Goal: Complete application form

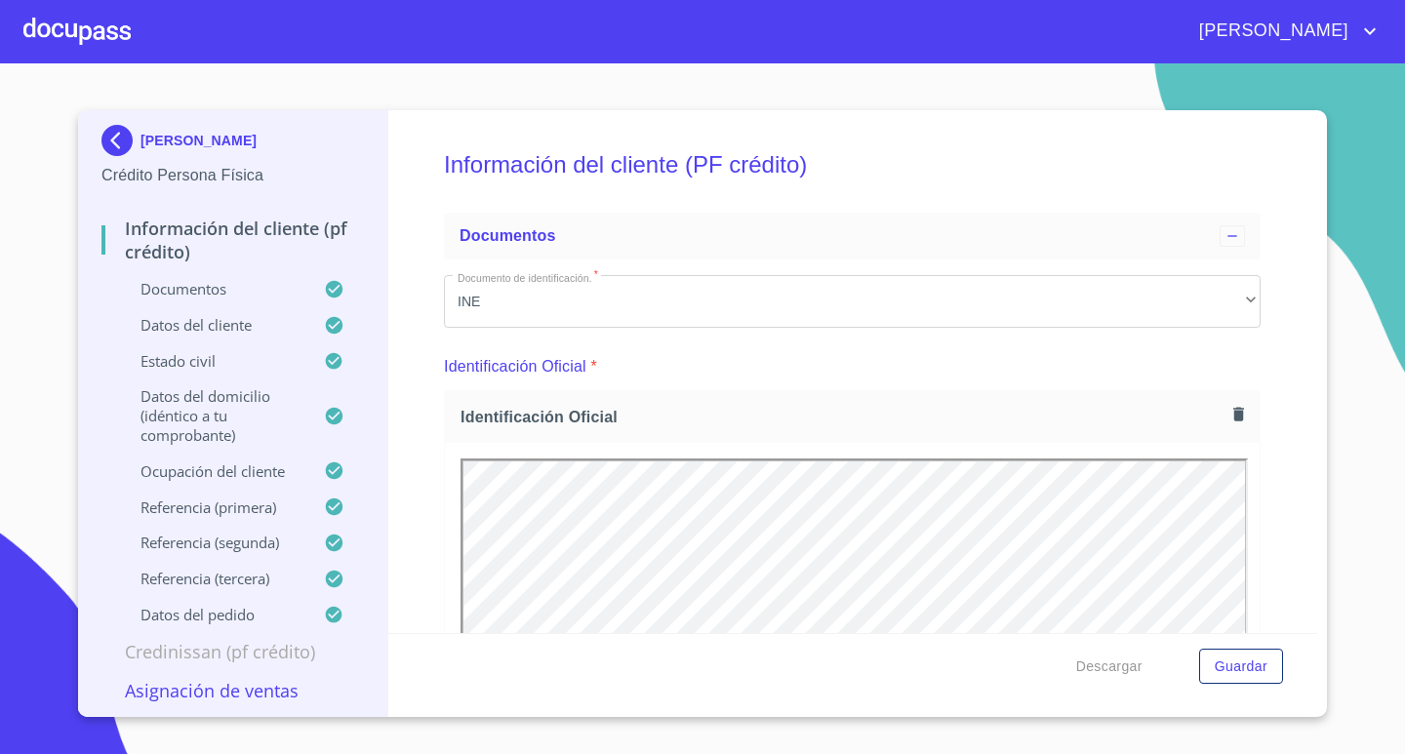
click at [68, 28] on div at bounding box center [76, 31] width 107 height 62
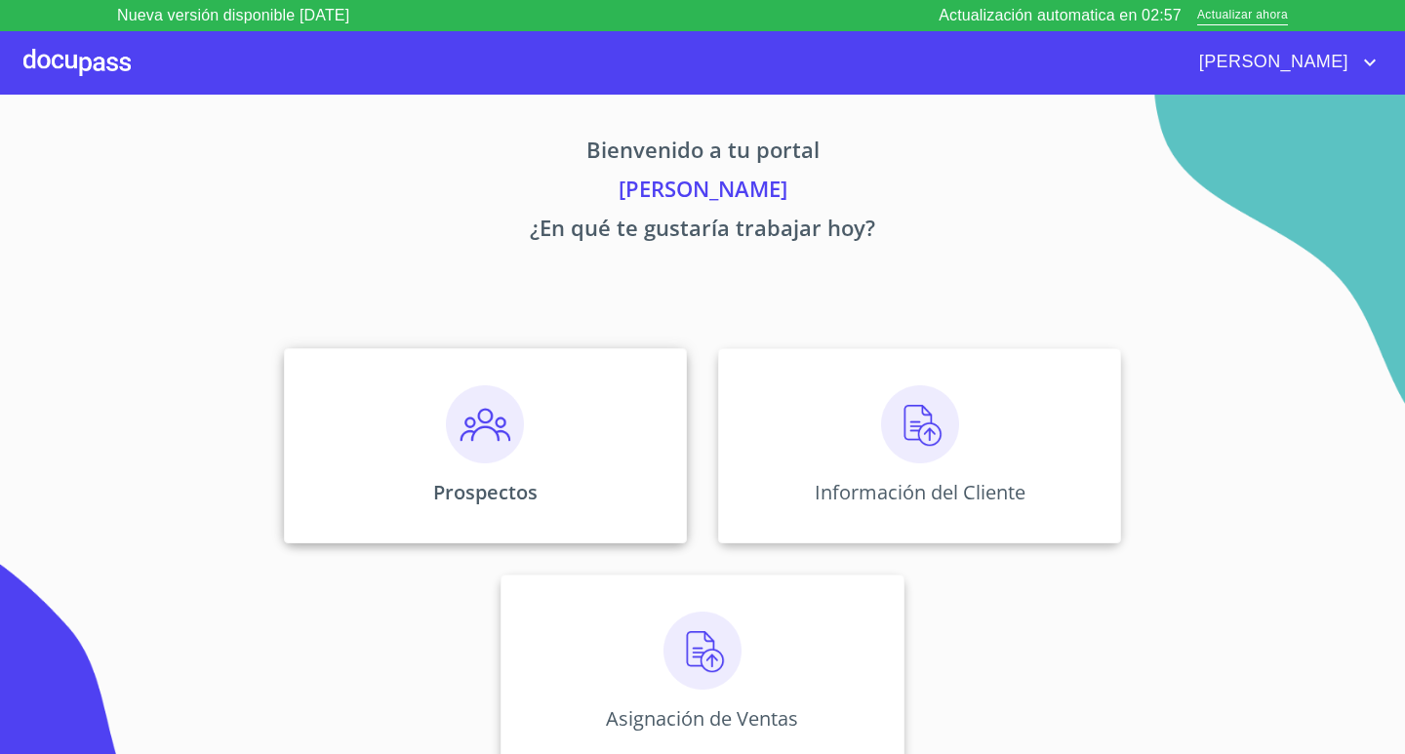
click at [496, 461] on img at bounding box center [485, 424] width 78 height 78
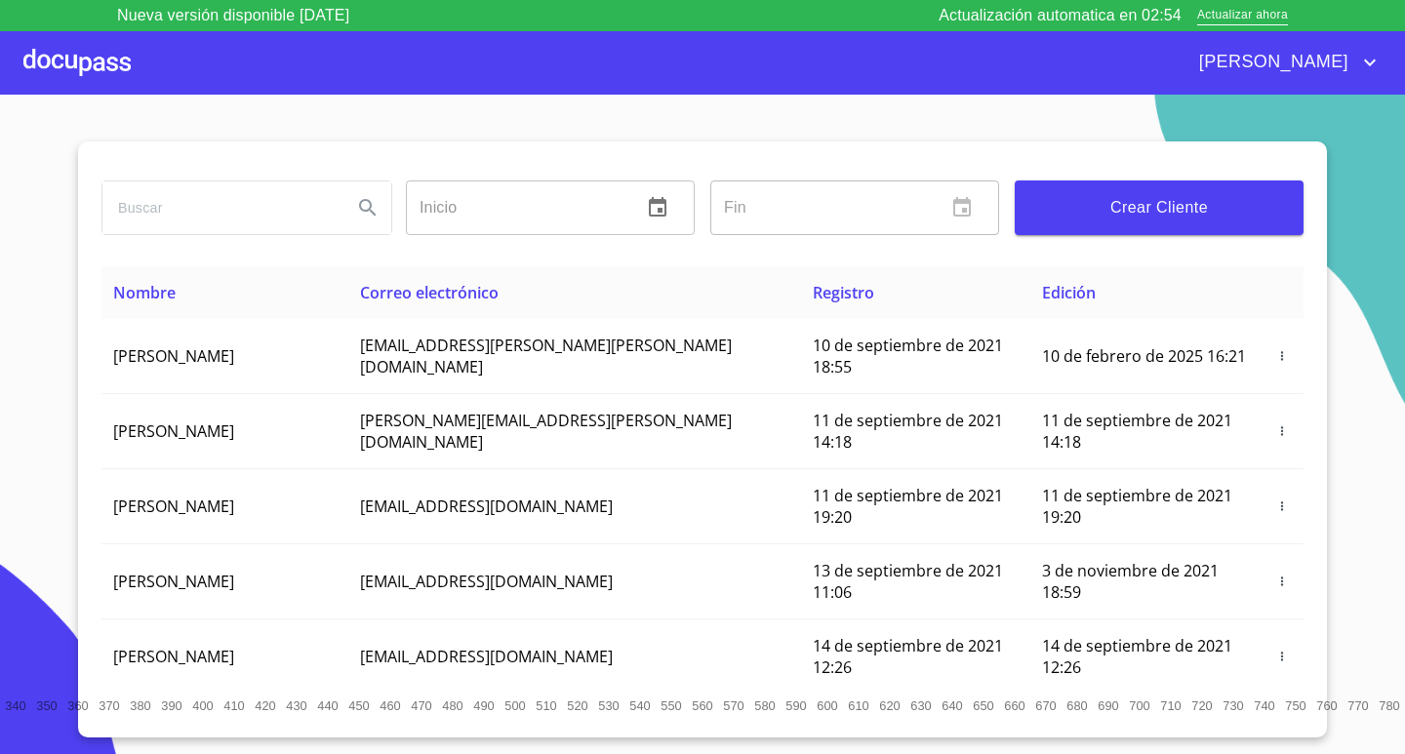
click at [299, 207] on input "search" at bounding box center [219, 207] width 234 height 53
type input "oscar omar nazario campos"
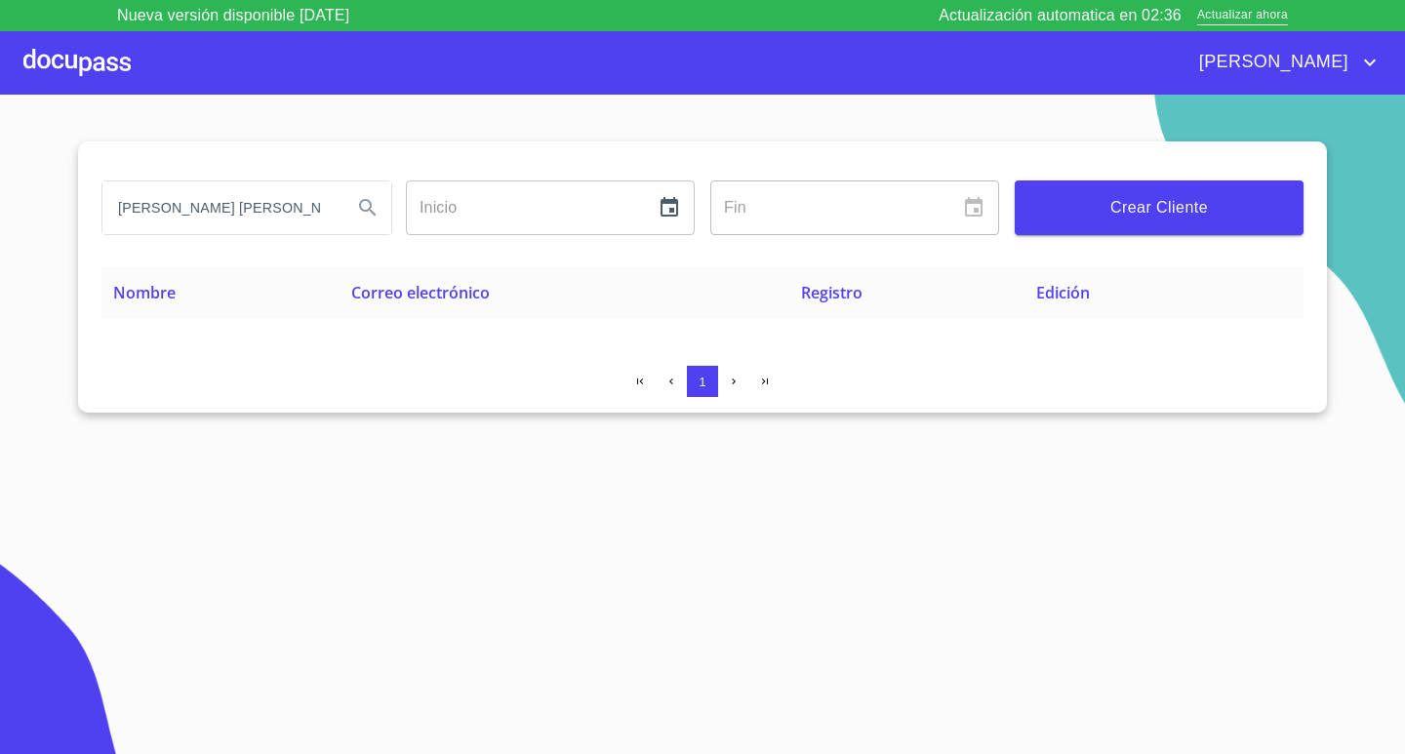
click at [1165, 196] on span "Crear Cliente" at bounding box center [1159, 207] width 258 height 27
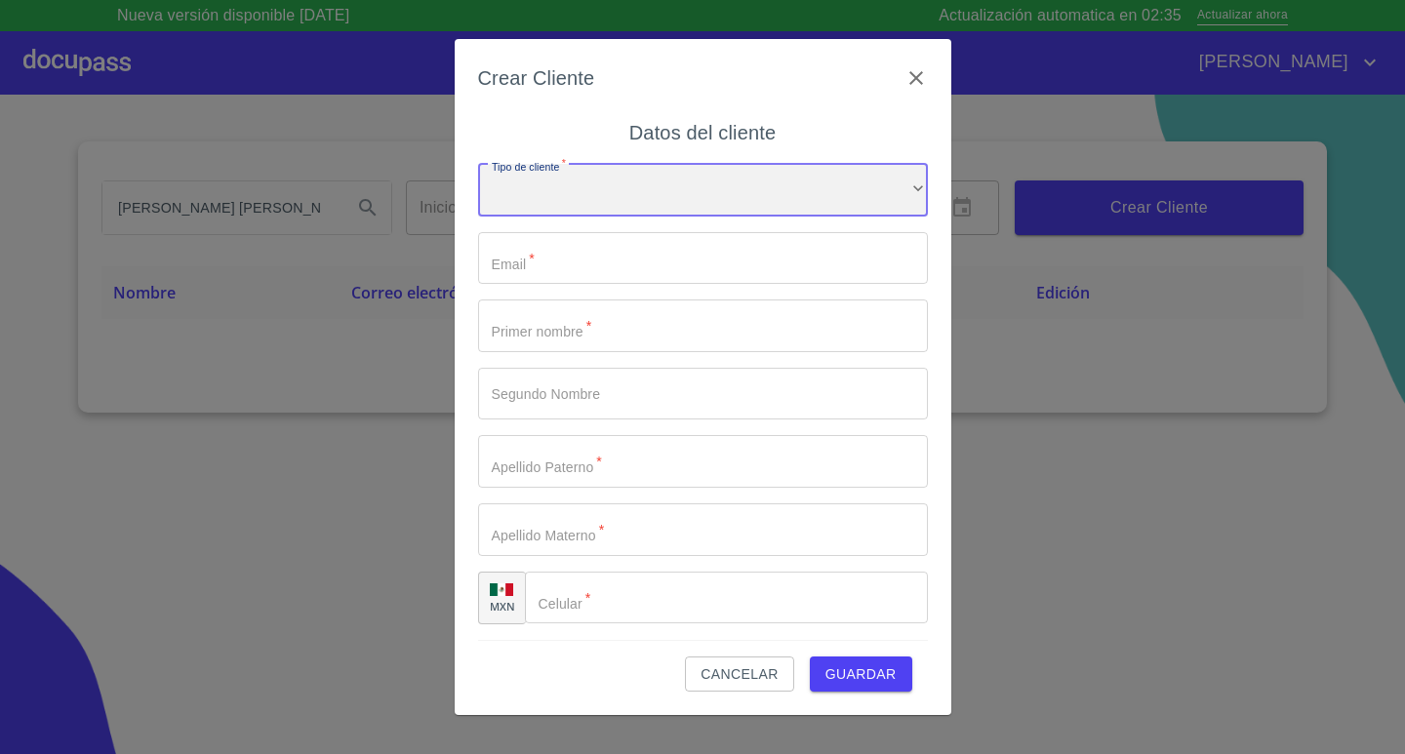
click at [722, 180] on div "​" at bounding box center [703, 190] width 450 height 53
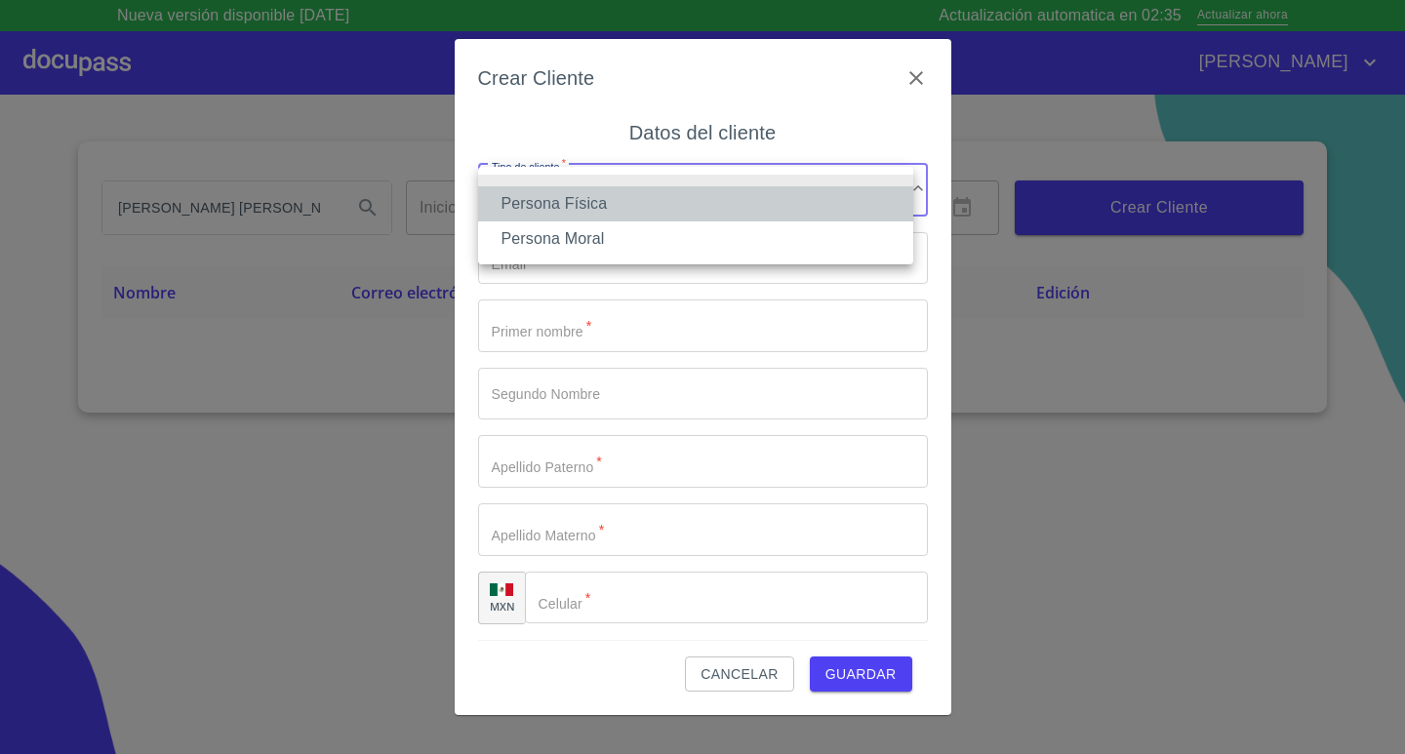
click at [688, 198] on li "Persona Física" at bounding box center [695, 203] width 435 height 35
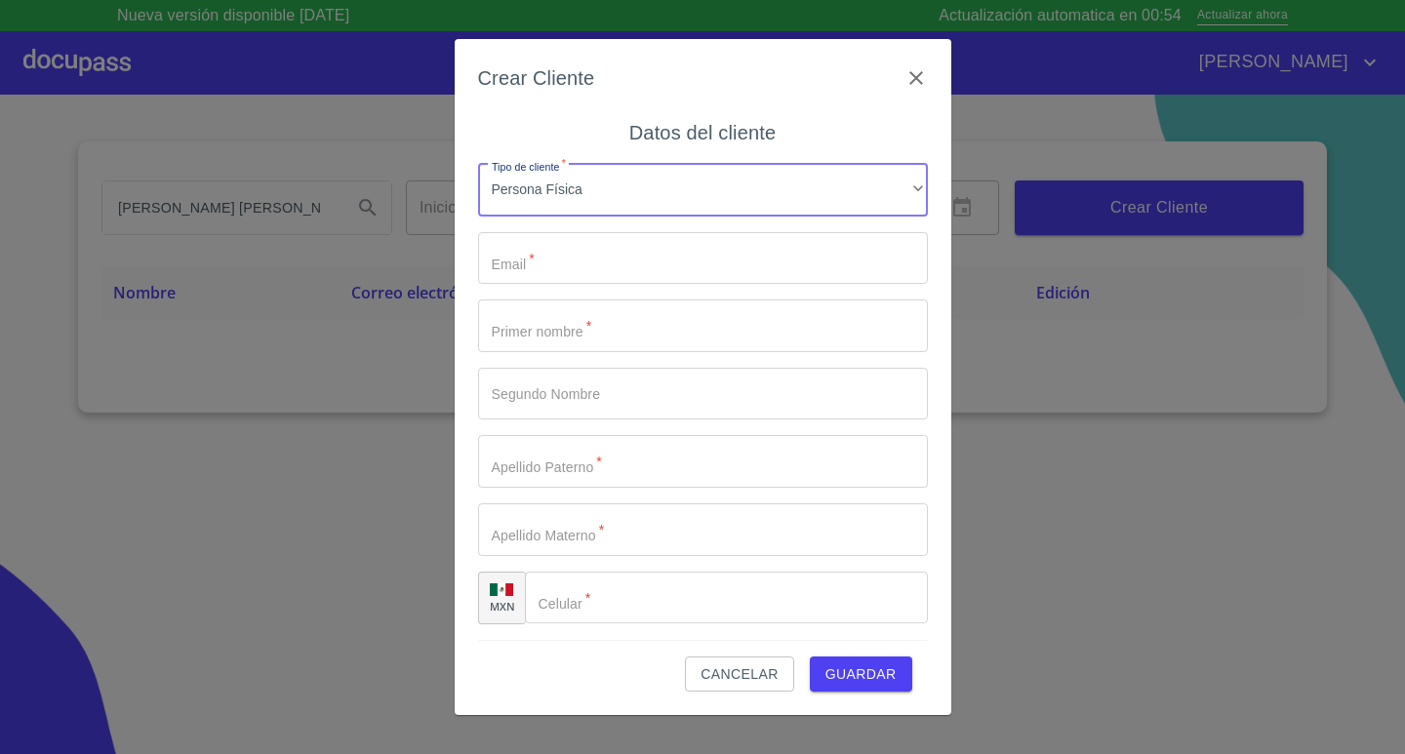
click at [643, 271] on input "Tipo de cliente   *" at bounding box center [703, 258] width 450 height 53
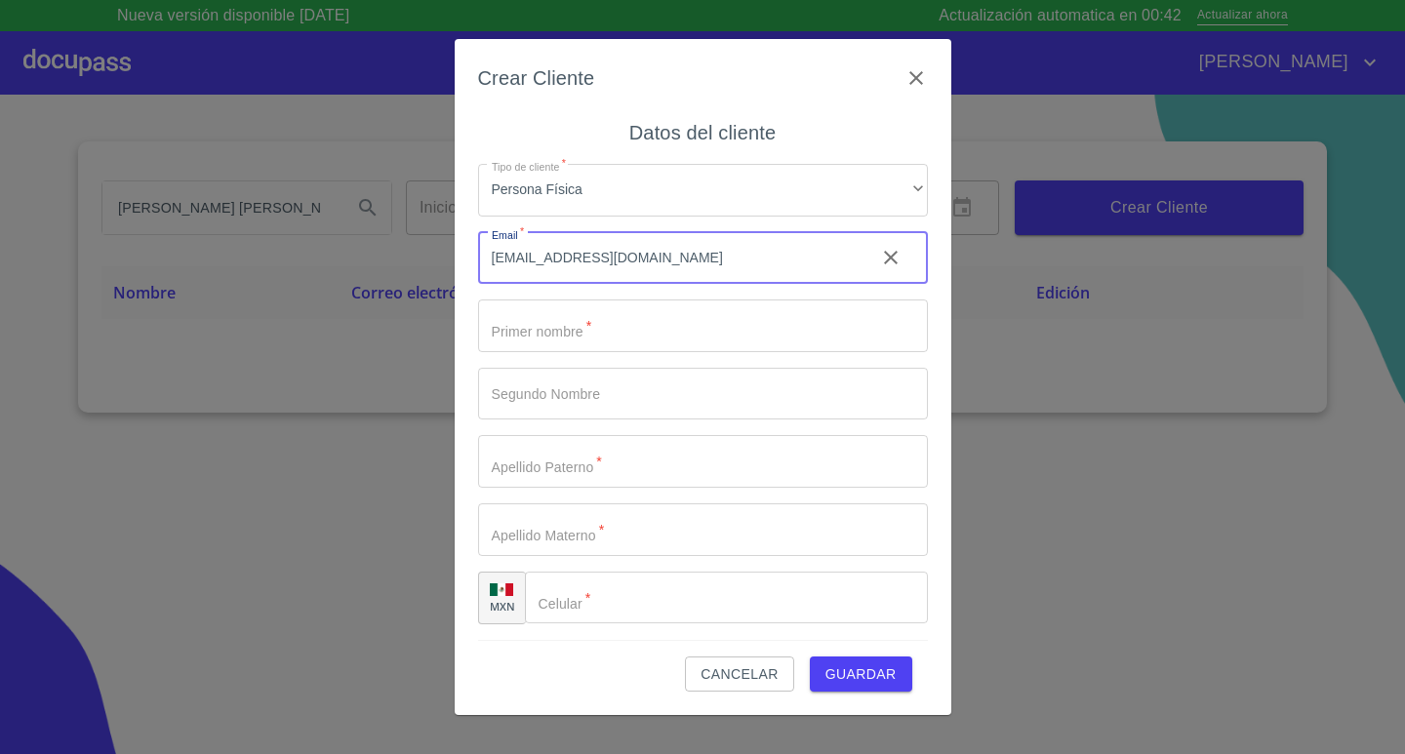
type input "[EMAIL_ADDRESS][DOMAIN_NAME]"
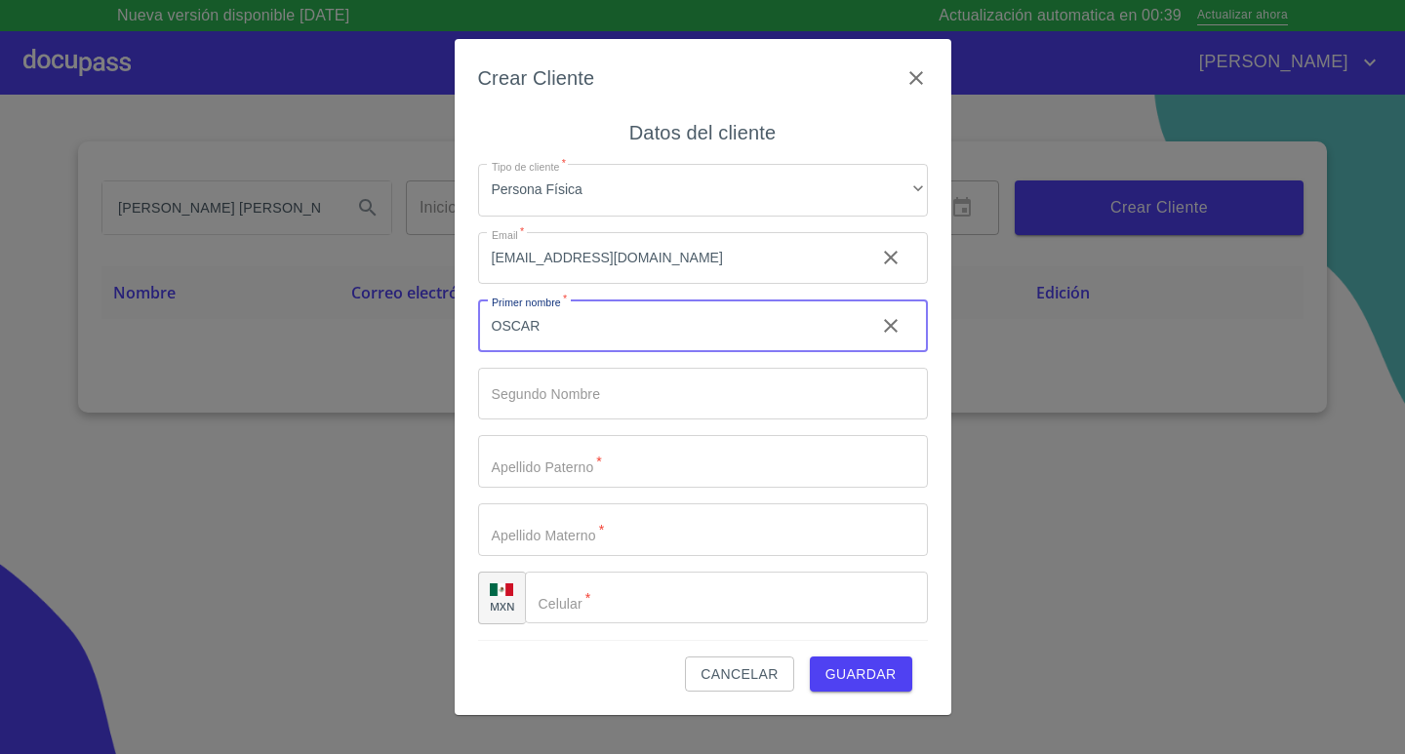
type input "OSCAR"
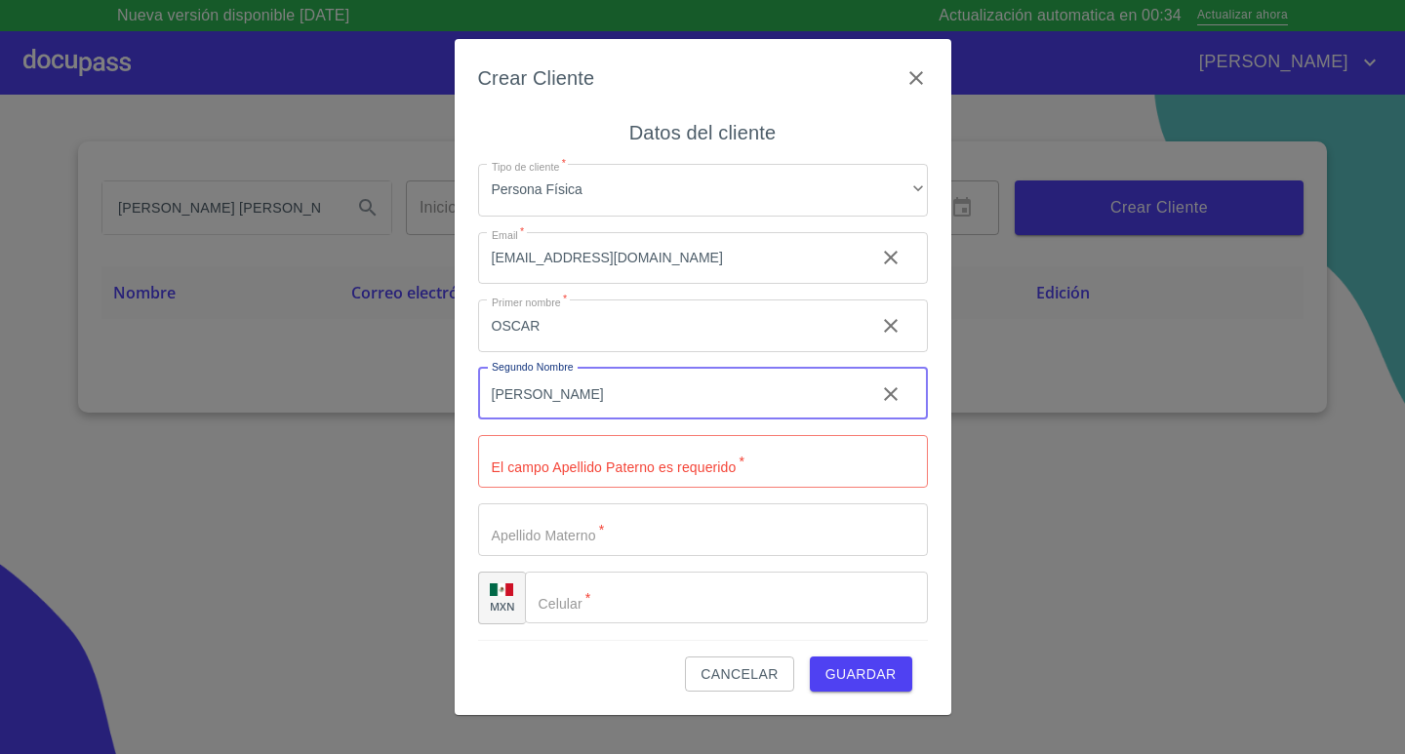
type input "[PERSON_NAME]"
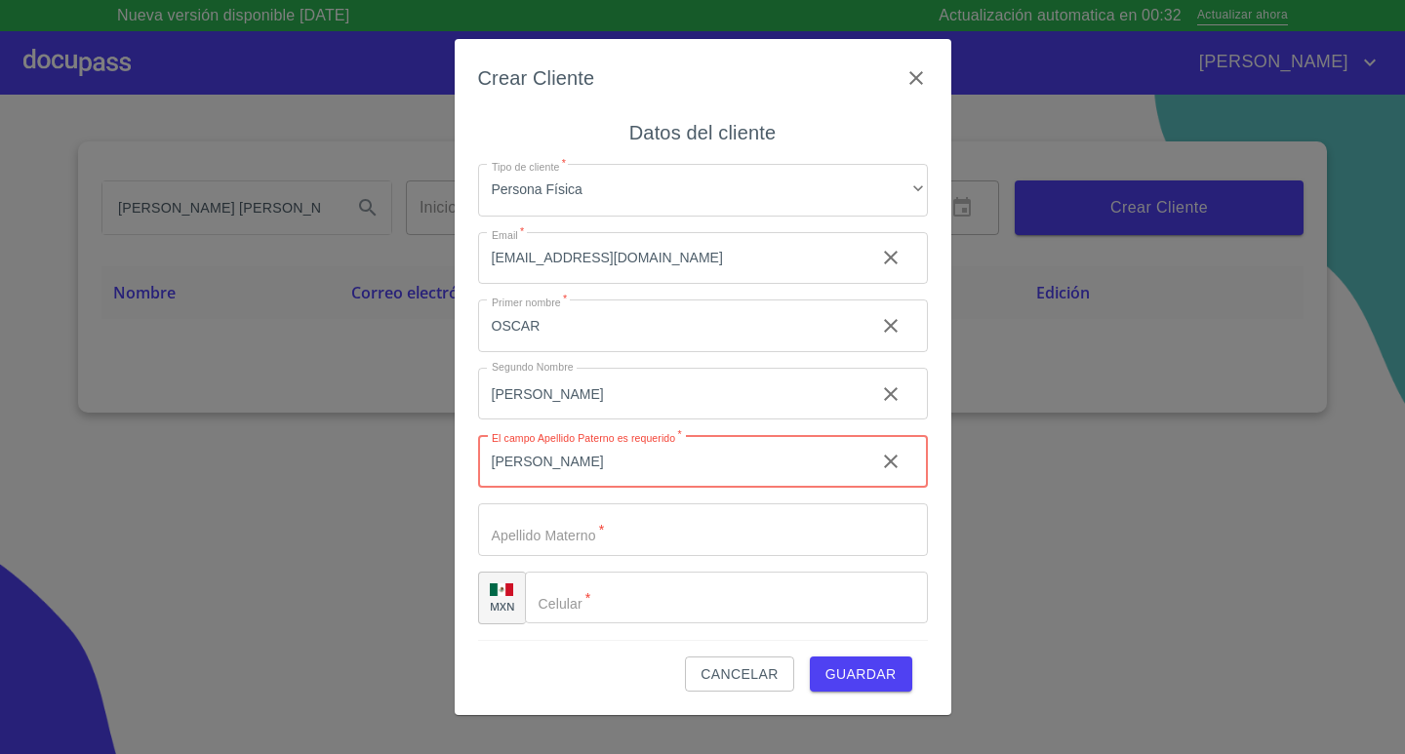
type input "[PERSON_NAME]"
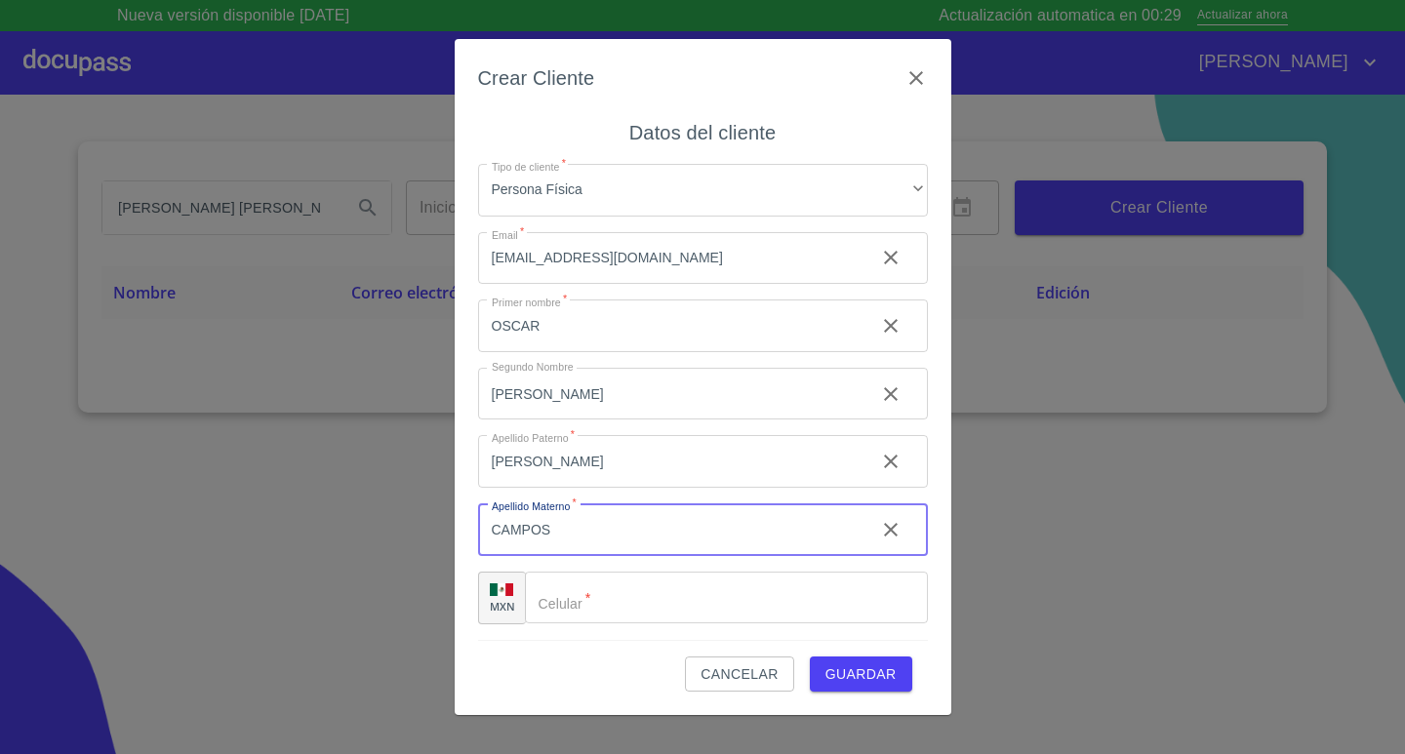
type input "CAMPOS"
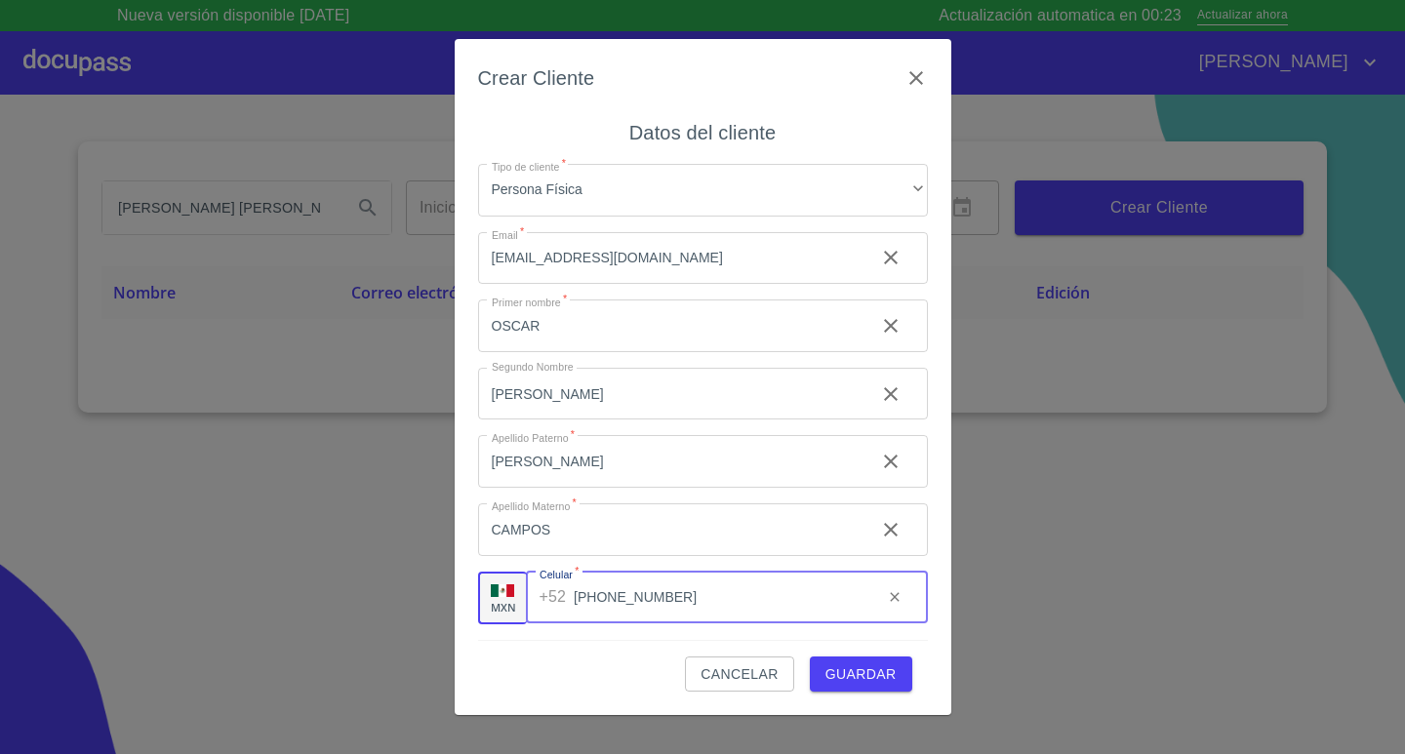
type input "[PHONE_NUMBER]"
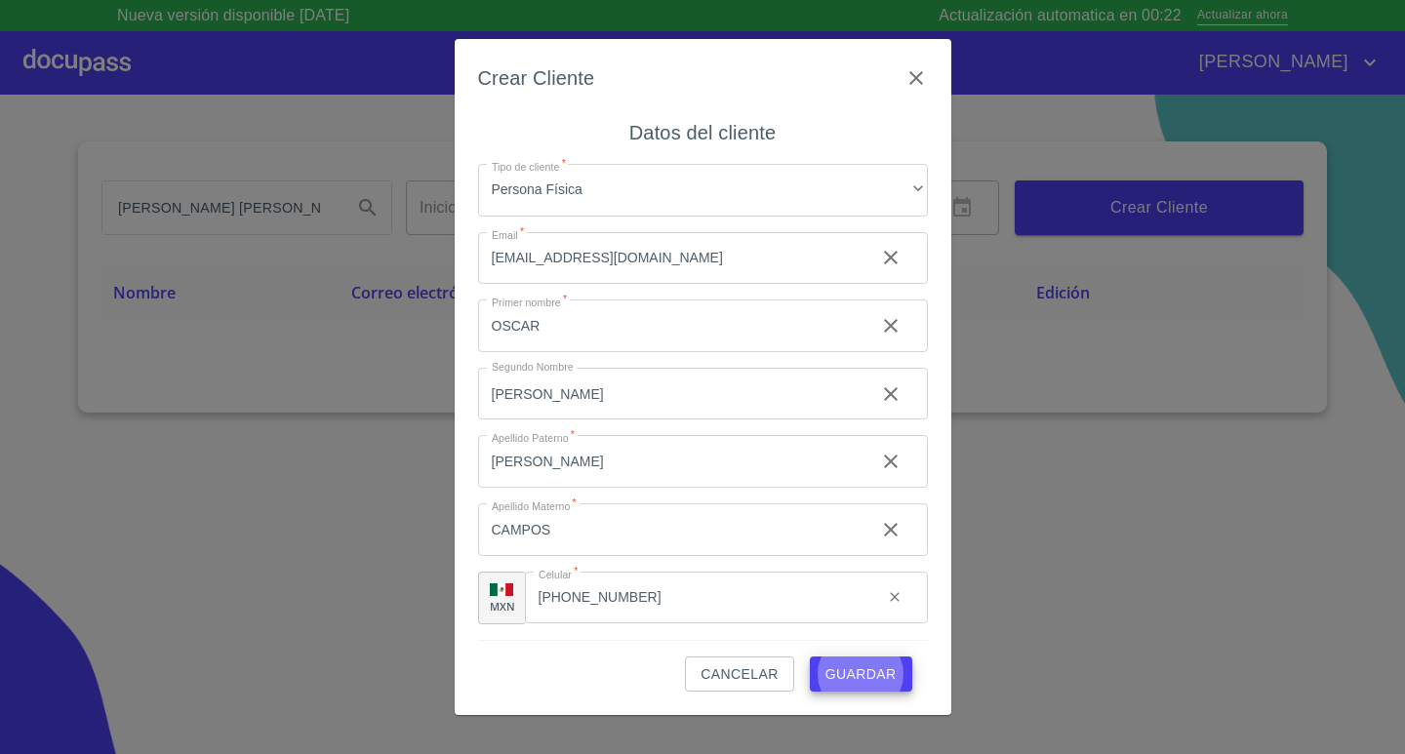
click at [810, 657] on button "Guardar" at bounding box center [861, 675] width 102 height 36
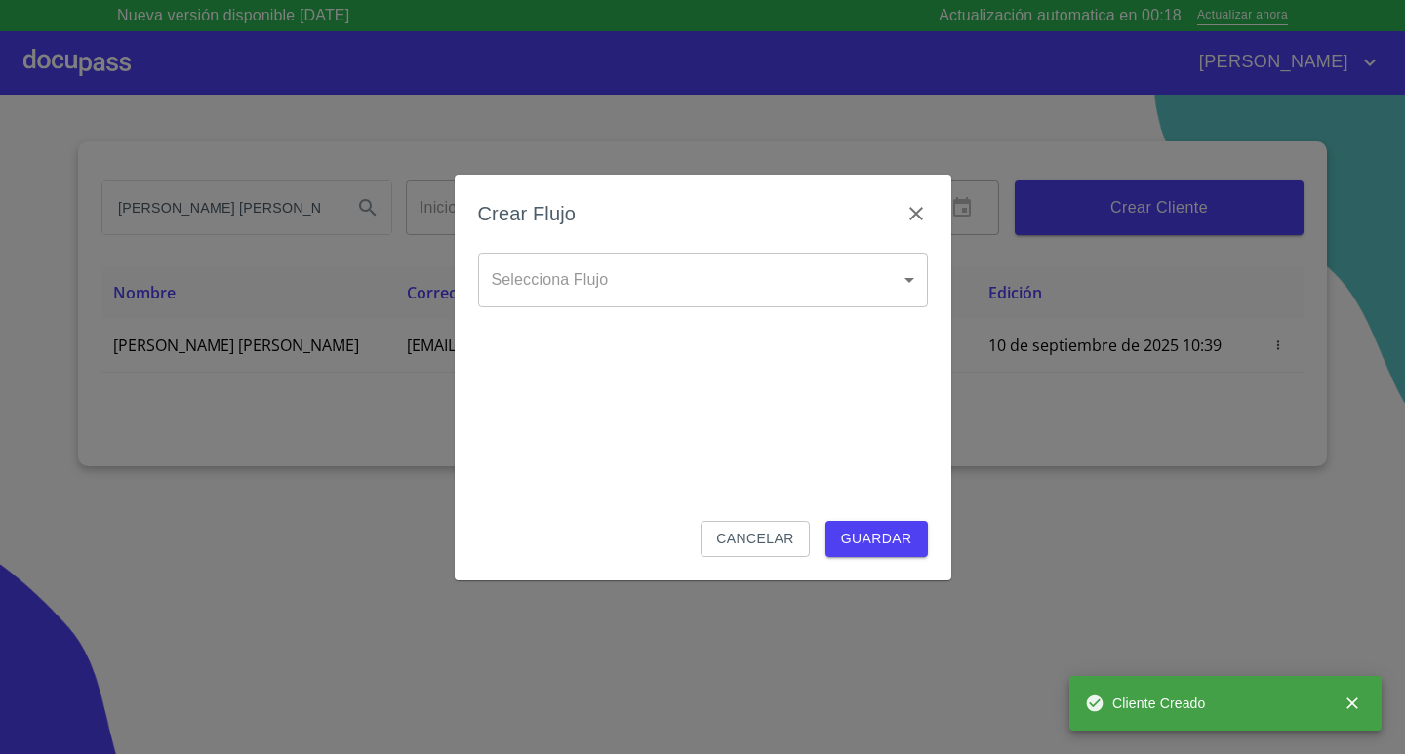
click at [813, 279] on body "Nueva versión disponible 4.02.04 Actualización automatica en 00:18 Actualizar a…" at bounding box center [702, 377] width 1405 height 754
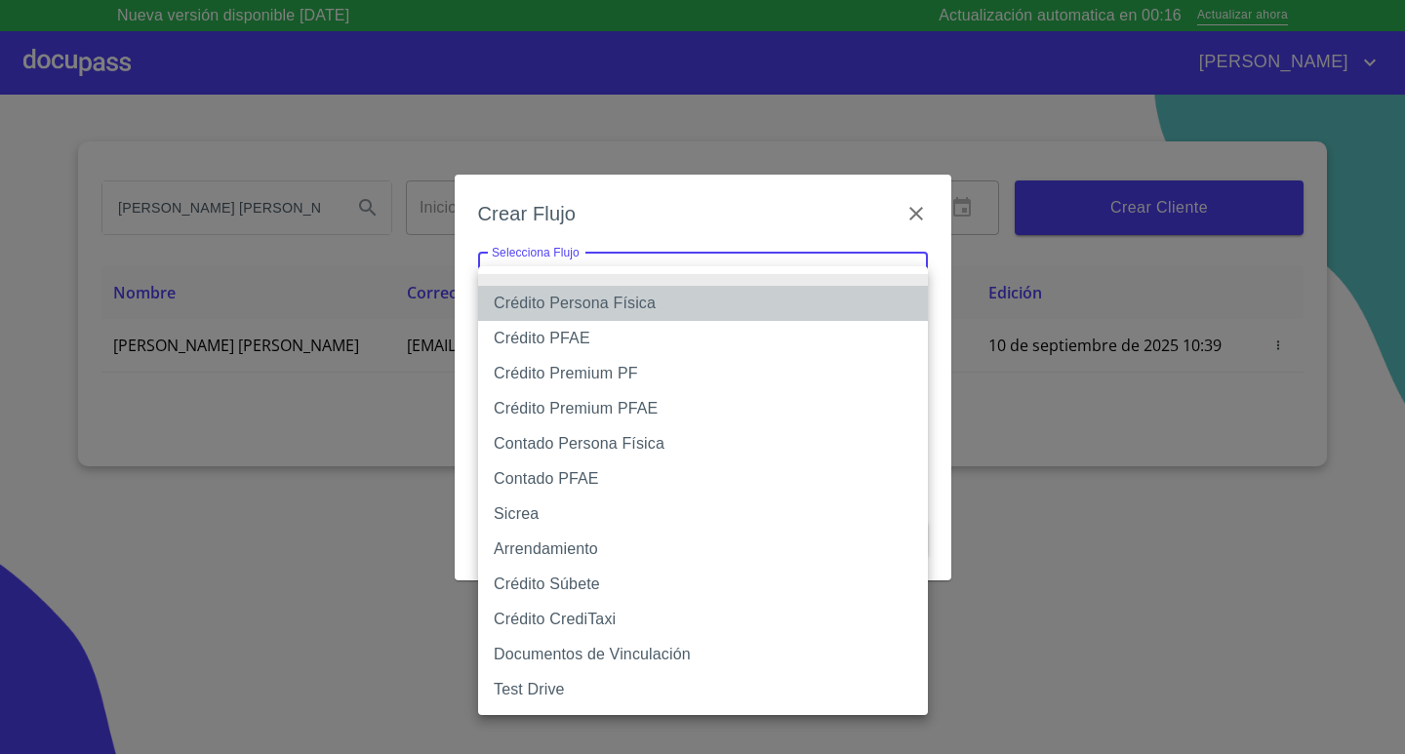
click at [659, 298] on li "Crédito Persona Física" at bounding box center [703, 303] width 450 height 35
type input "6009fb3c7d1714eb8809aa97"
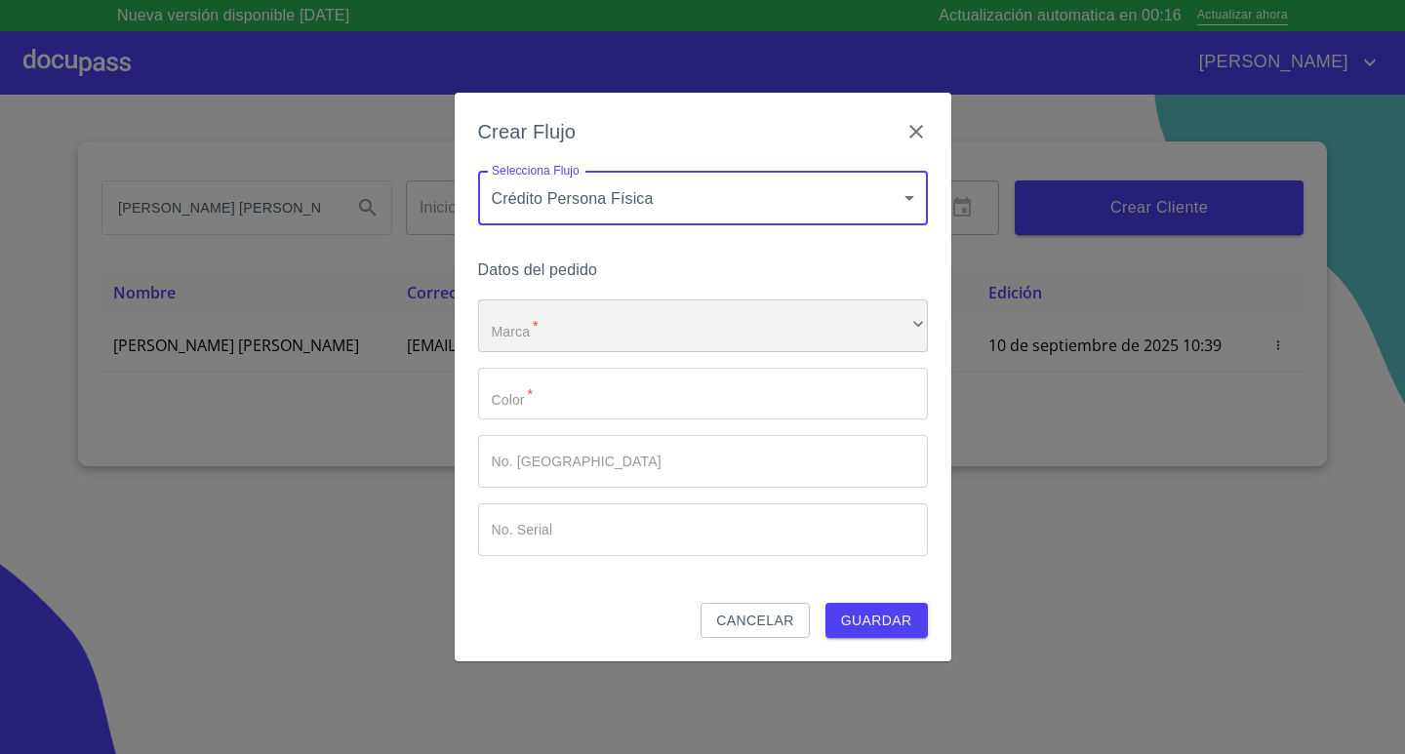
click at [646, 335] on div "​" at bounding box center [703, 325] width 450 height 53
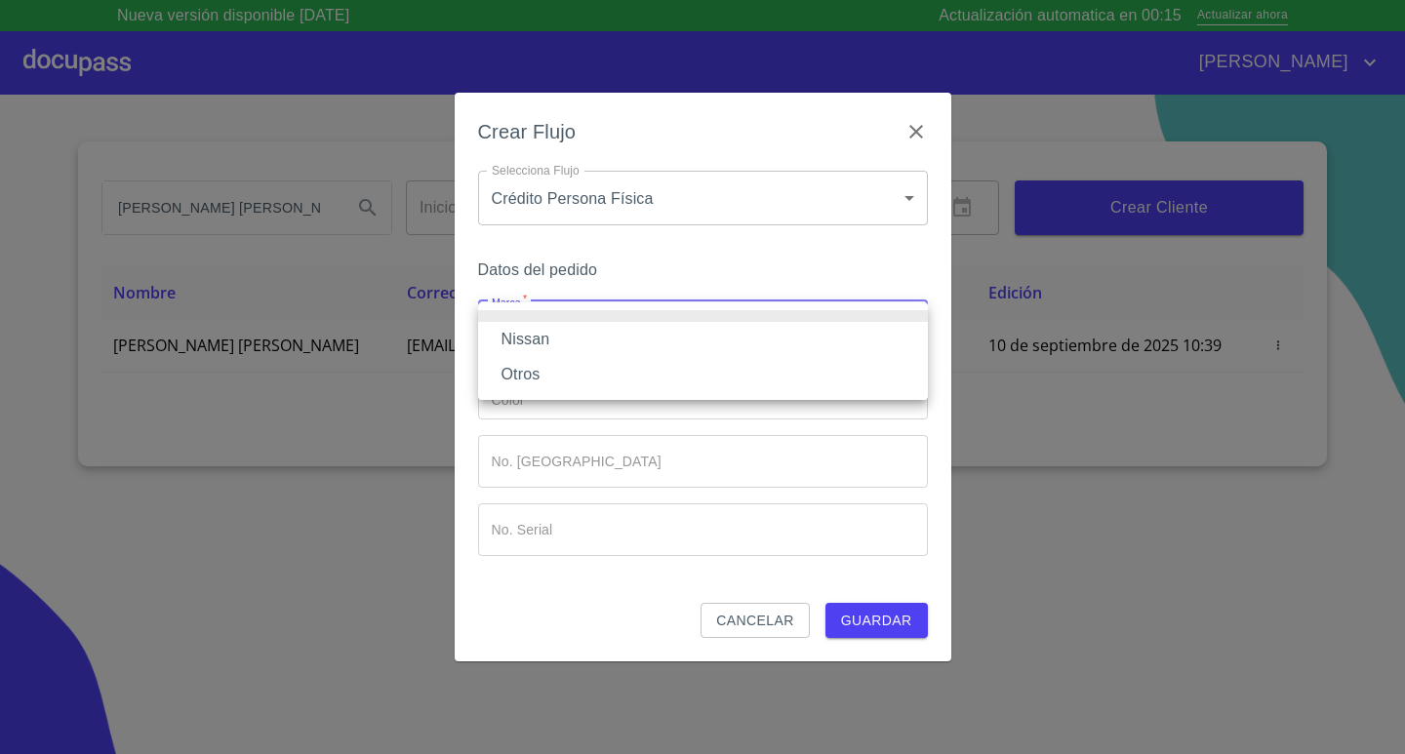
click at [625, 350] on li "Nissan" at bounding box center [703, 339] width 450 height 35
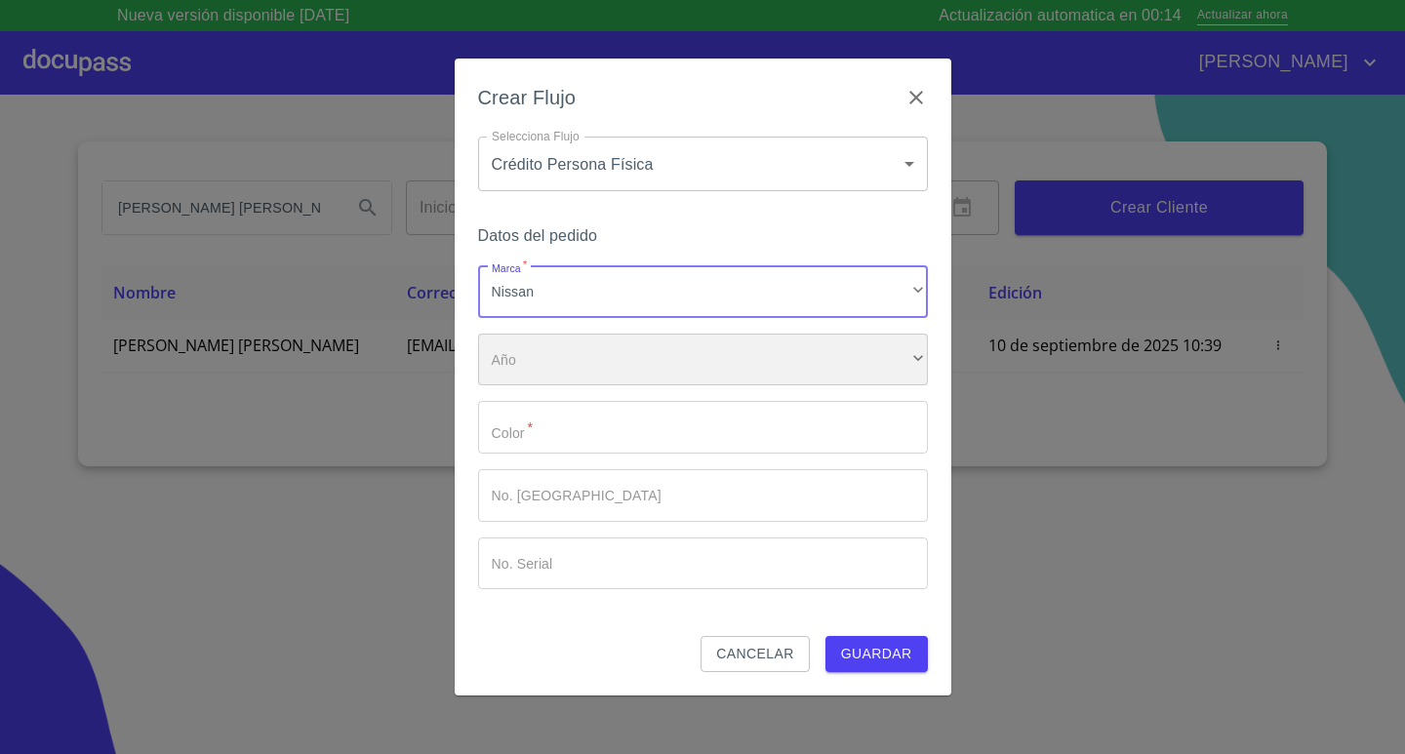
click at [617, 359] on div "​" at bounding box center [703, 360] width 450 height 53
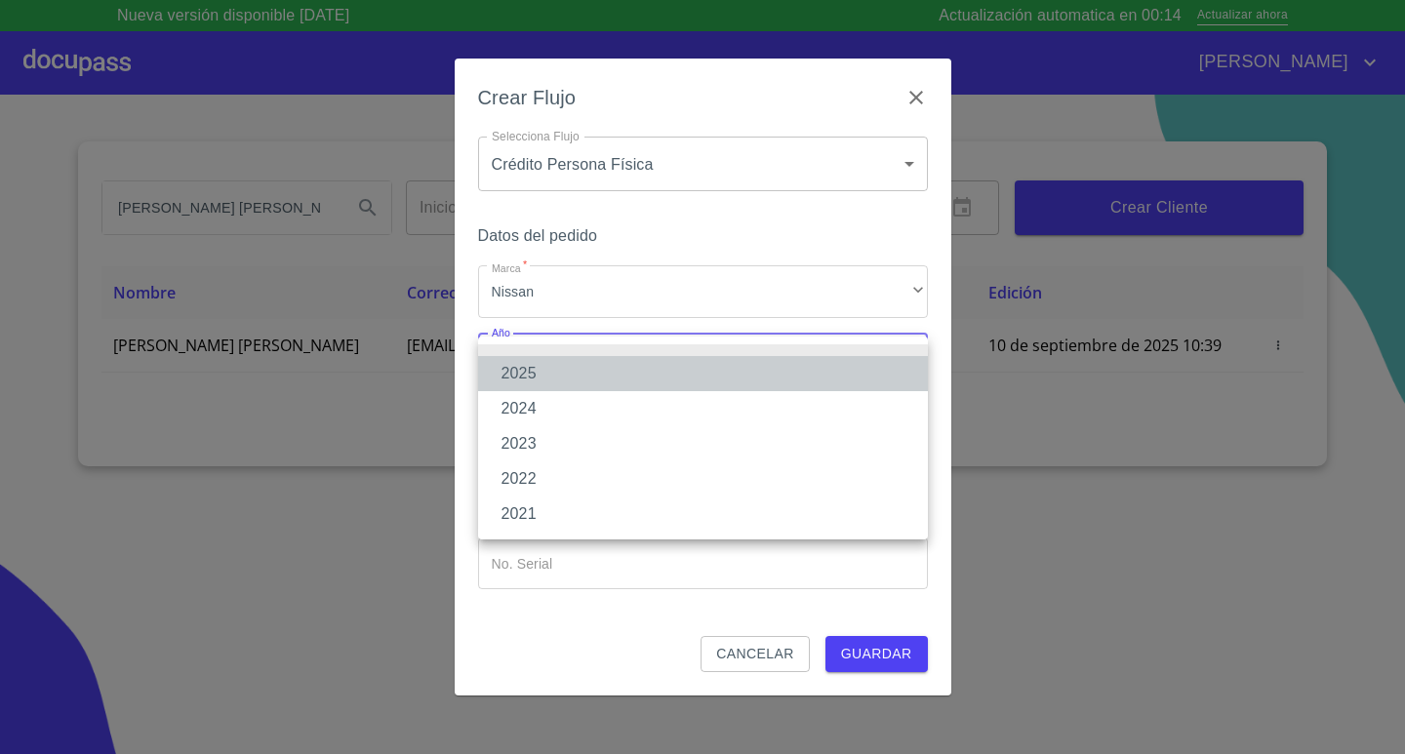
click at [562, 370] on li "2025" at bounding box center [703, 373] width 450 height 35
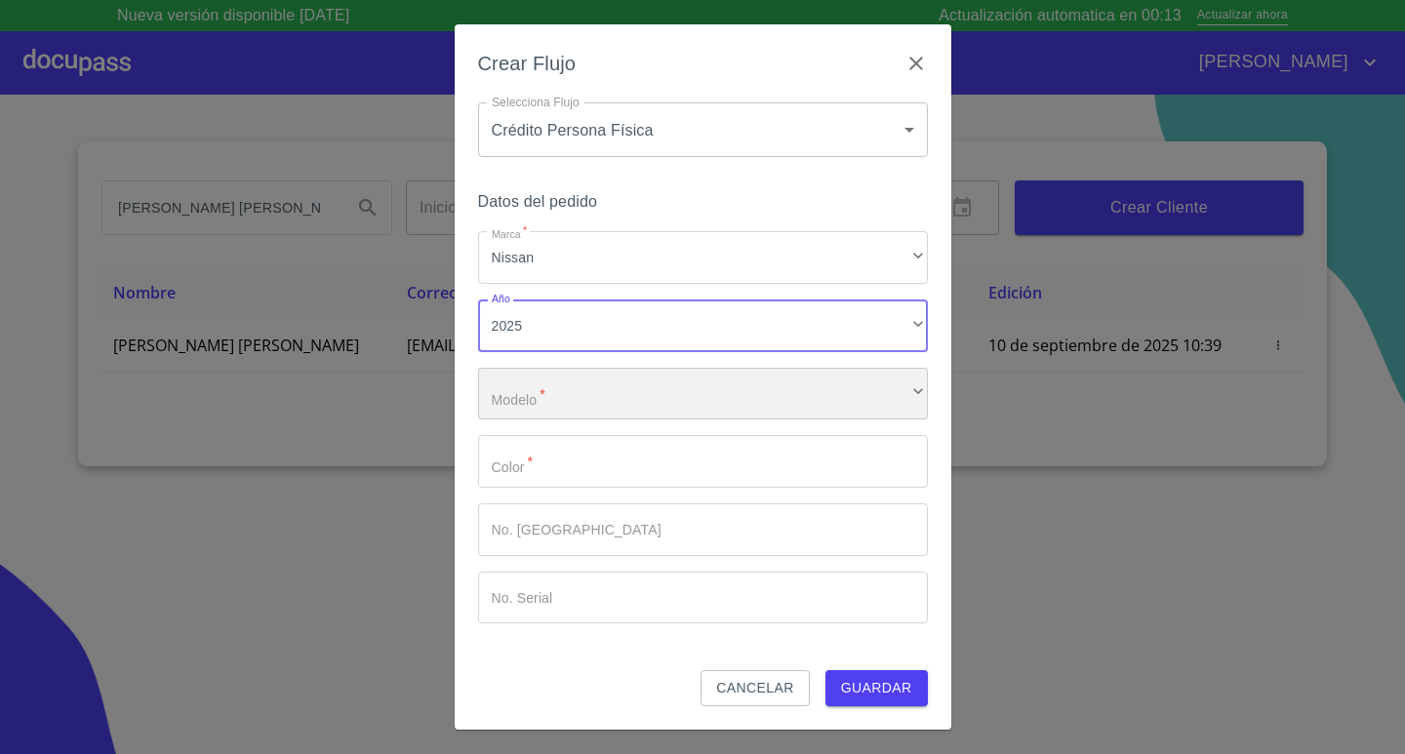
click at [557, 390] on div "​" at bounding box center [703, 394] width 450 height 53
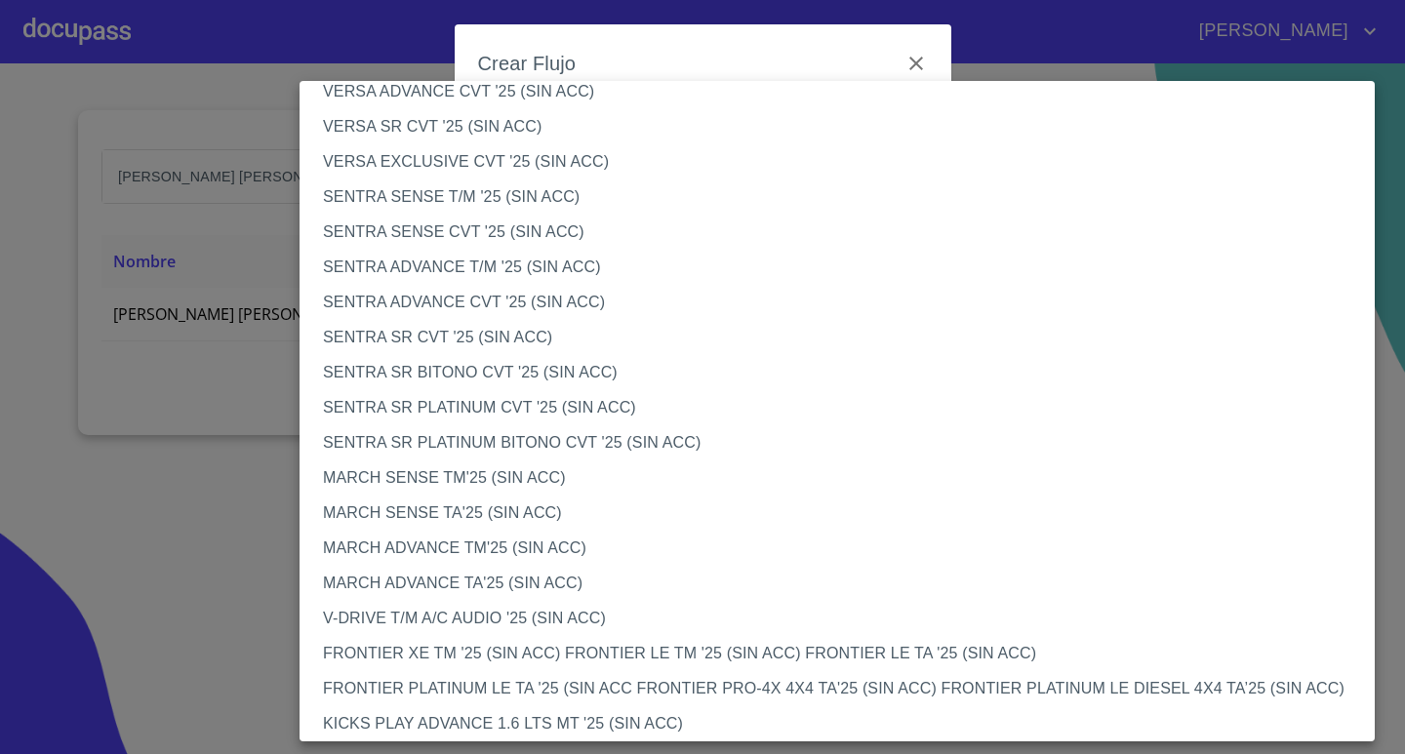
scroll to position [934, 0]
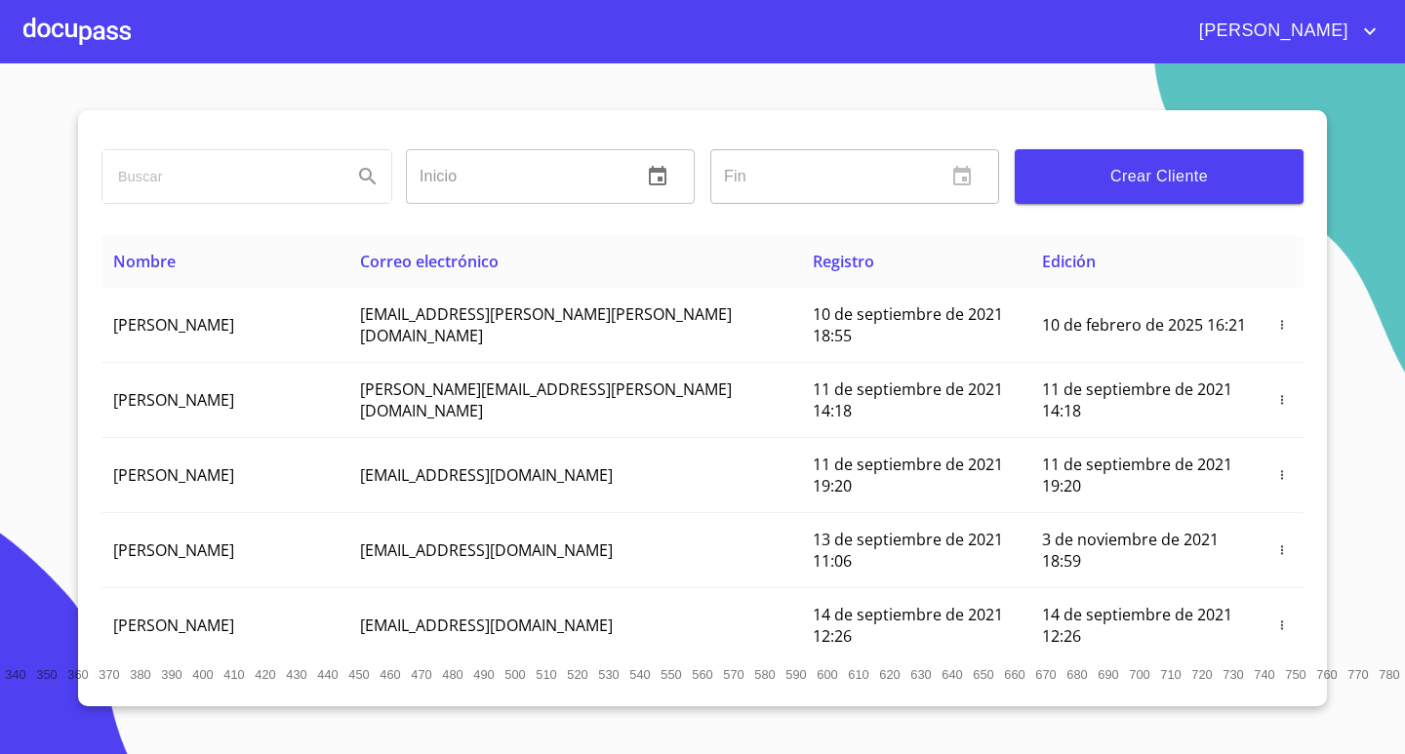
click at [79, 31] on div at bounding box center [76, 31] width 107 height 62
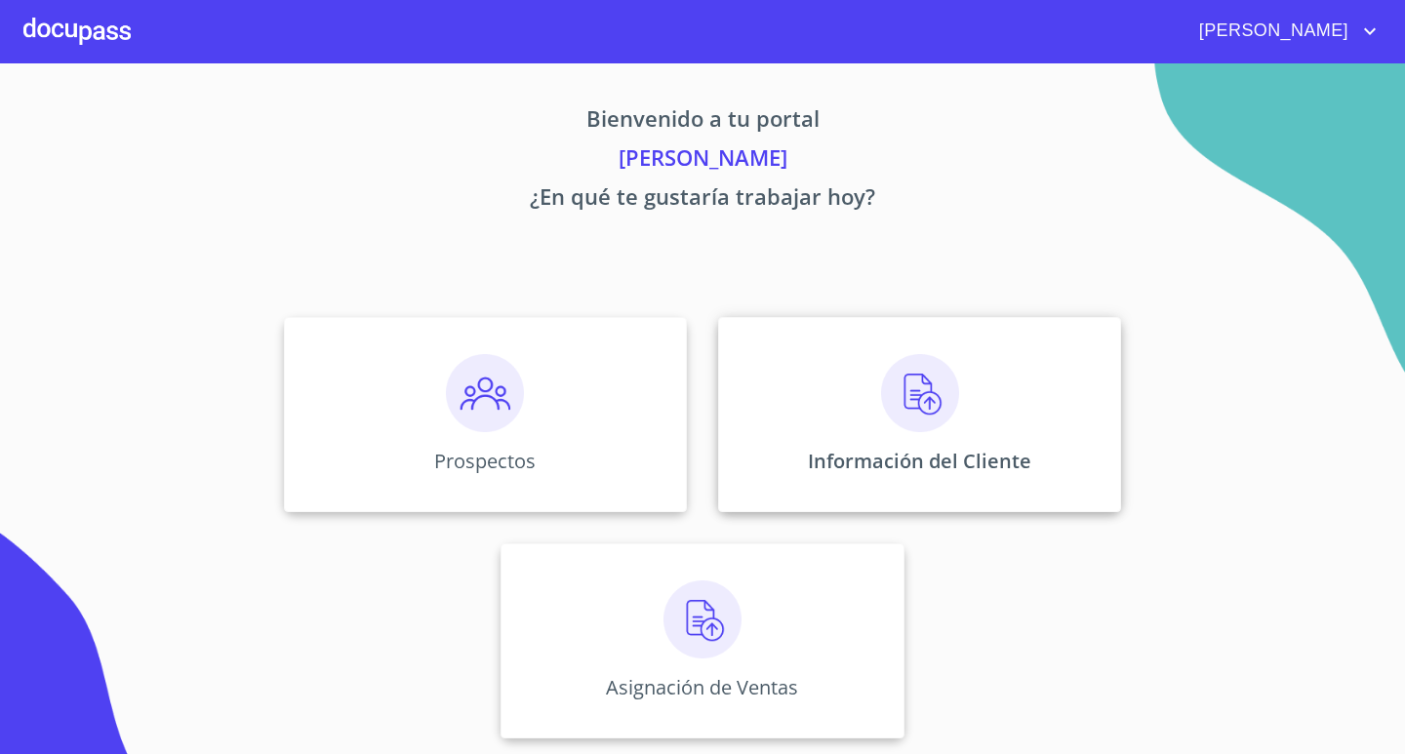
click at [895, 402] on img at bounding box center [920, 393] width 78 height 78
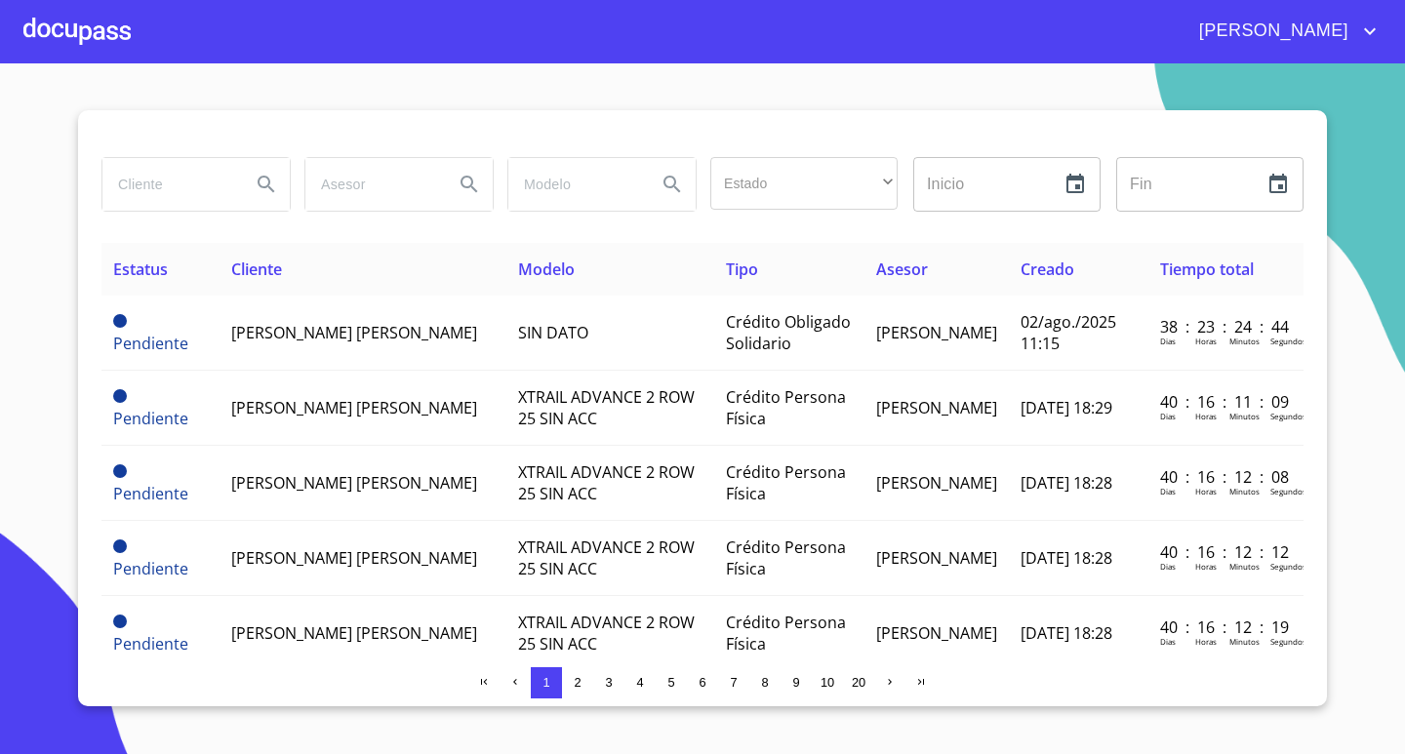
click at [71, 36] on div at bounding box center [76, 31] width 107 height 62
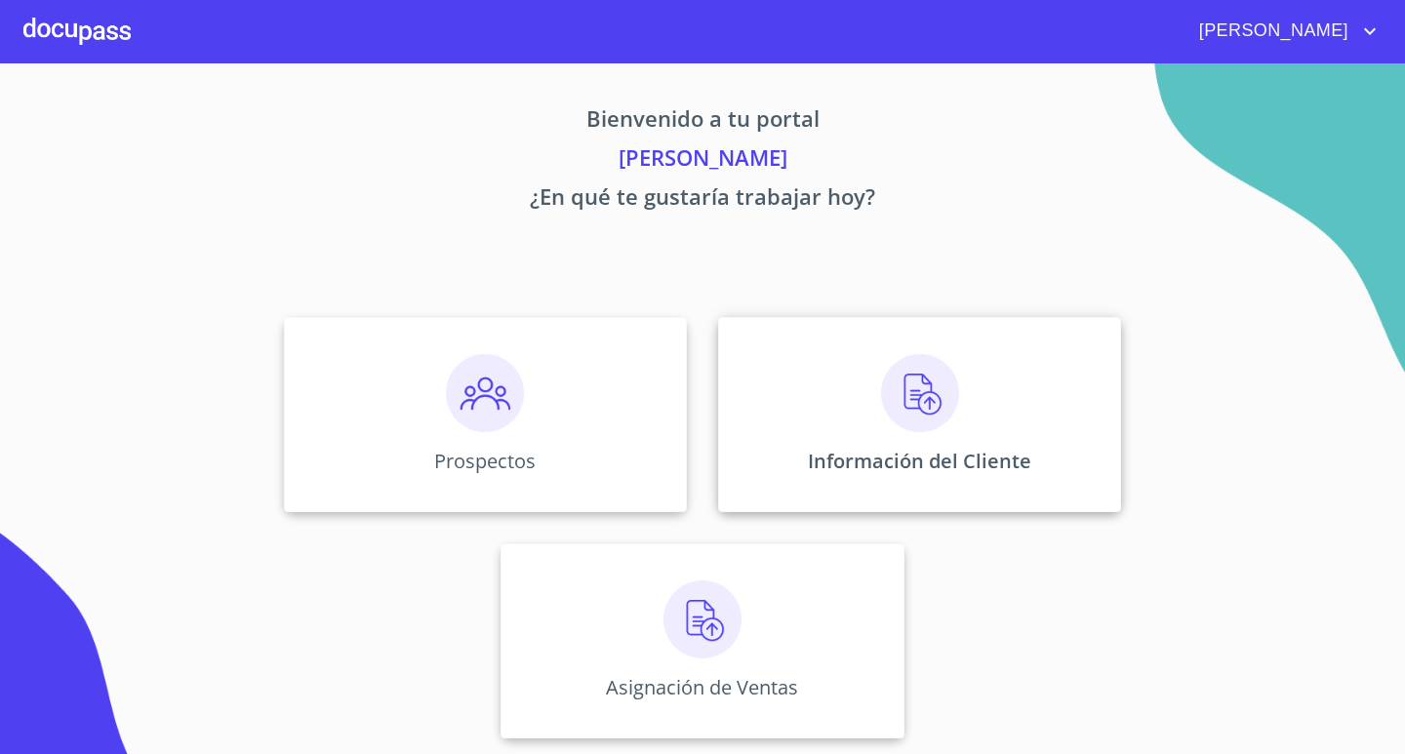
click at [906, 434] on div "Información del Cliente" at bounding box center [919, 414] width 403 height 195
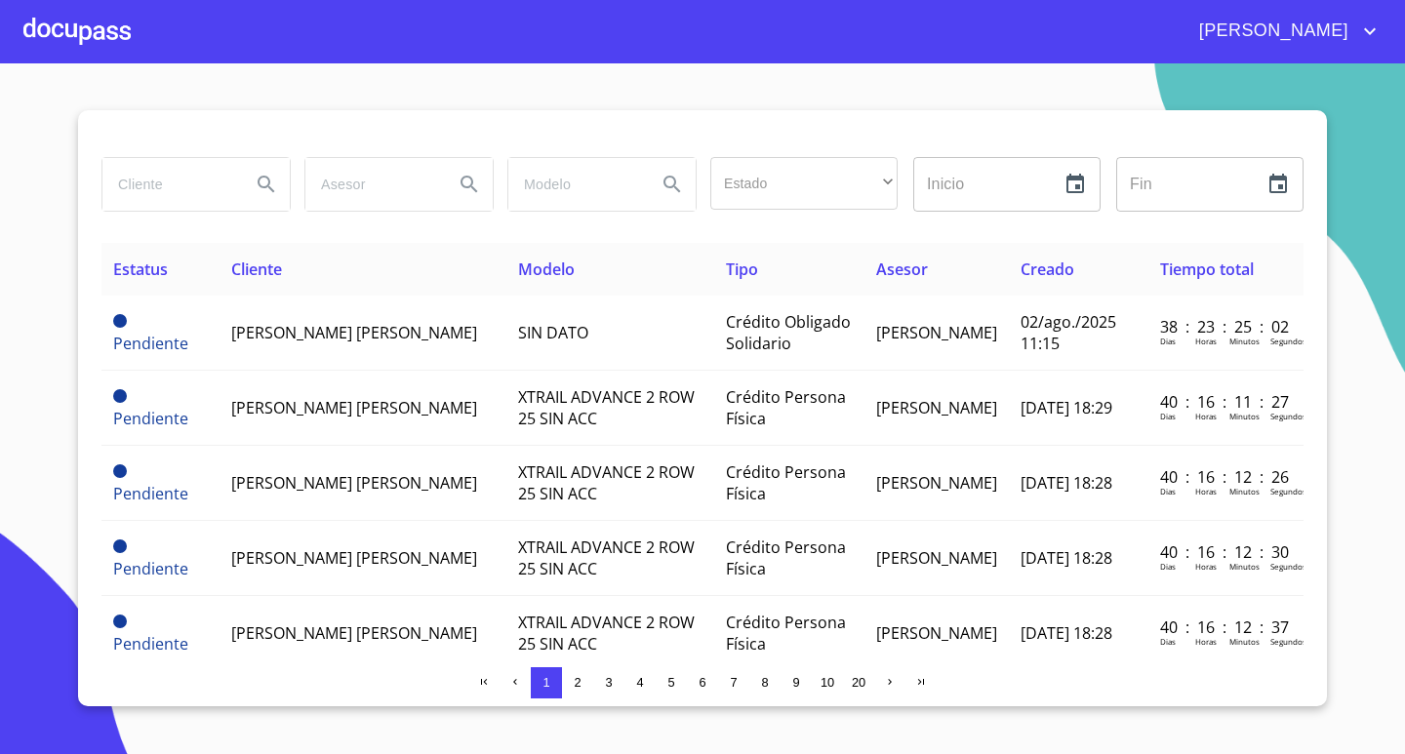
click at [100, 26] on div at bounding box center [76, 31] width 107 height 62
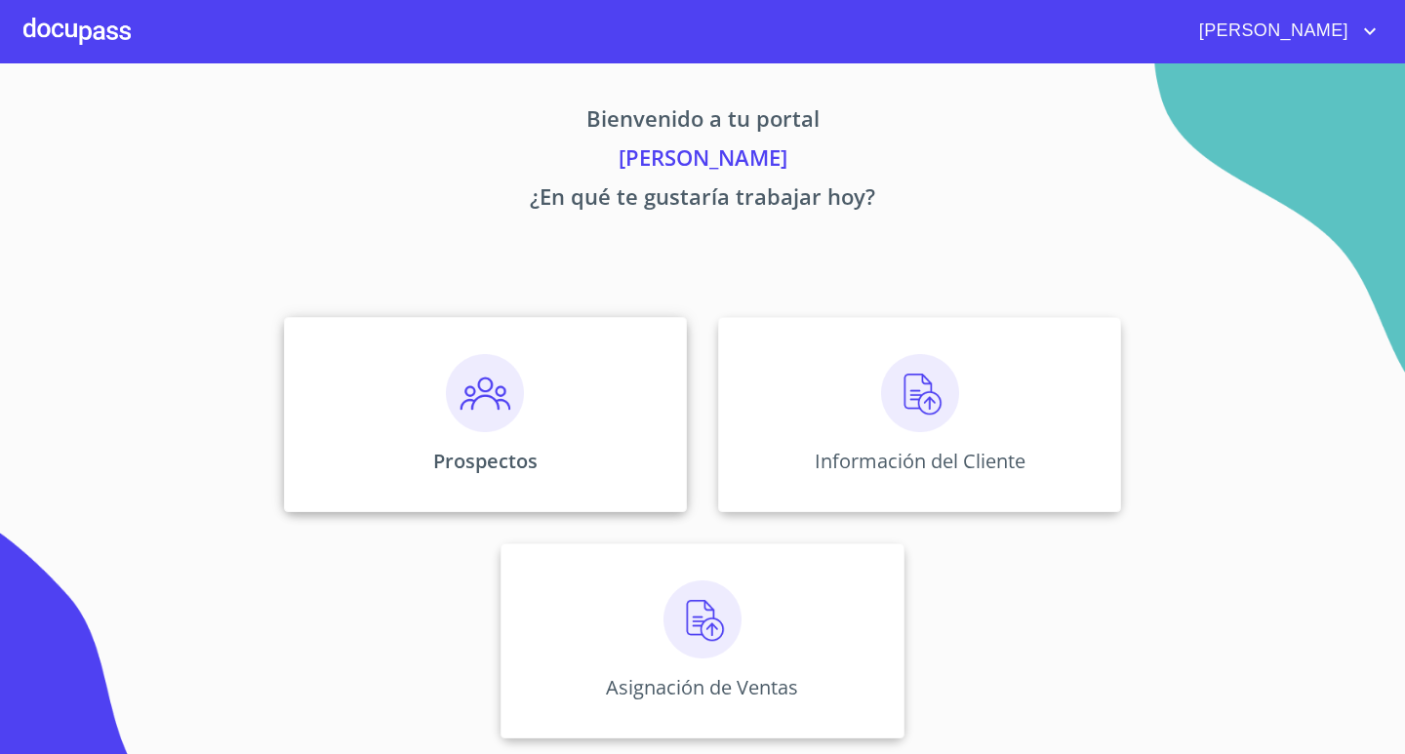
click at [516, 394] on img at bounding box center [485, 393] width 78 height 78
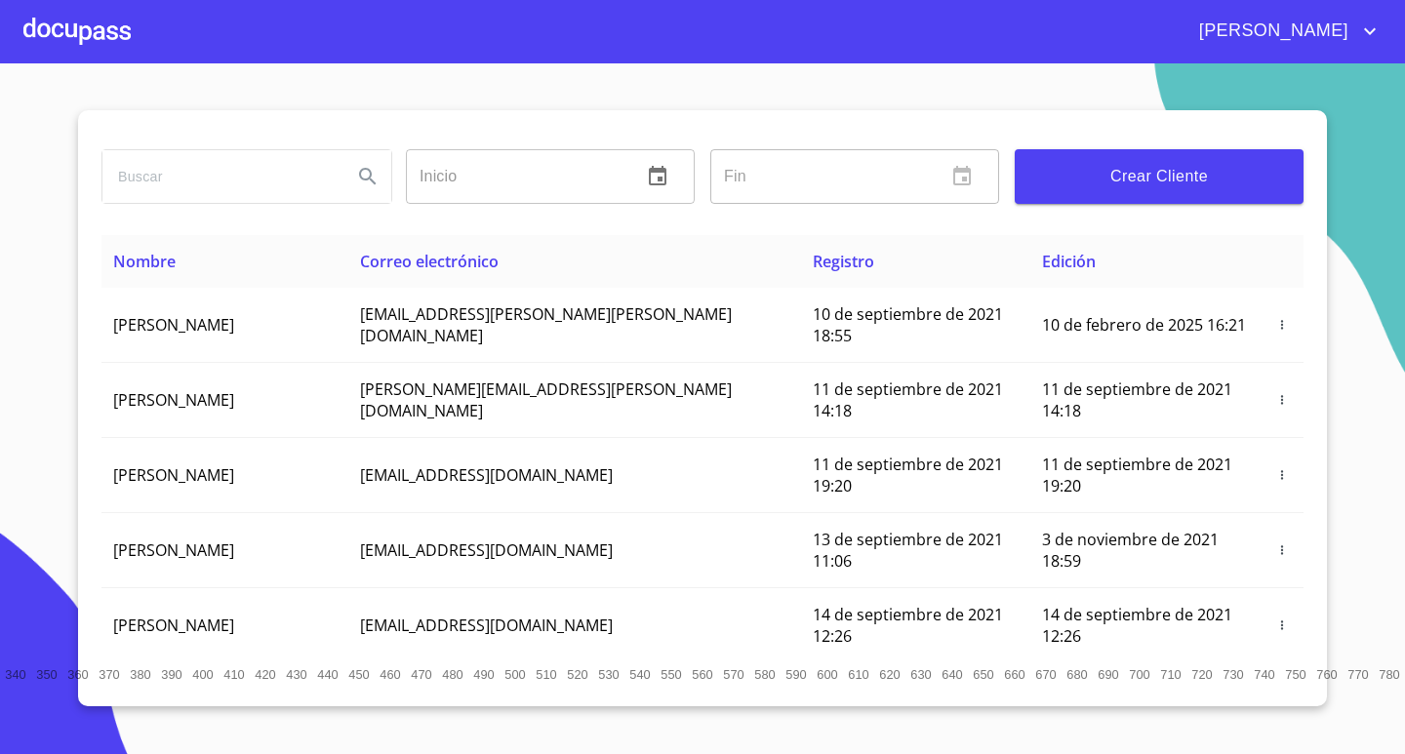
click at [36, 32] on div at bounding box center [76, 31] width 107 height 62
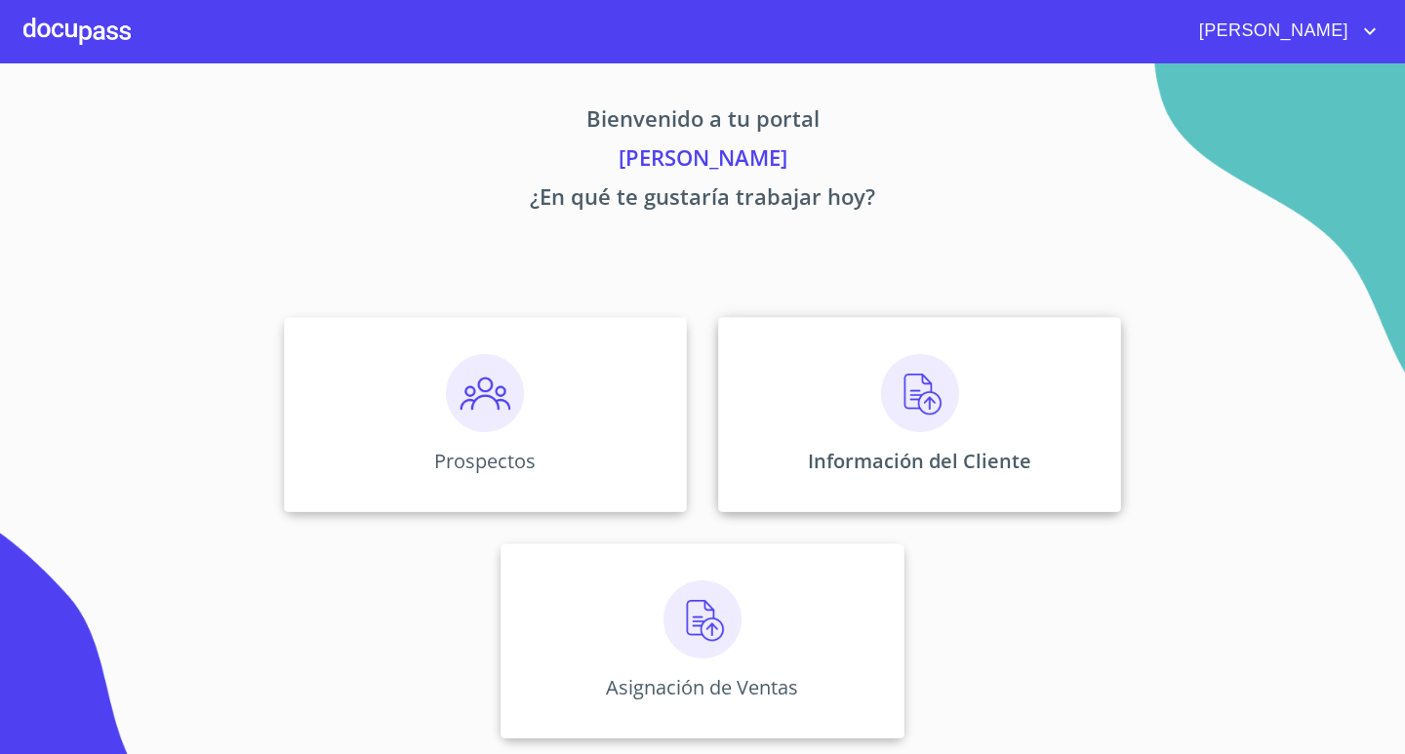
click at [952, 441] on div "Información del Cliente" at bounding box center [919, 414] width 403 height 195
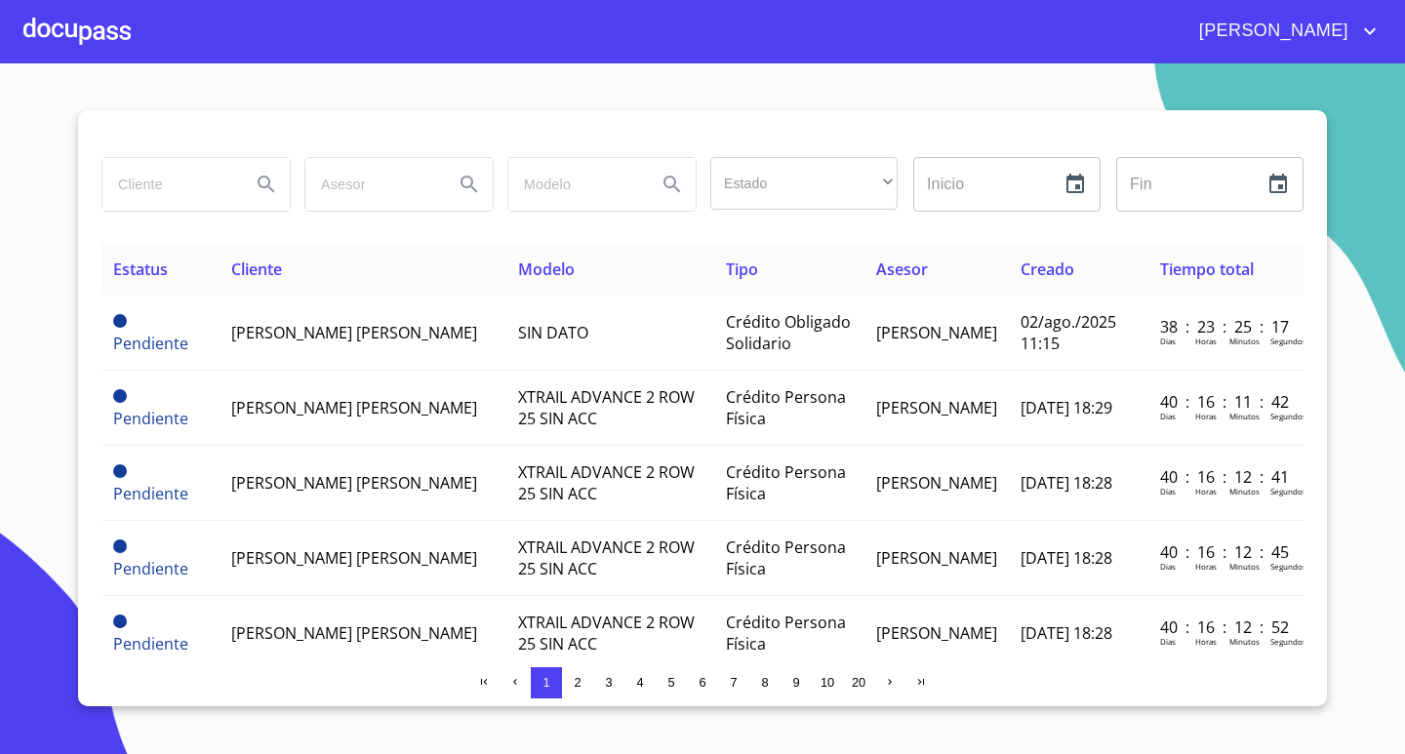
click at [45, 30] on div at bounding box center [76, 31] width 107 height 62
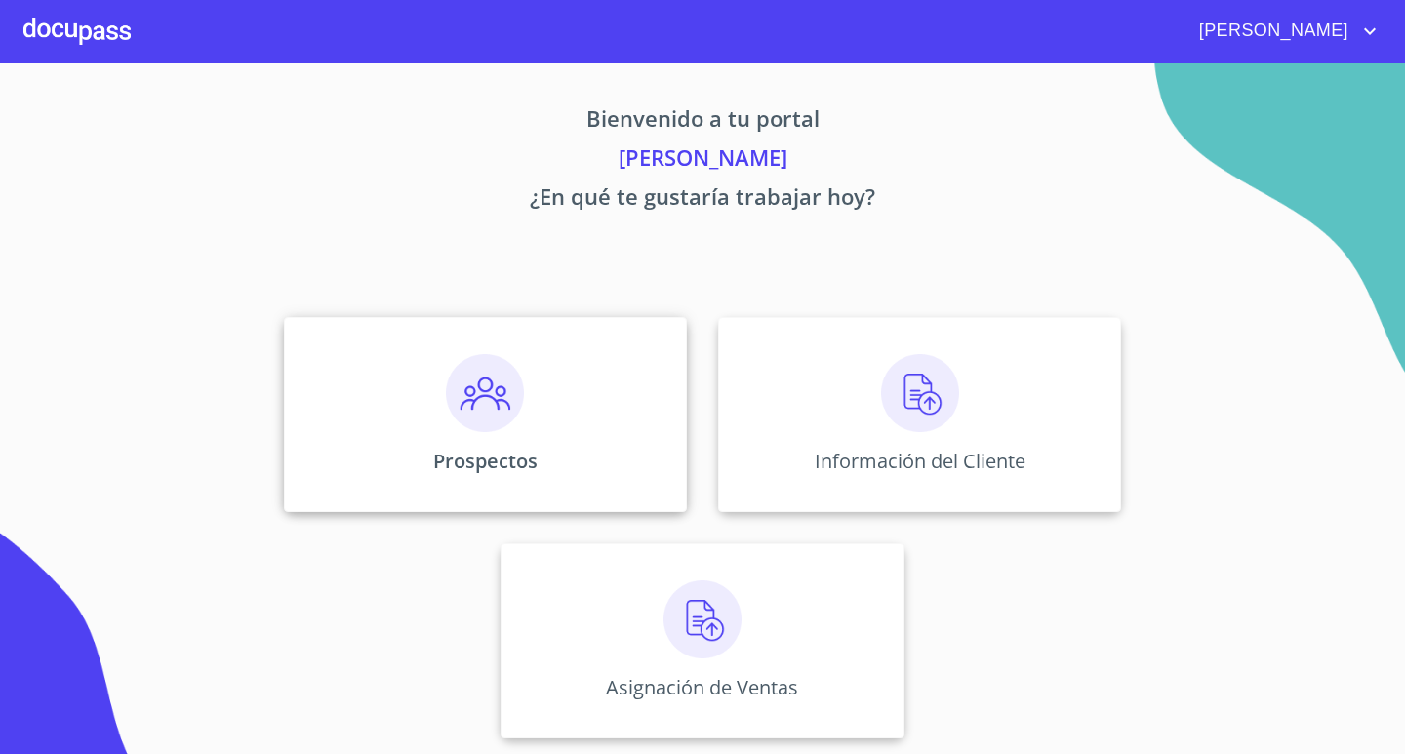
click at [396, 410] on div "Prospectos" at bounding box center [485, 414] width 403 height 195
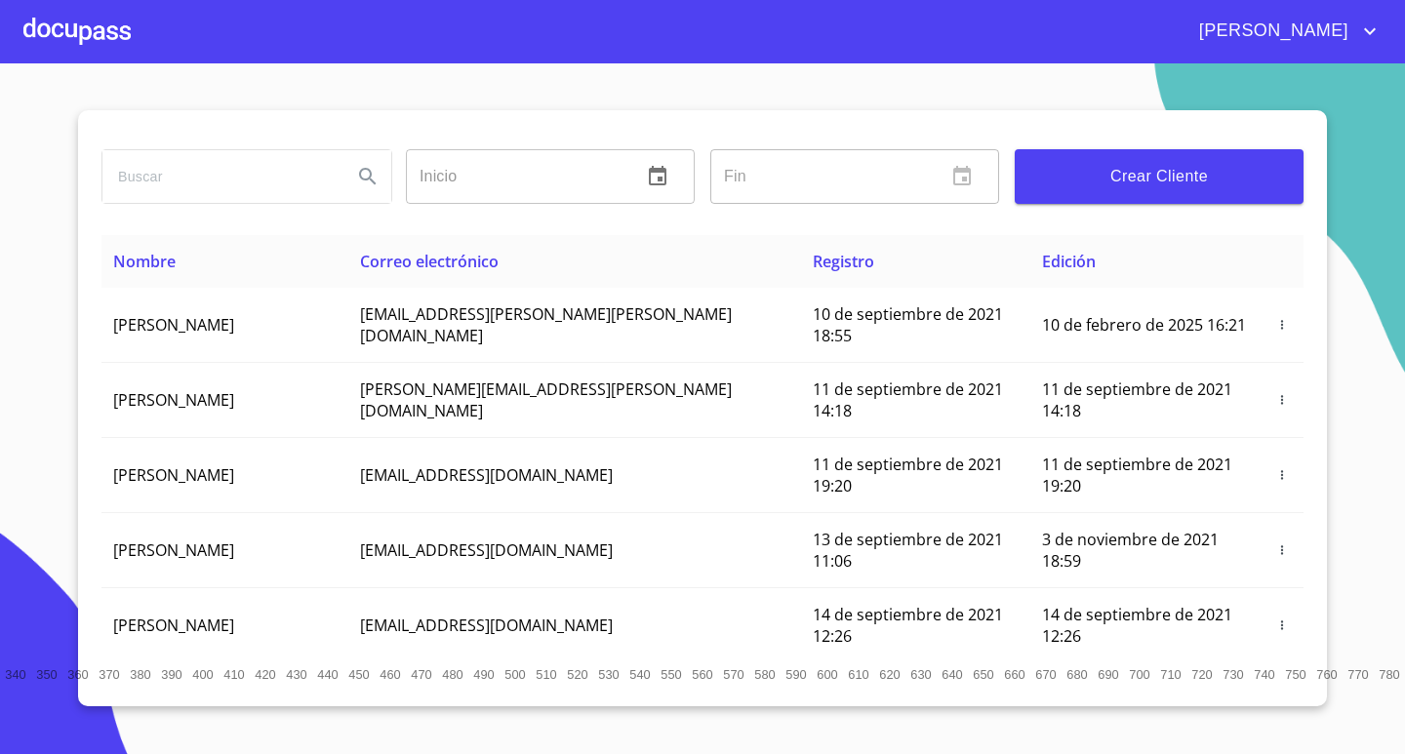
click at [197, 186] on input "search" at bounding box center [219, 176] width 234 height 53
type input "[PERSON_NAME] [PERSON_NAME]"
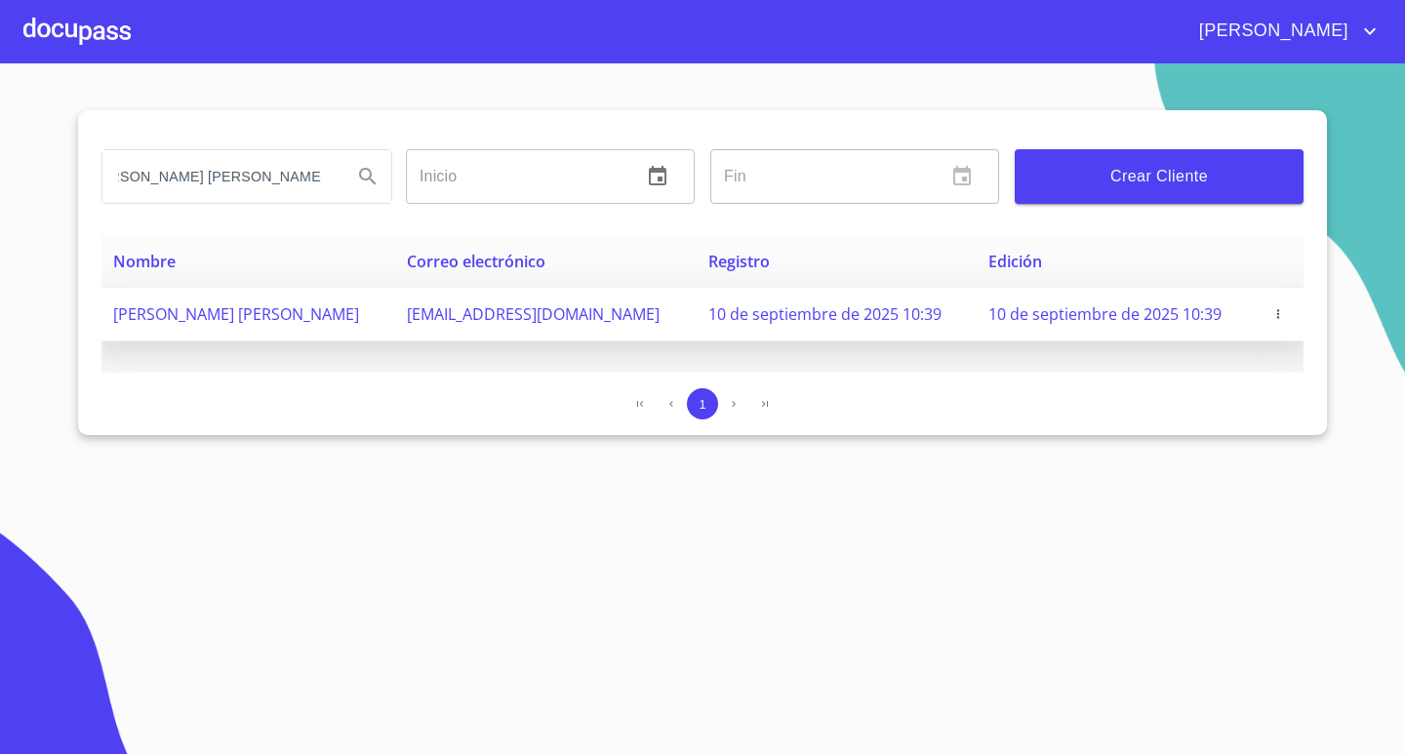
scroll to position [0, 0]
click at [543, 328] on td "[EMAIL_ADDRESS][DOMAIN_NAME]" at bounding box center [545, 315] width 301 height 54
click at [1174, 309] on span "10 de septiembre de 2025 10:39" at bounding box center [1104, 313] width 233 height 21
click at [1277, 312] on icon "button" at bounding box center [1278, 314] width 14 height 14
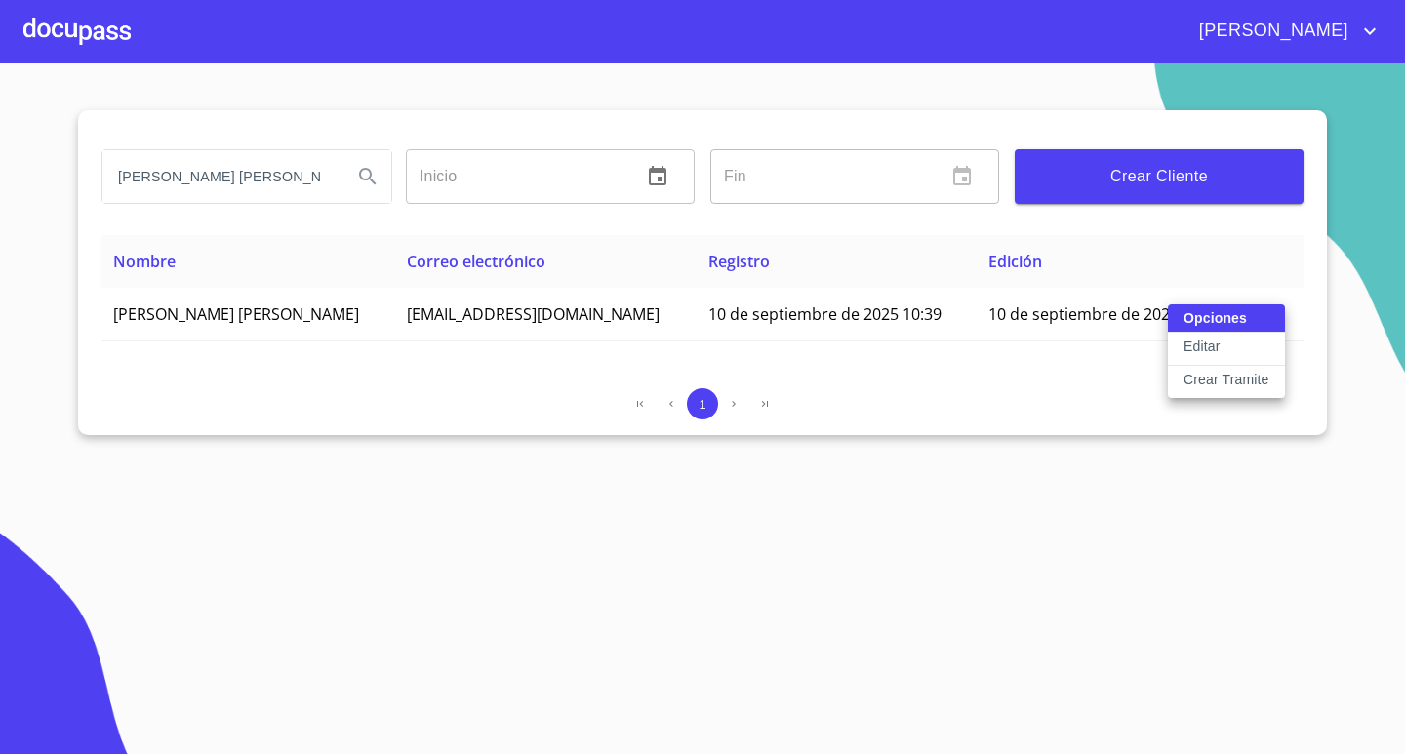
click at [1240, 350] on button "Editar" at bounding box center [1226, 349] width 117 height 33
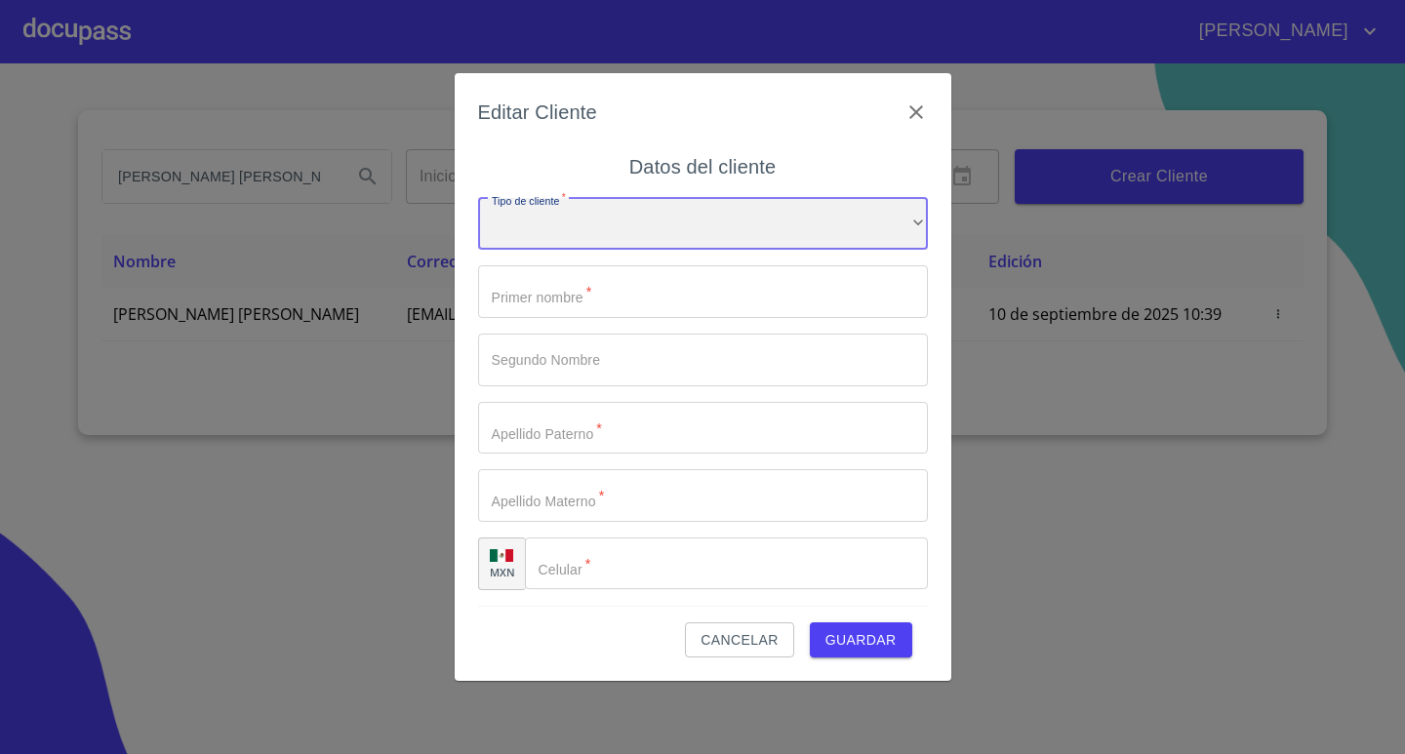
click at [843, 216] on div "​" at bounding box center [703, 224] width 450 height 53
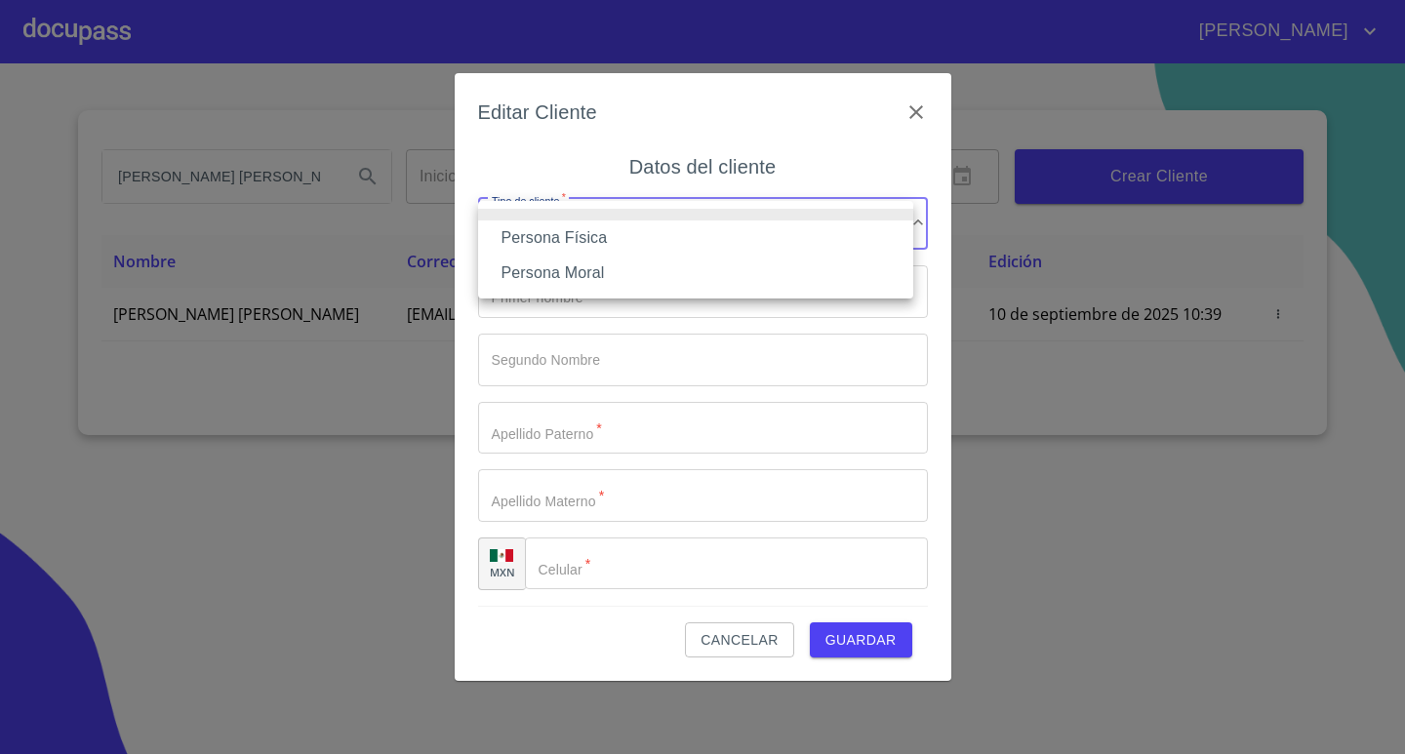
type input "OSCAR"
type input "[PERSON_NAME]"
type input "CAMPOS"
type input "[PHONE_NUMBER]"
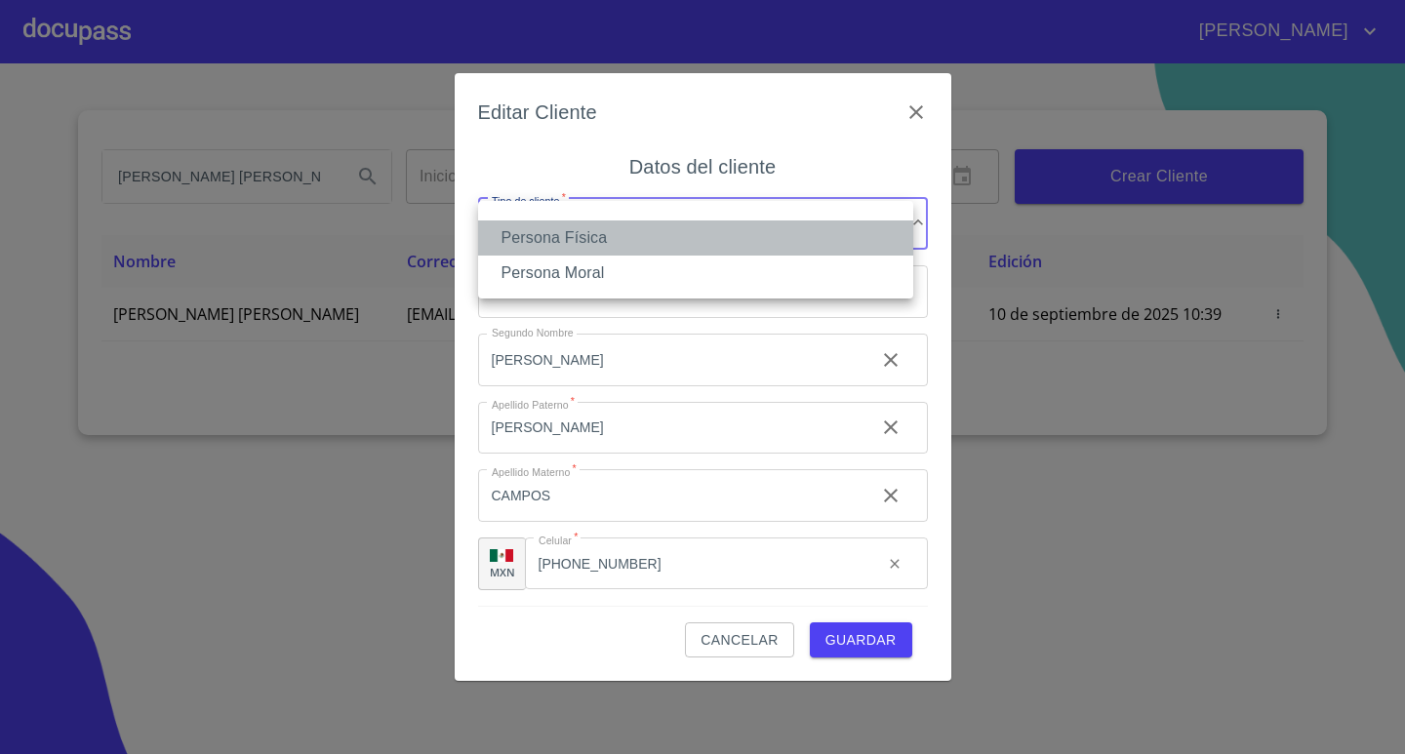
click at [648, 227] on li "Persona Física" at bounding box center [695, 237] width 435 height 35
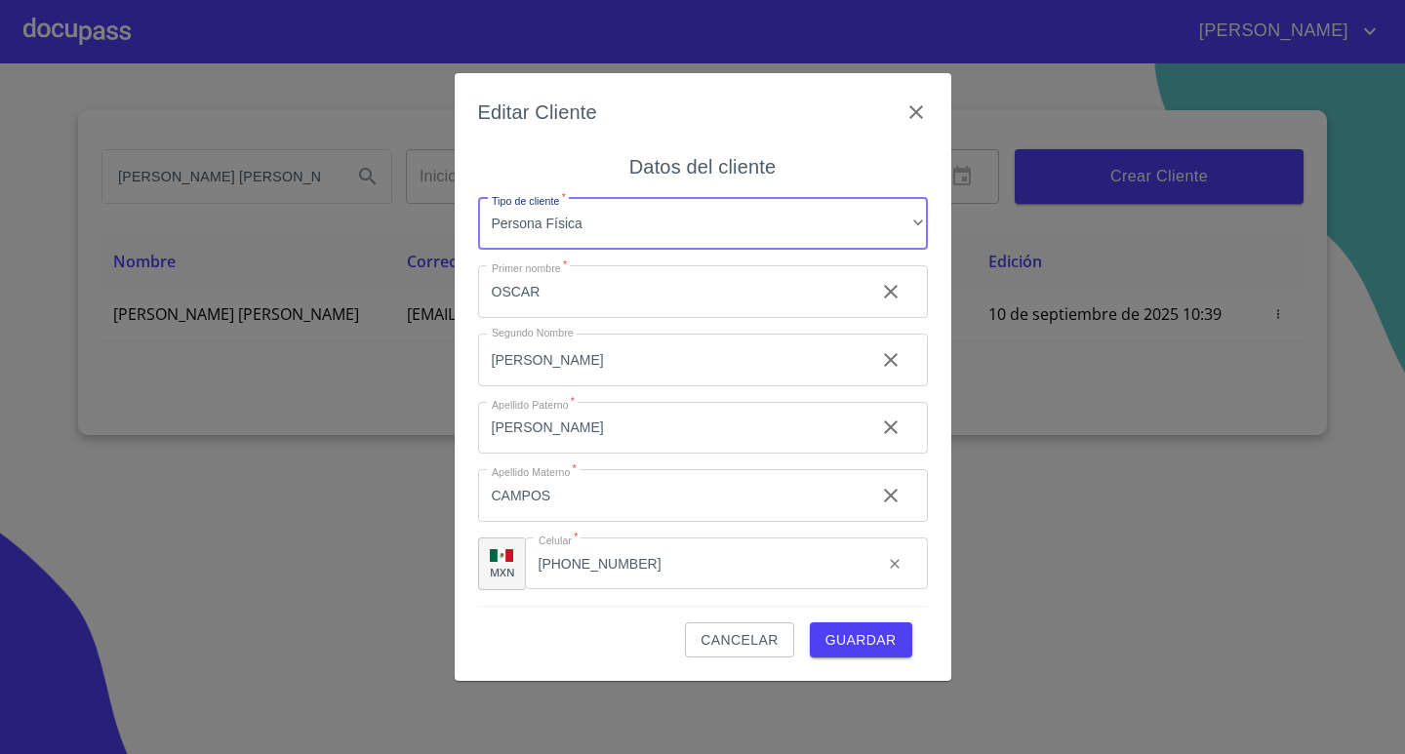
click at [879, 634] on span "Guardar" at bounding box center [860, 640] width 71 height 24
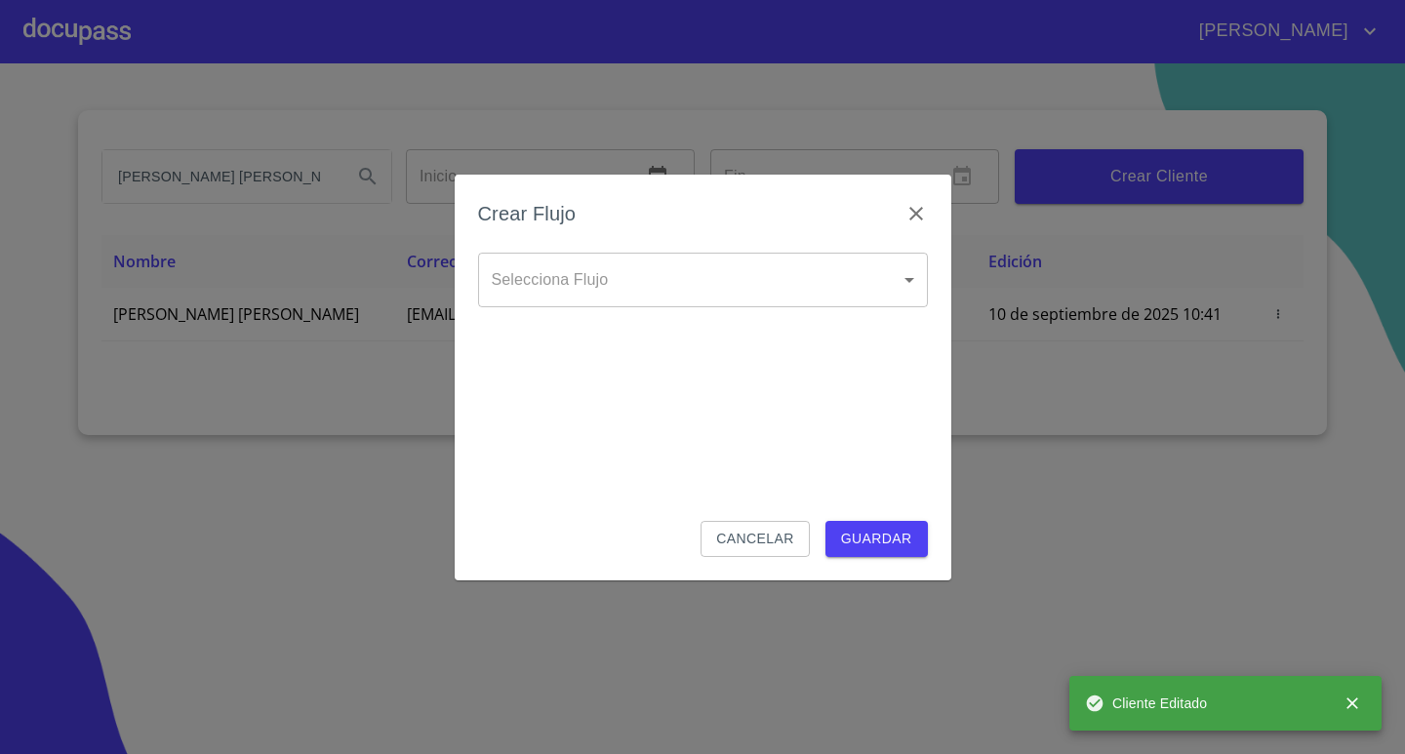
click at [857, 275] on body "[PERSON_NAME] [PERSON_NAME] Inicio ​ Fin ​ Crear Cliente Nombre Correo electrón…" at bounding box center [702, 377] width 1405 height 754
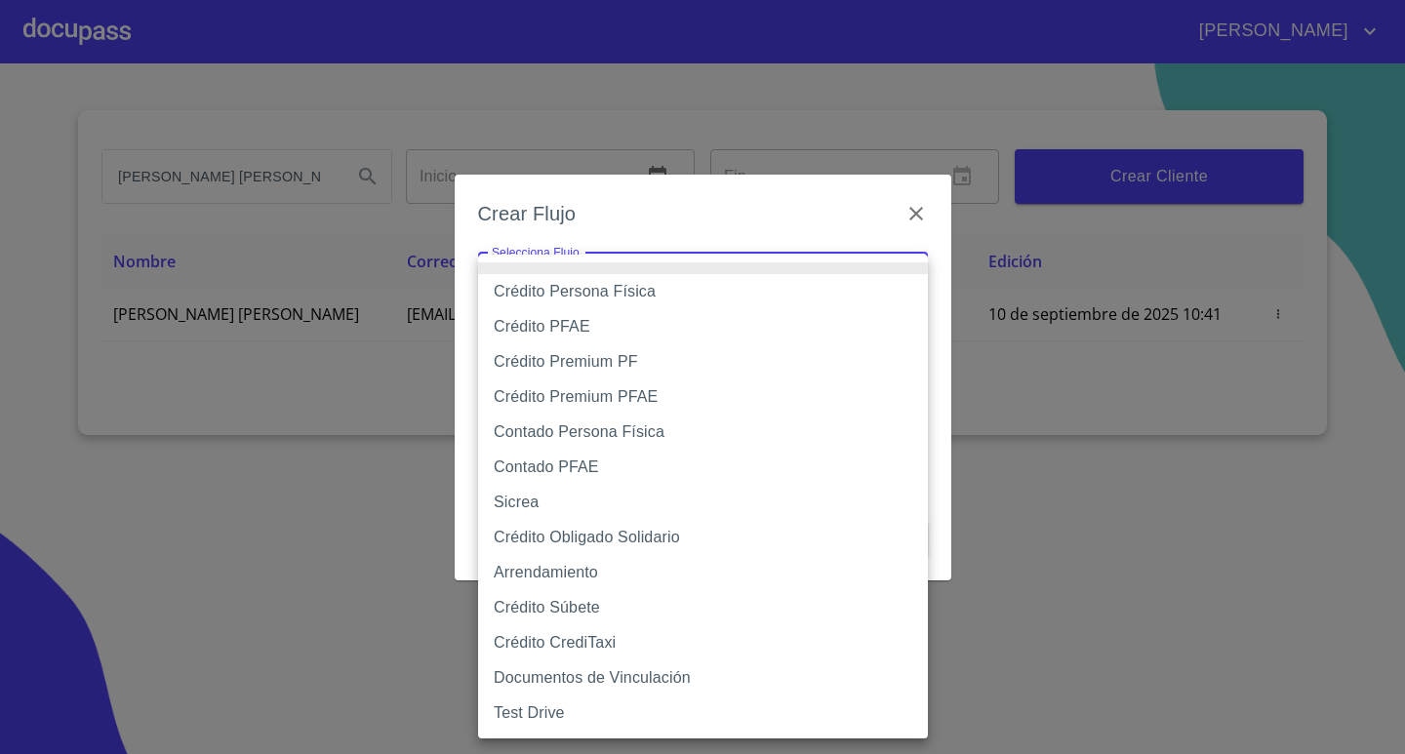
click at [688, 300] on li "Crédito Persona Física" at bounding box center [703, 291] width 450 height 35
type input "6009fb3c7d1714eb8809aa97"
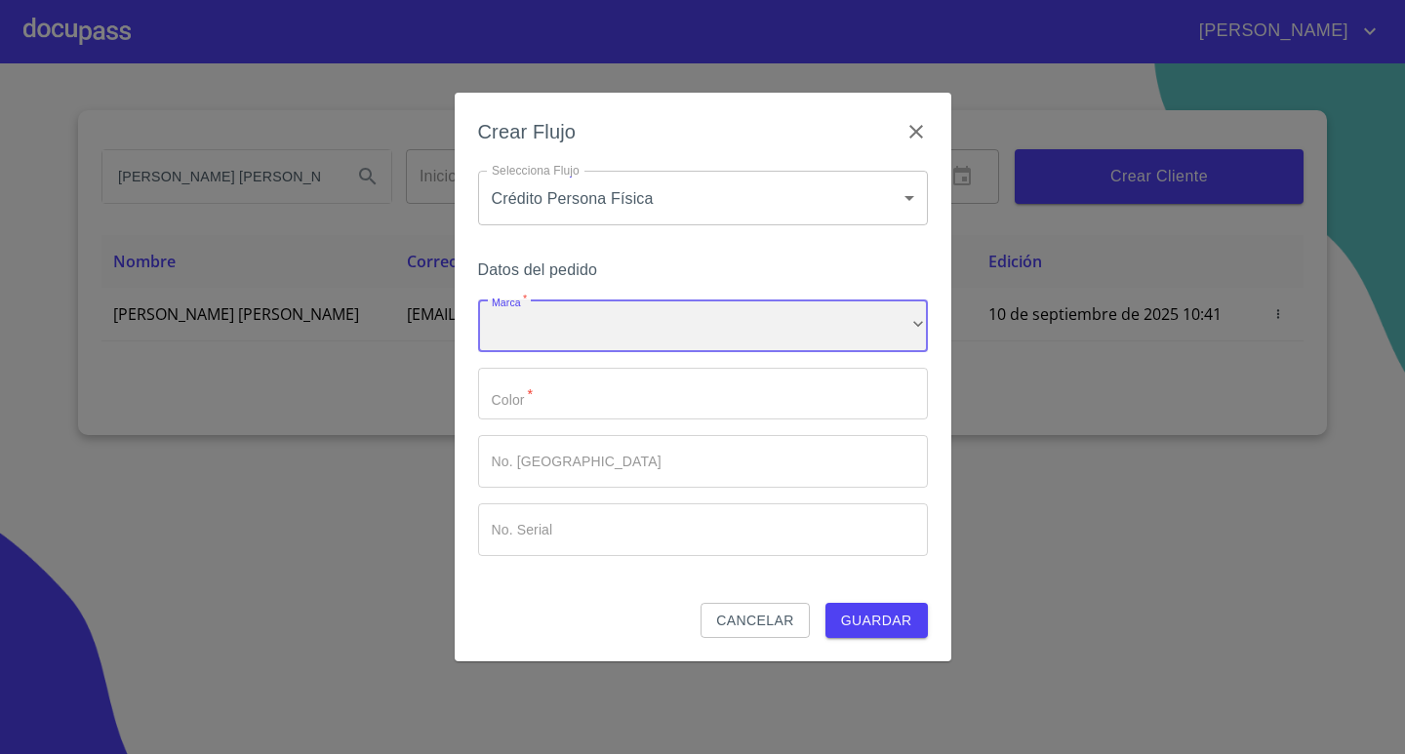
click at [689, 316] on div "​" at bounding box center [703, 325] width 450 height 53
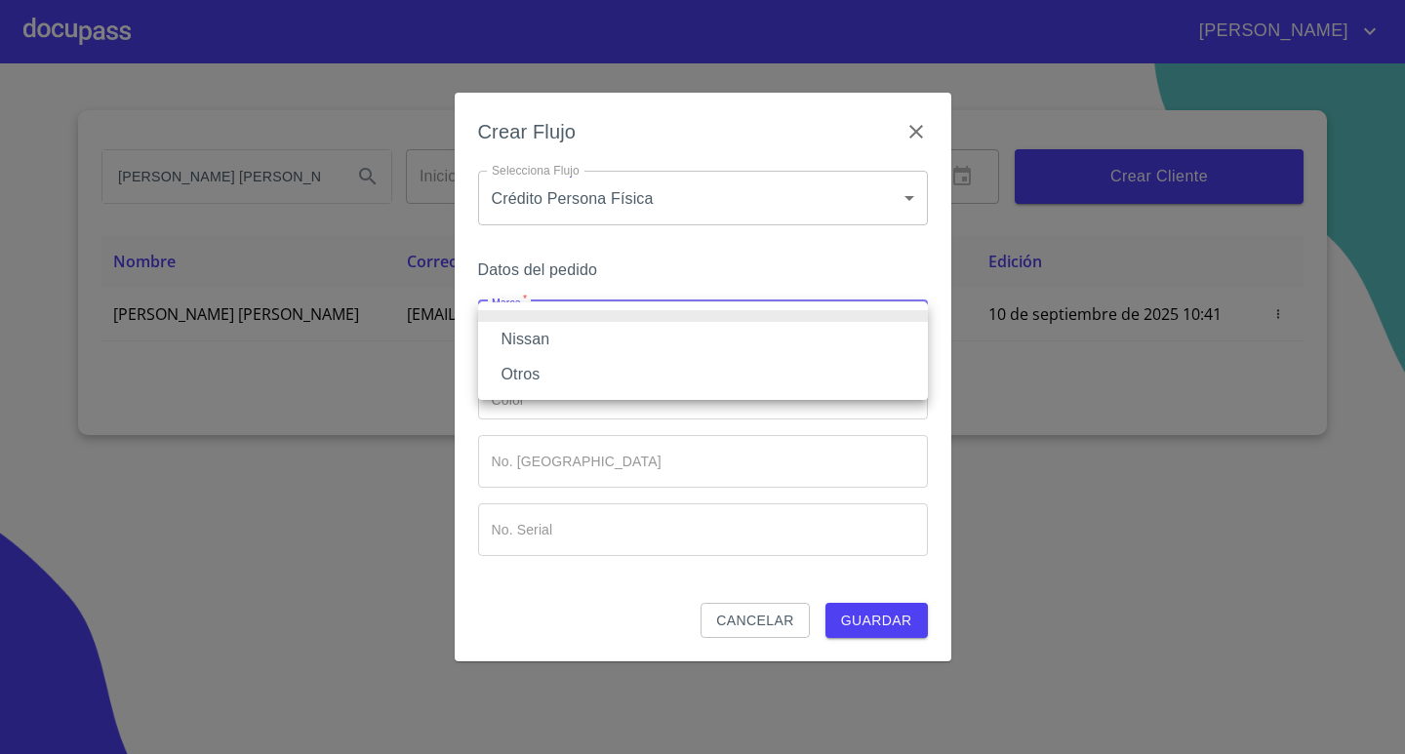
click at [594, 326] on li "Nissan" at bounding box center [703, 339] width 450 height 35
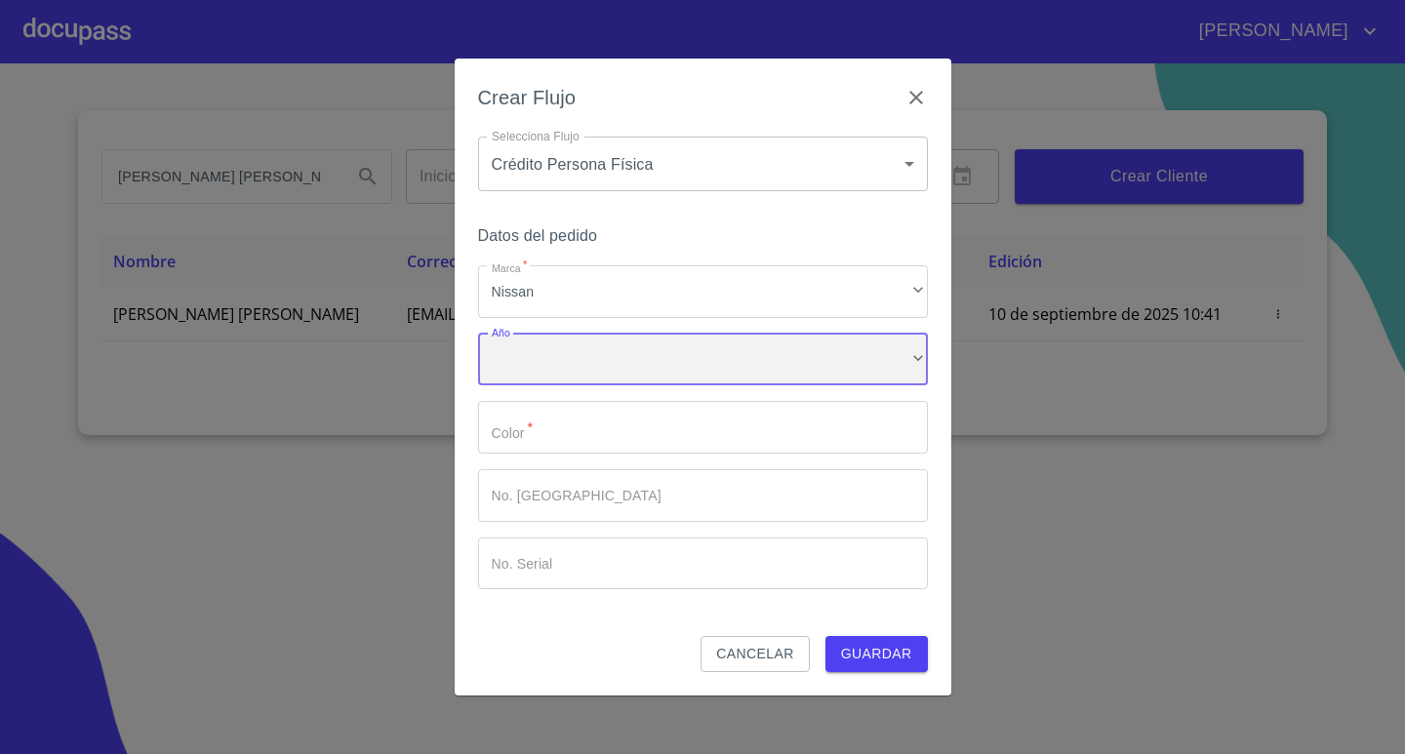
click at [598, 362] on div "​" at bounding box center [703, 360] width 450 height 53
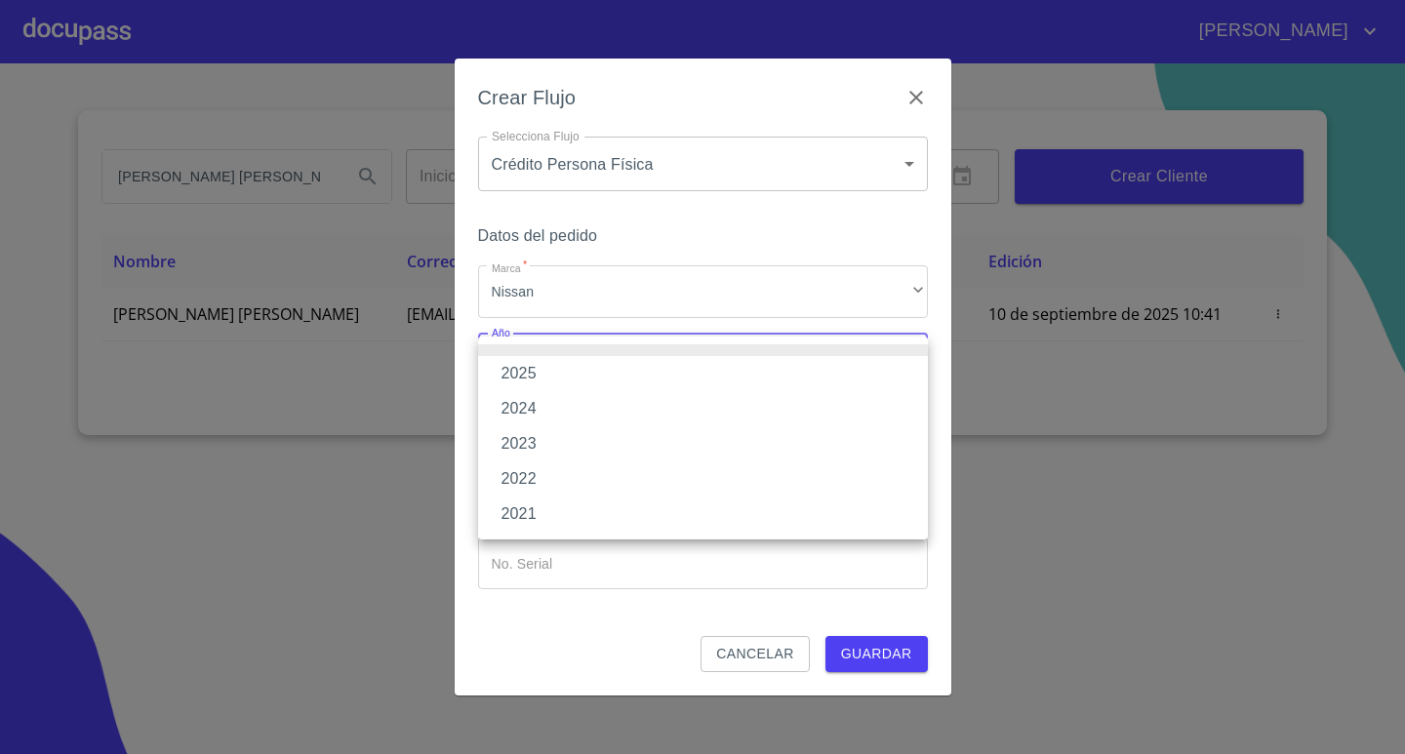
click at [593, 379] on li "2025" at bounding box center [703, 373] width 450 height 35
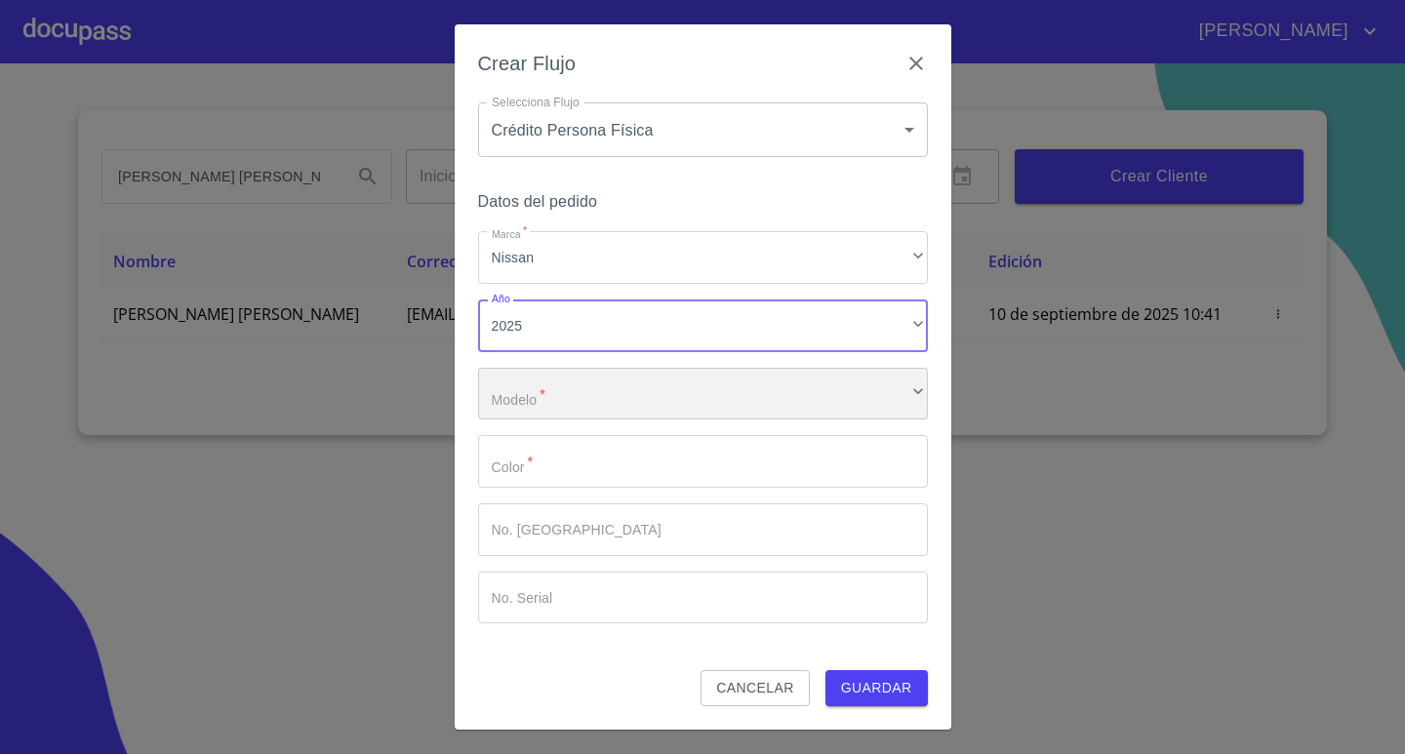
click at [607, 408] on div "​" at bounding box center [703, 394] width 450 height 53
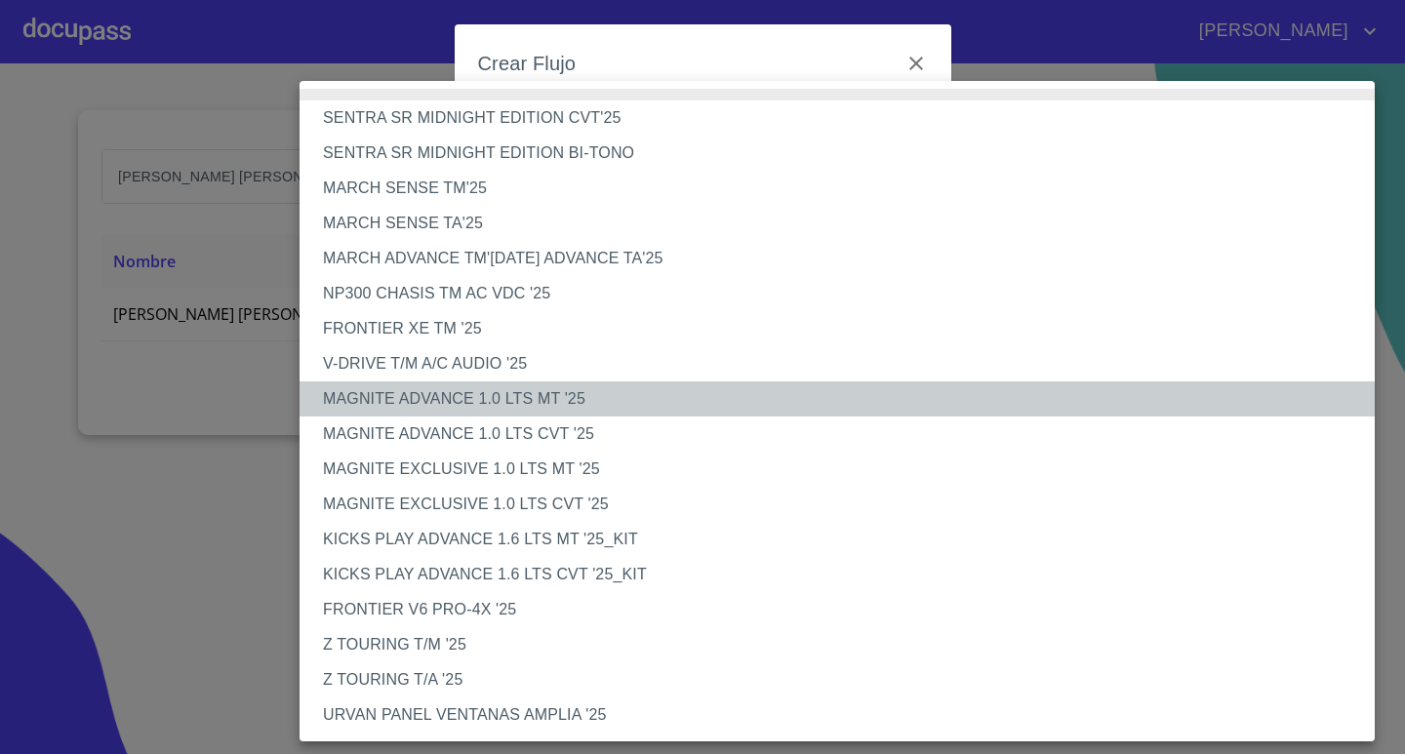
click at [569, 407] on li "MAGNITE ADVANCE 1.0 LTS MT '25" at bounding box center [844, 398] width 1090 height 35
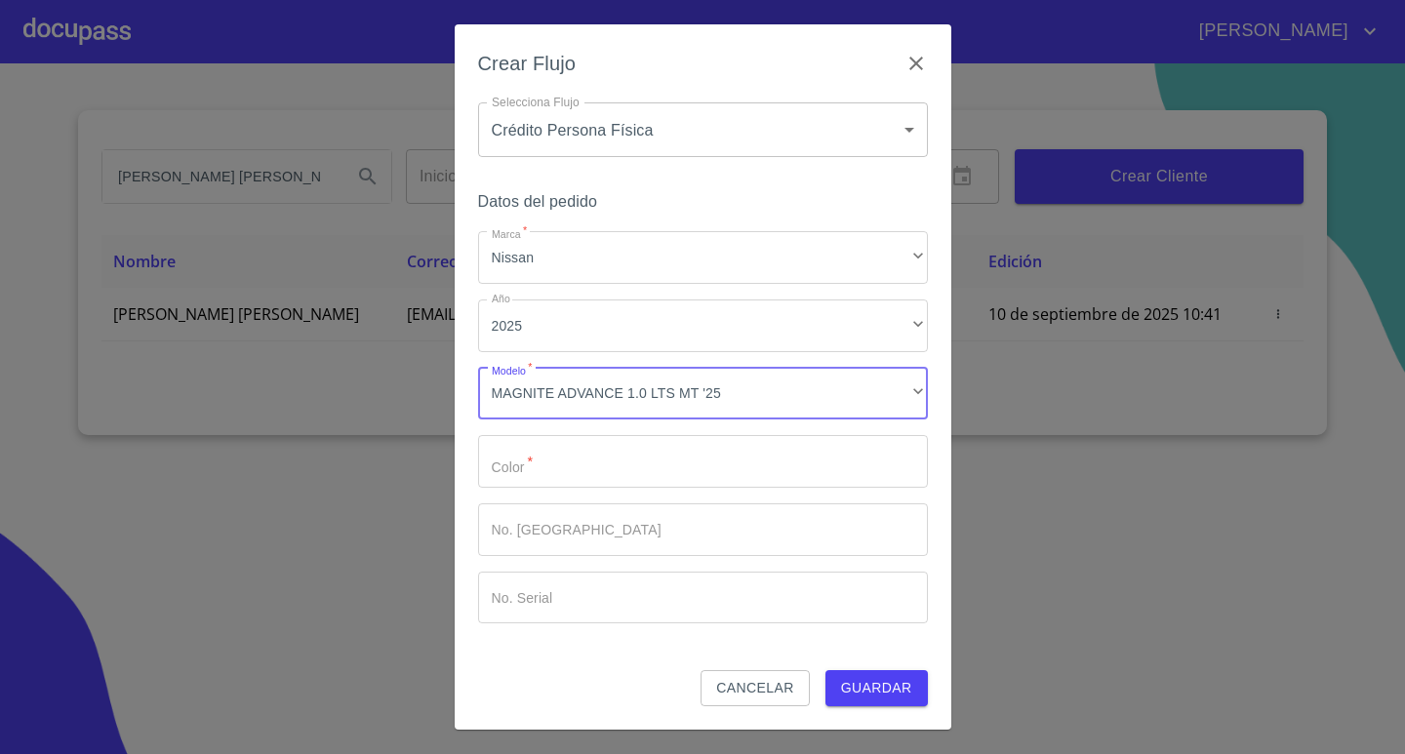
click at [596, 469] on input "Marca   *" at bounding box center [703, 461] width 450 height 53
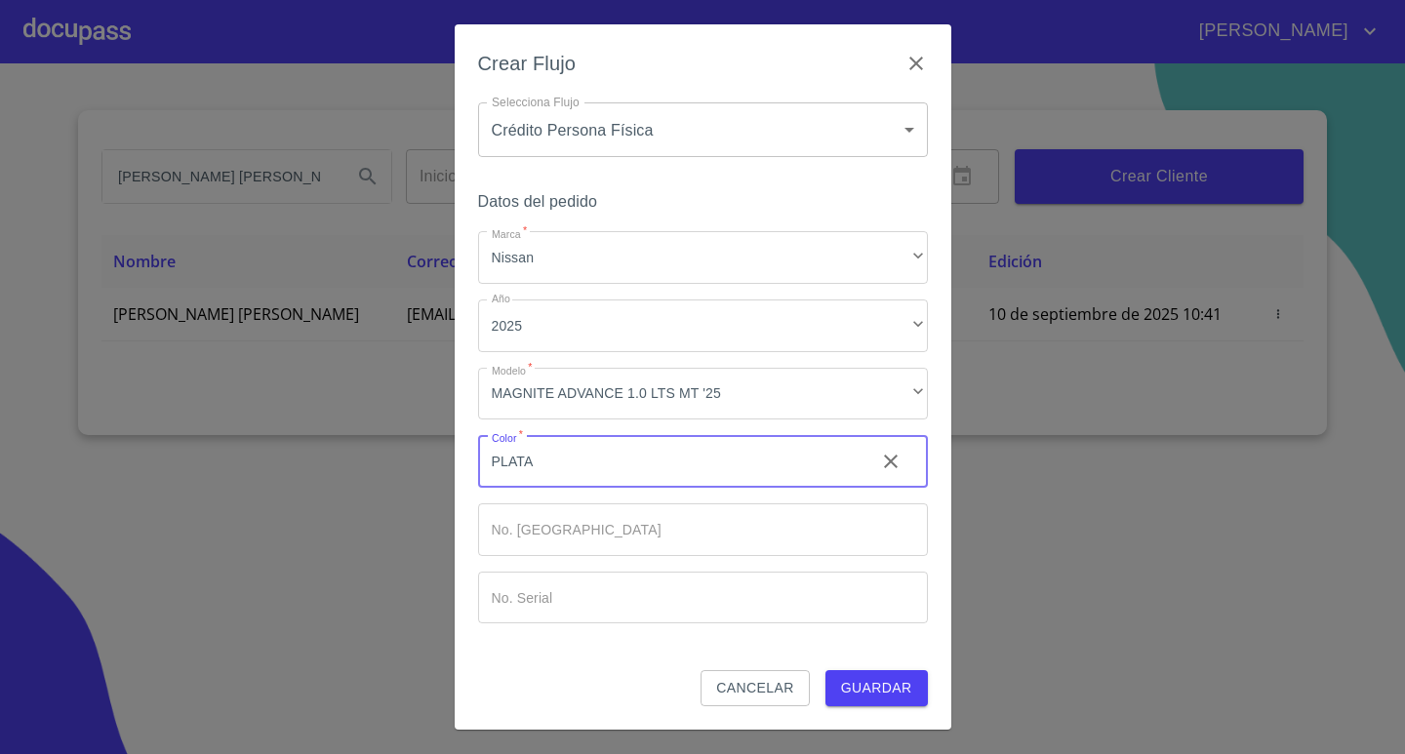
type input "PLATA"
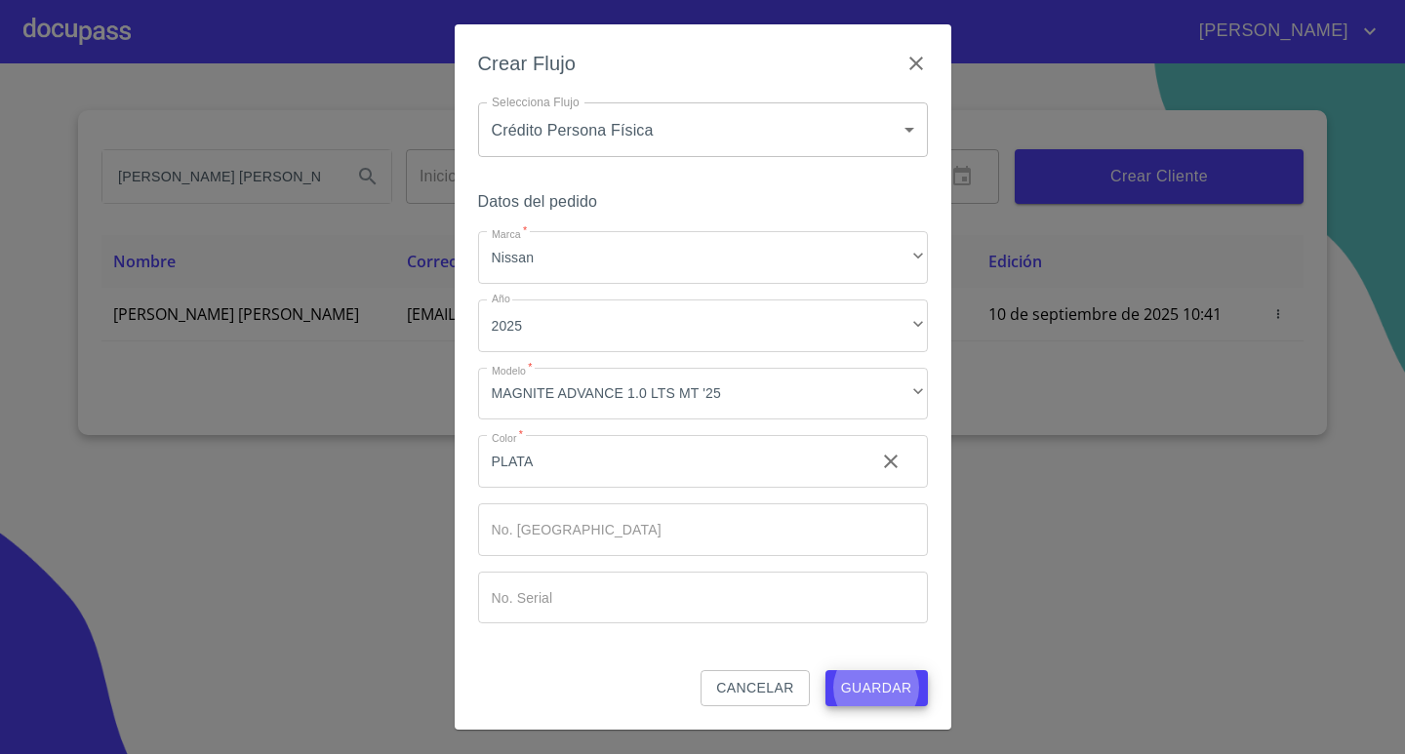
click at [825, 670] on button "Guardar" at bounding box center [876, 688] width 102 height 36
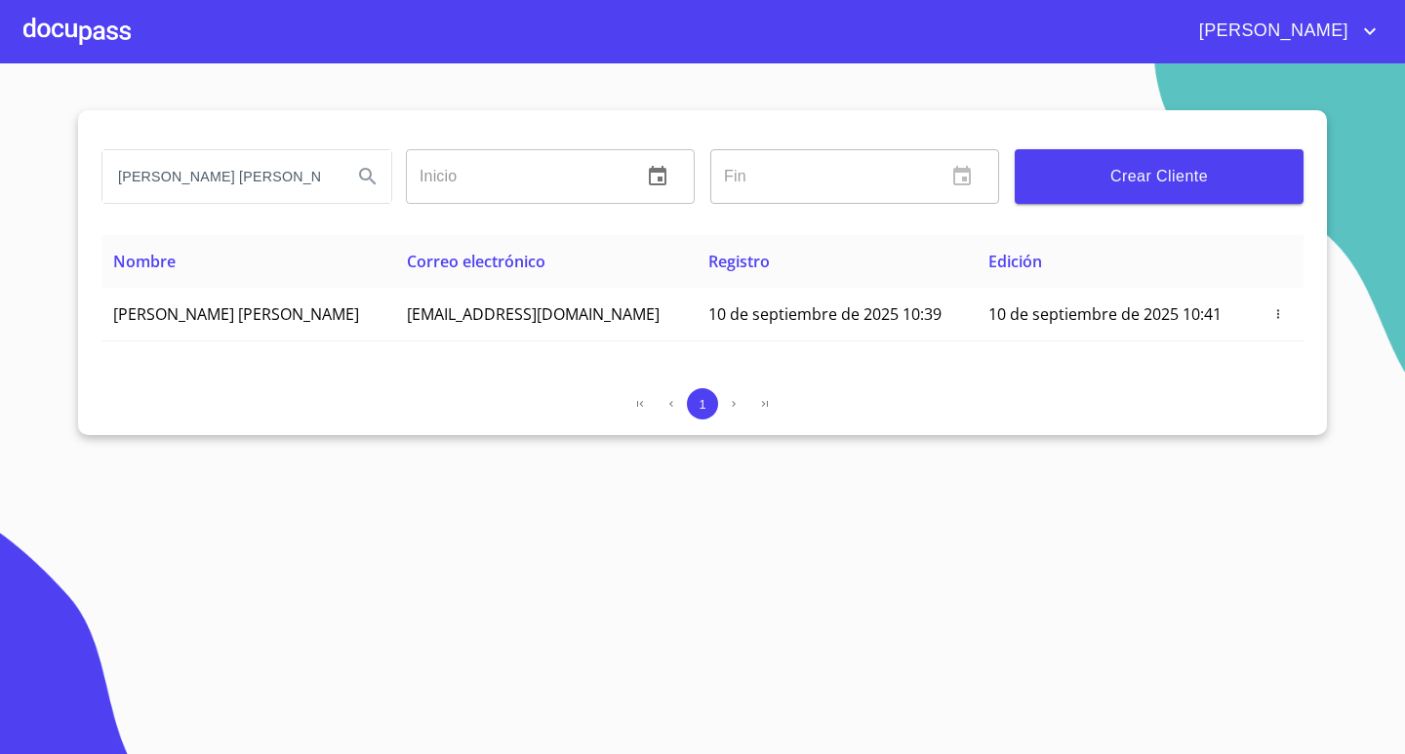
click at [61, 23] on div at bounding box center [76, 31] width 107 height 62
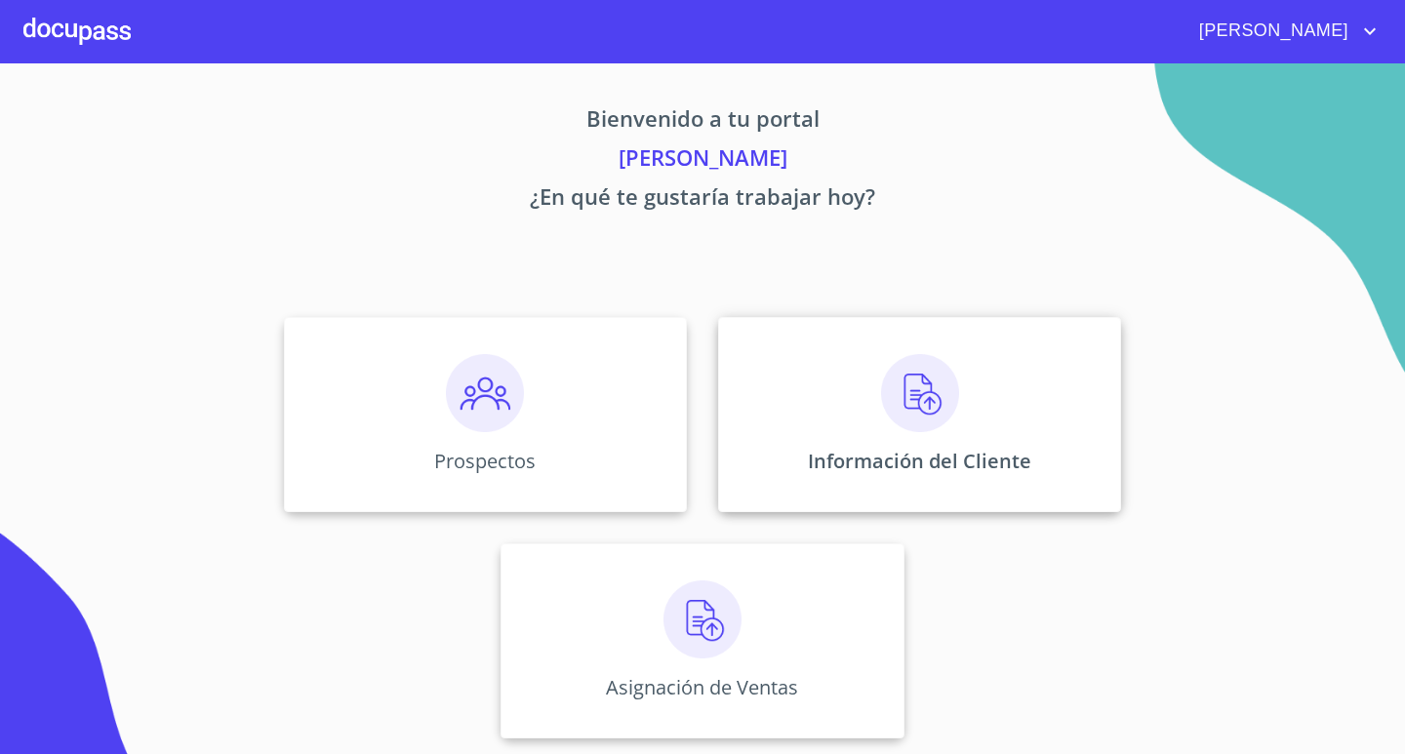
click at [885, 396] on img at bounding box center [920, 393] width 78 height 78
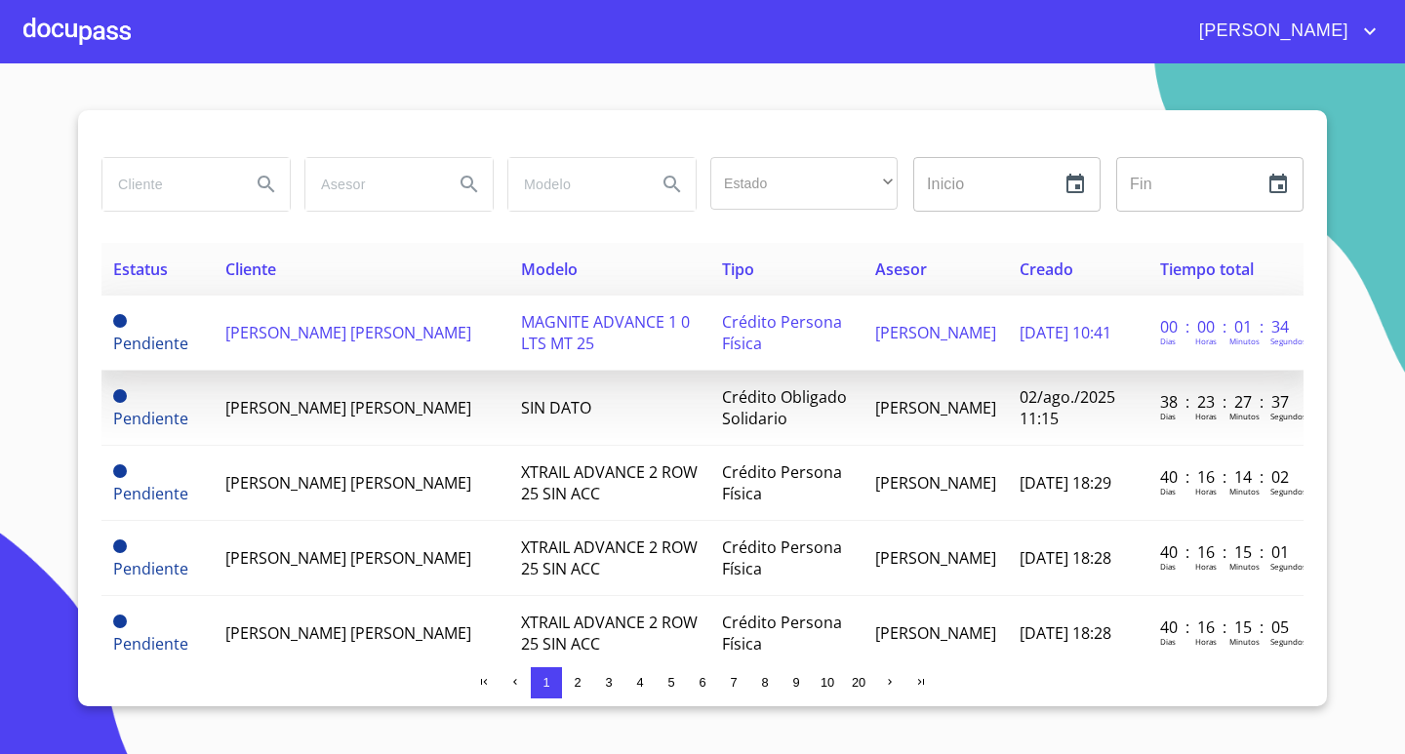
click at [431, 343] on span "[PERSON_NAME] [PERSON_NAME]" at bounding box center [348, 332] width 246 height 21
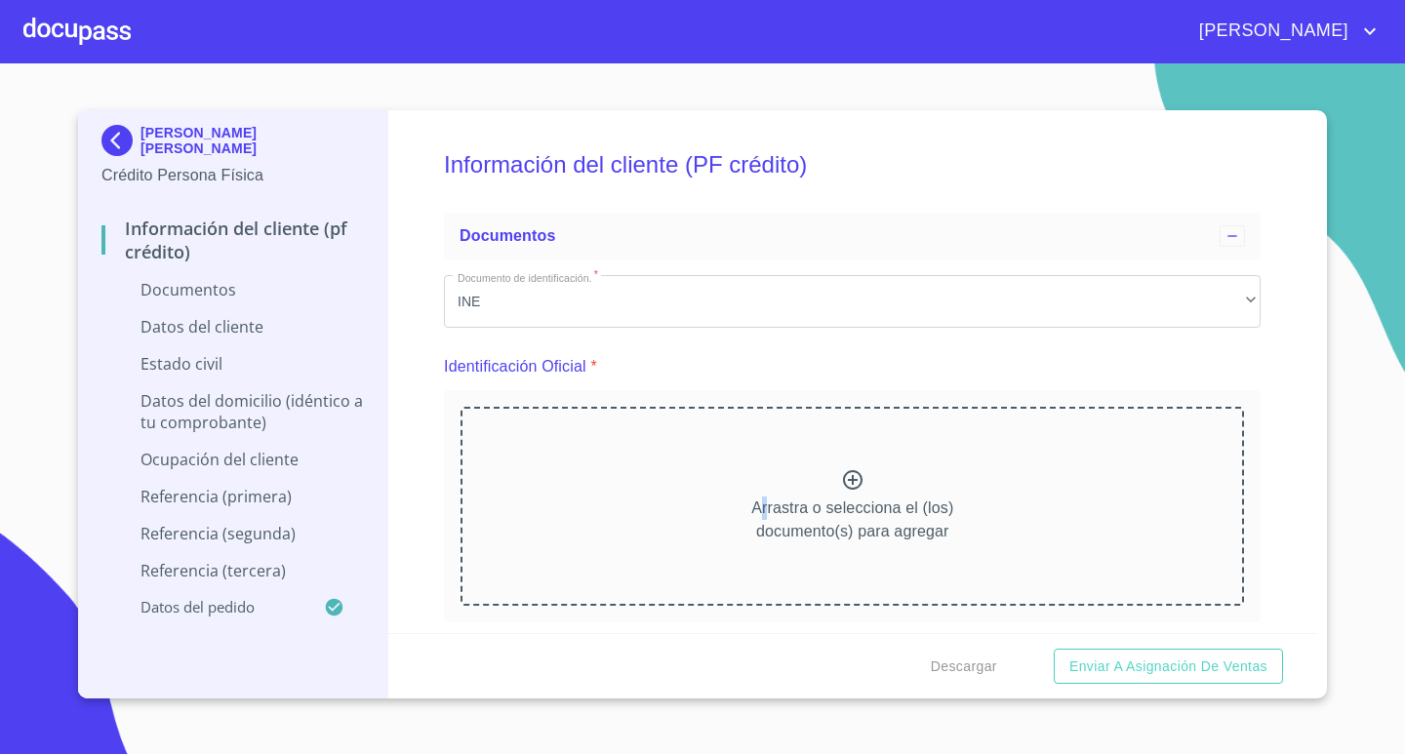
click at [758, 483] on div "Arrastra o selecciona el (los) documento(s) para agregar" at bounding box center [851, 506] width 783 height 199
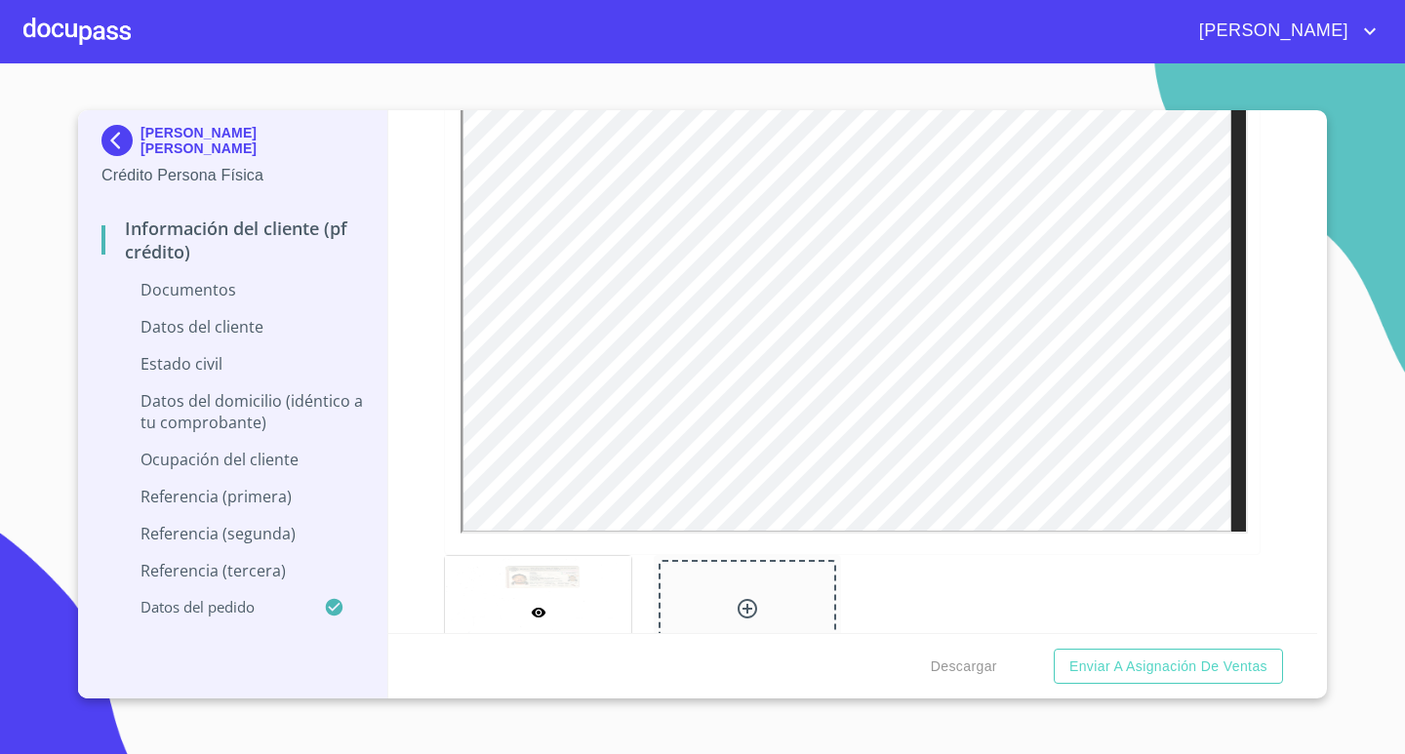
scroll to position [488, 0]
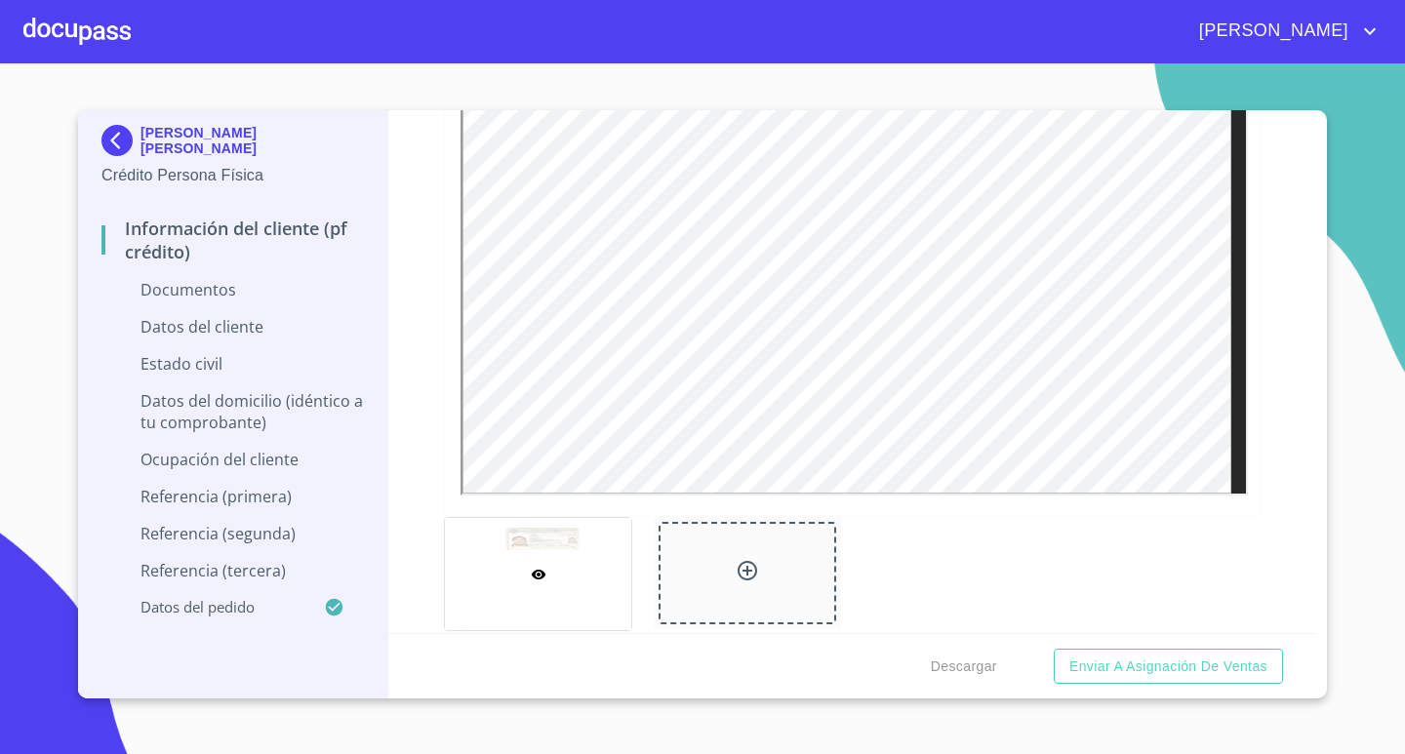
click at [772, 550] on div at bounding box center [747, 573] width 177 height 102
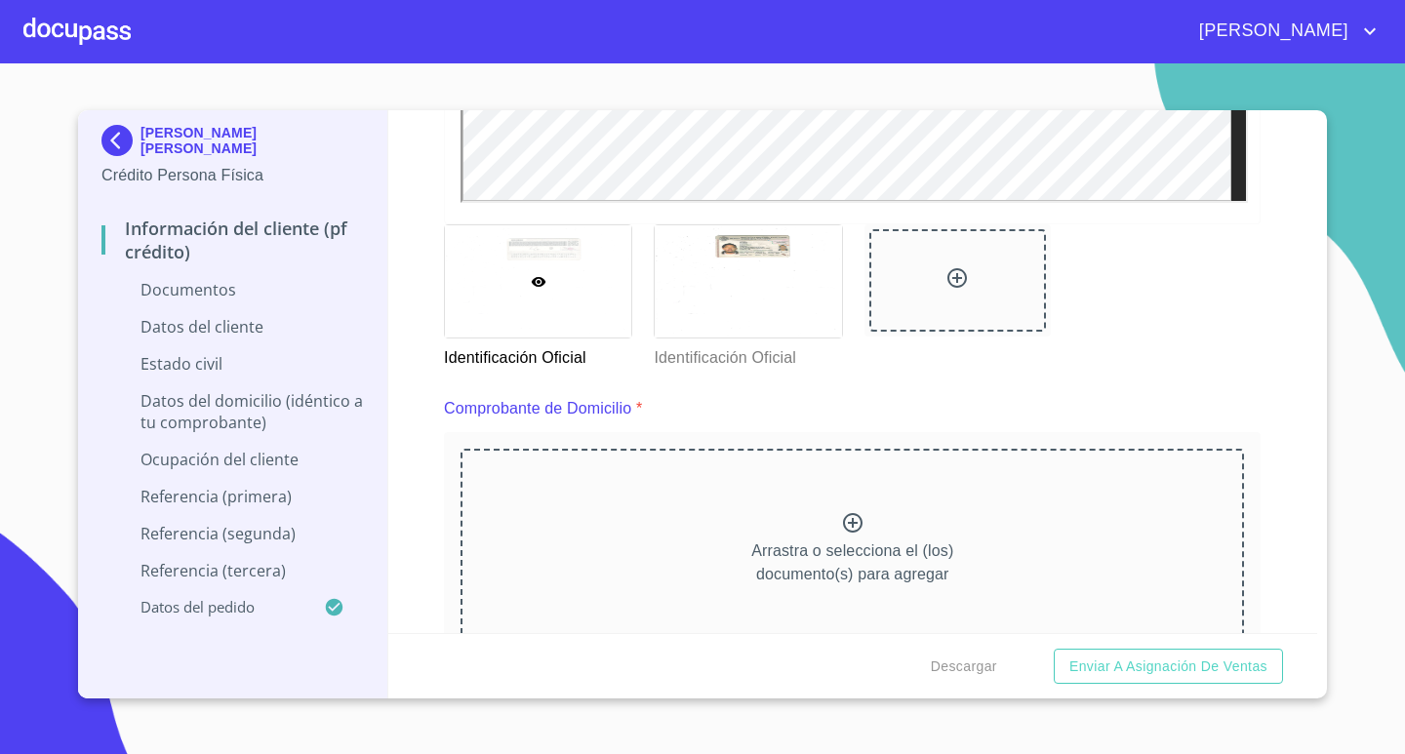
scroll to position [878, 0]
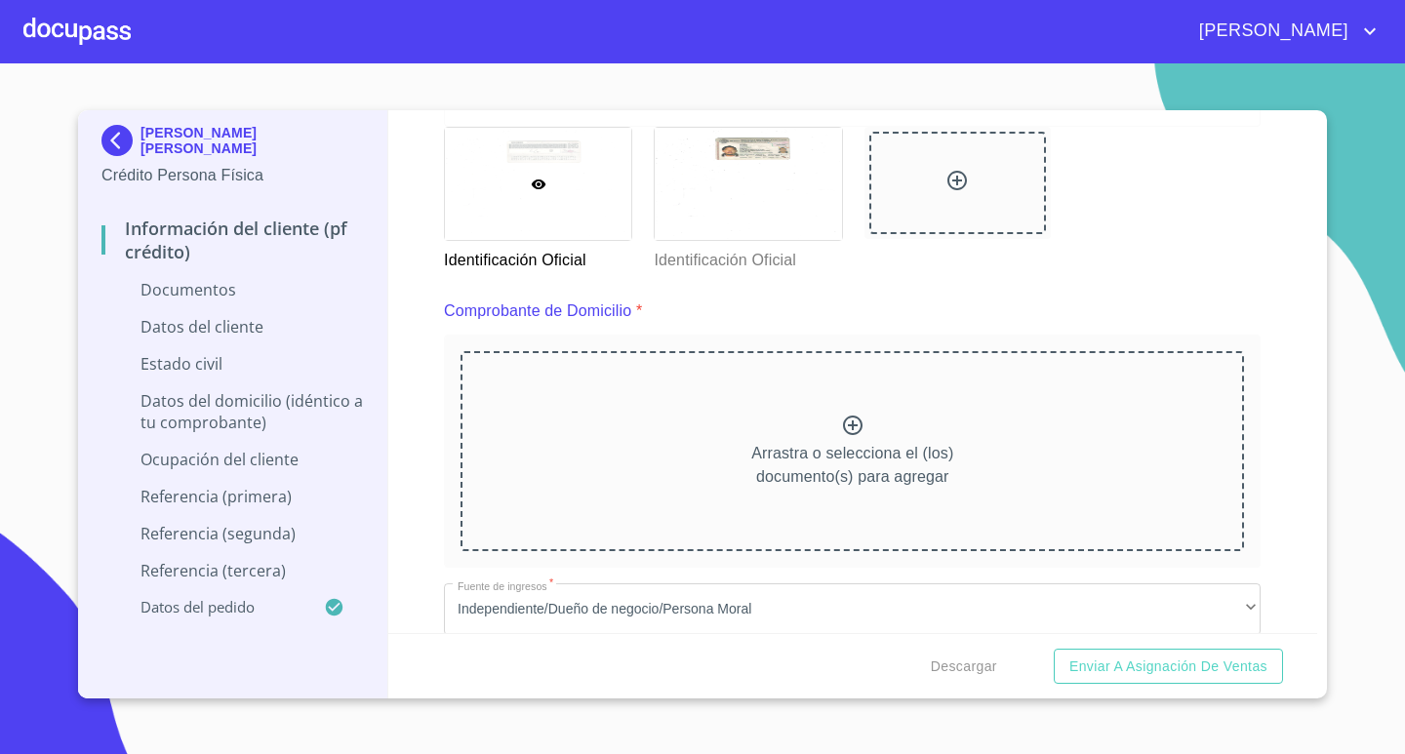
click at [874, 487] on p "Arrastra o selecciona el (los) documento(s) para agregar" at bounding box center [852, 465] width 202 height 47
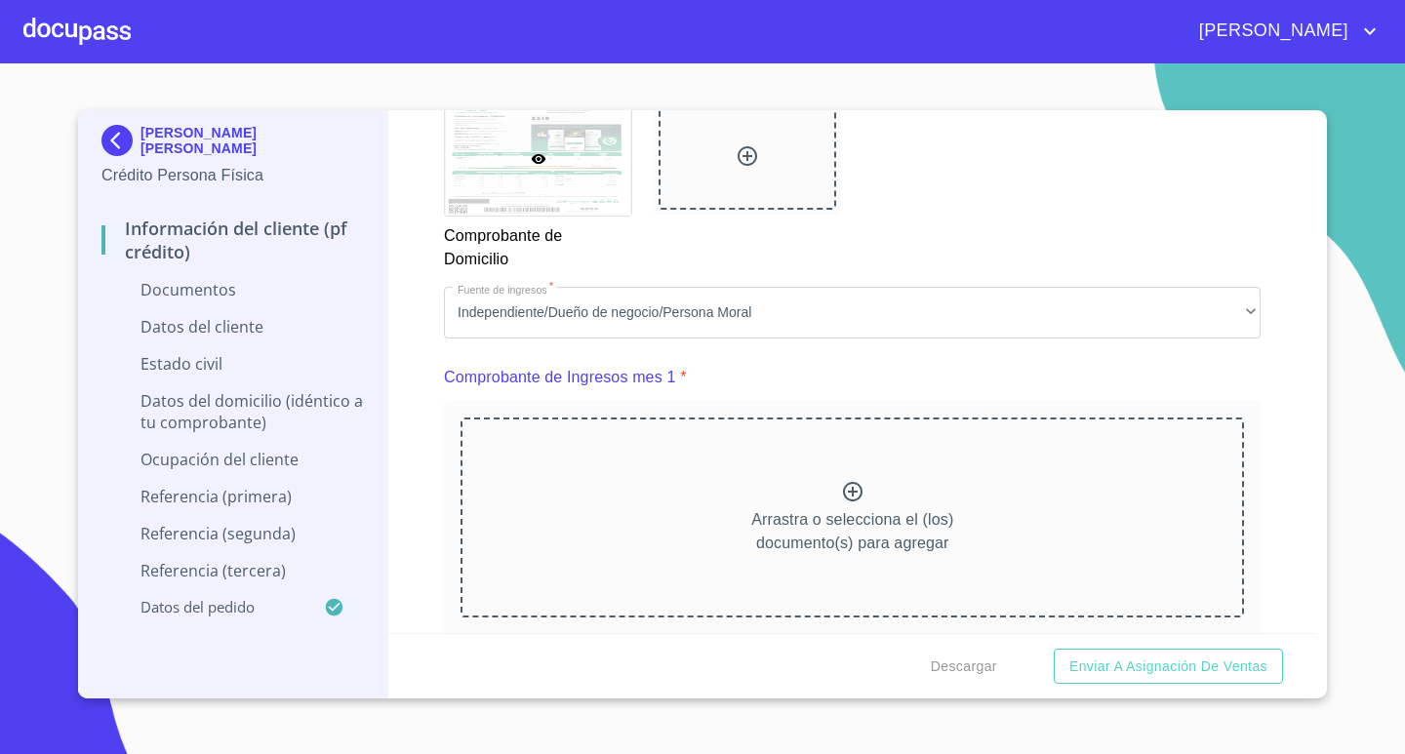
scroll to position [1756, 0]
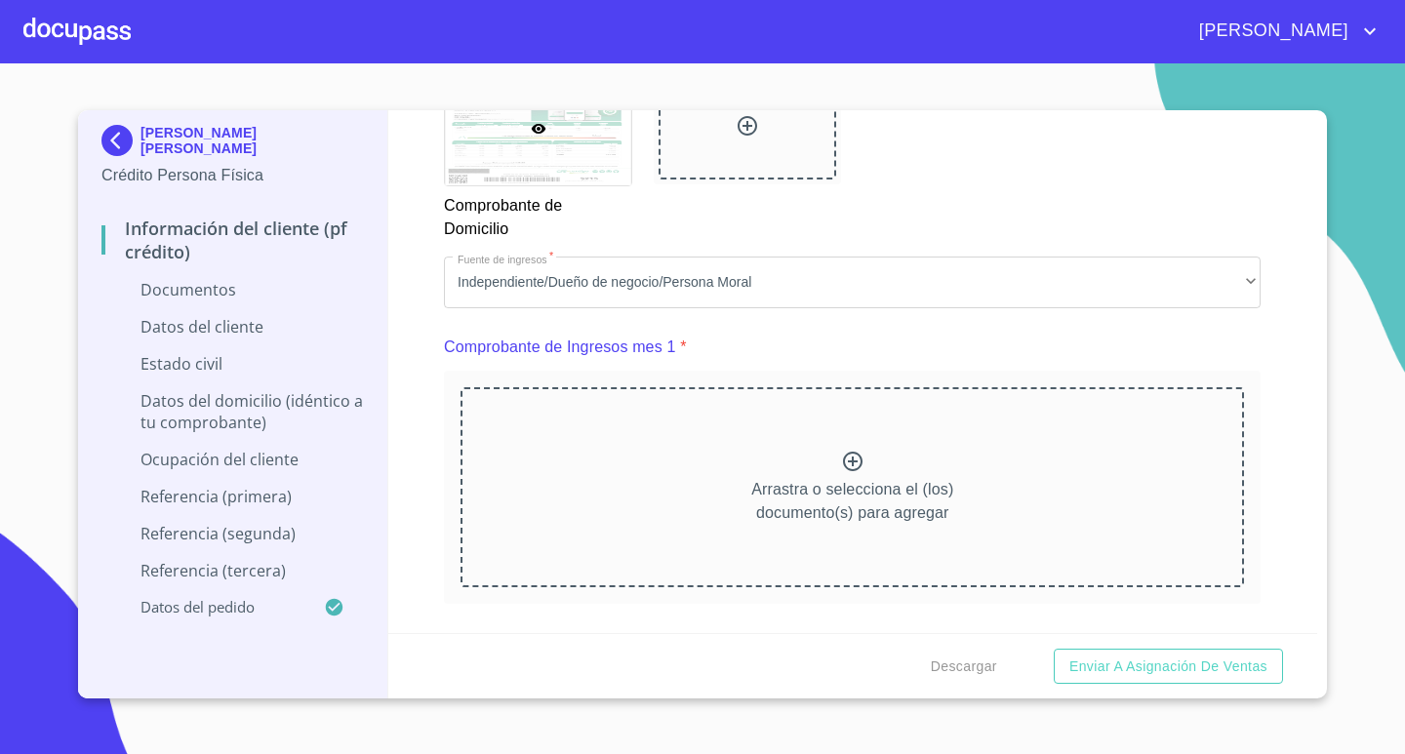
click at [918, 515] on p "Arrastra o selecciona el (los) documento(s) para agregar" at bounding box center [852, 501] width 202 height 47
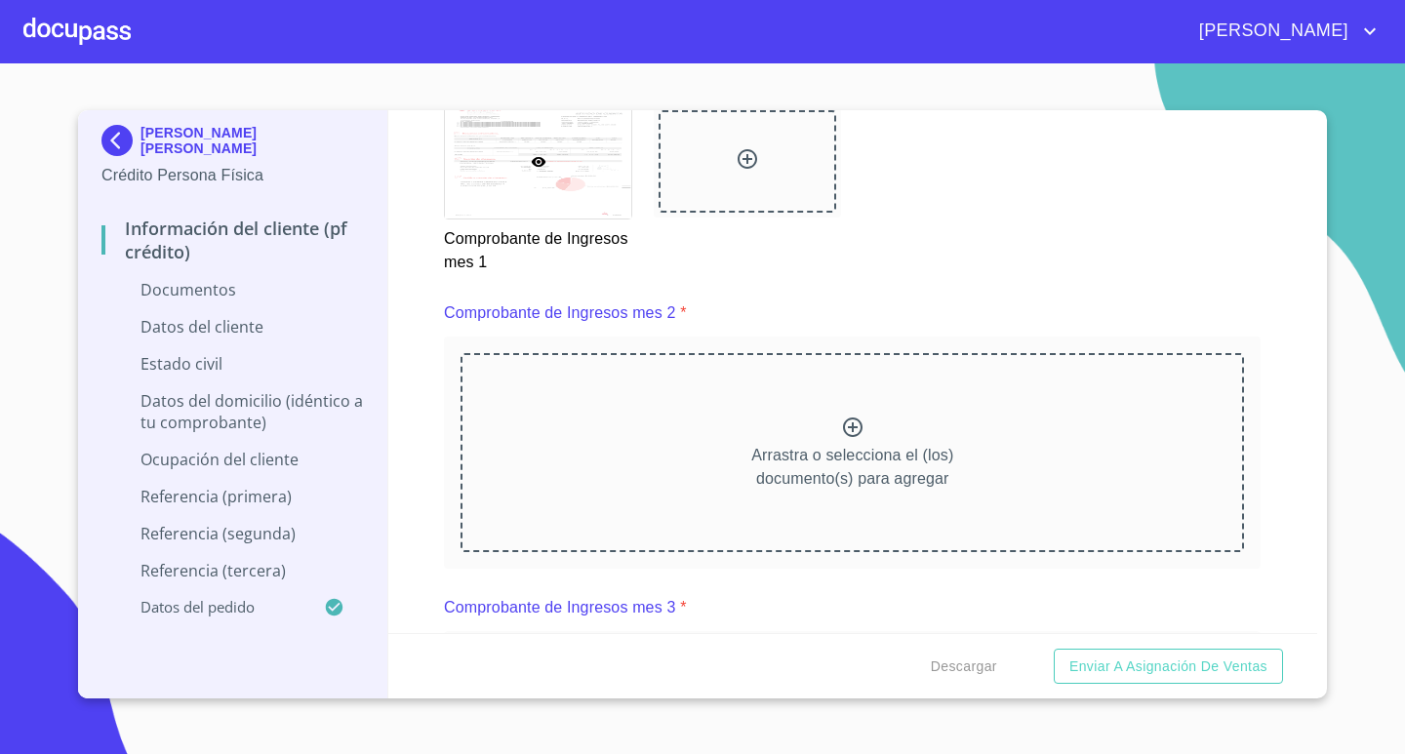
scroll to position [2732, 0]
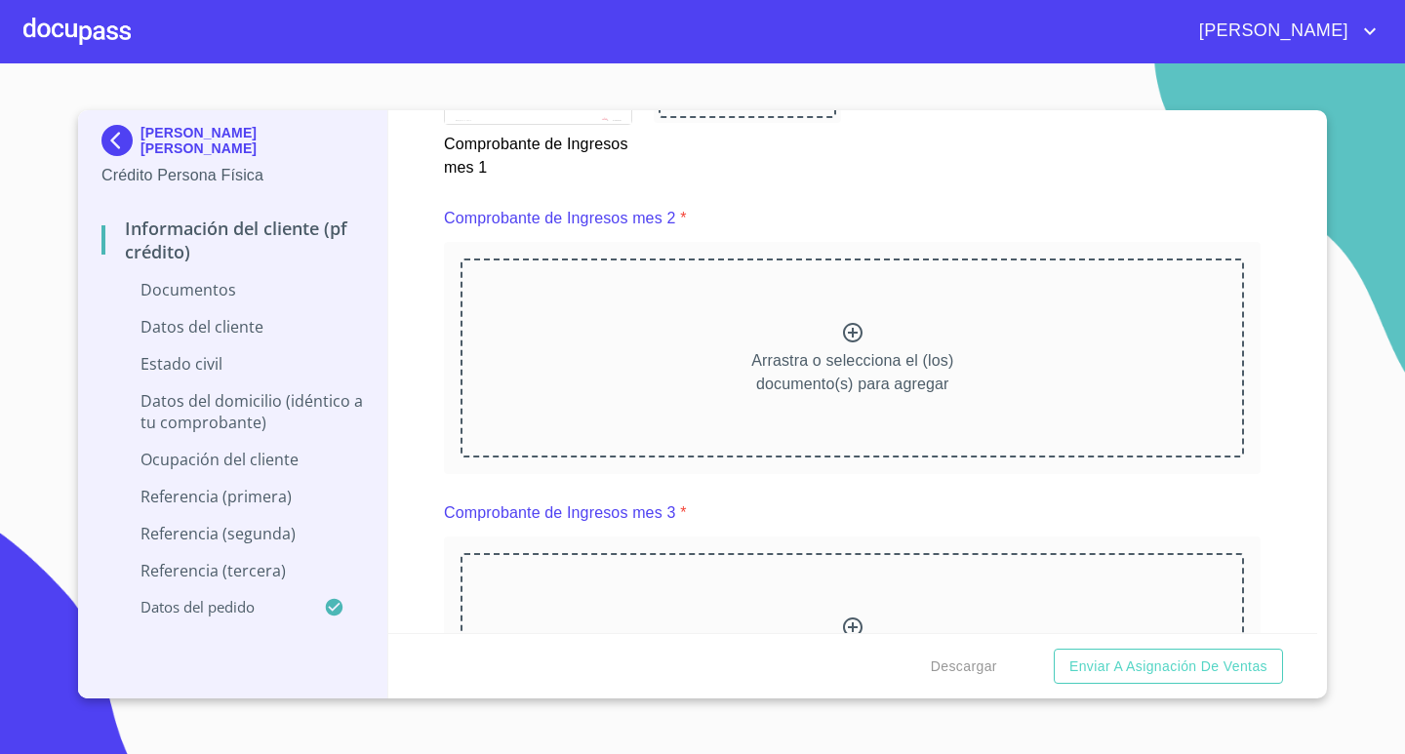
click at [896, 385] on p "Arrastra o selecciona el (los) documento(s) para agregar" at bounding box center [852, 372] width 202 height 47
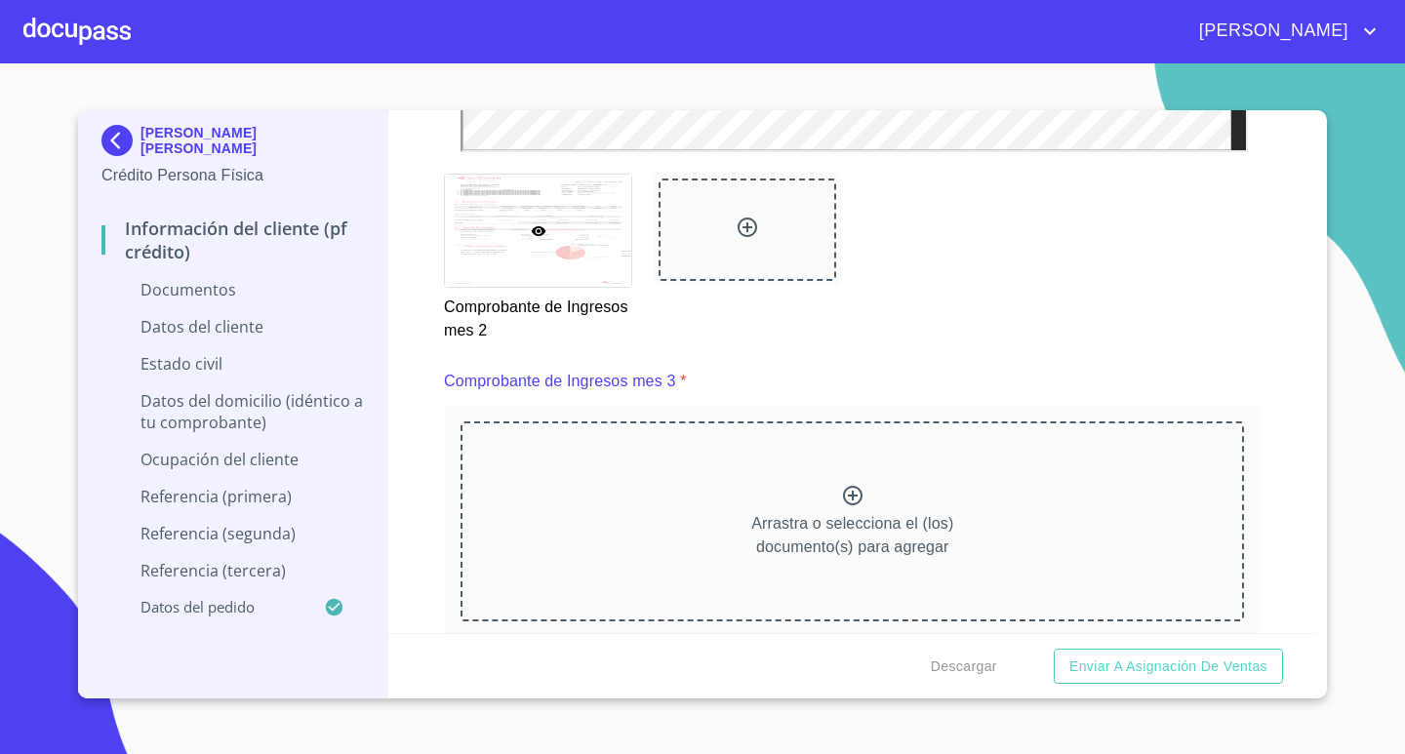
scroll to position [3707, 0]
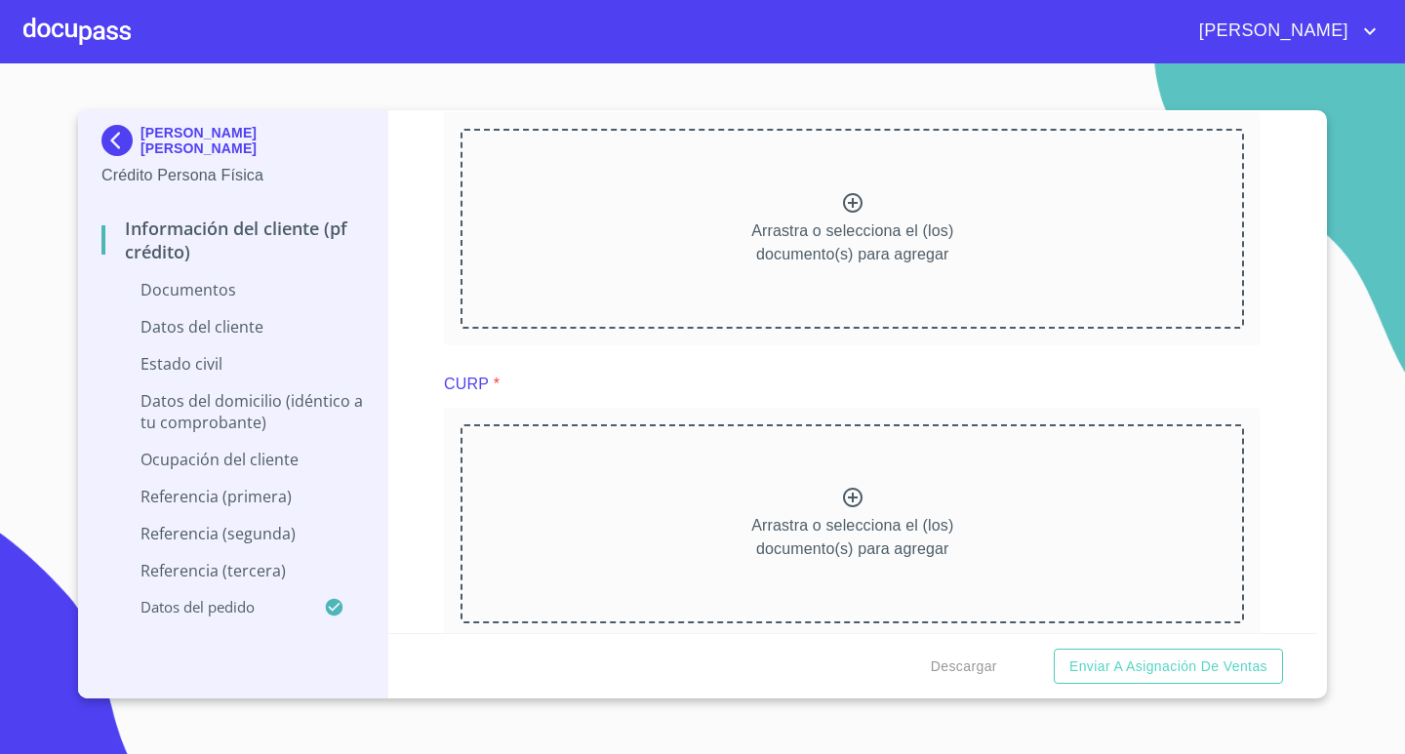
click at [796, 277] on div "Arrastra o selecciona el (los) documento(s) para agregar" at bounding box center [851, 228] width 783 height 199
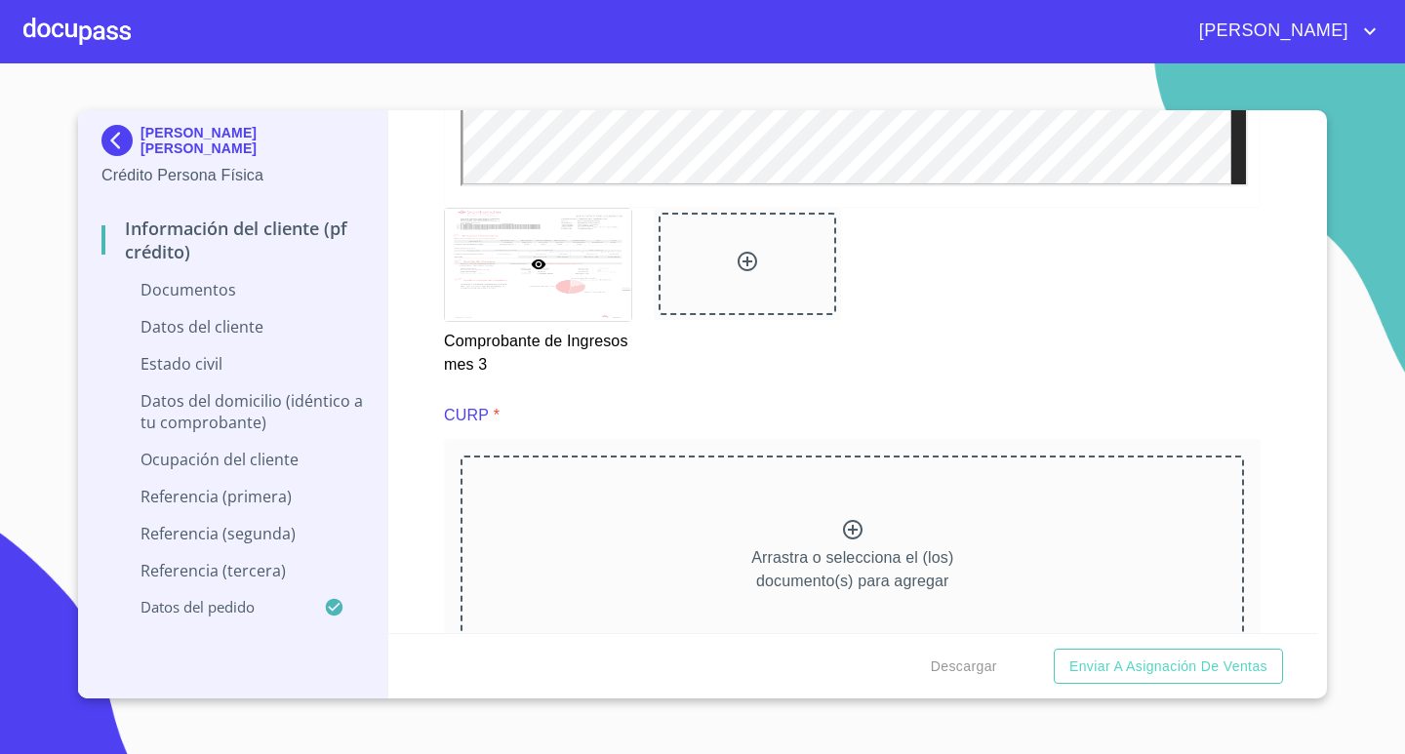
scroll to position [4292, 0]
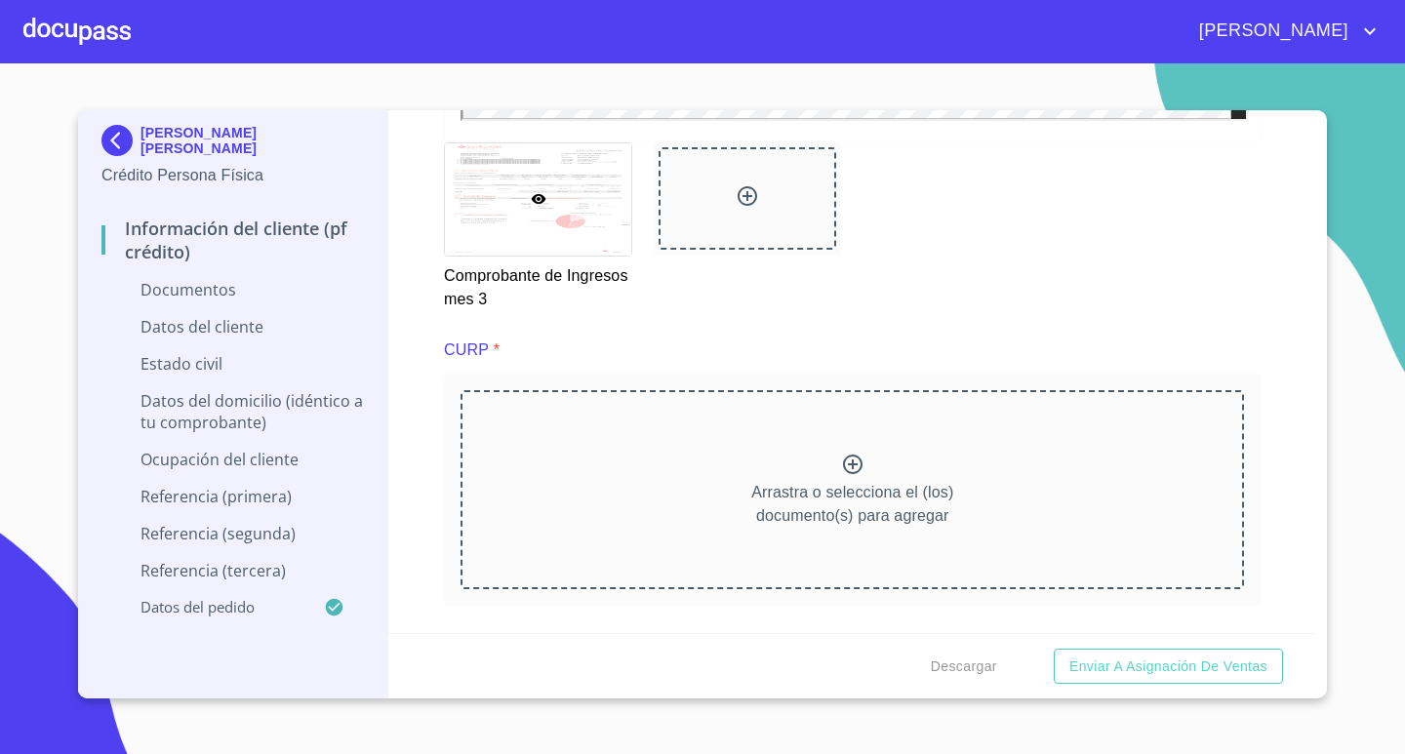
click at [920, 492] on p "Arrastra o selecciona el (los) documento(s) para agregar" at bounding box center [852, 504] width 202 height 47
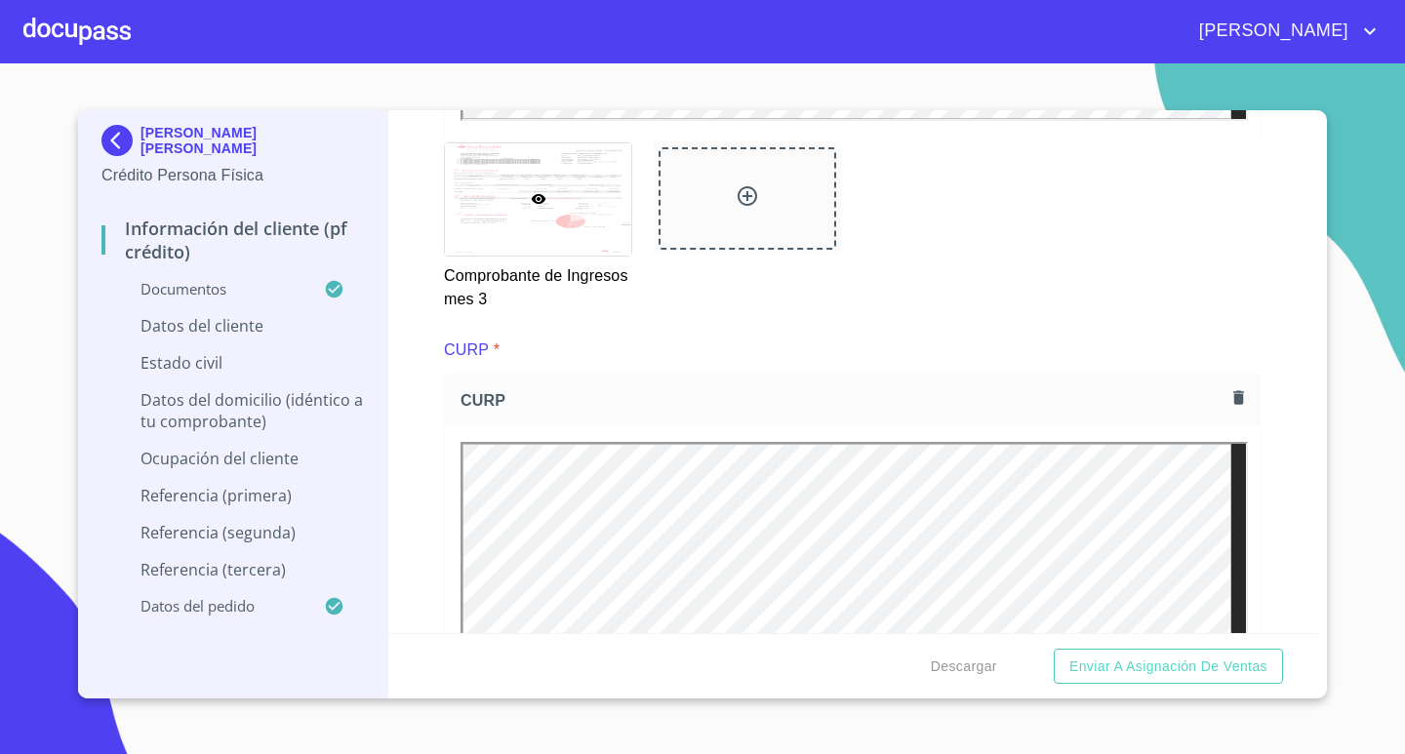
scroll to position [0, 0]
click at [914, 285] on div "Comprobante de Ingresos mes 3" at bounding box center [852, 227] width 840 height 192
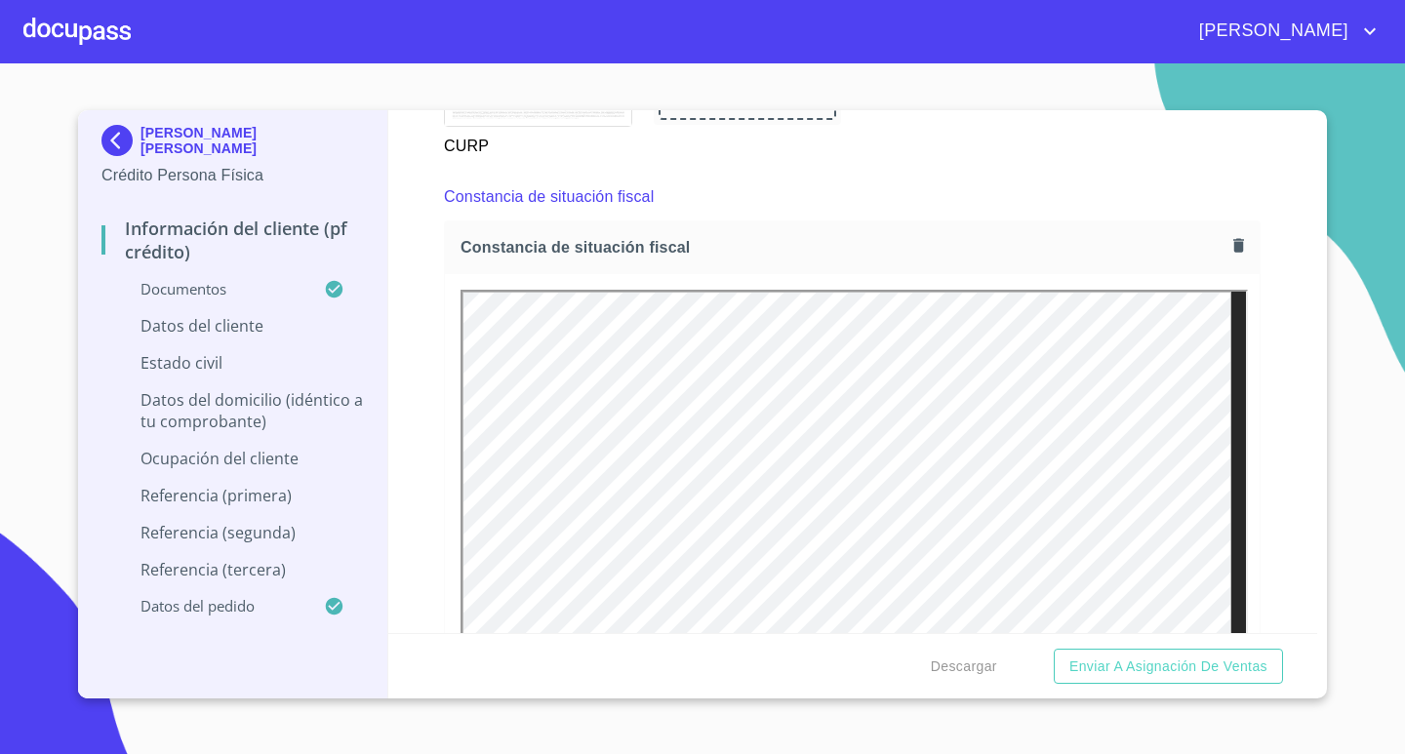
click at [876, 196] on div "Constancia de situación fiscal" at bounding box center [852, 197] width 817 height 47
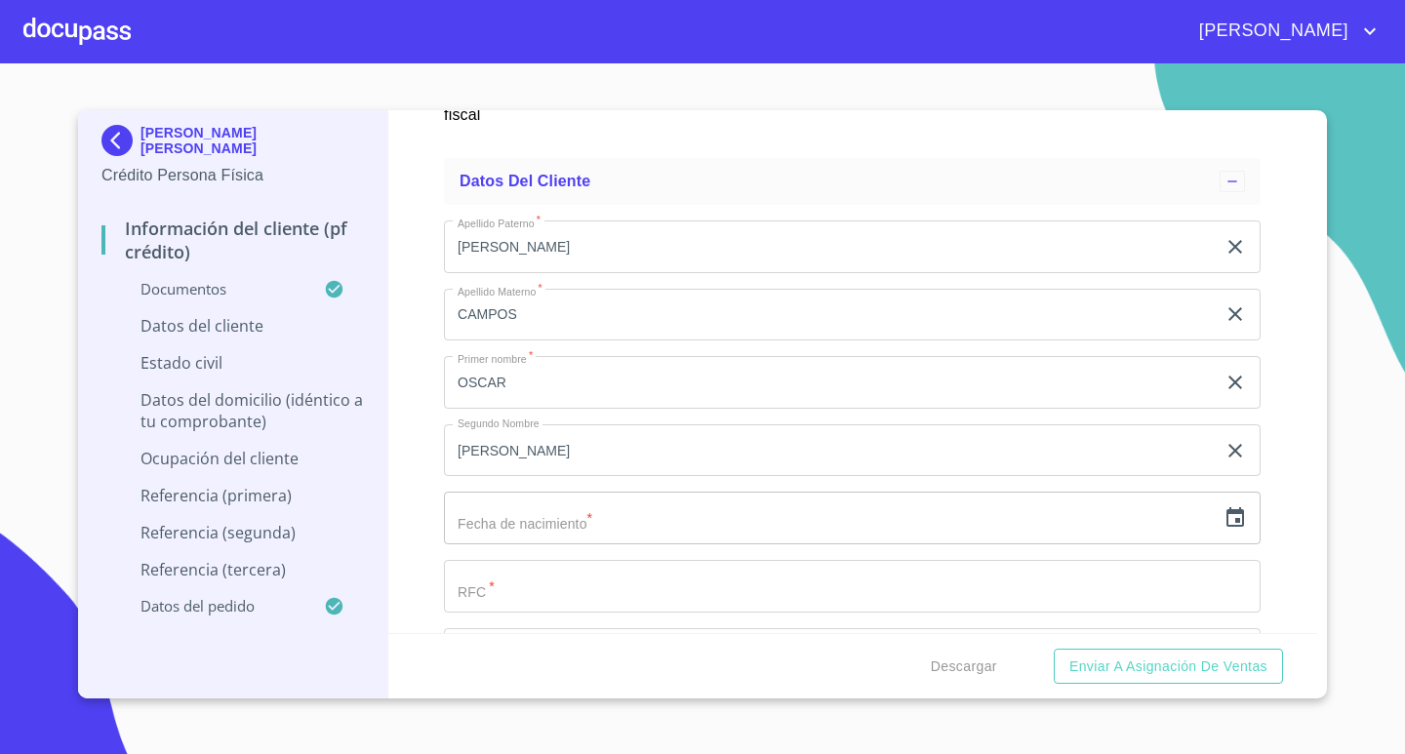
scroll to position [6244, 0]
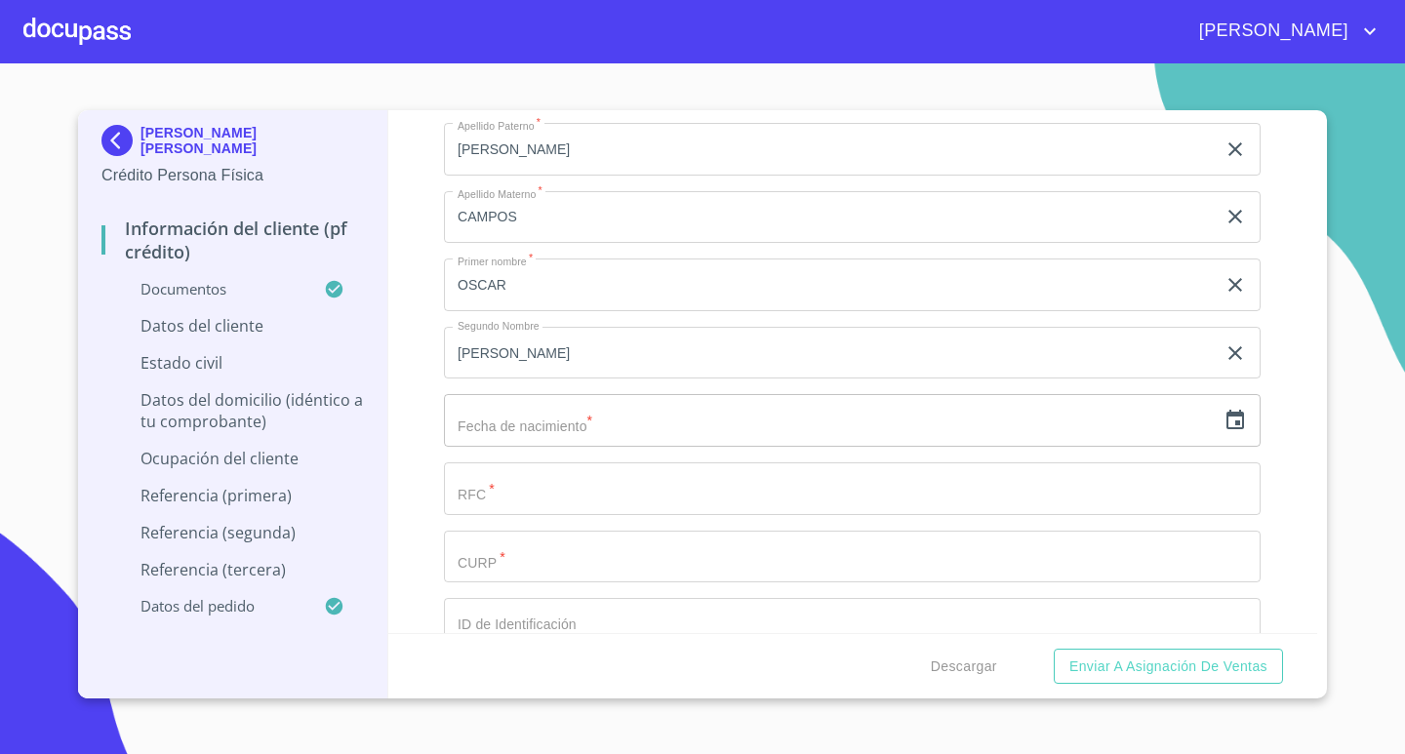
click at [1225, 419] on icon "button" at bounding box center [1234, 420] width 23 height 23
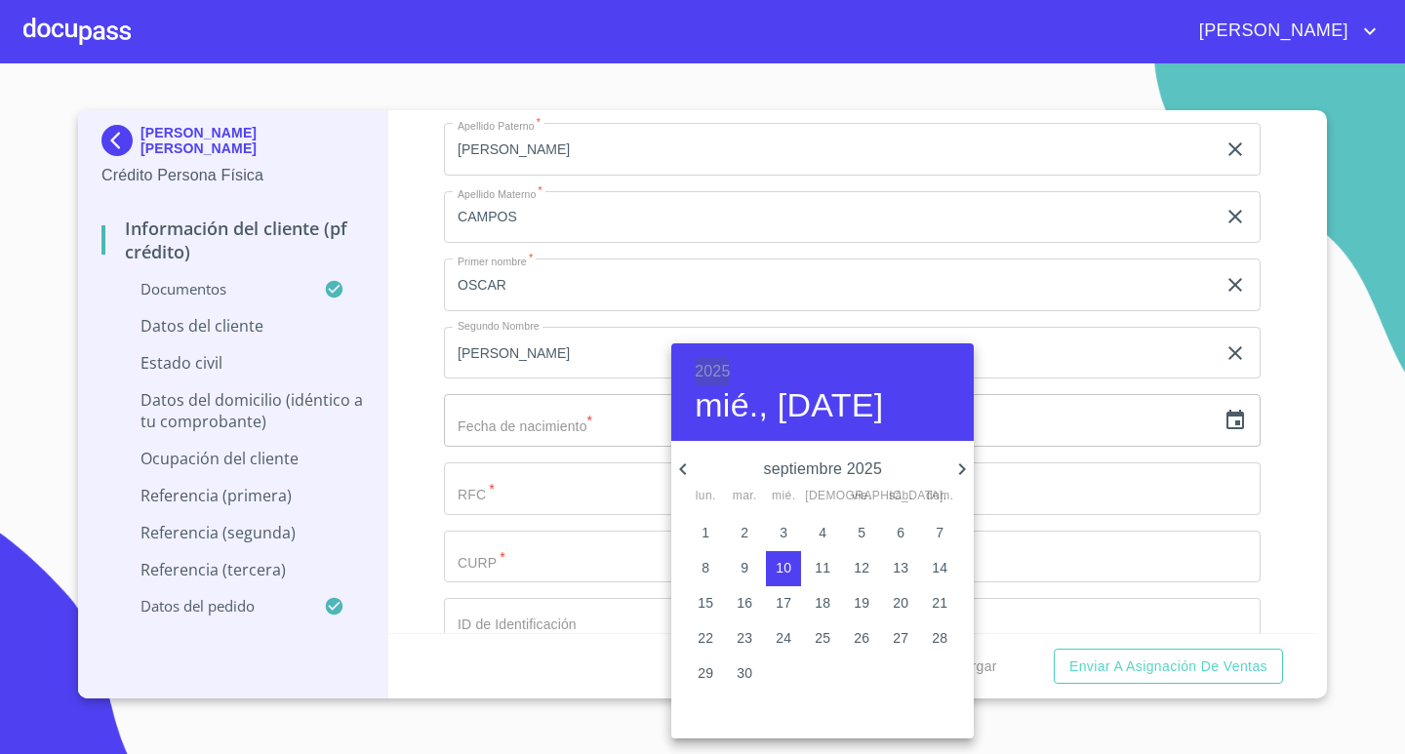
click at [727, 370] on h6 "2025" at bounding box center [712, 371] width 35 height 27
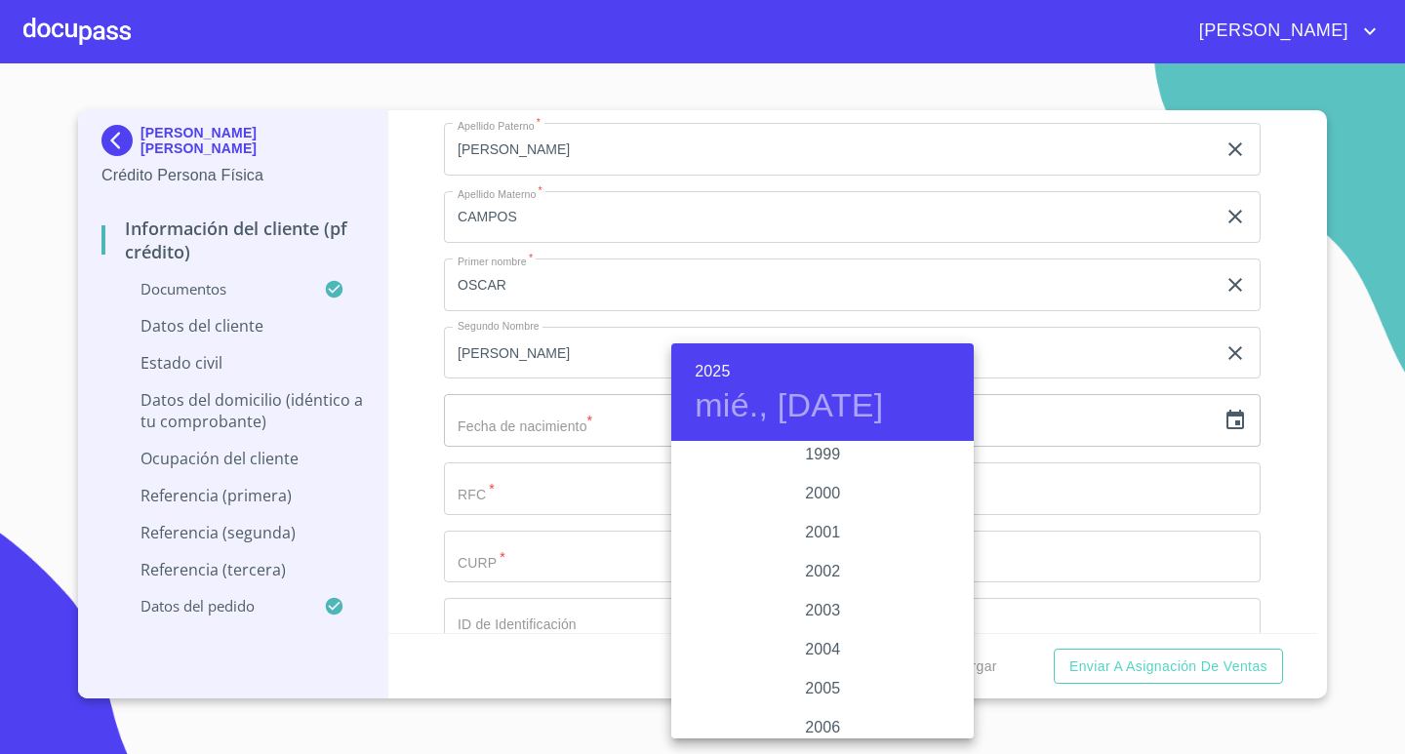
scroll to position [2888, 0]
click at [818, 502] on div "2000" at bounding box center [822, 502] width 302 height 39
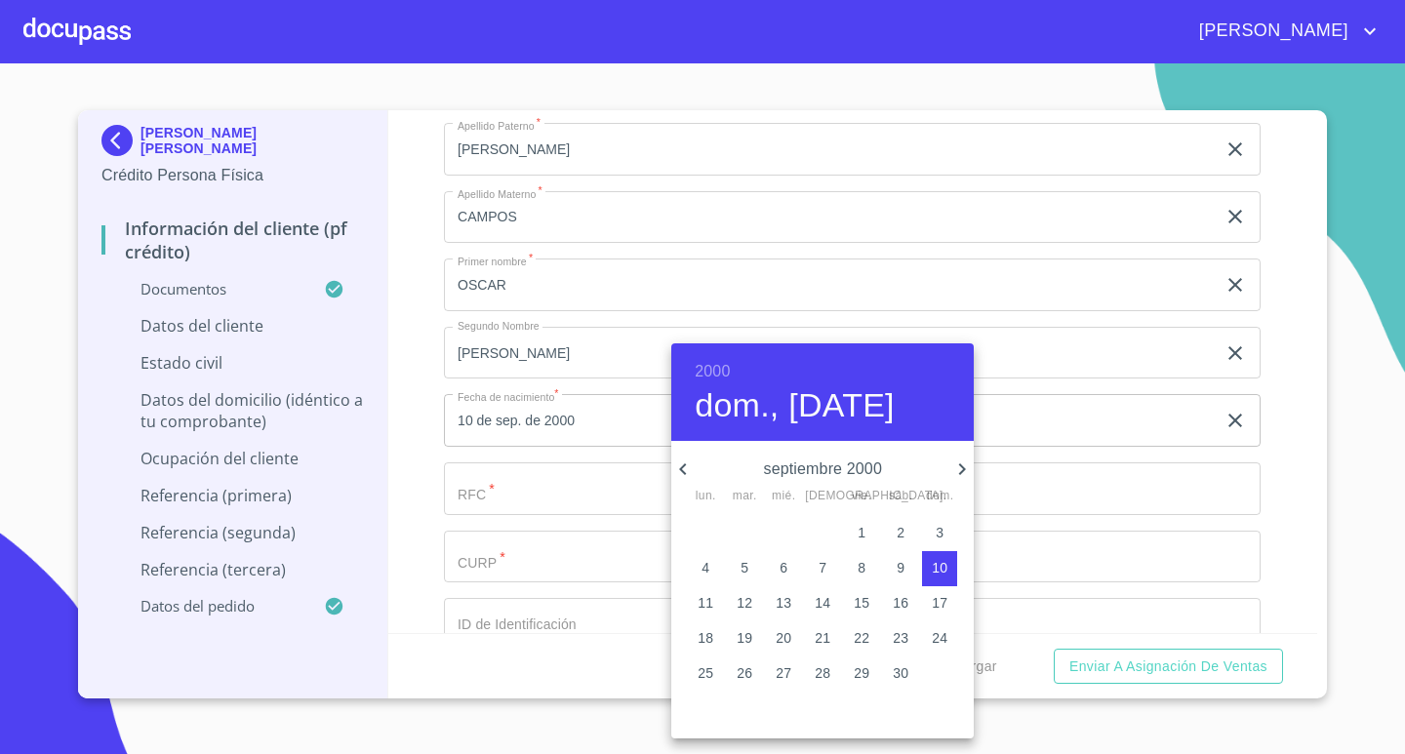
click at [684, 474] on icon "button" at bounding box center [682, 469] width 23 height 23
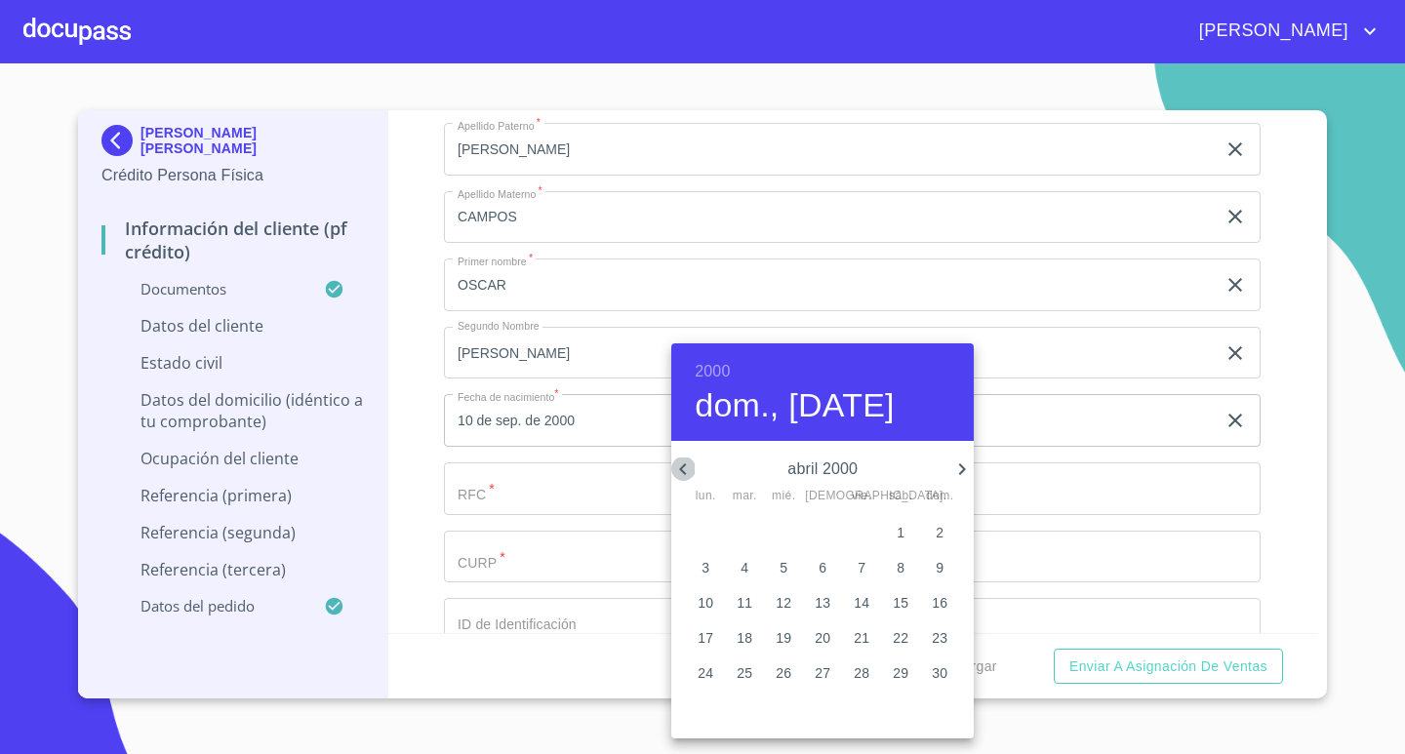
click at [684, 474] on icon "button" at bounding box center [682, 469] width 23 height 23
click at [959, 466] on icon "button" at bounding box center [961, 469] width 23 height 23
click at [865, 565] on p "7" at bounding box center [862, 568] width 8 height 20
type input "7 de abr. de 2000"
click at [544, 492] on div at bounding box center [702, 377] width 1405 height 754
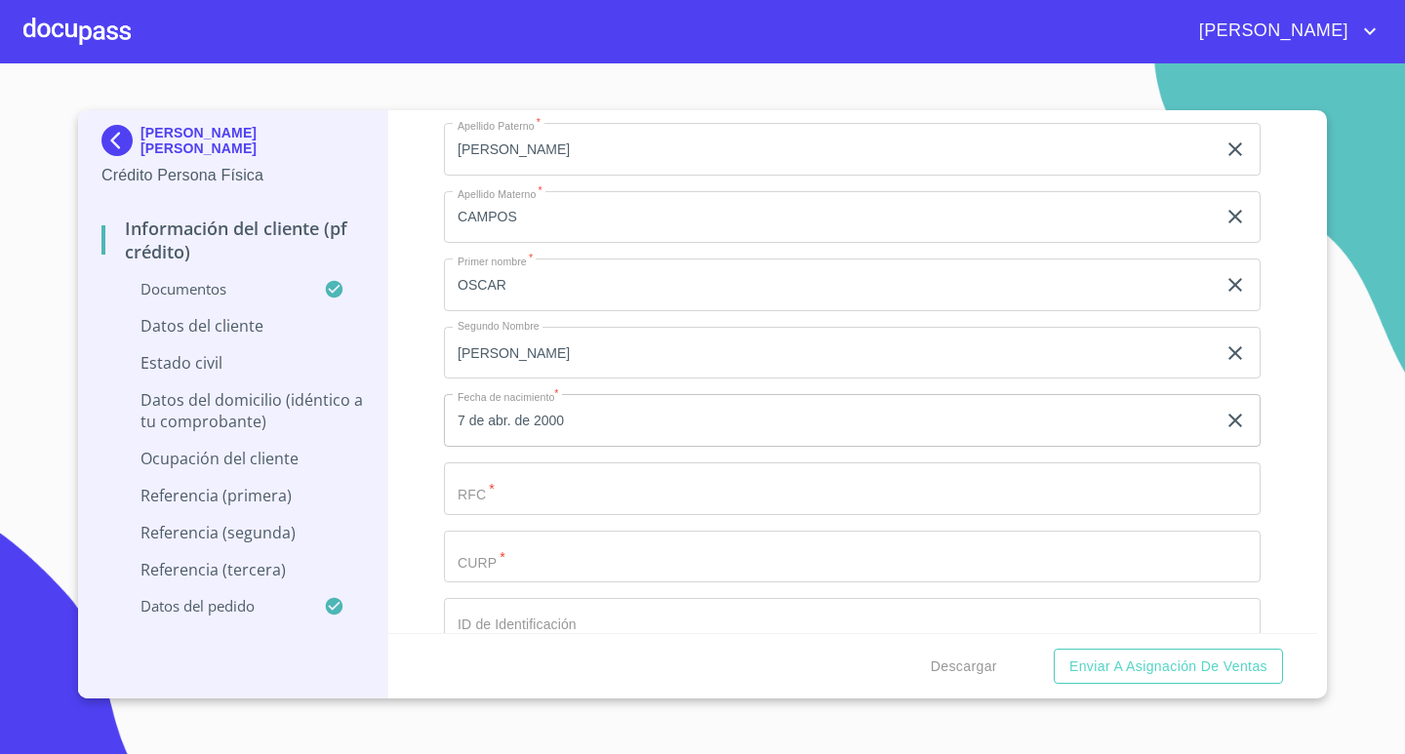
click at [610, 489] on input "Documento de identificación.   *" at bounding box center [852, 488] width 817 height 53
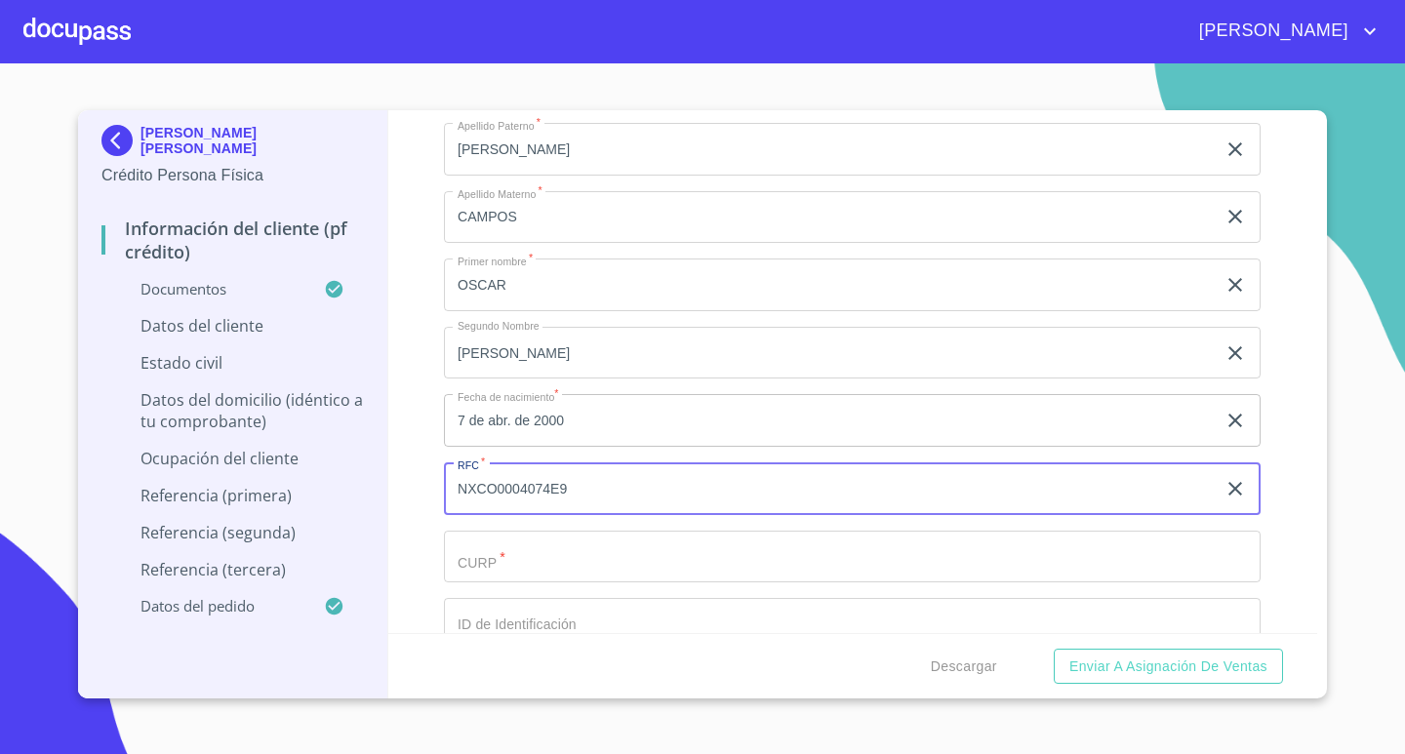
type input "NXCO0004074E9"
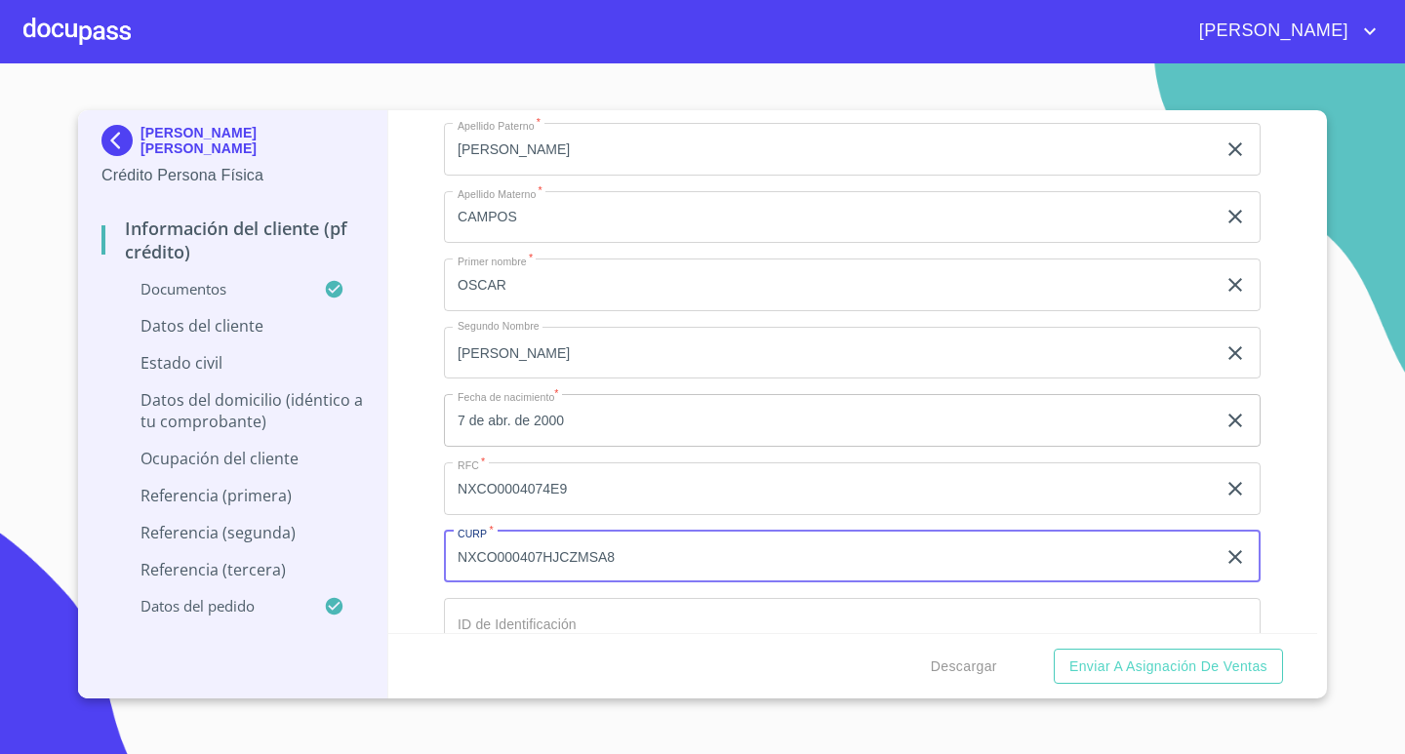
type input "NXCO000407HJCZMSA8"
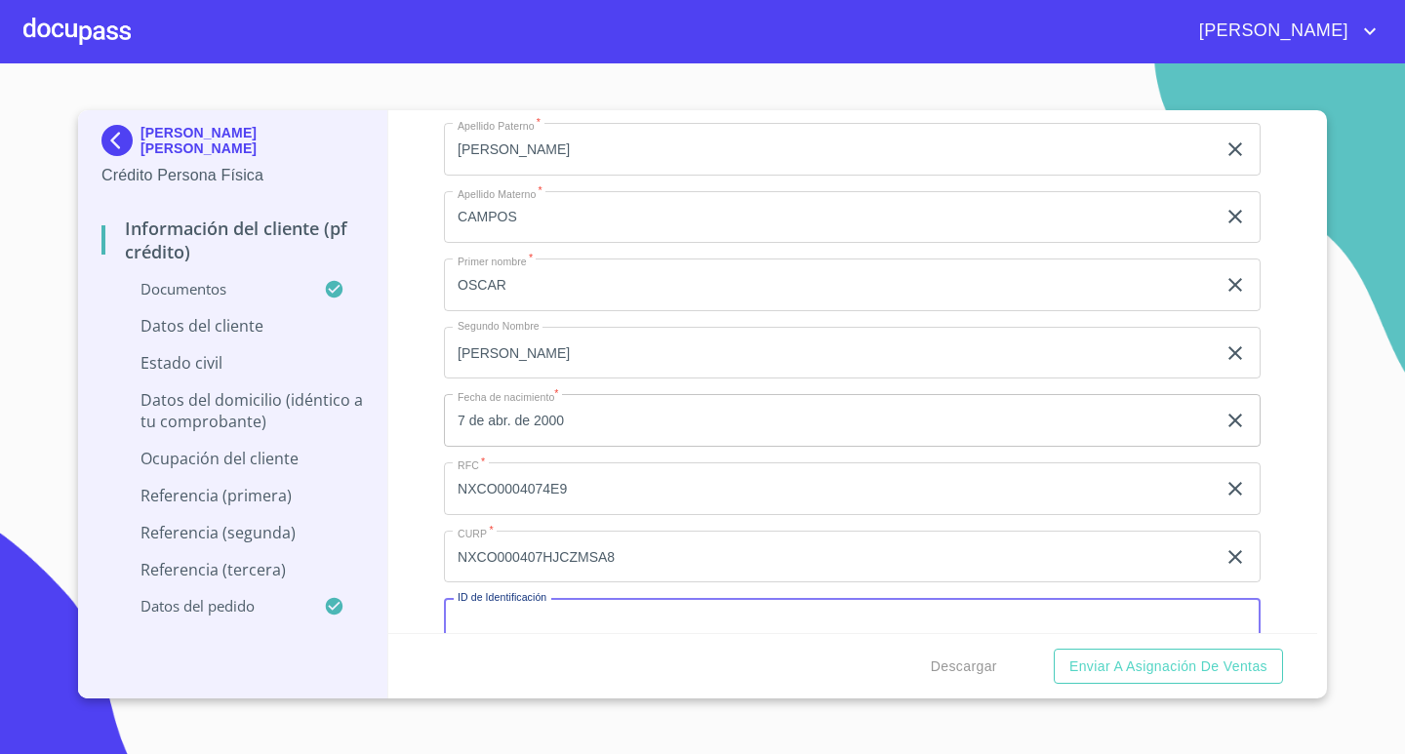
scroll to position [6261, 0]
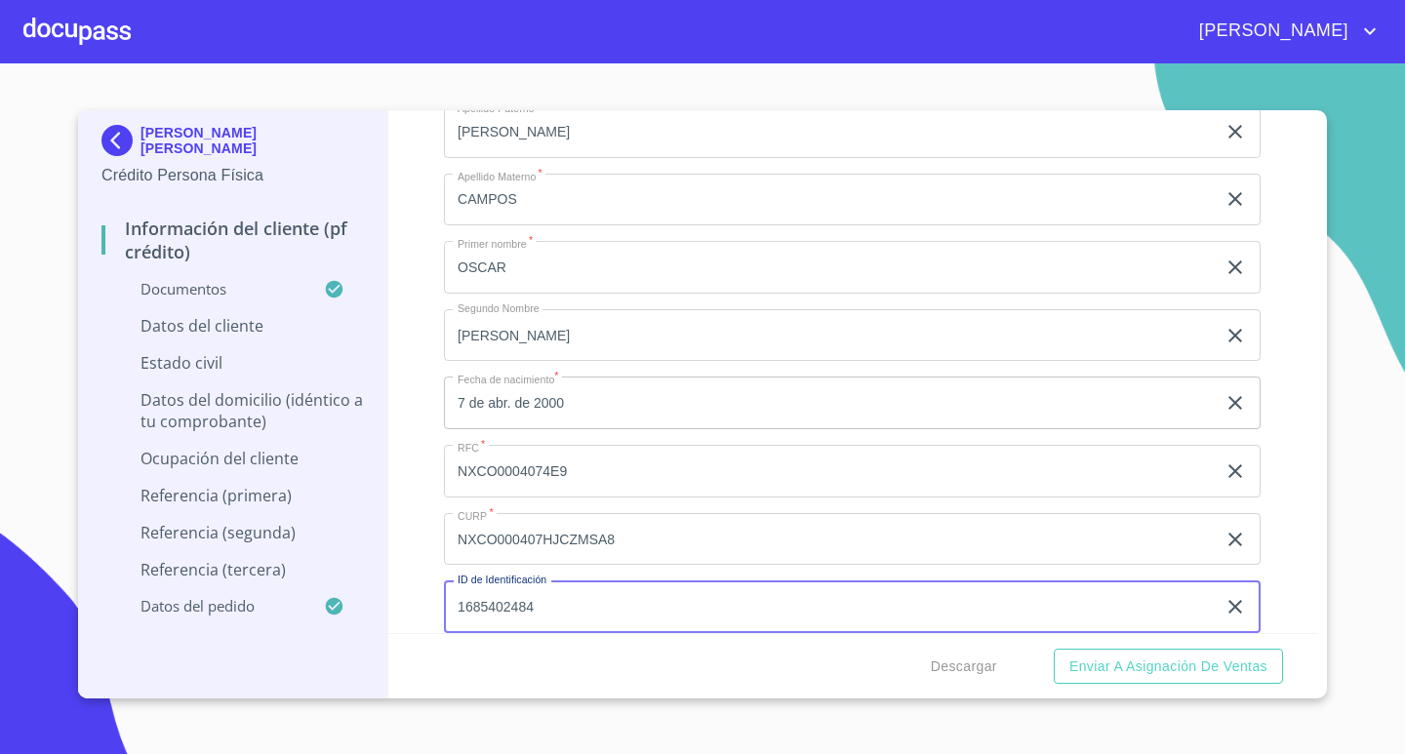
type input "1685402484"
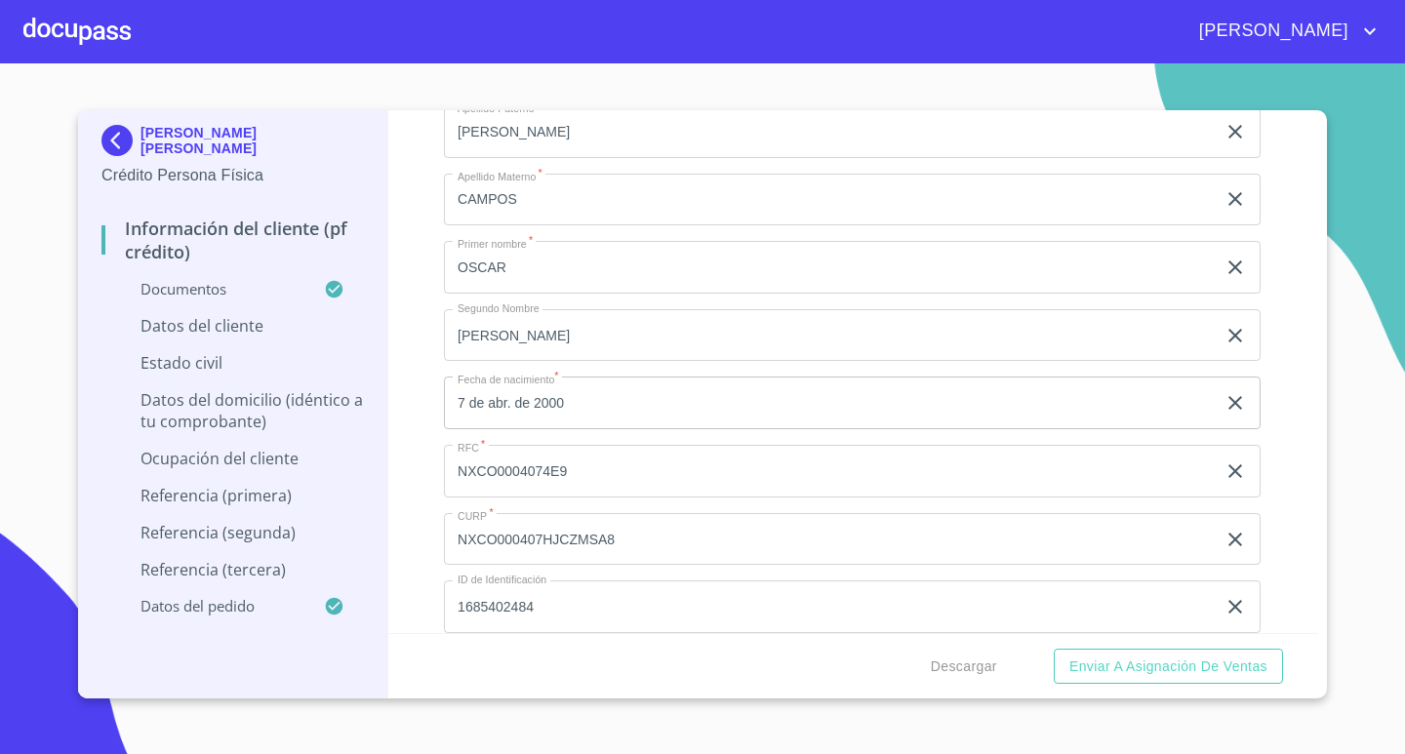
scroll to position [6565, 0]
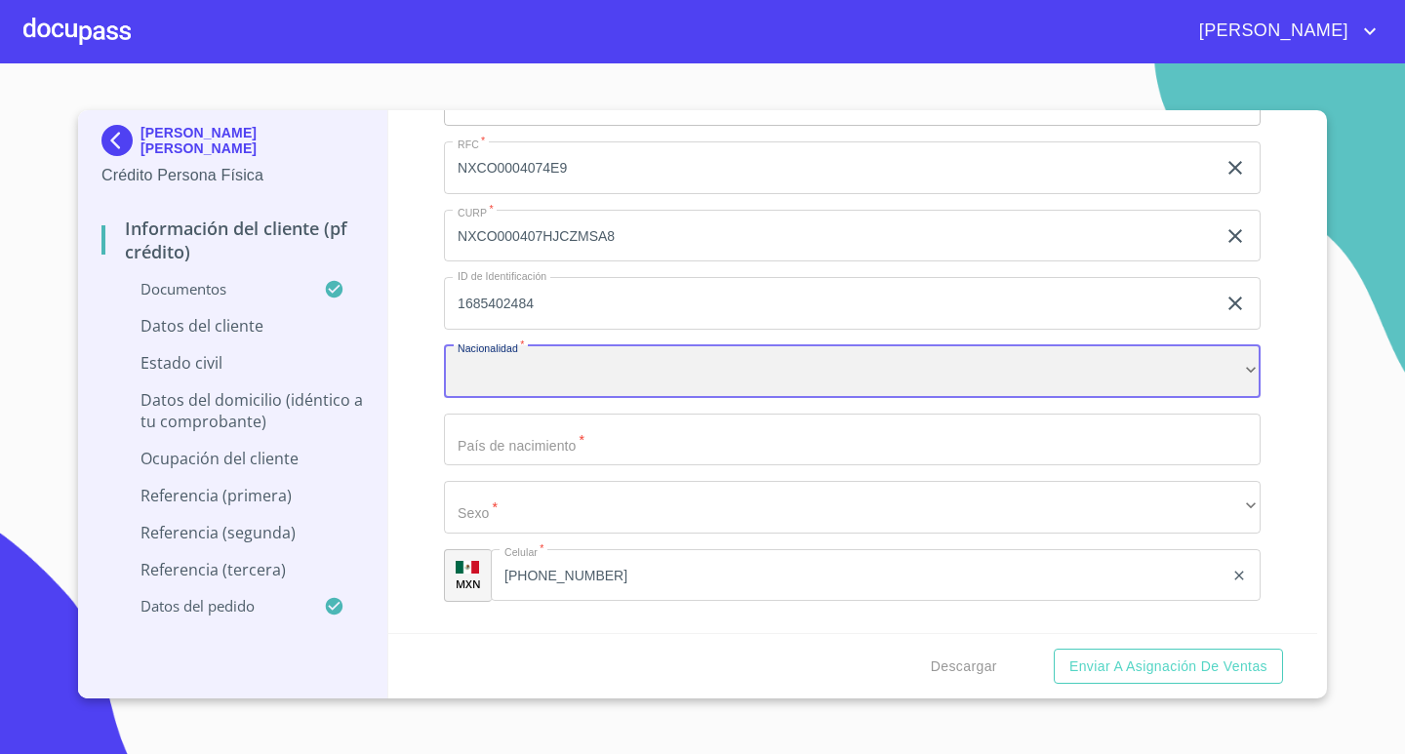
click at [816, 376] on div "​" at bounding box center [852, 371] width 817 height 53
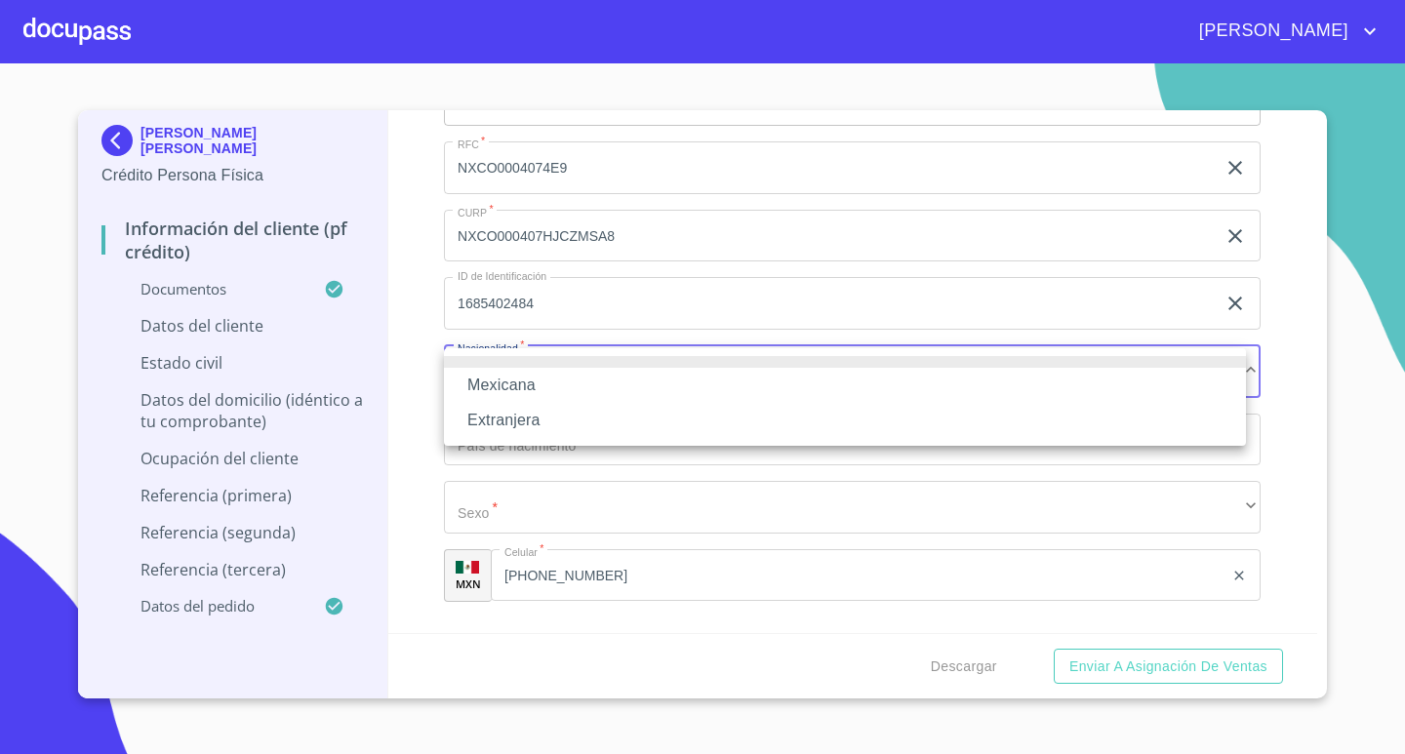
click at [619, 382] on li "Mexicana" at bounding box center [845, 385] width 802 height 35
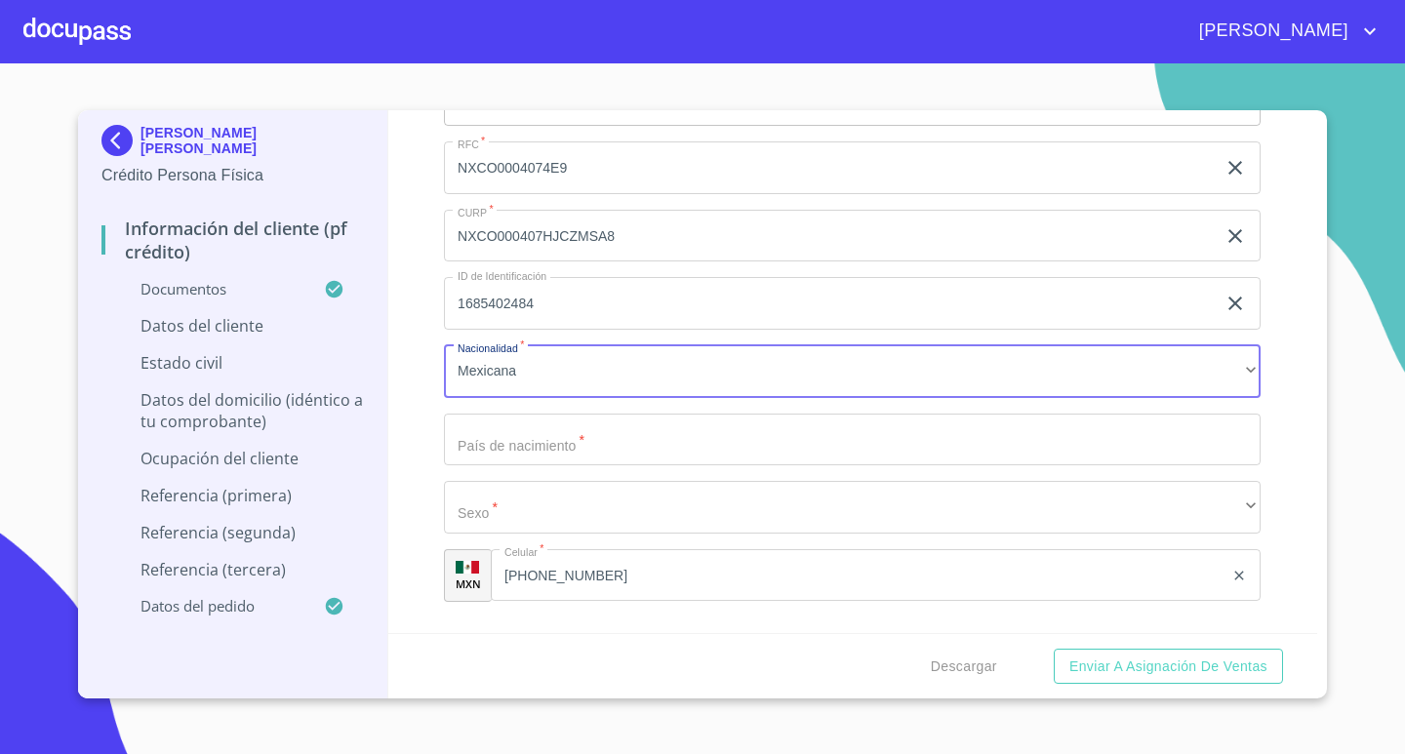
click at [620, 446] on input "Documento de identificación.   *" at bounding box center [852, 440] width 817 height 53
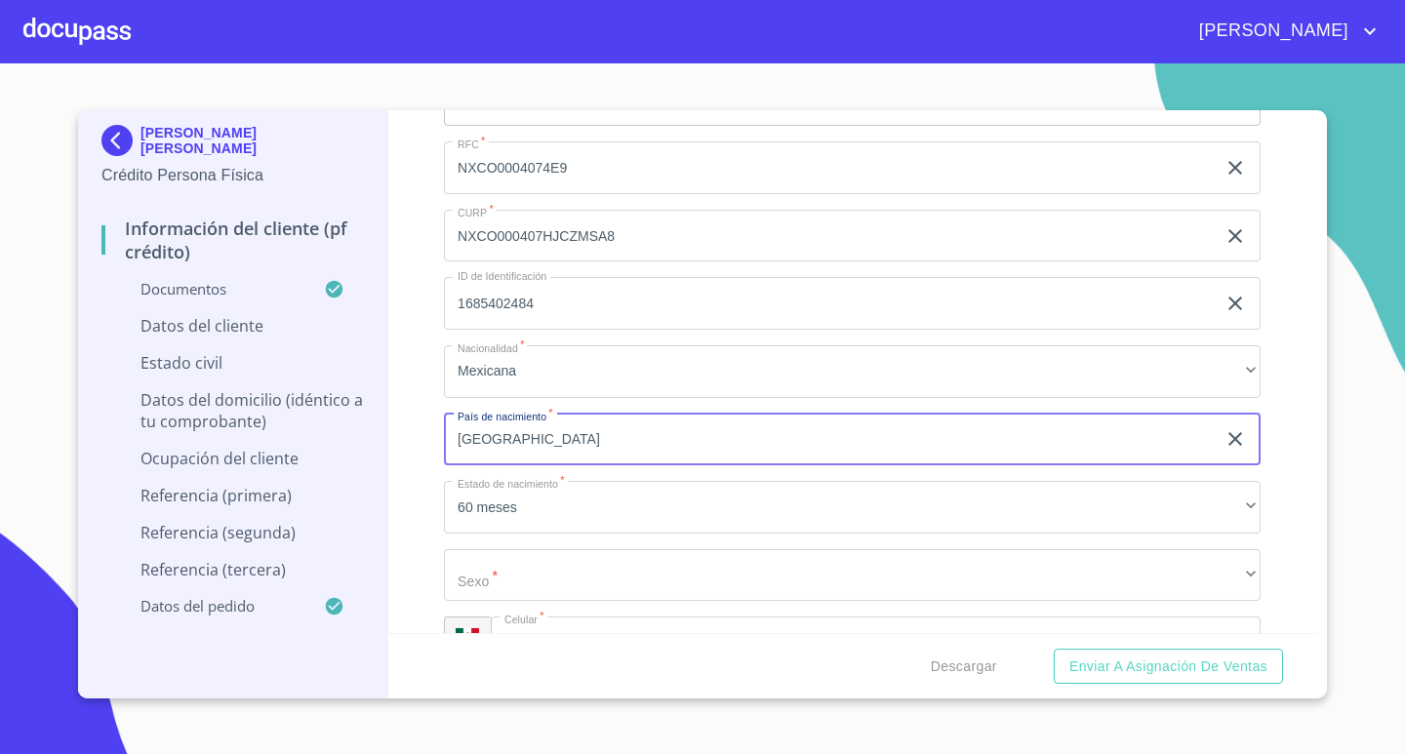
type input "[GEOGRAPHIC_DATA]"
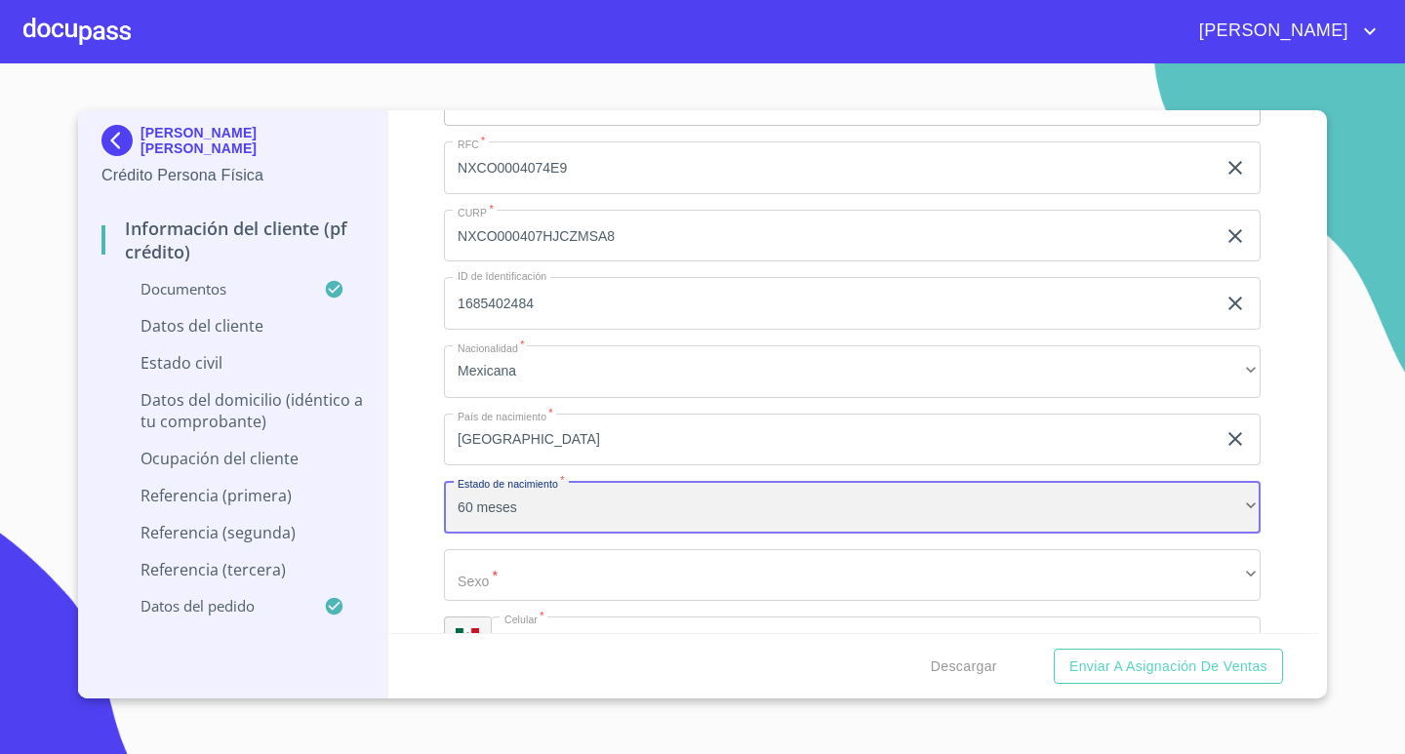
click at [625, 499] on div "60 meses" at bounding box center [852, 507] width 817 height 53
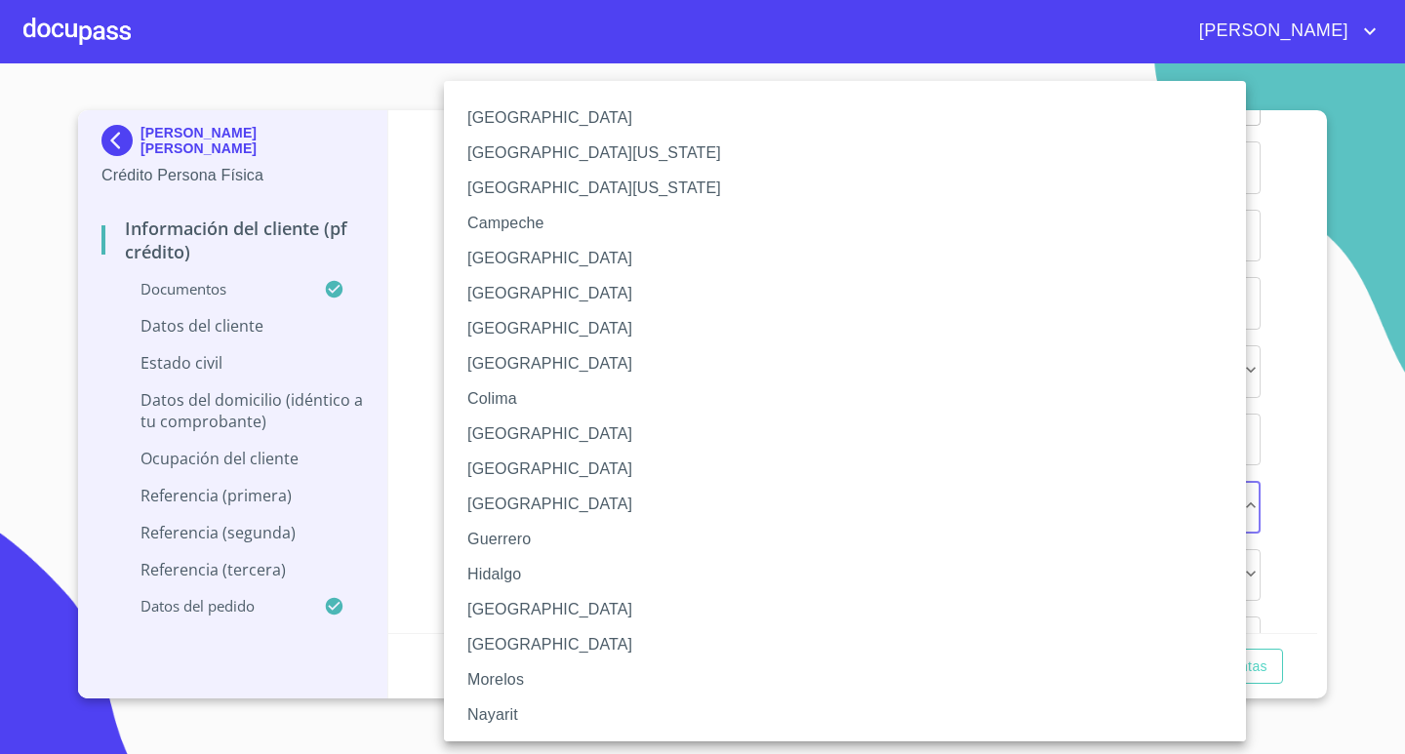
click at [574, 614] on li "[GEOGRAPHIC_DATA]" at bounding box center [852, 609] width 817 height 35
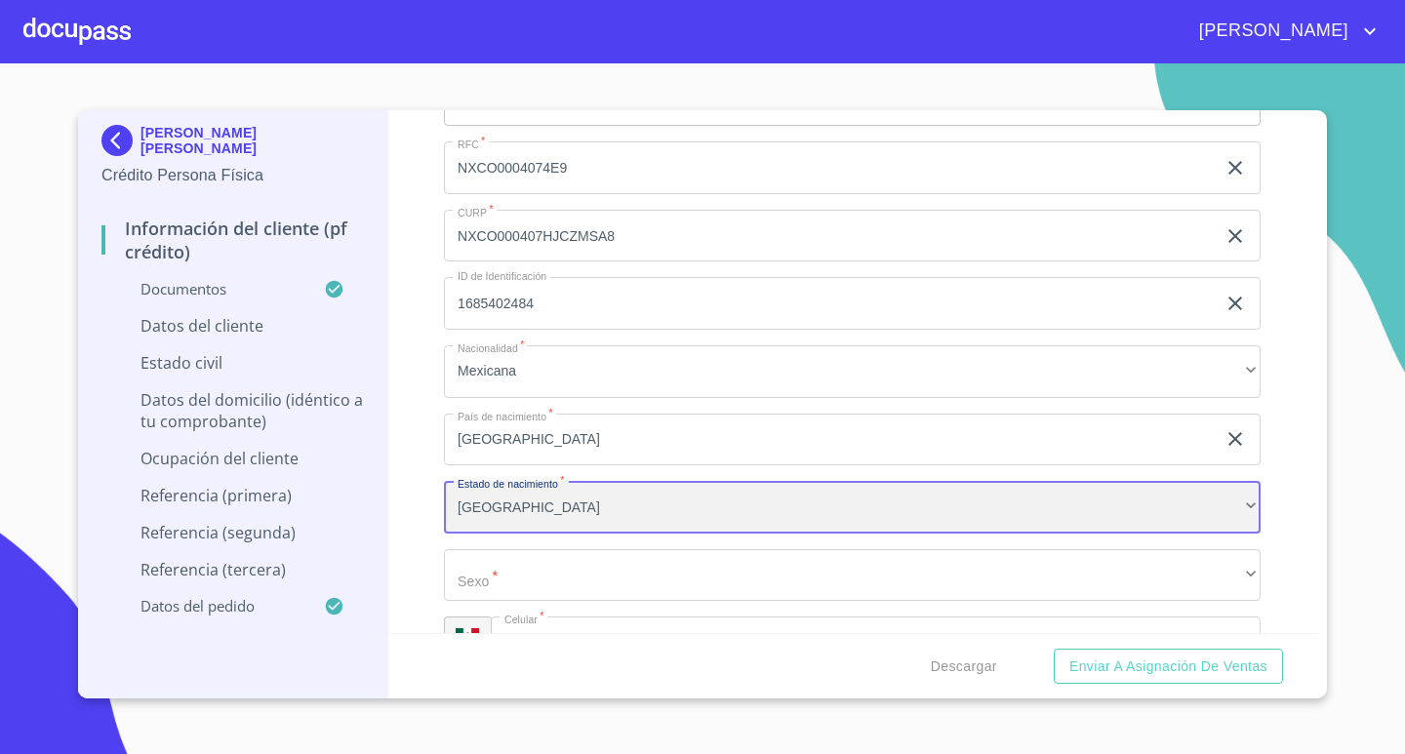
scroll to position [6662, 0]
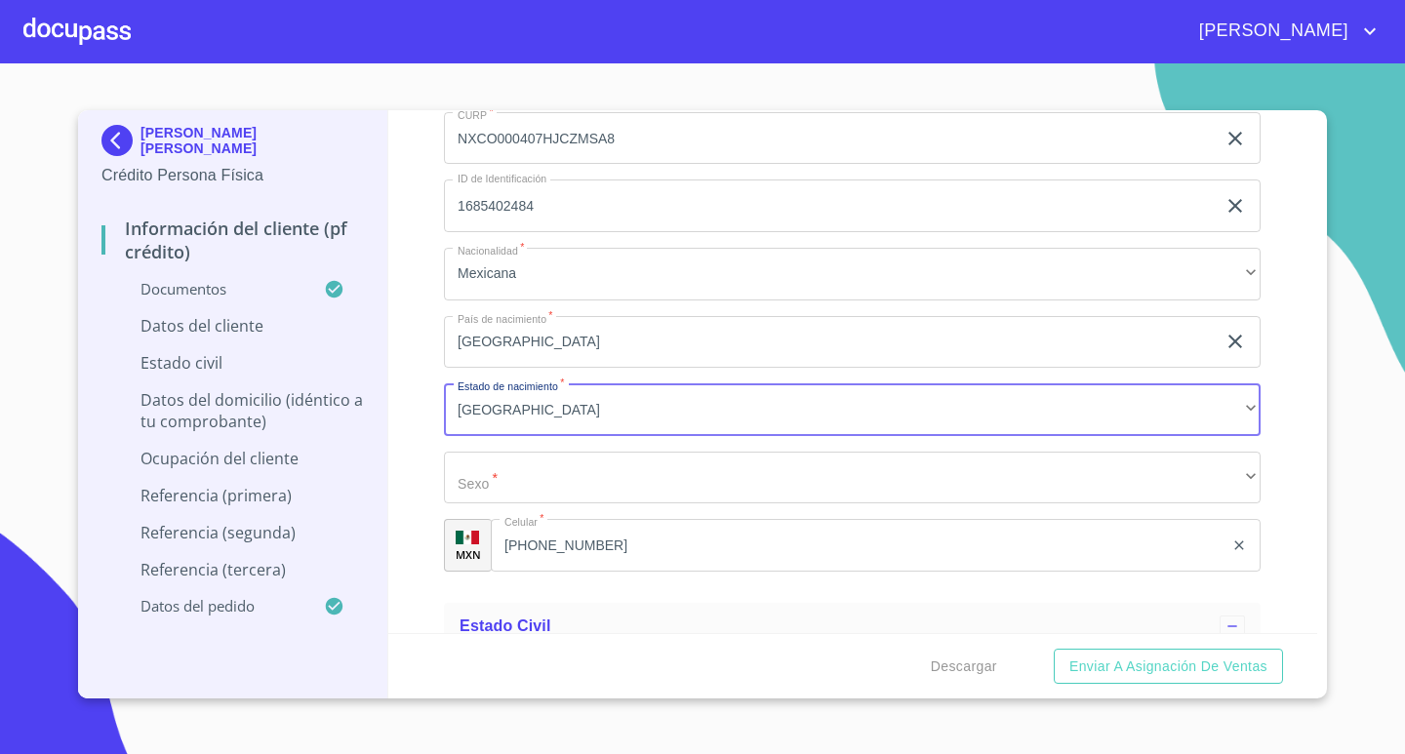
click at [814, 448] on div "Apellido [PERSON_NAME]   * [PERSON_NAME] ​ Apellido Materno   * [PERSON_NAME] ​…" at bounding box center [852, 138] width 817 height 899
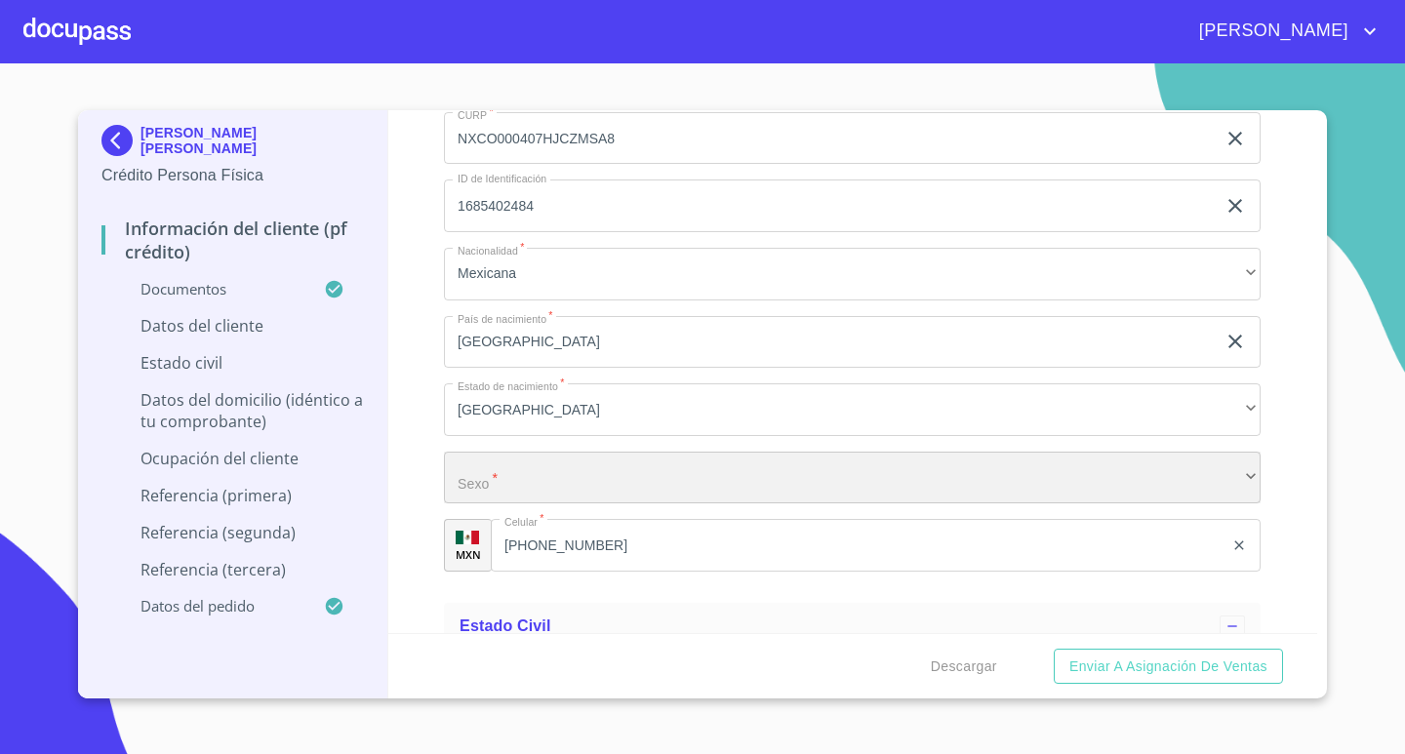
click at [782, 476] on div "​" at bounding box center [852, 478] width 817 height 53
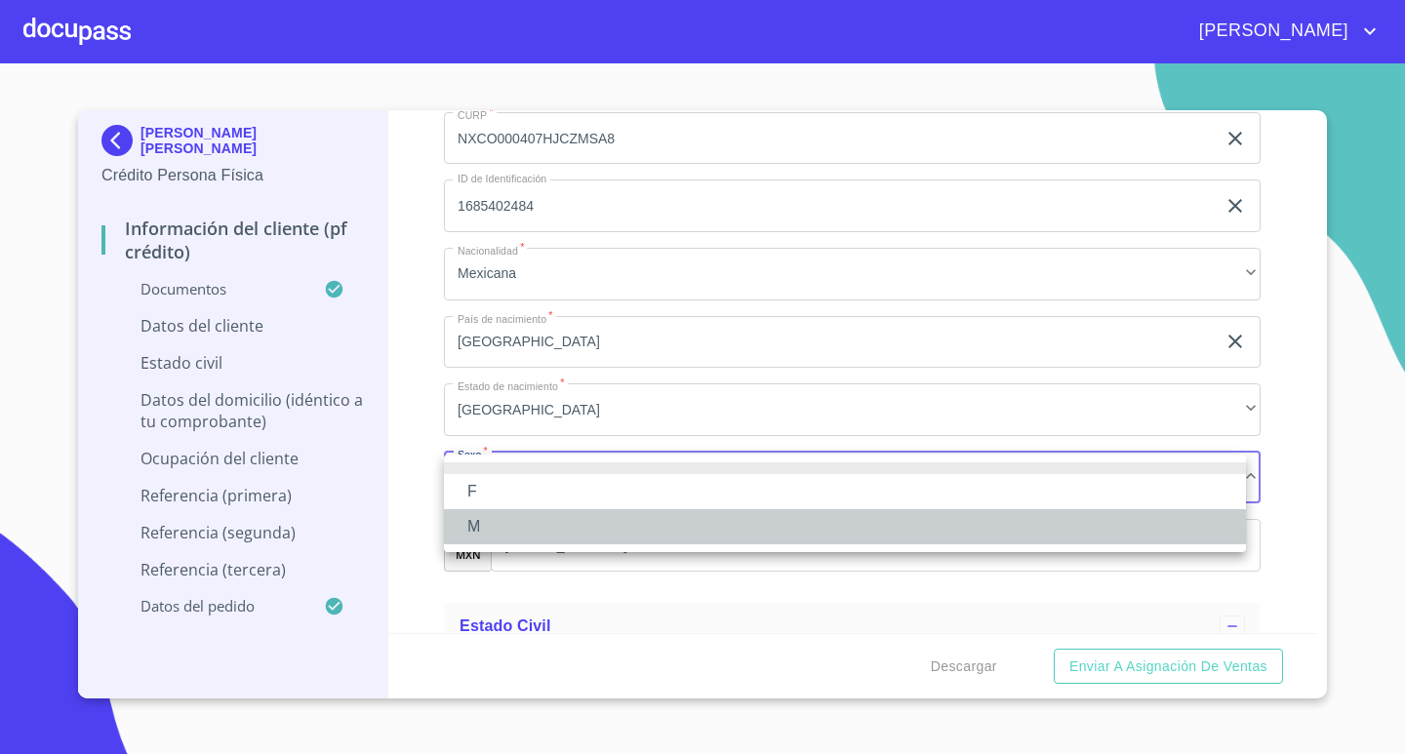
click at [613, 526] on li "M" at bounding box center [845, 526] width 802 height 35
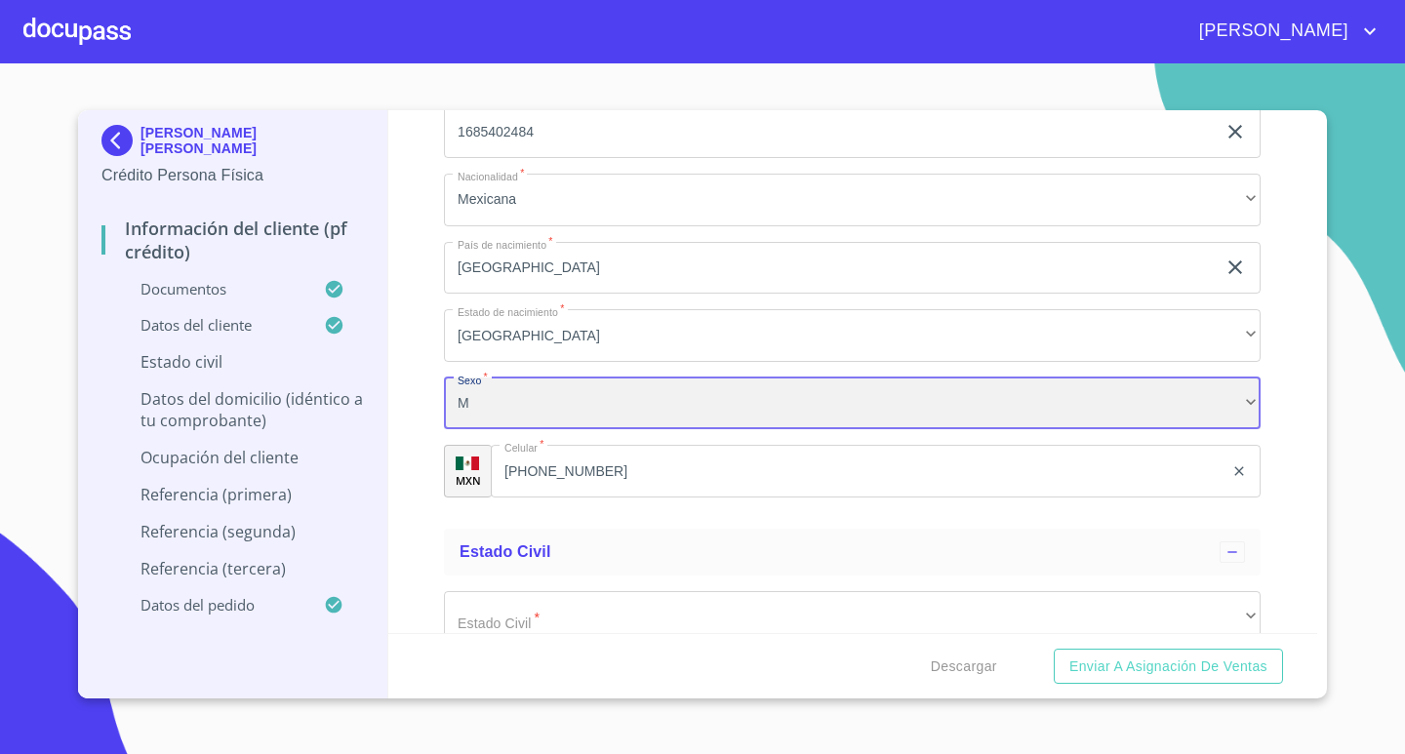
scroll to position [6857, 0]
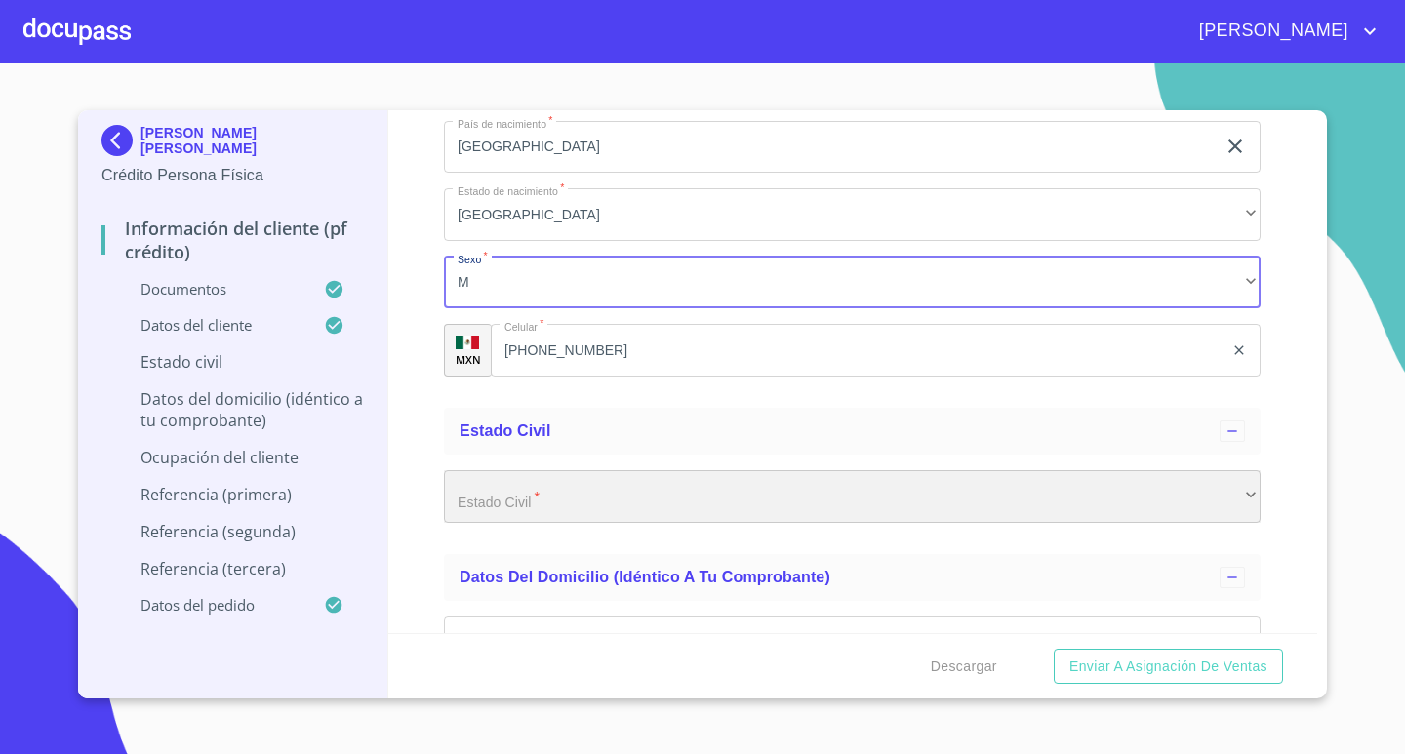
click at [761, 510] on div "​" at bounding box center [852, 496] width 817 height 53
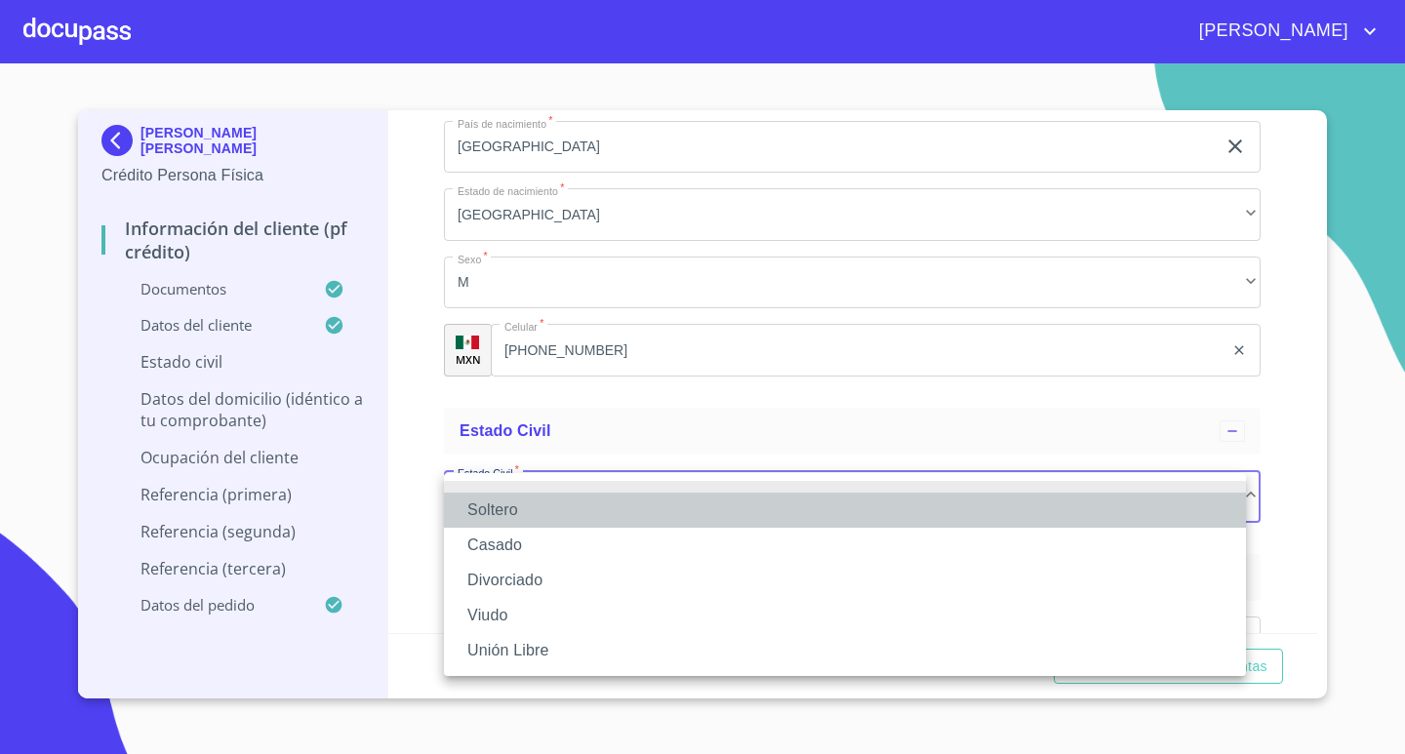
click at [560, 515] on li "Soltero" at bounding box center [845, 510] width 802 height 35
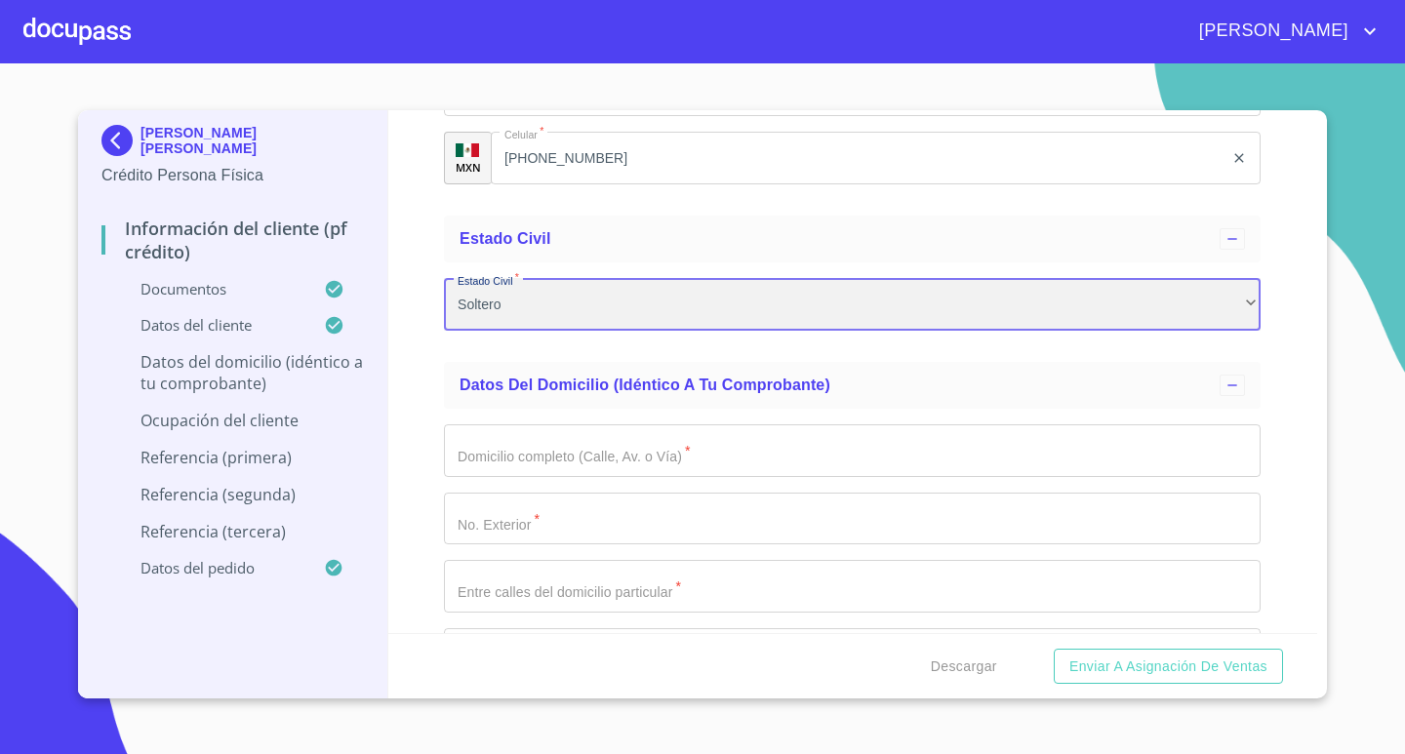
scroll to position [7052, 0]
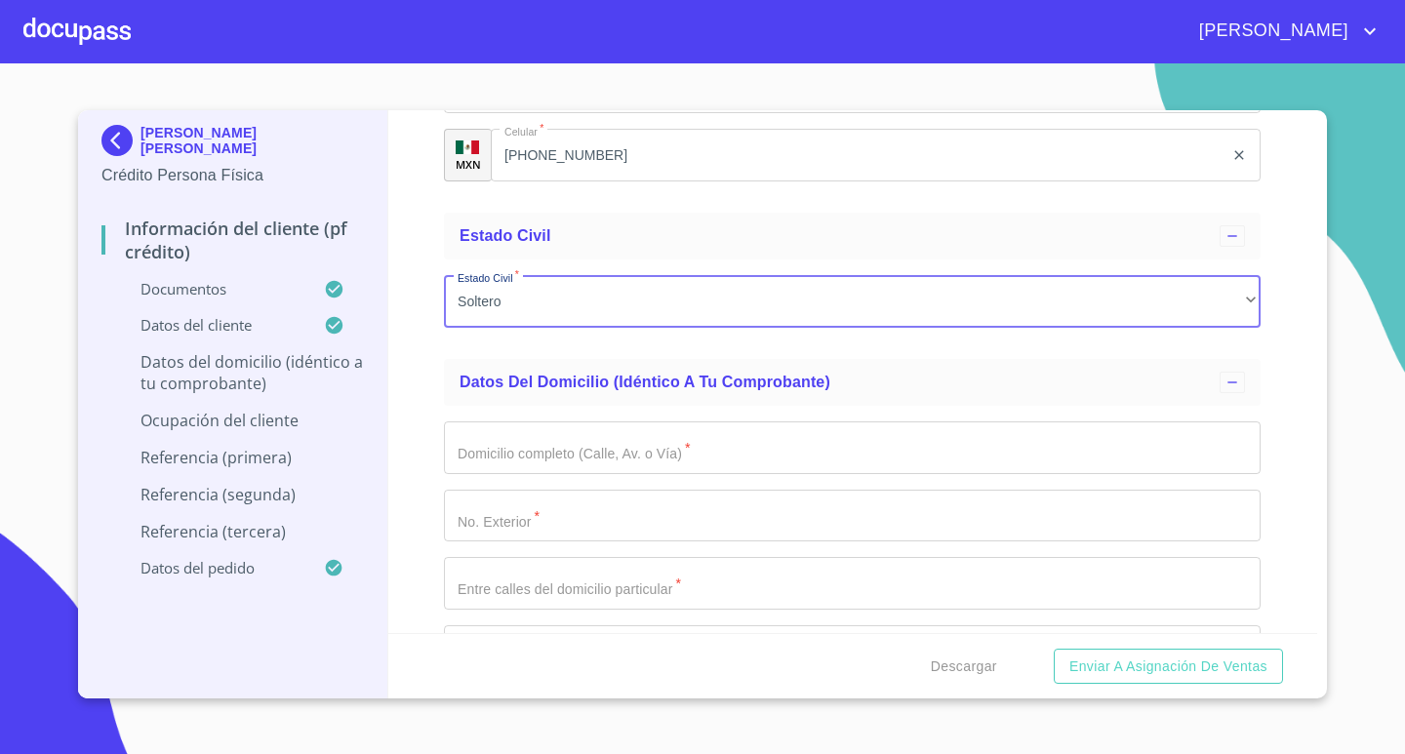
click at [749, 457] on input "Documento de identificación.   *" at bounding box center [852, 447] width 817 height 53
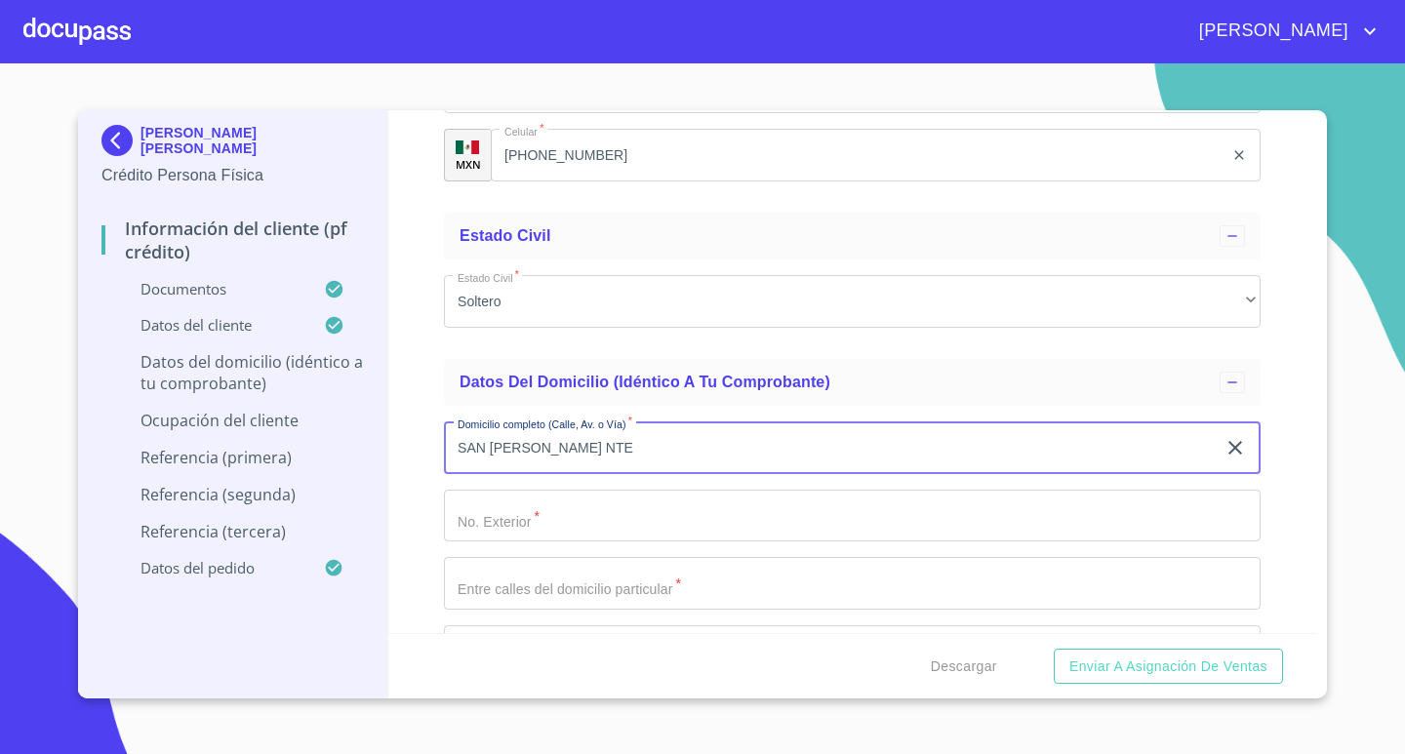
type input "SAN [PERSON_NAME] NTE"
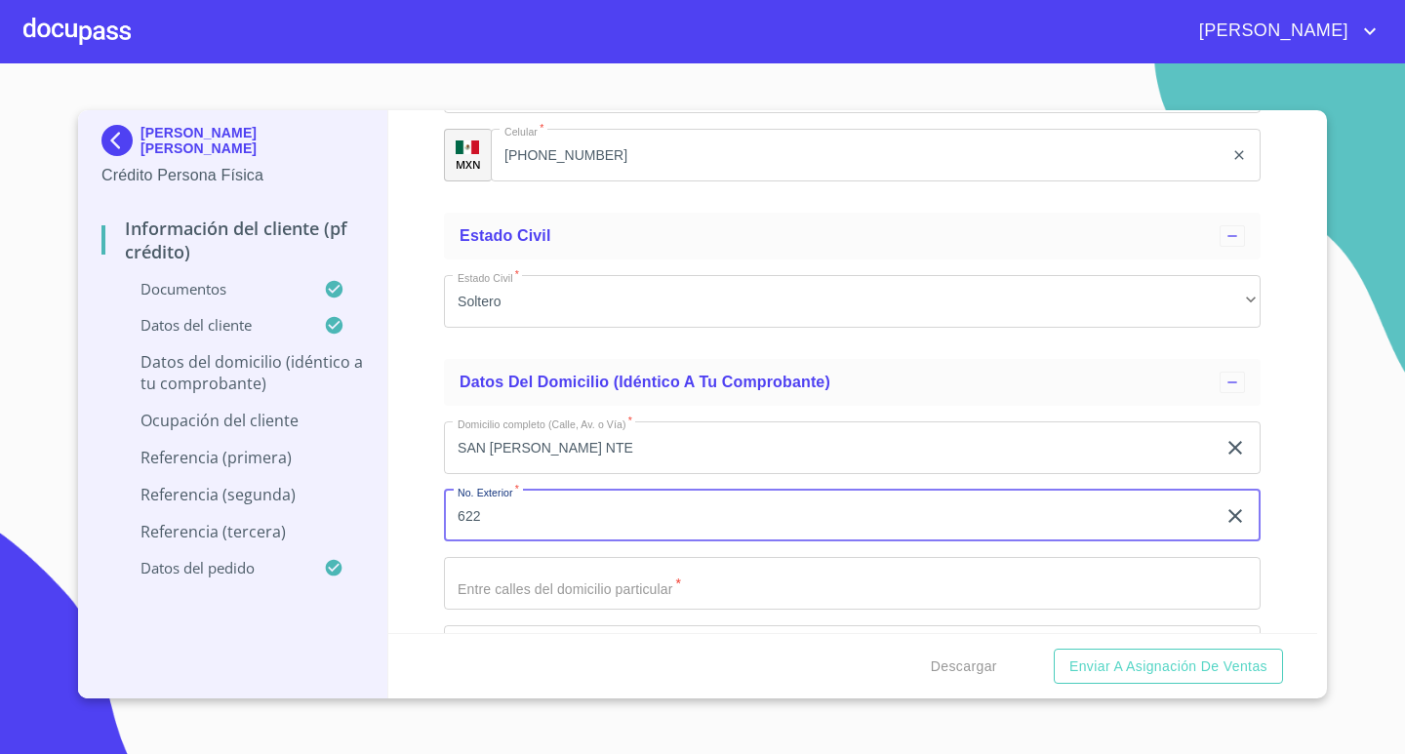
type input "622"
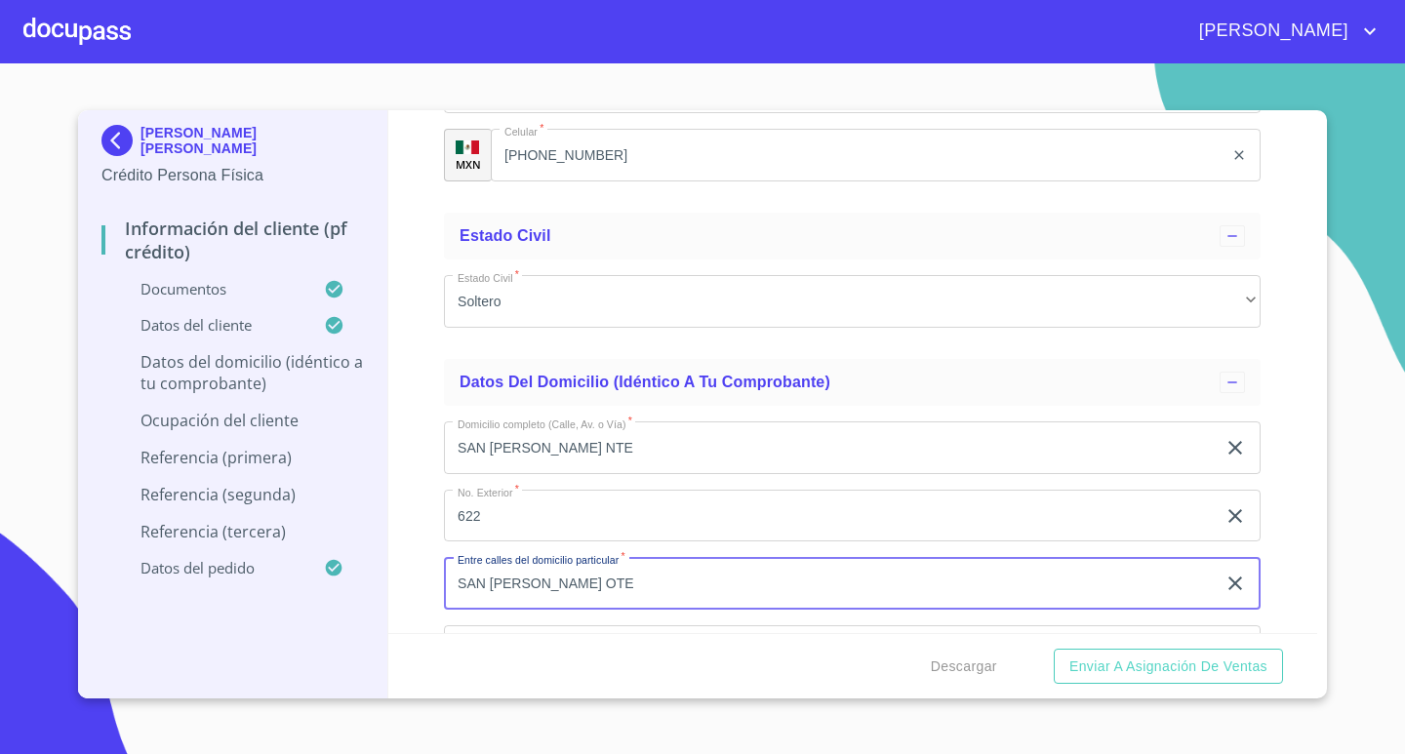
type input "SAN [PERSON_NAME] OTE"
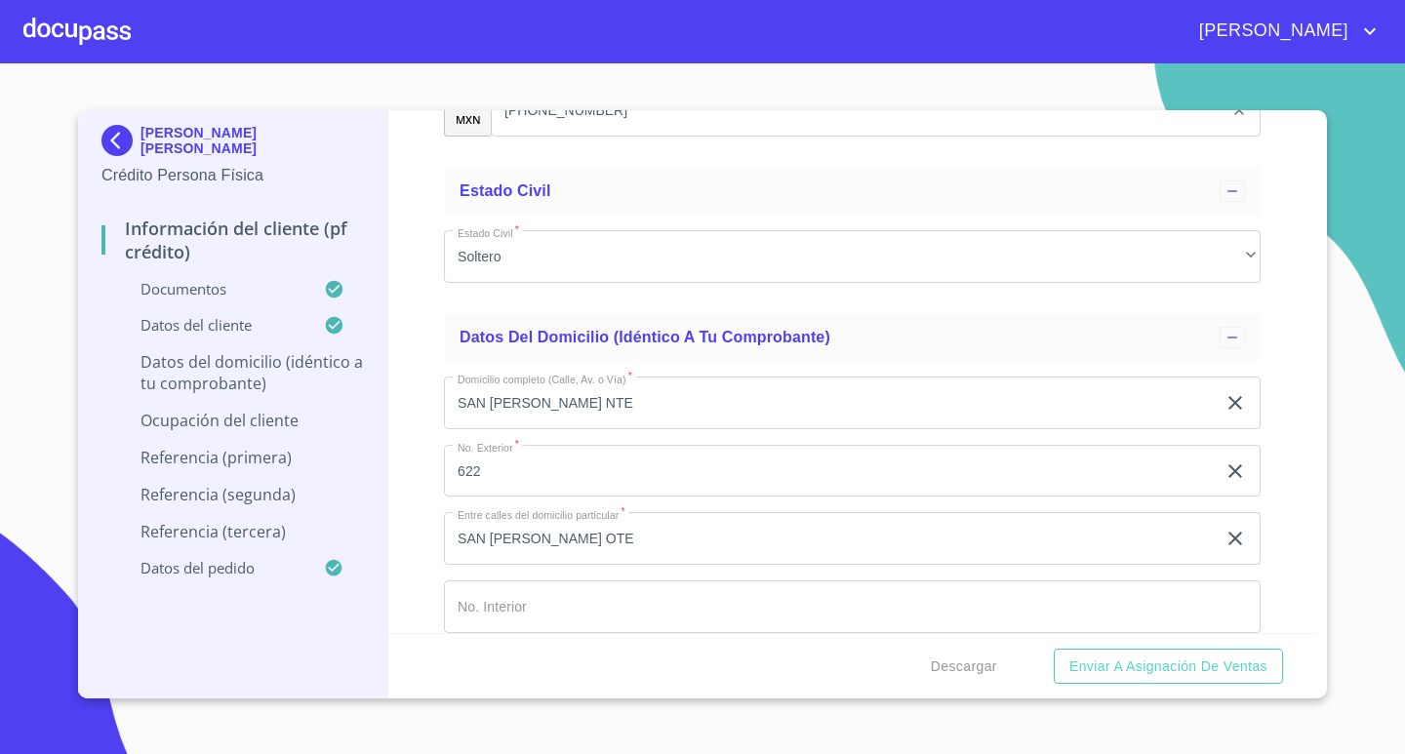
scroll to position [7401, 0]
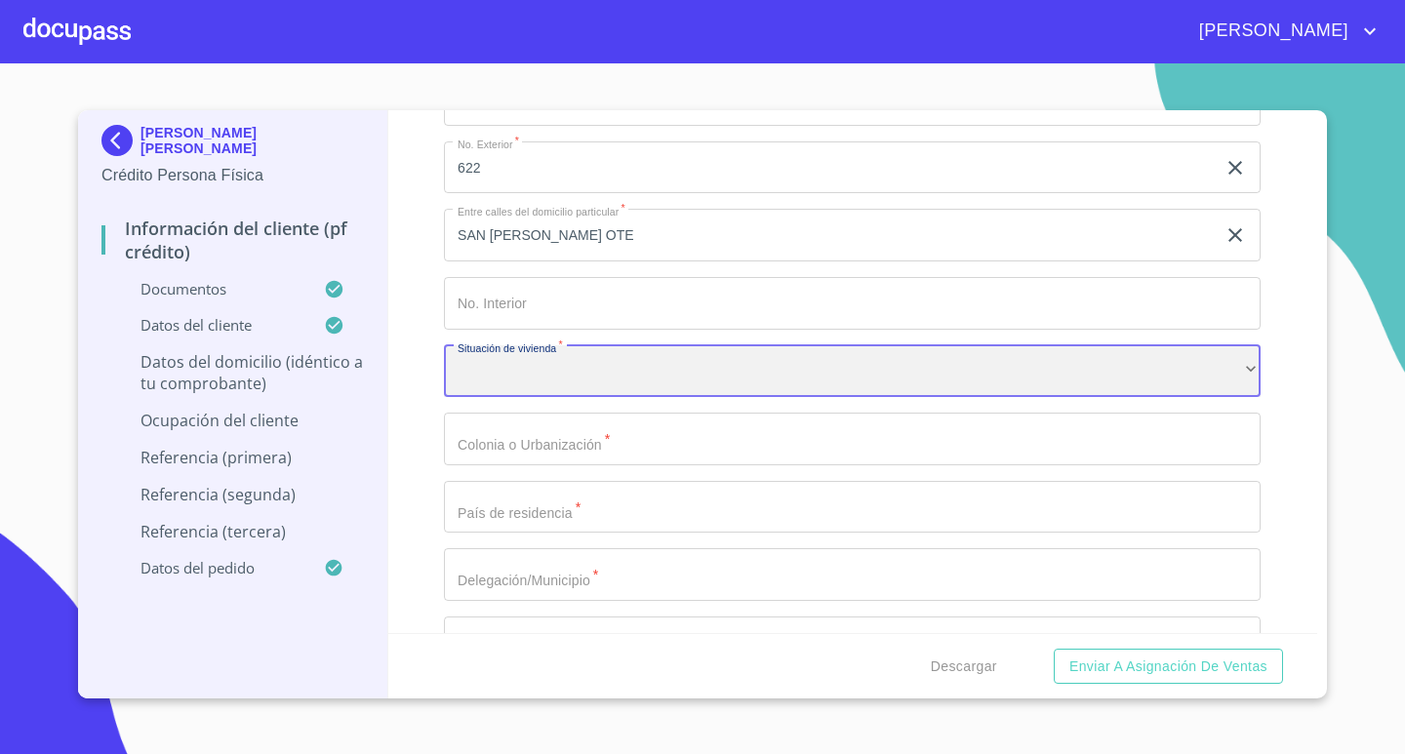
click at [826, 374] on div "​" at bounding box center [852, 371] width 817 height 53
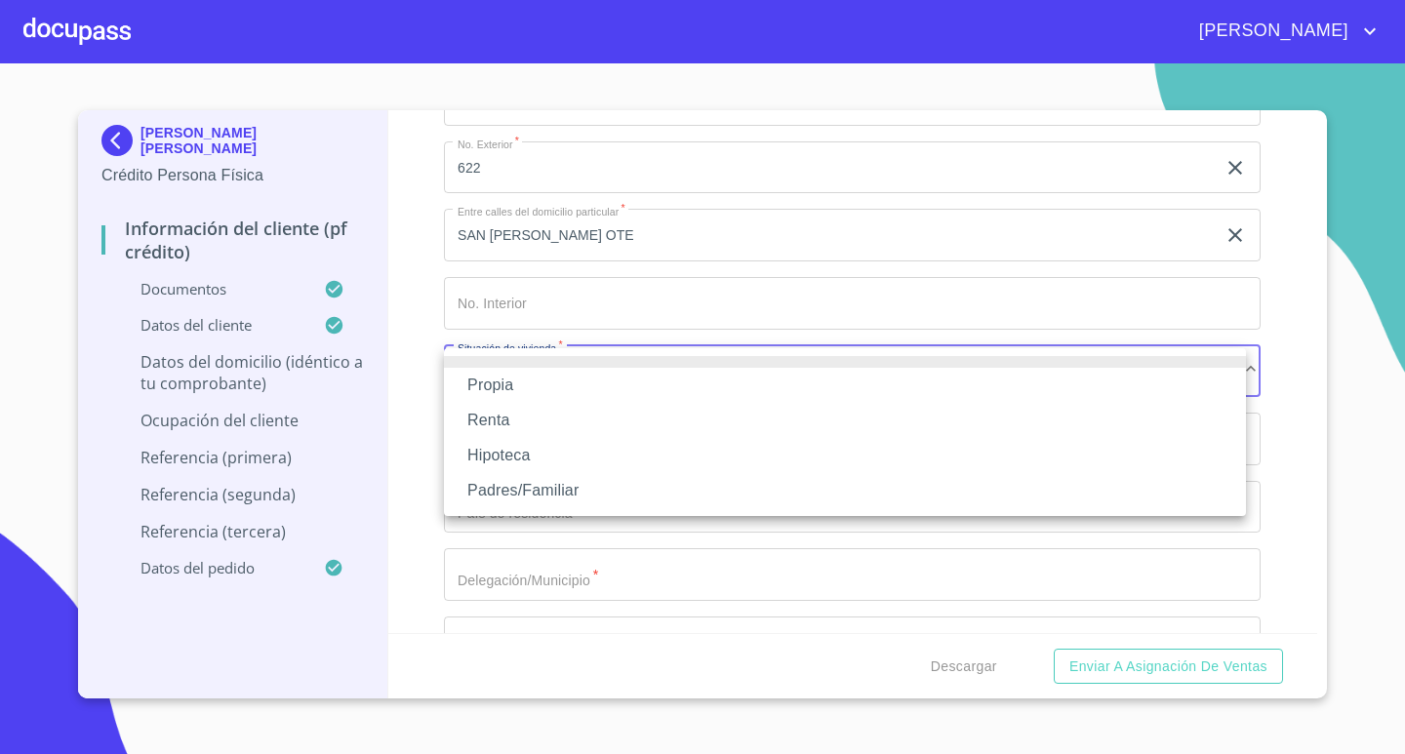
click at [541, 392] on li "Propia" at bounding box center [845, 385] width 802 height 35
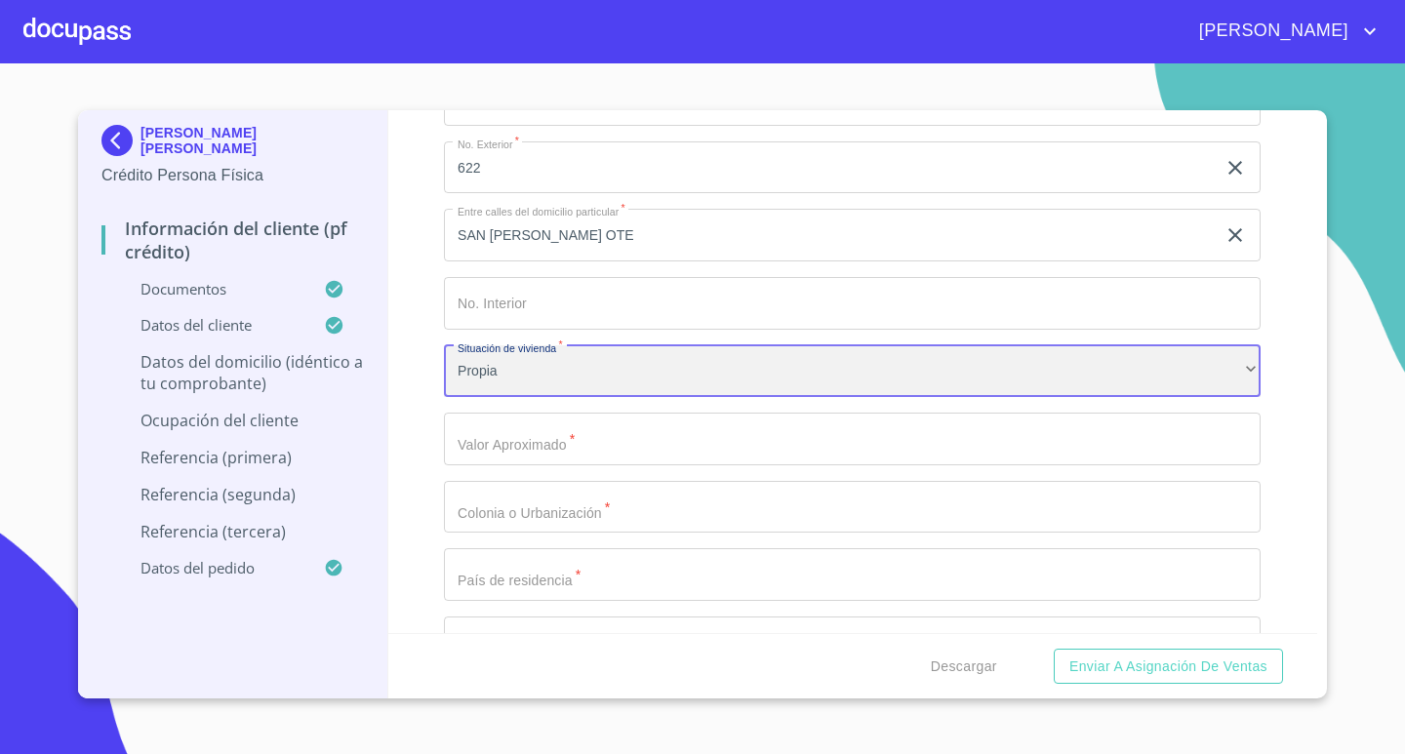
click at [661, 367] on div "Propia" at bounding box center [852, 371] width 817 height 53
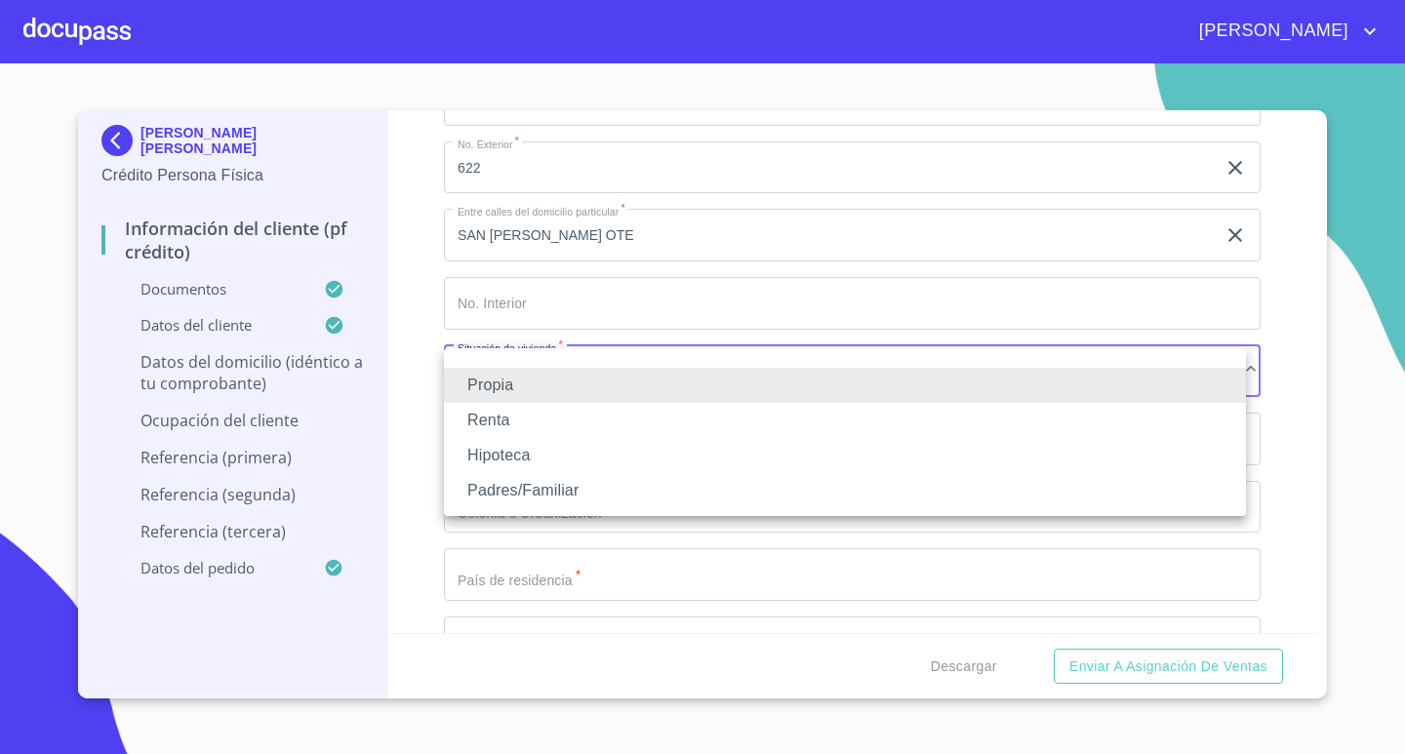
click at [573, 488] on li "Padres/Familiar" at bounding box center [845, 490] width 802 height 35
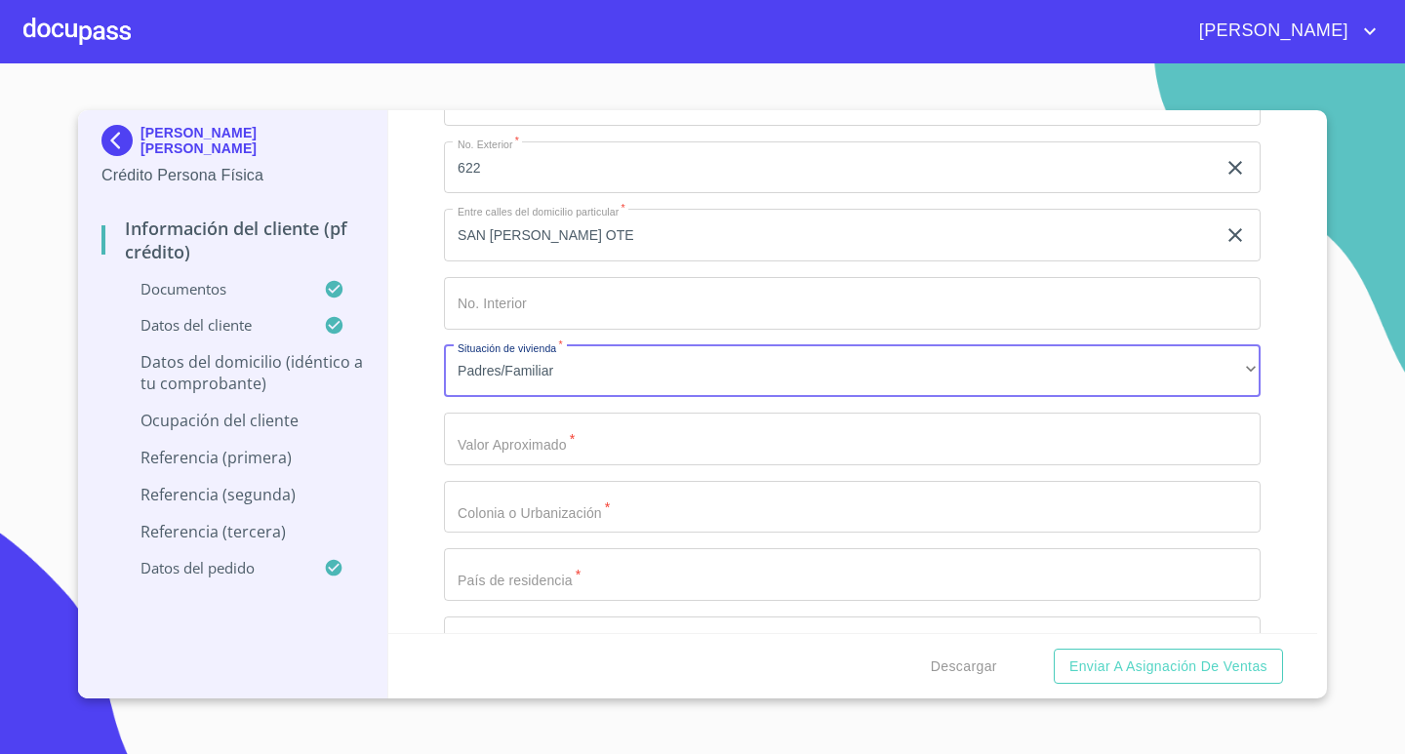
click at [662, 441] on input "Documento de identificación.   *" at bounding box center [852, 439] width 817 height 53
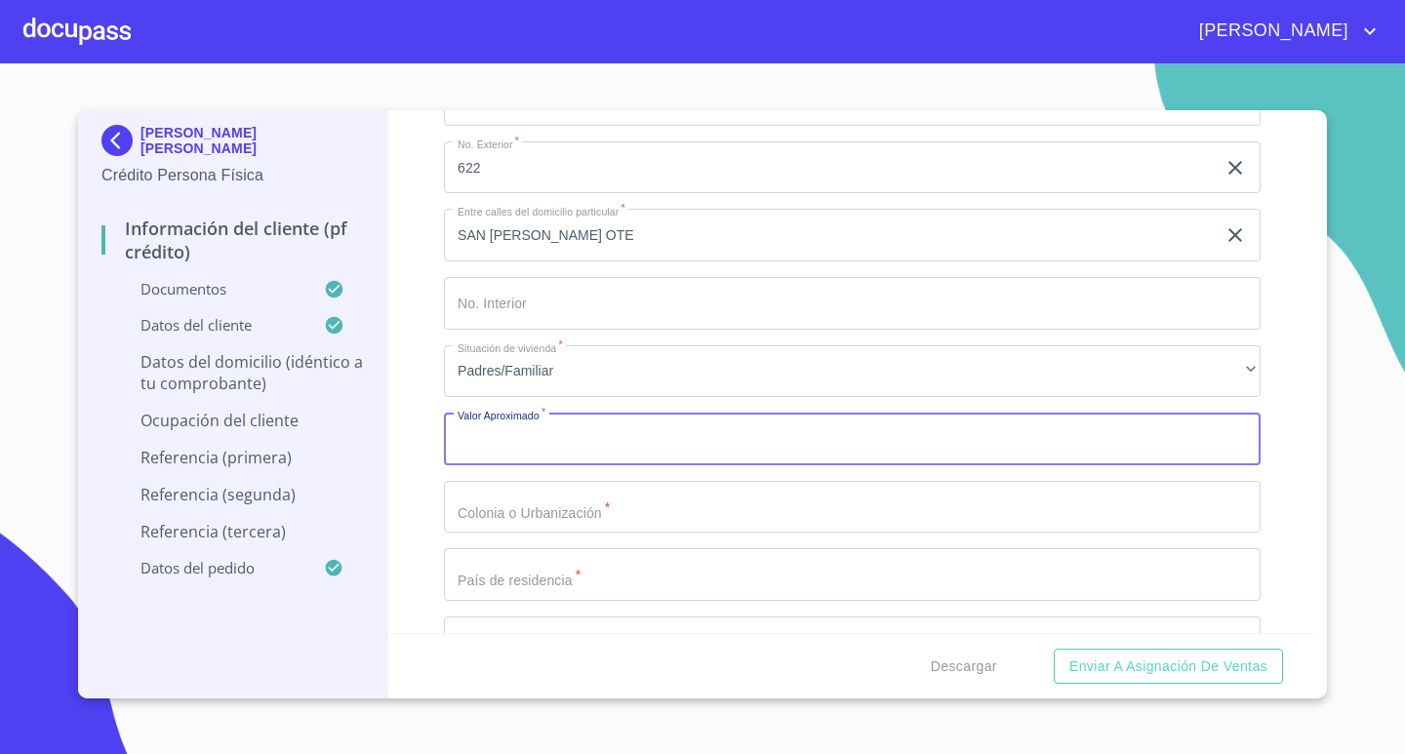
type input "$3"
type input "$2,180,000"
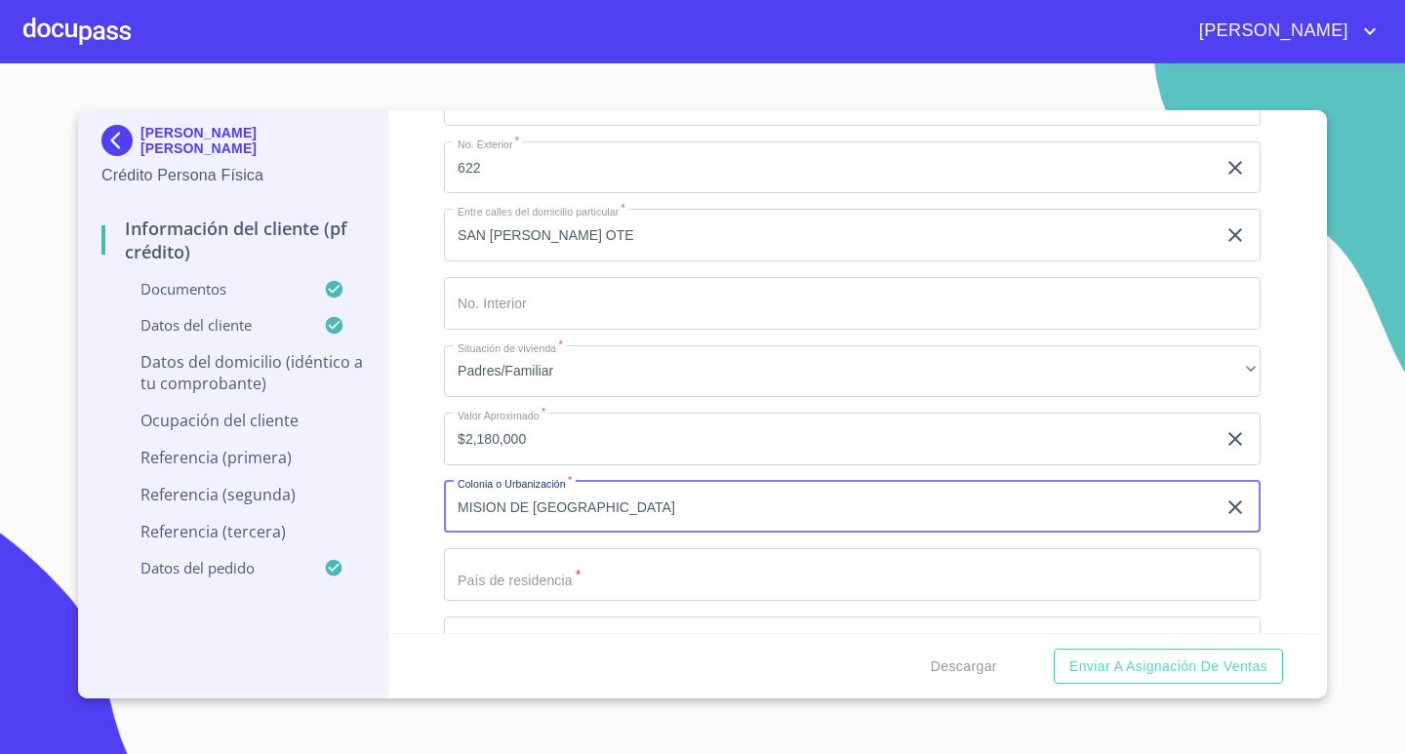
type input "MISION DE [GEOGRAPHIC_DATA]"
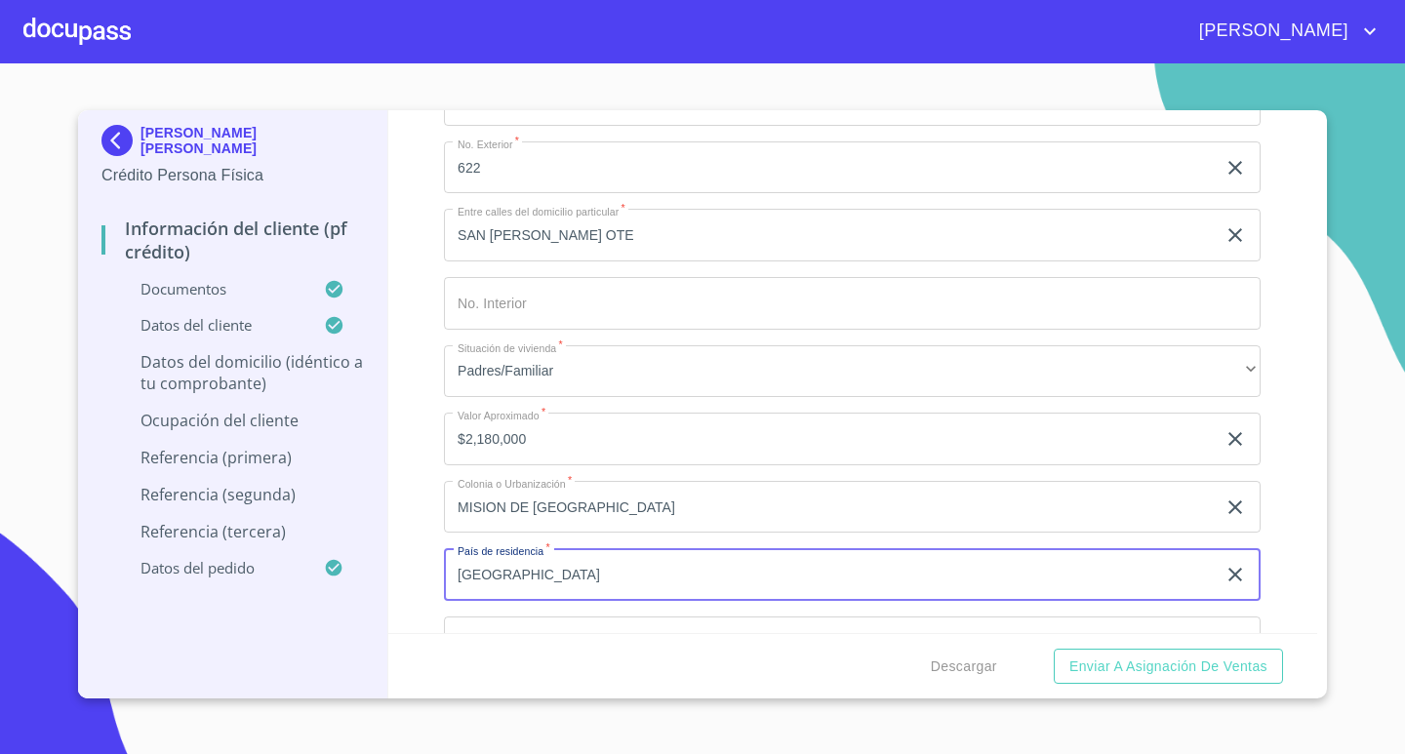
type input "[GEOGRAPHIC_DATA]"
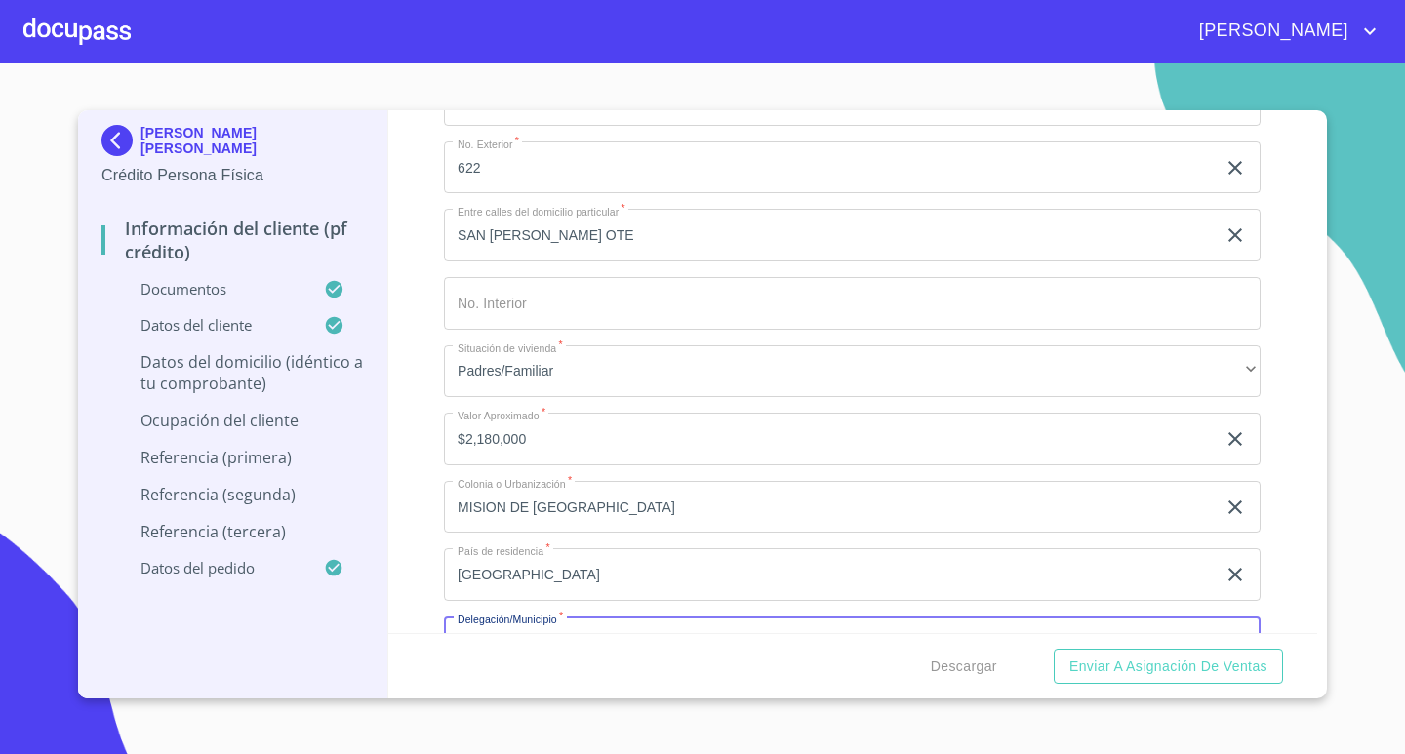
scroll to position [7437, 0]
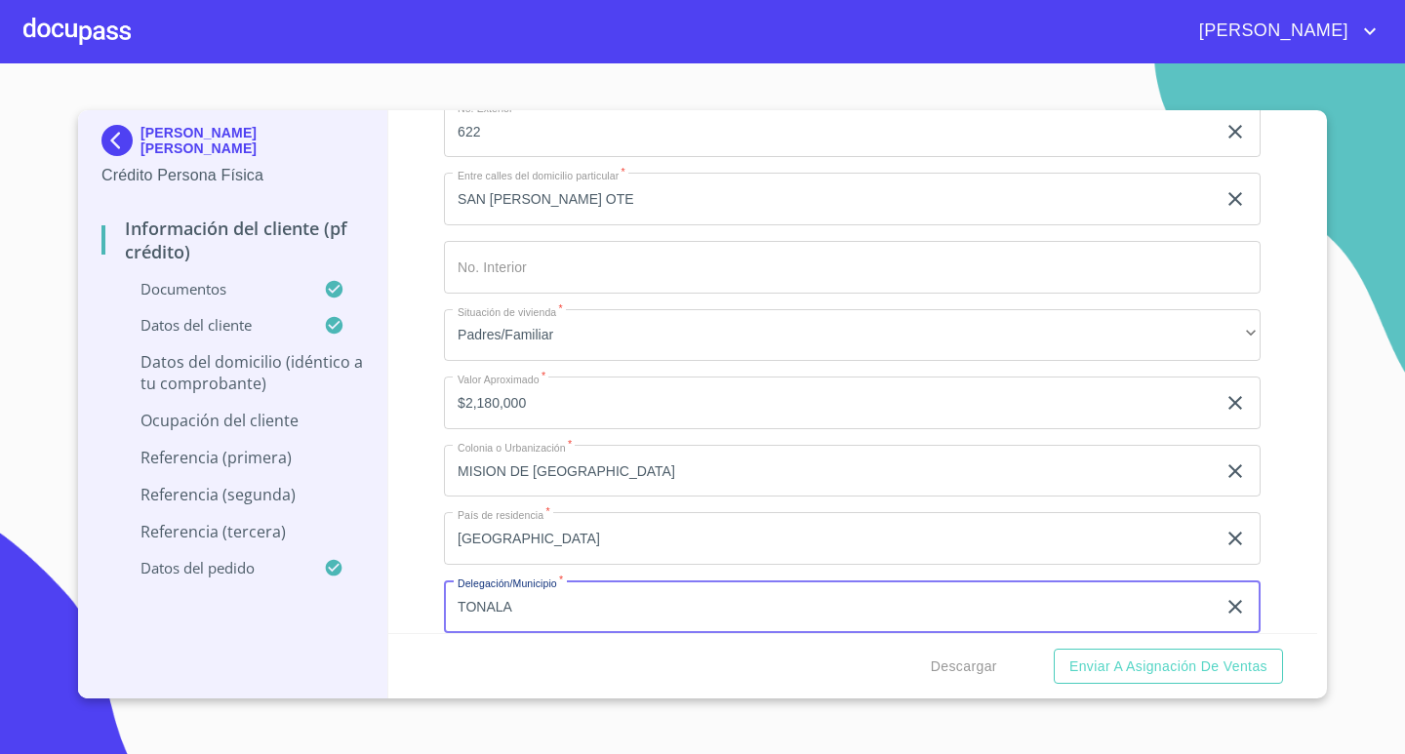
type input "TONALA"
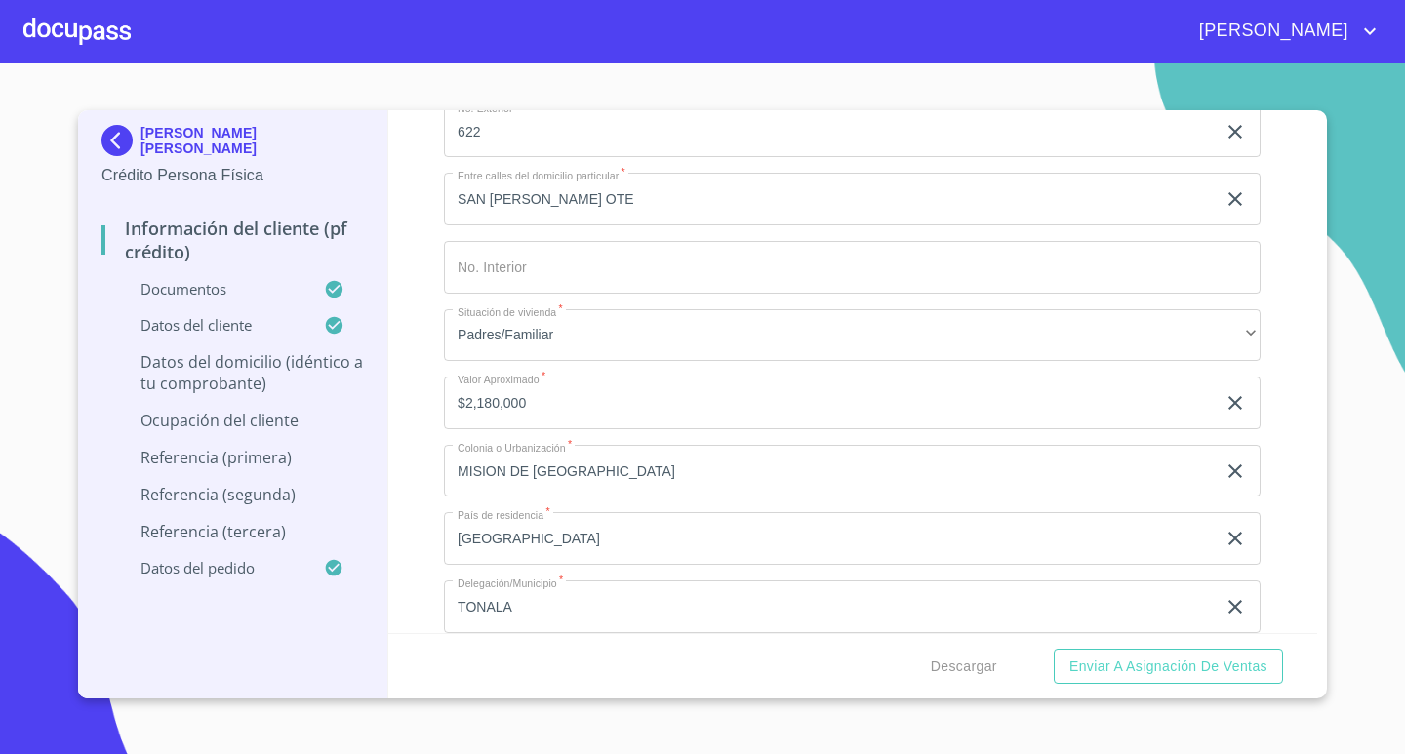
scroll to position [7740, 0]
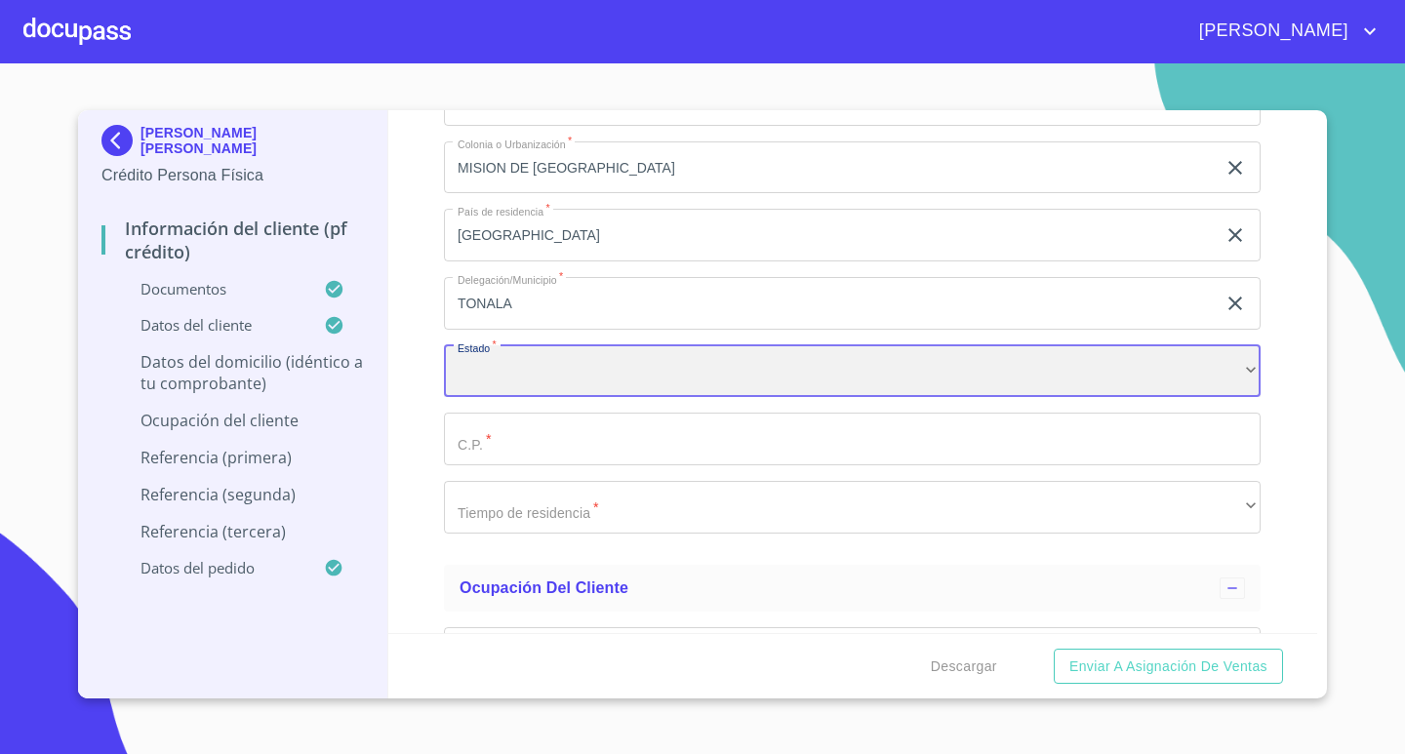
click at [1108, 358] on div "​" at bounding box center [852, 371] width 817 height 53
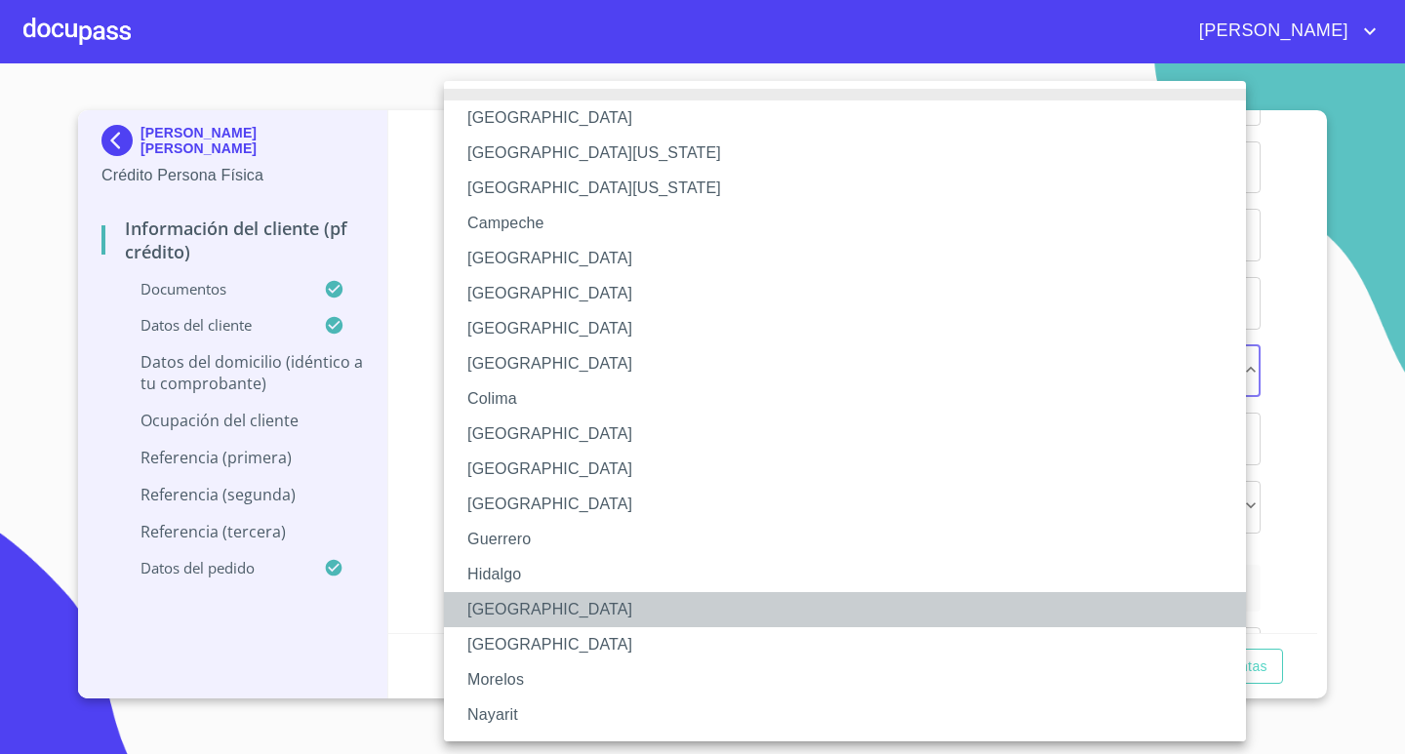
click at [575, 606] on li "[GEOGRAPHIC_DATA]" at bounding box center [852, 609] width 817 height 35
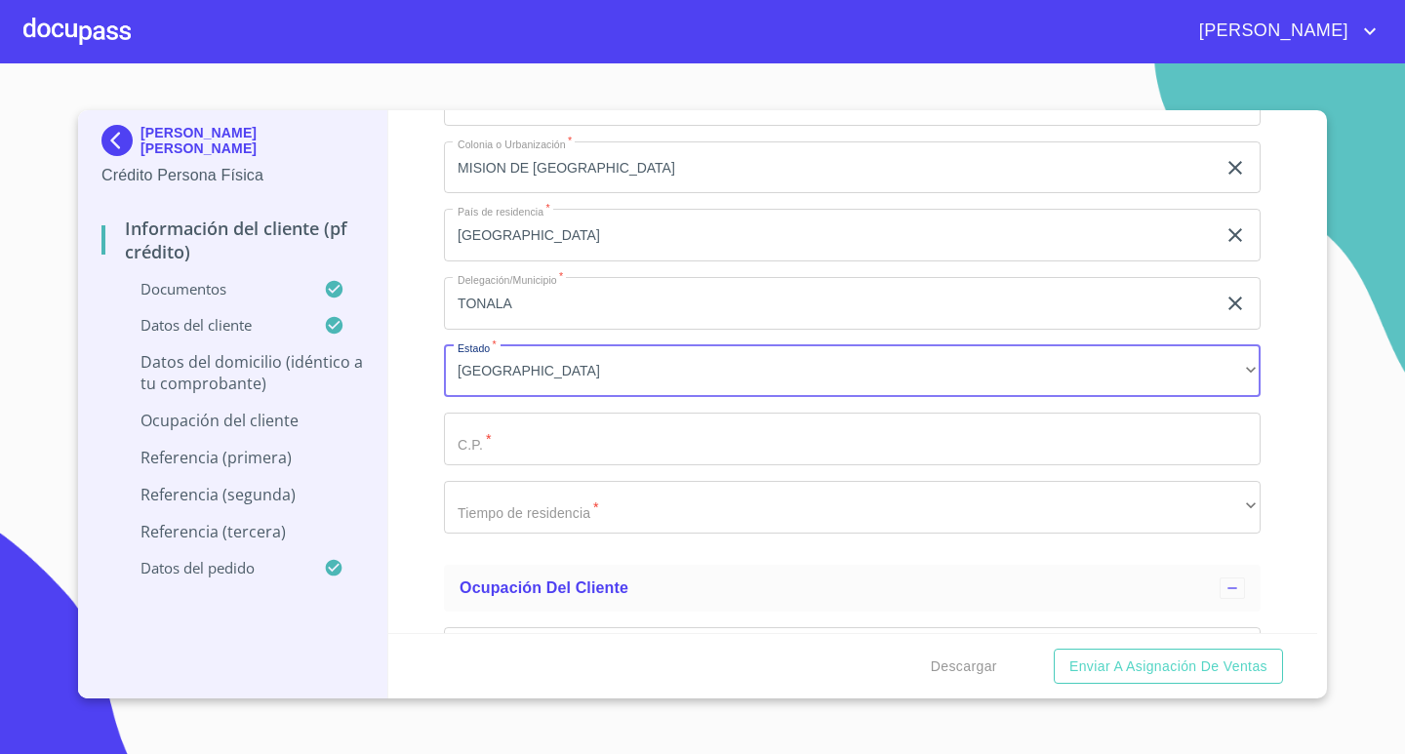
click at [649, 450] on input "Documento de identificación.   *" at bounding box center [852, 439] width 817 height 53
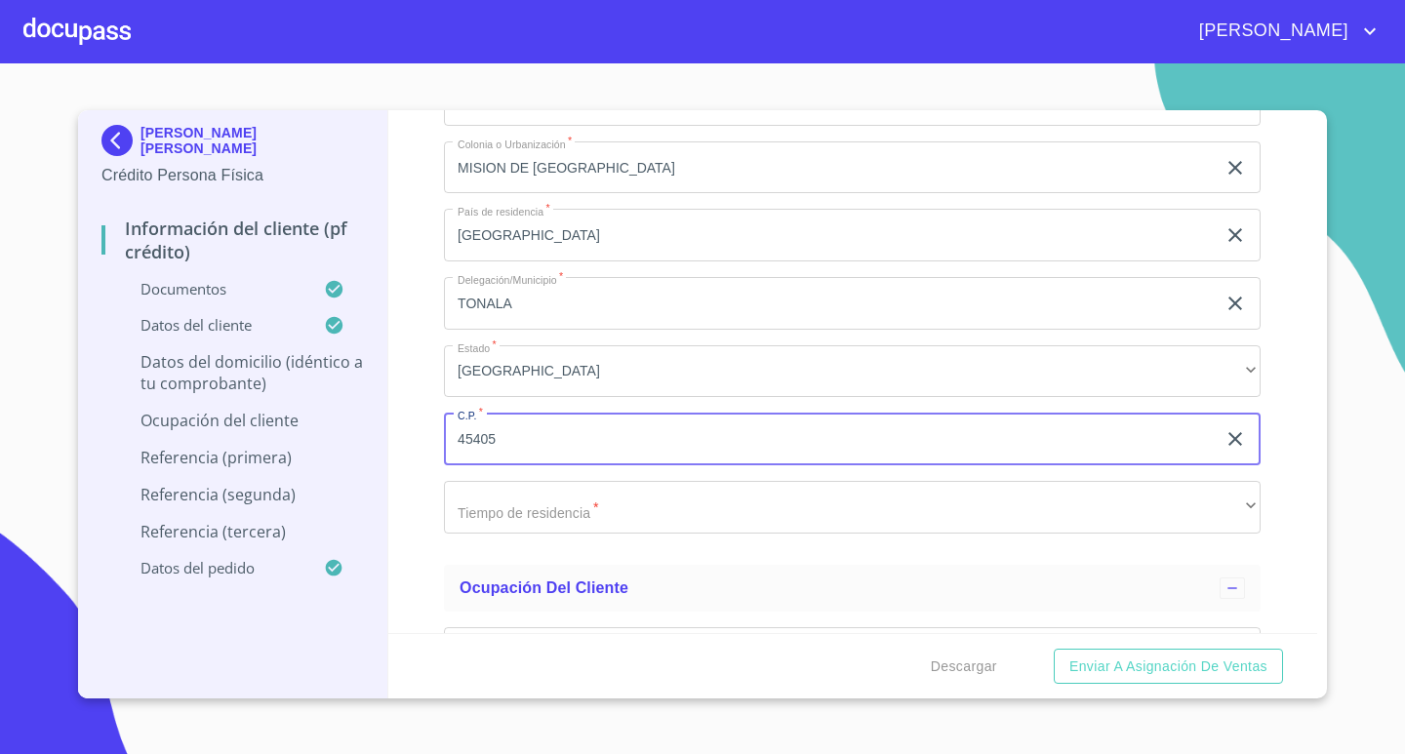
type input "45405"
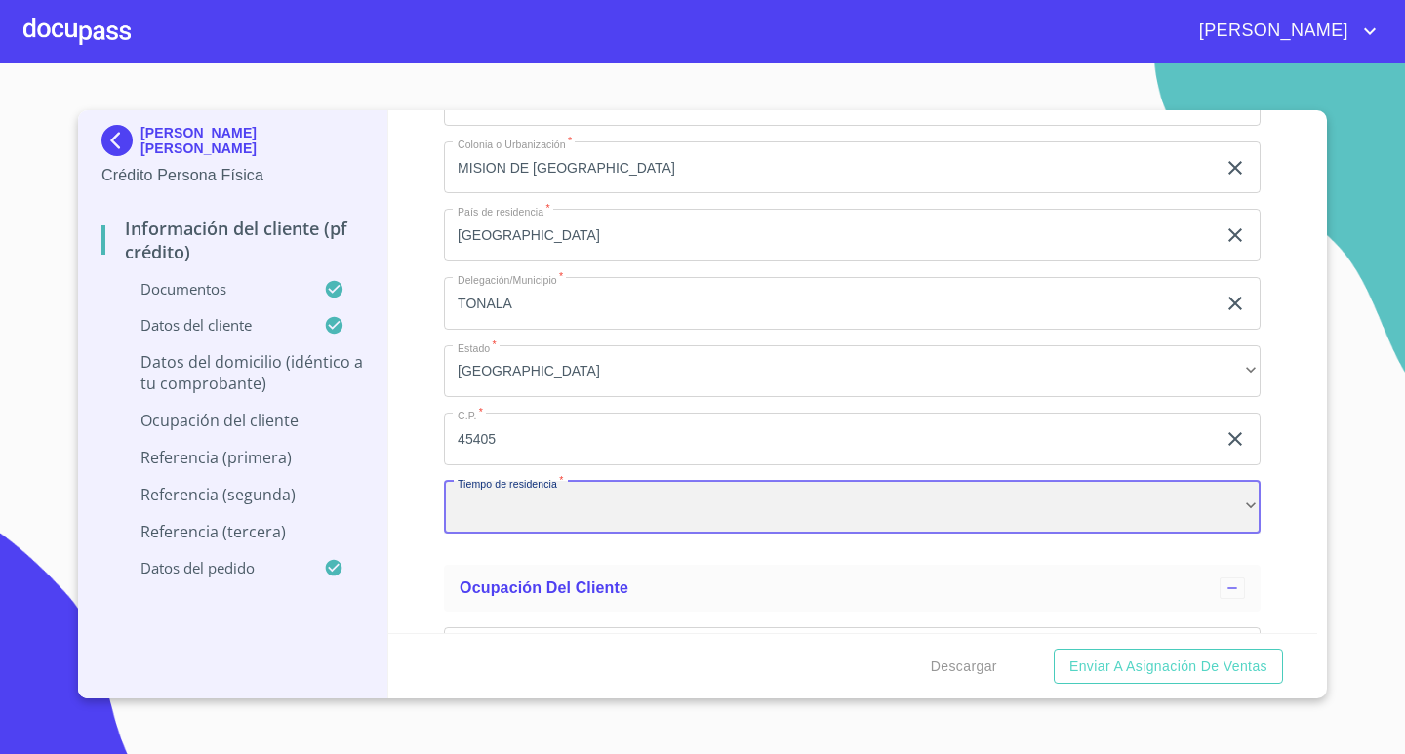
click at [1125, 500] on div "​" at bounding box center [852, 507] width 817 height 53
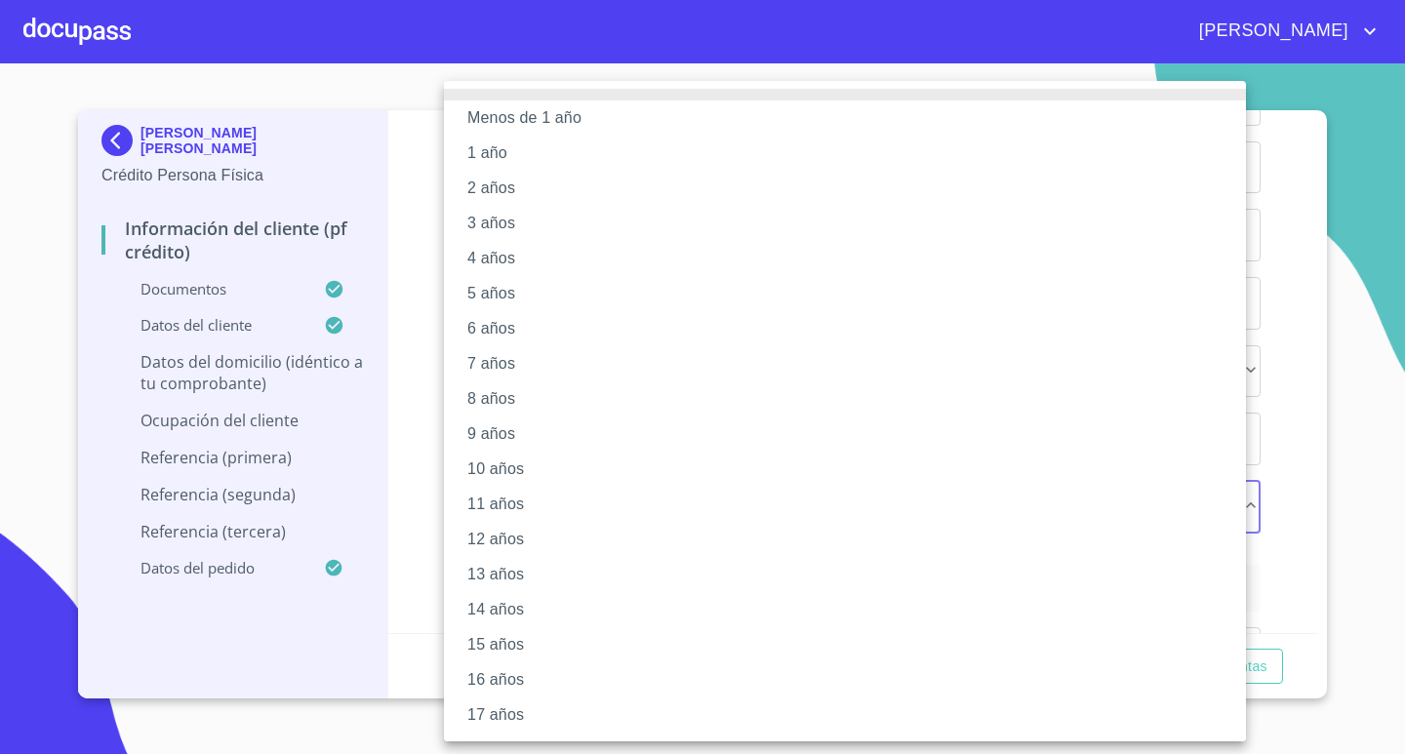
scroll to position [98, 0]
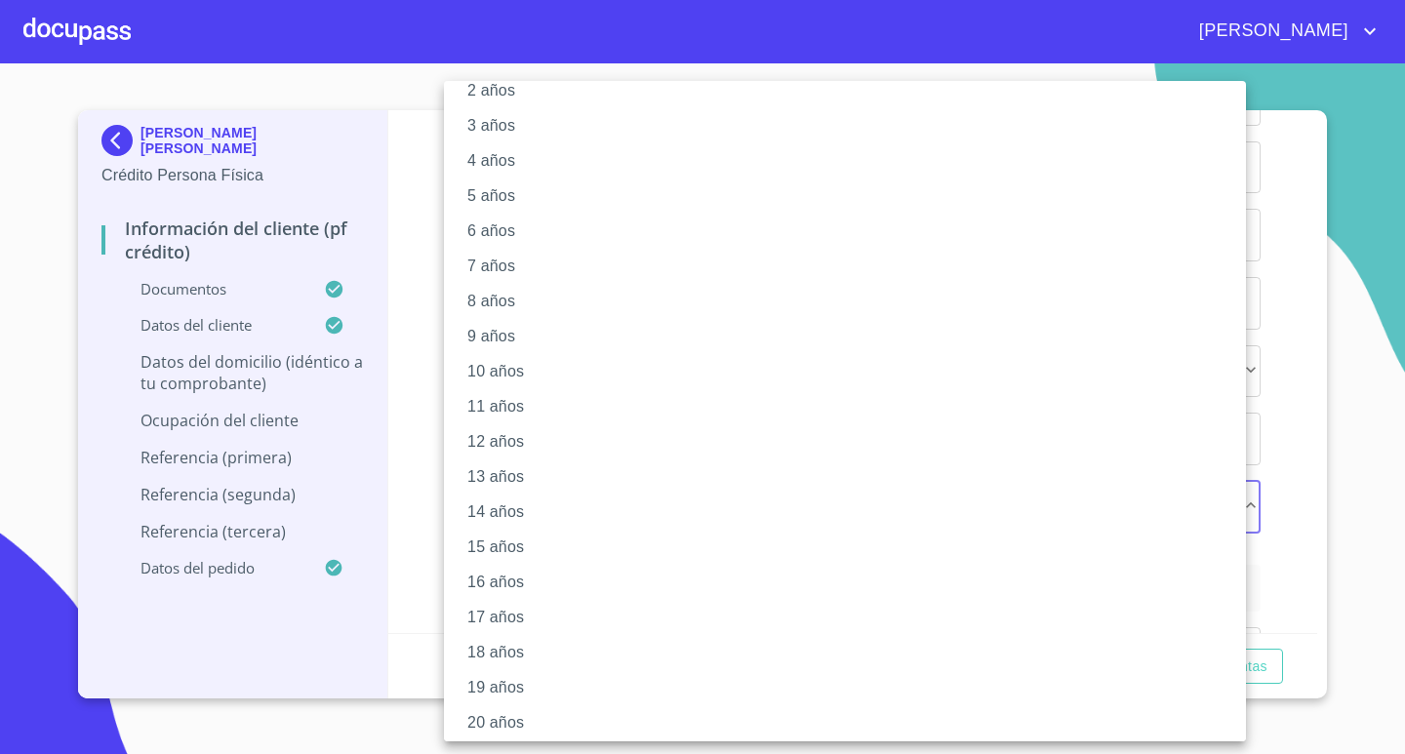
click at [565, 684] on li "19 años" at bounding box center [852, 687] width 817 height 35
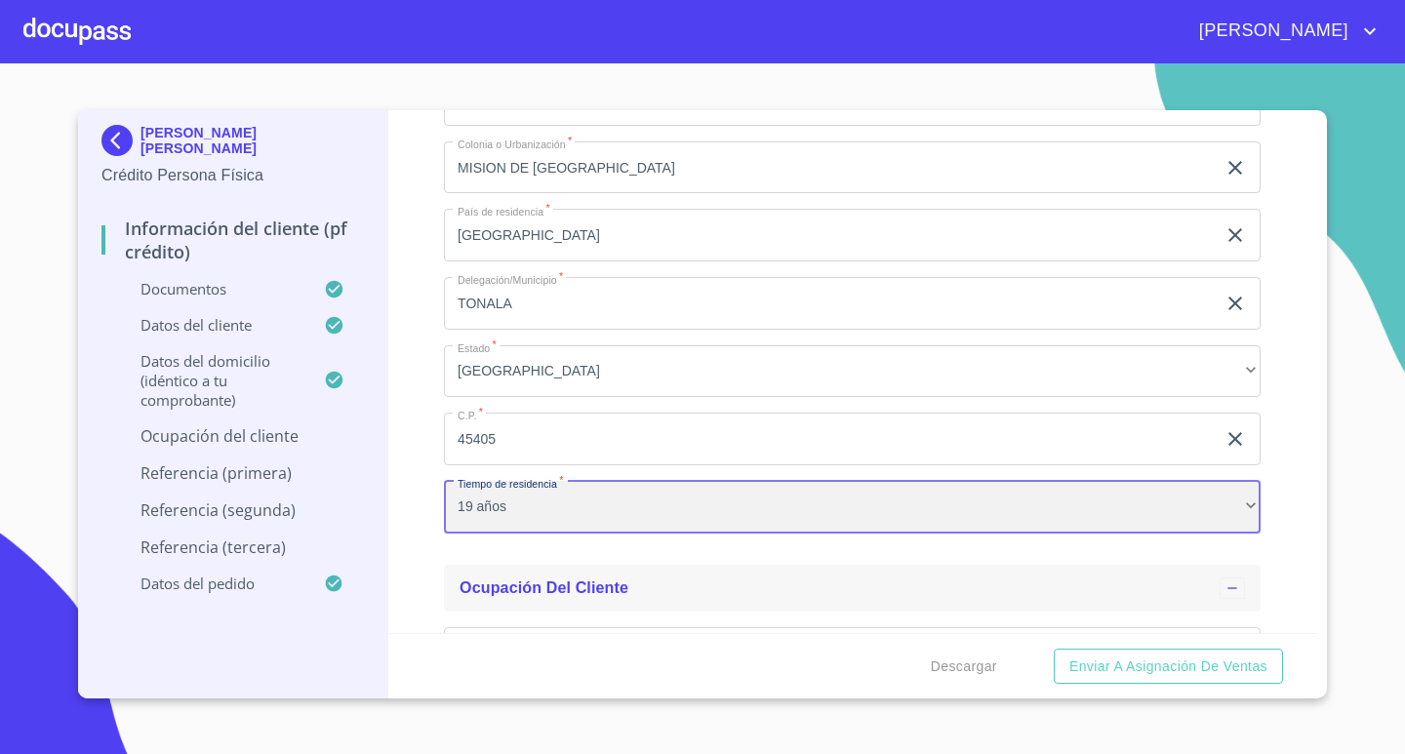
scroll to position [8033, 0]
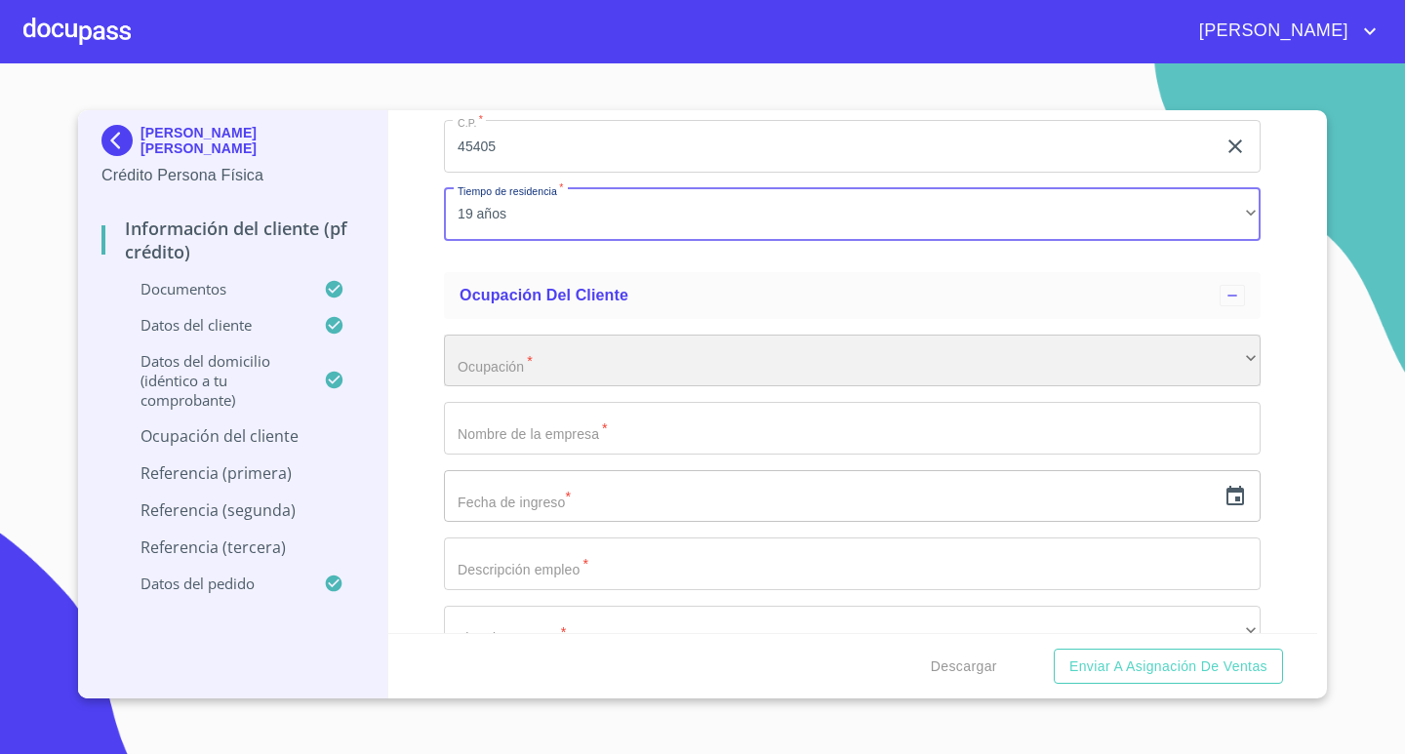
click at [813, 358] on div "​" at bounding box center [852, 361] width 817 height 53
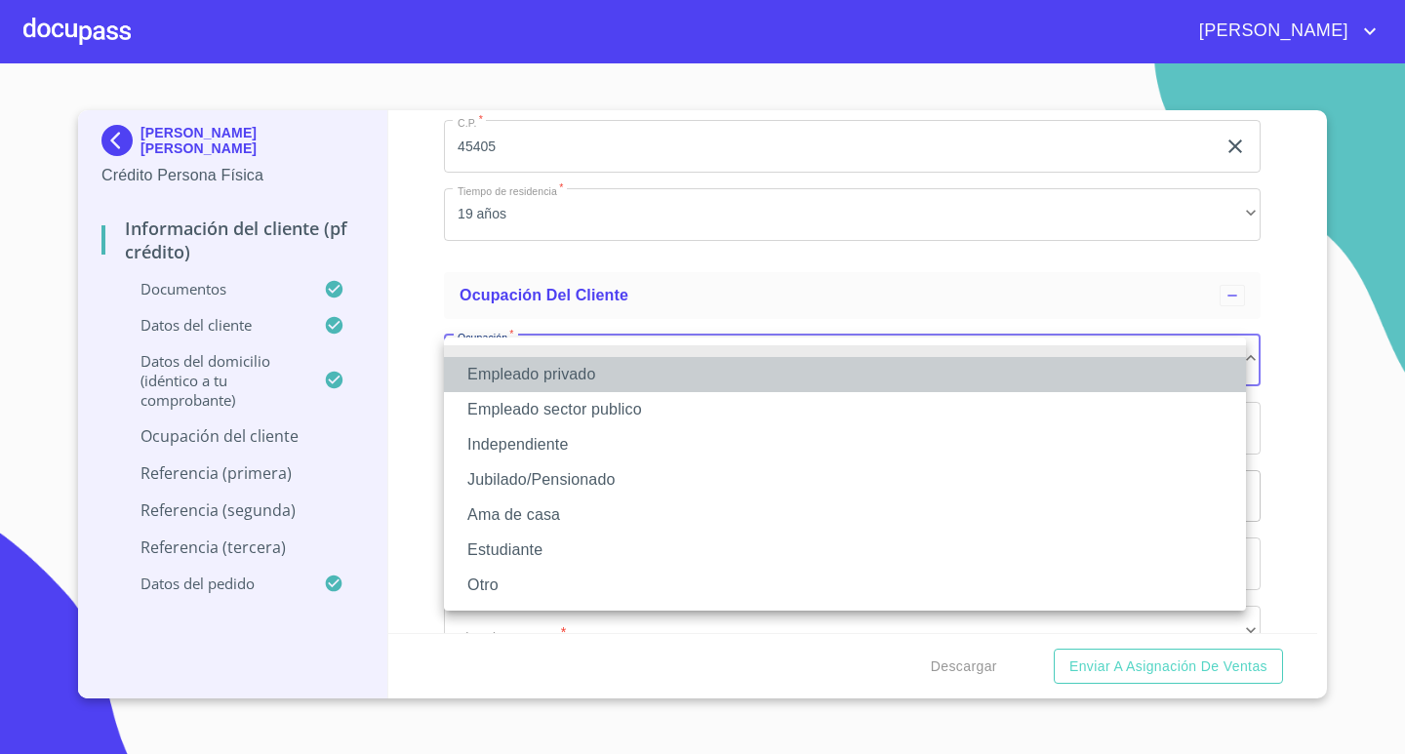
click at [662, 379] on li "Empleado privado" at bounding box center [845, 374] width 802 height 35
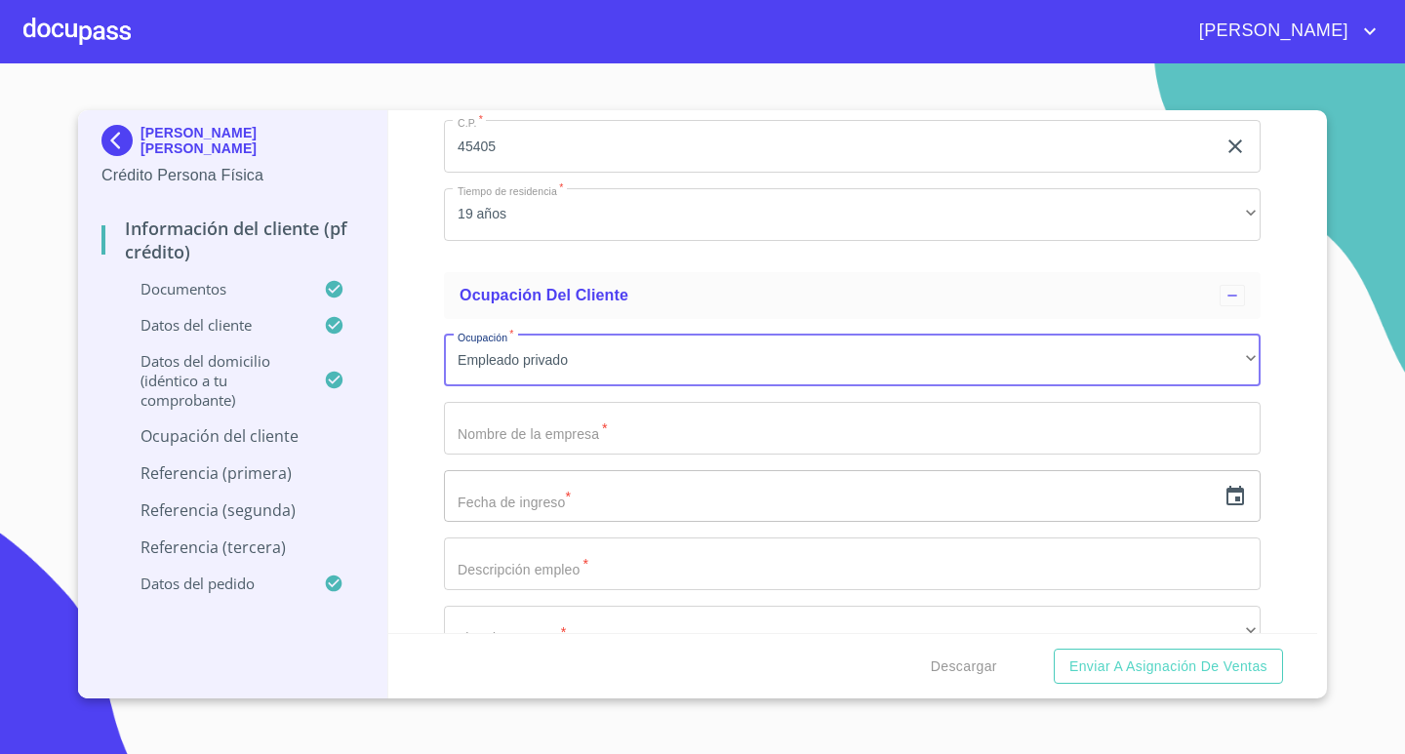
click at [659, 441] on input "Documento de identificación.   *" at bounding box center [852, 428] width 817 height 53
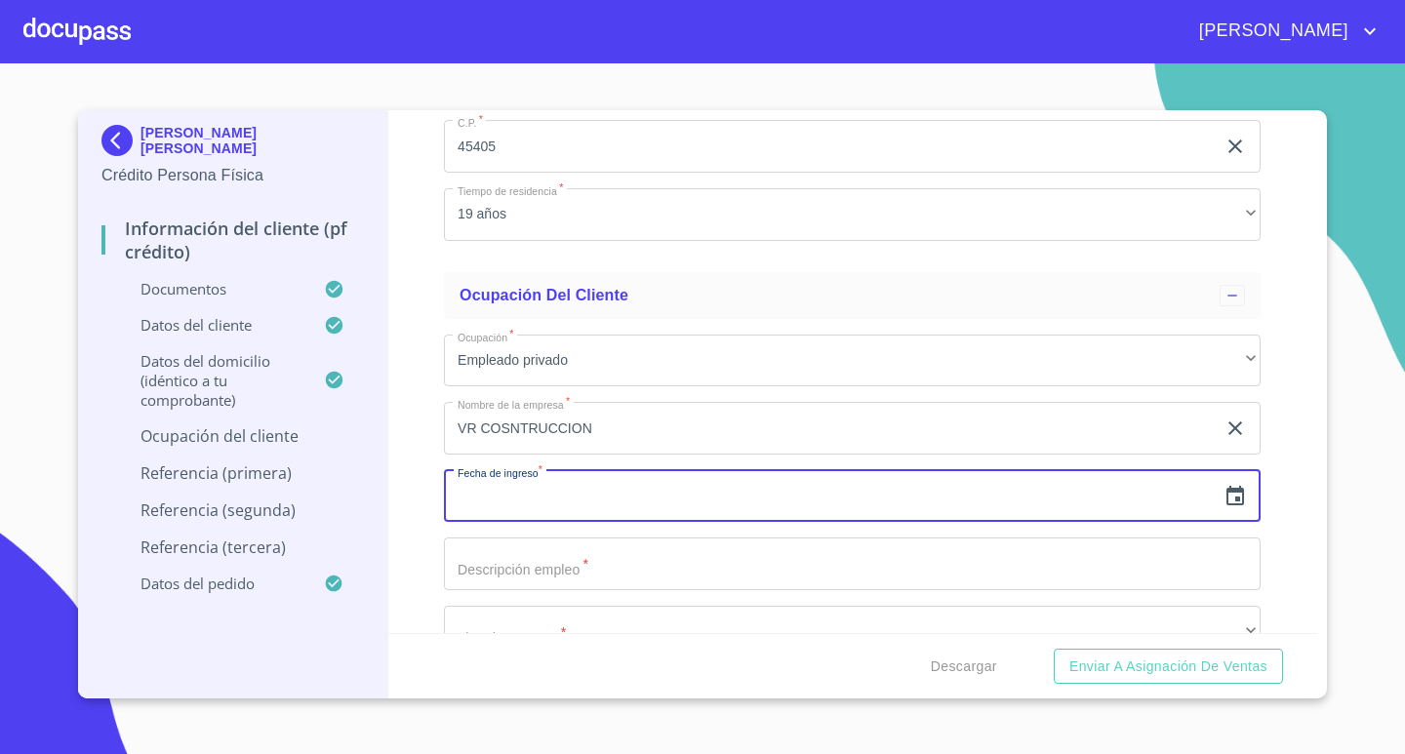
scroll to position [8130, 0]
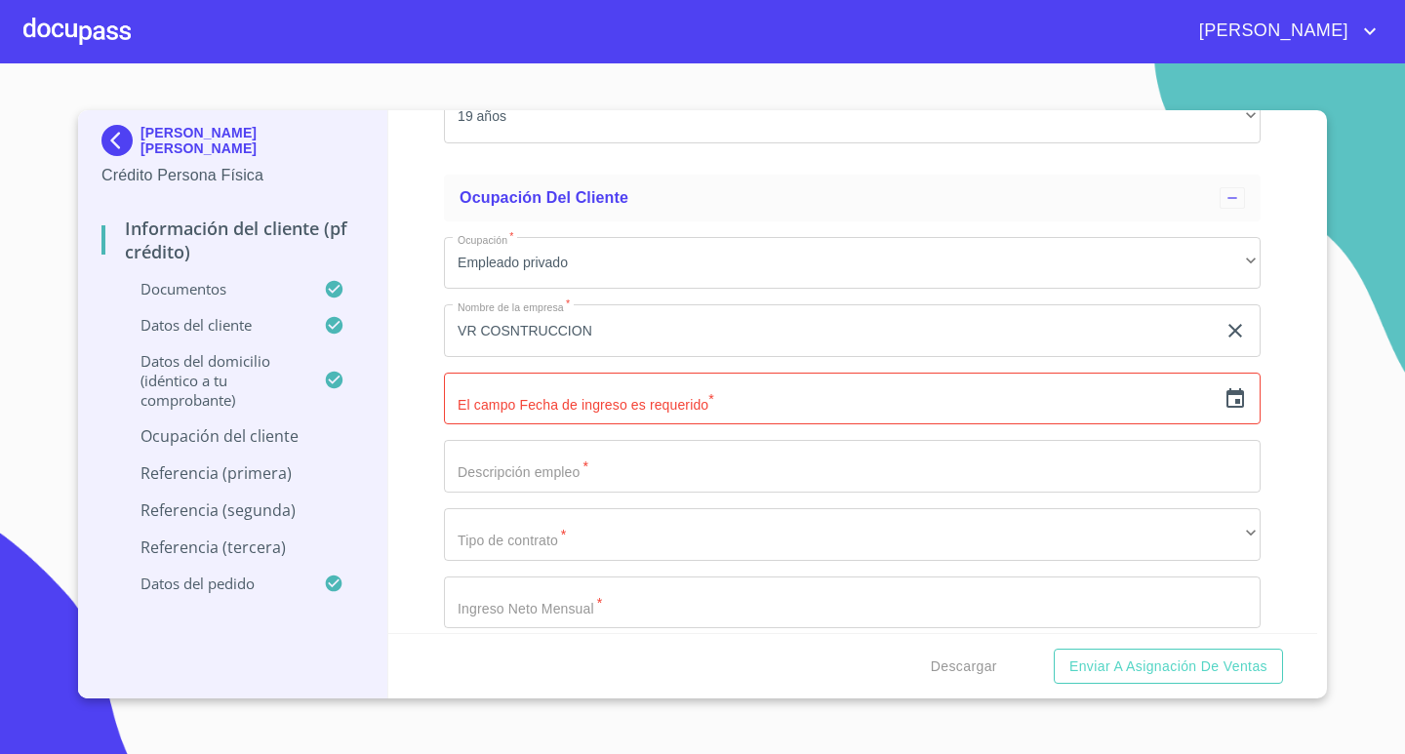
click at [677, 342] on input "VR COSNTRUCCION" at bounding box center [830, 330] width 772 height 53
type input "VR COSNTRUCCIONES"
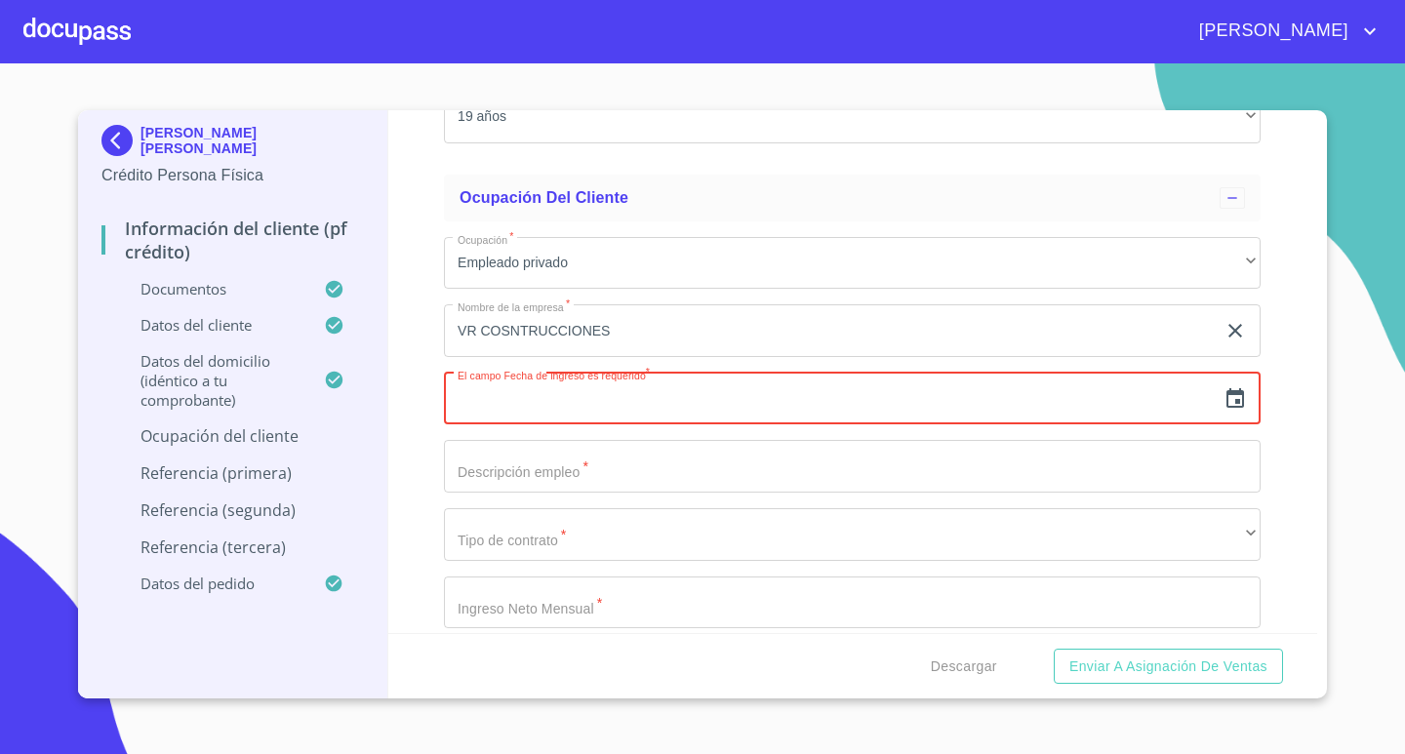
click at [1226, 394] on icon "button" at bounding box center [1235, 398] width 18 height 20
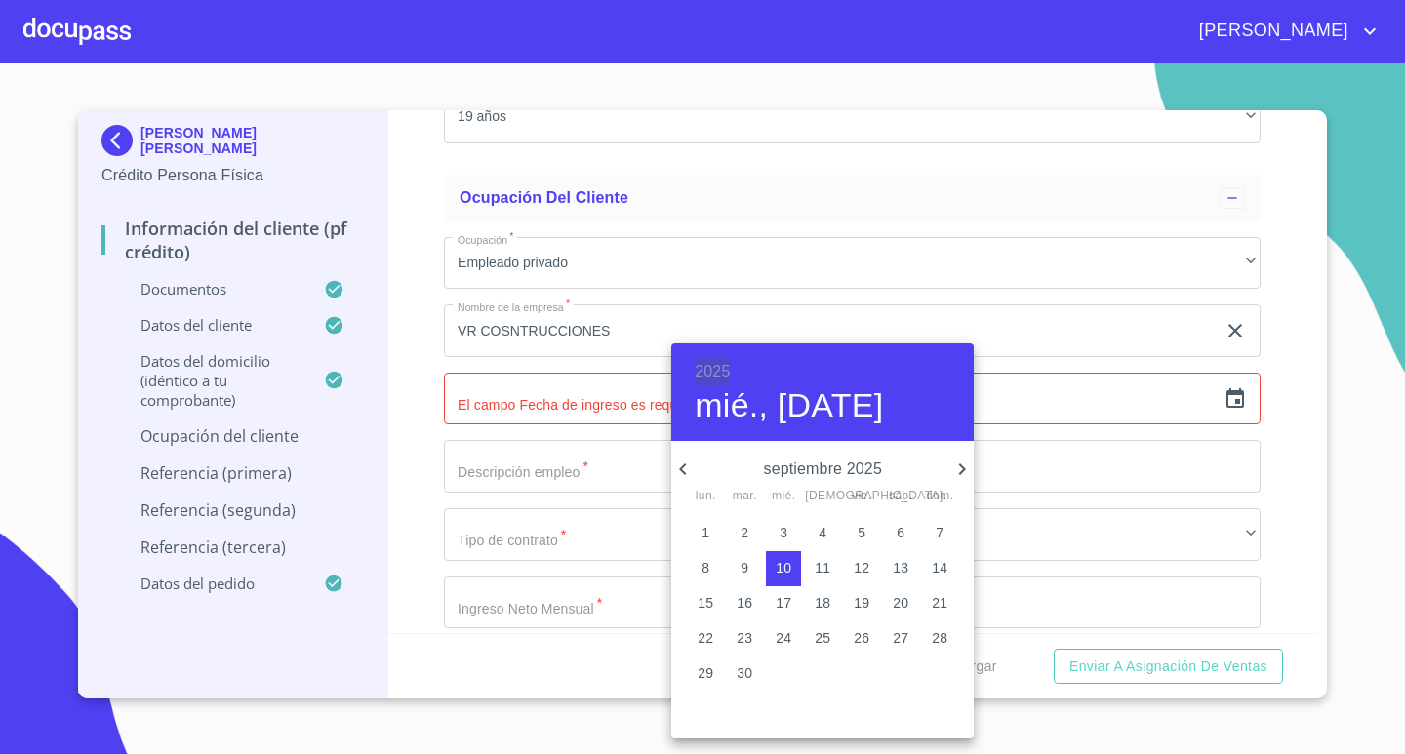
click at [710, 372] on h6 "2025" at bounding box center [712, 371] width 35 height 27
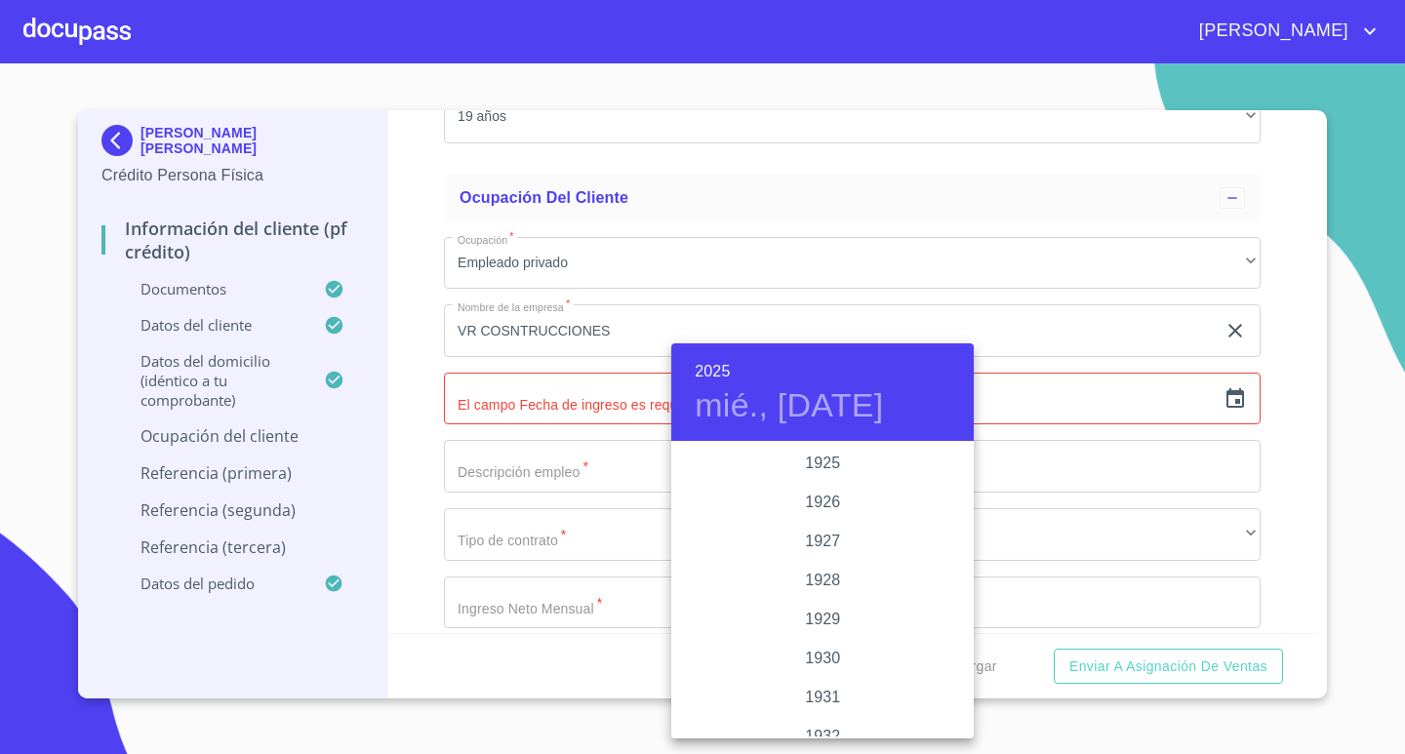
scroll to position [3785, 0]
click at [819, 536] on div "2024" at bounding box center [822, 541] width 302 height 39
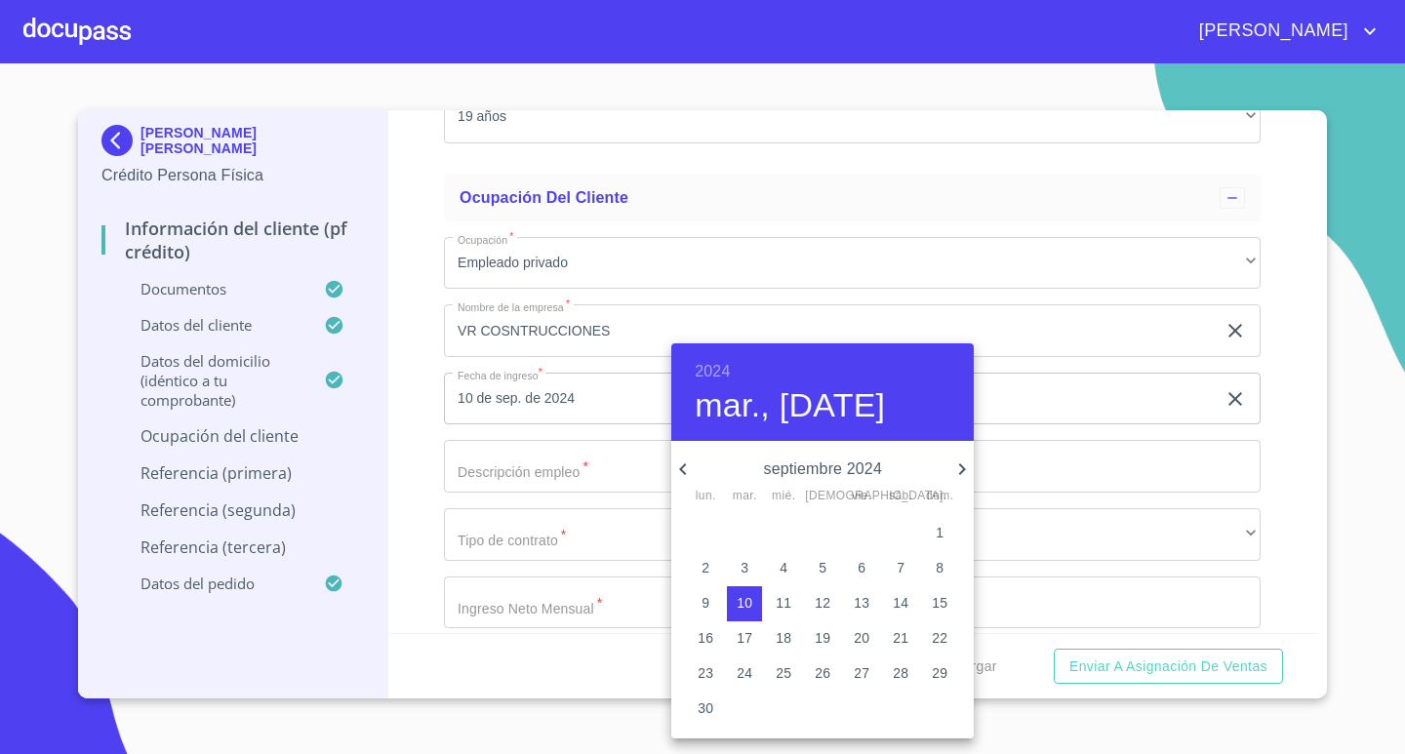
click at [679, 462] on icon "button" at bounding box center [682, 469] width 23 height 23
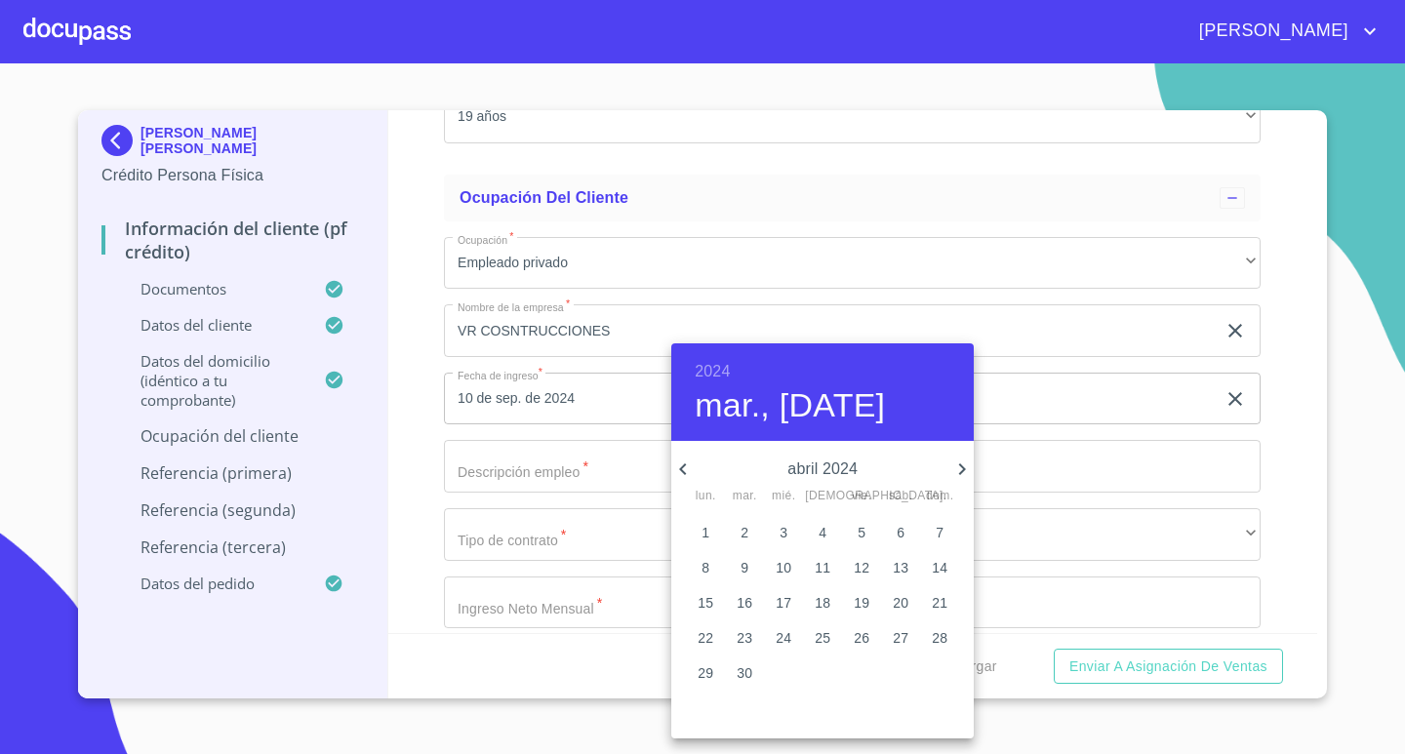
click at [679, 462] on icon "button" at bounding box center [682, 469] width 23 height 23
click at [863, 532] on p "1" at bounding box center [862, 533] width 8 height 20
type input "1 de mar. de 2024"
click at [587, 452] on div at bounding box center [702, 377] width 1405 height 754
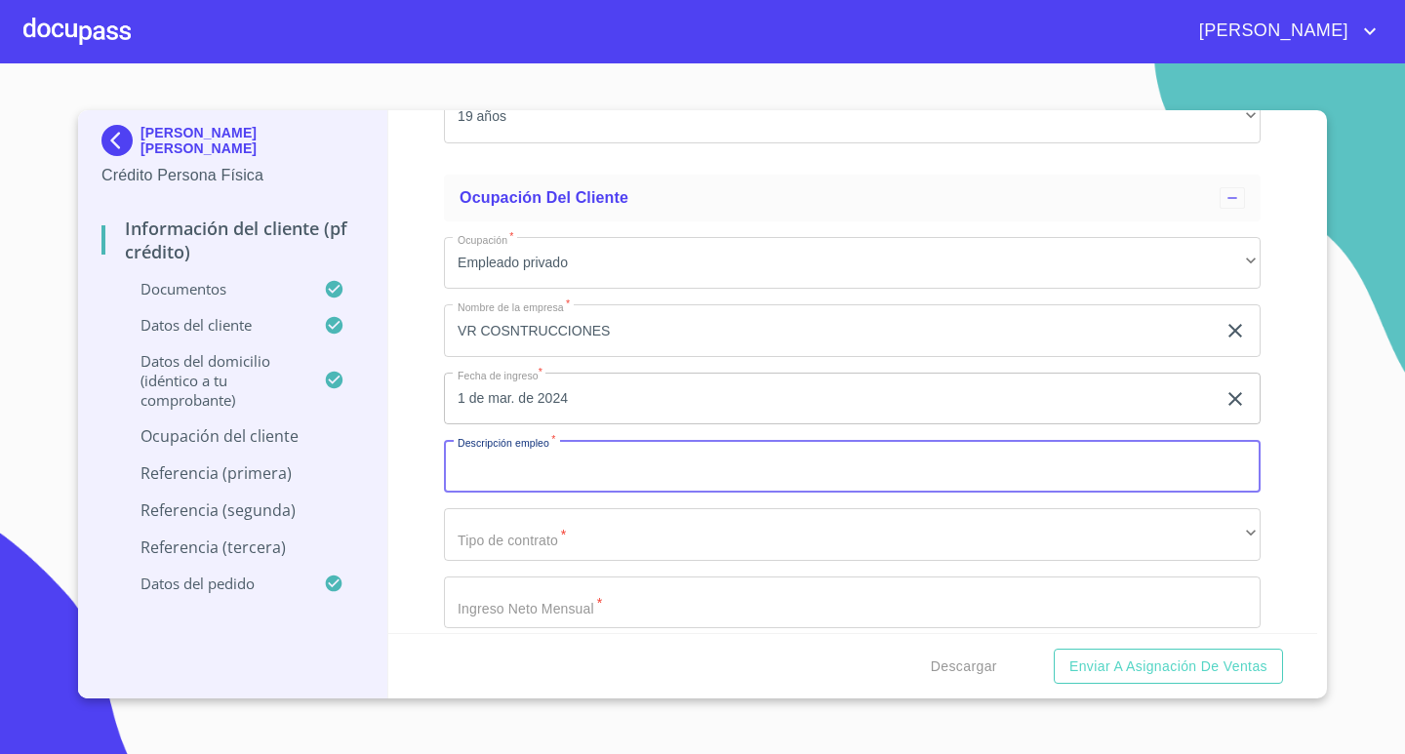
click at [597, 469] on input "Documento de identificación.   *" at bounding box center [852, 466] width 817 height 53
type input "RESIDENTE DE OBRA"
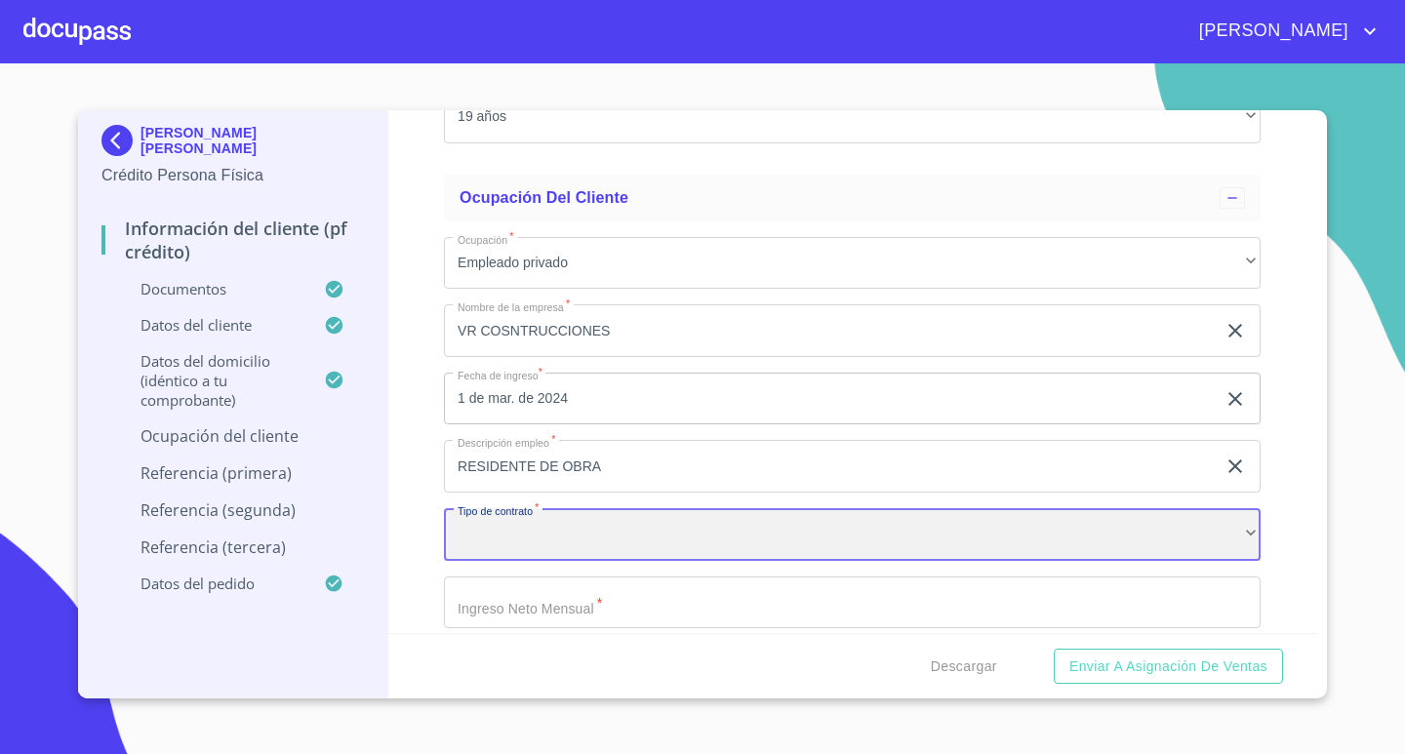
click at [957, 538] on div "​" at bounding box center [852, 534] width 817 height 53
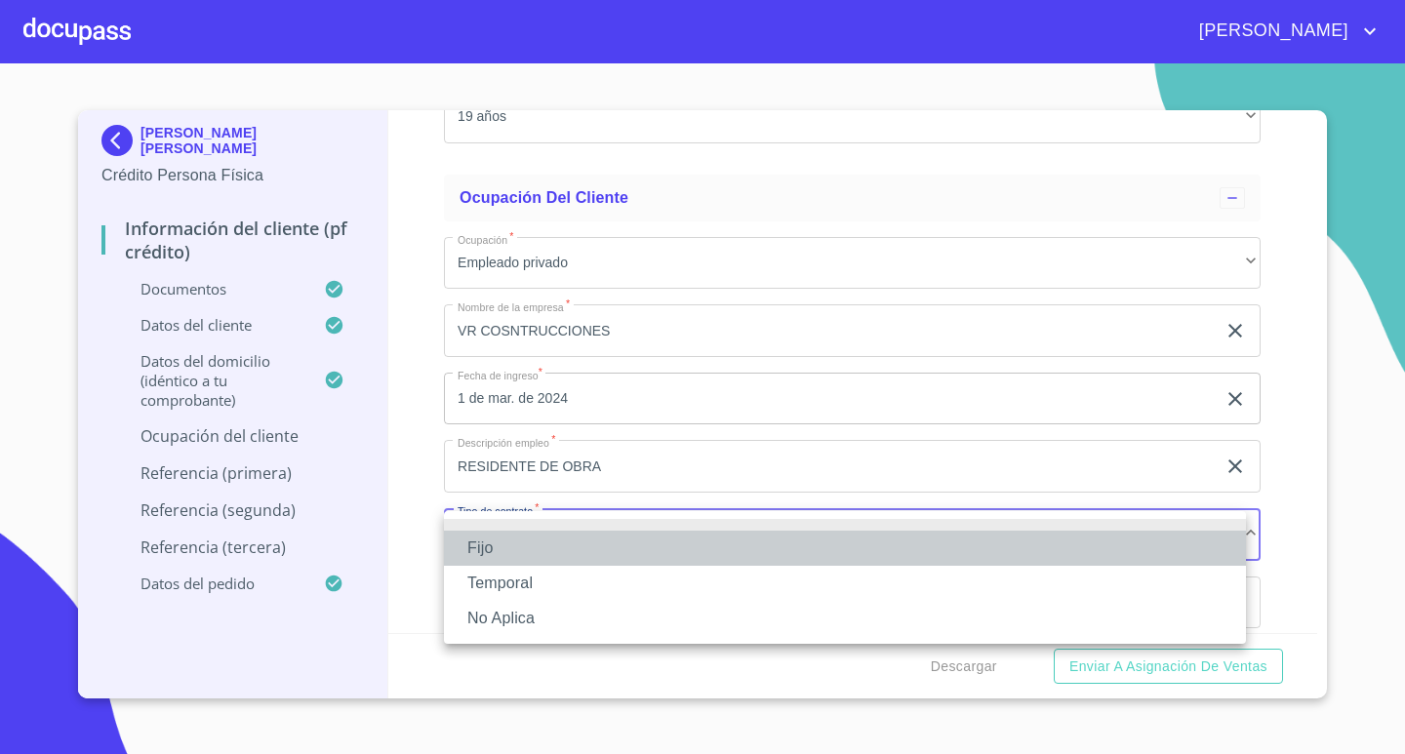
click at [604, 553] on li "Fijo" at bounding box center [845, 548] width 802 height 35
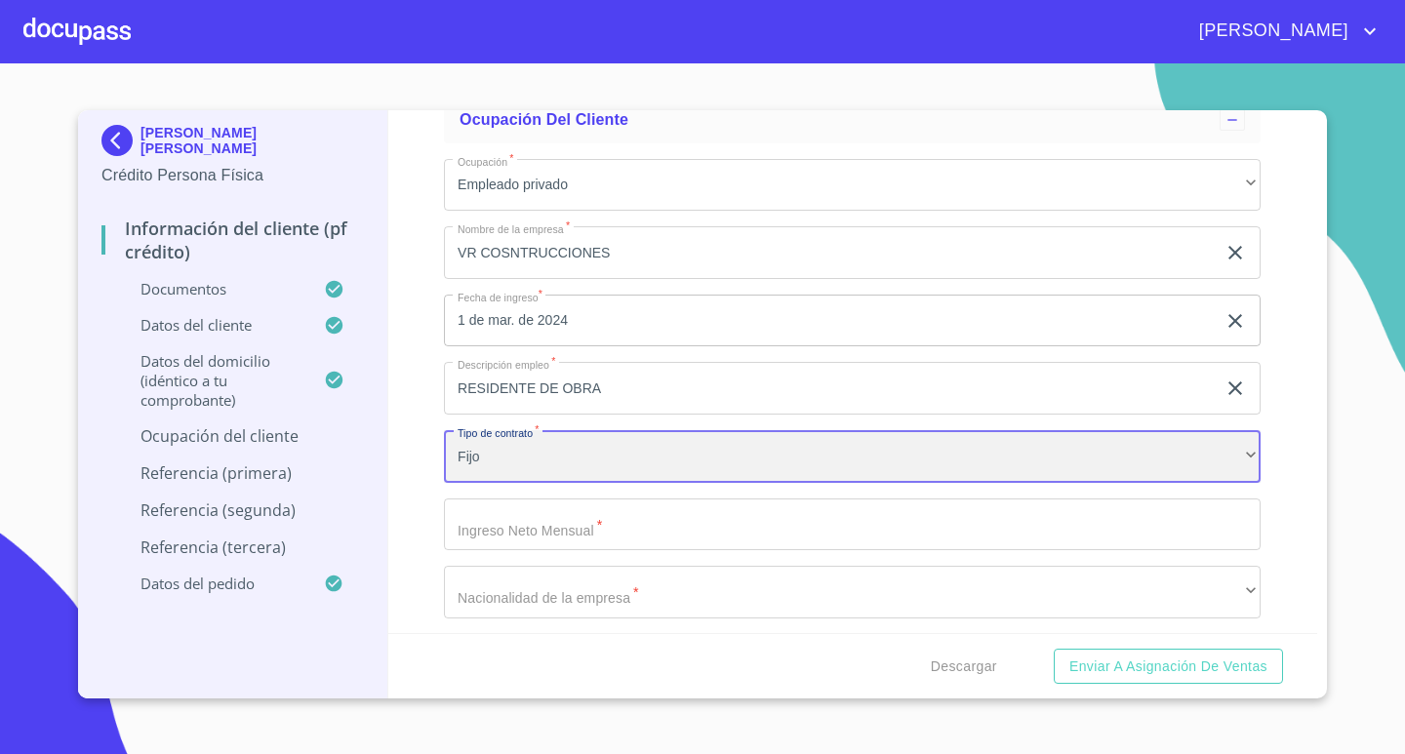
scroll to position [8228, 0]
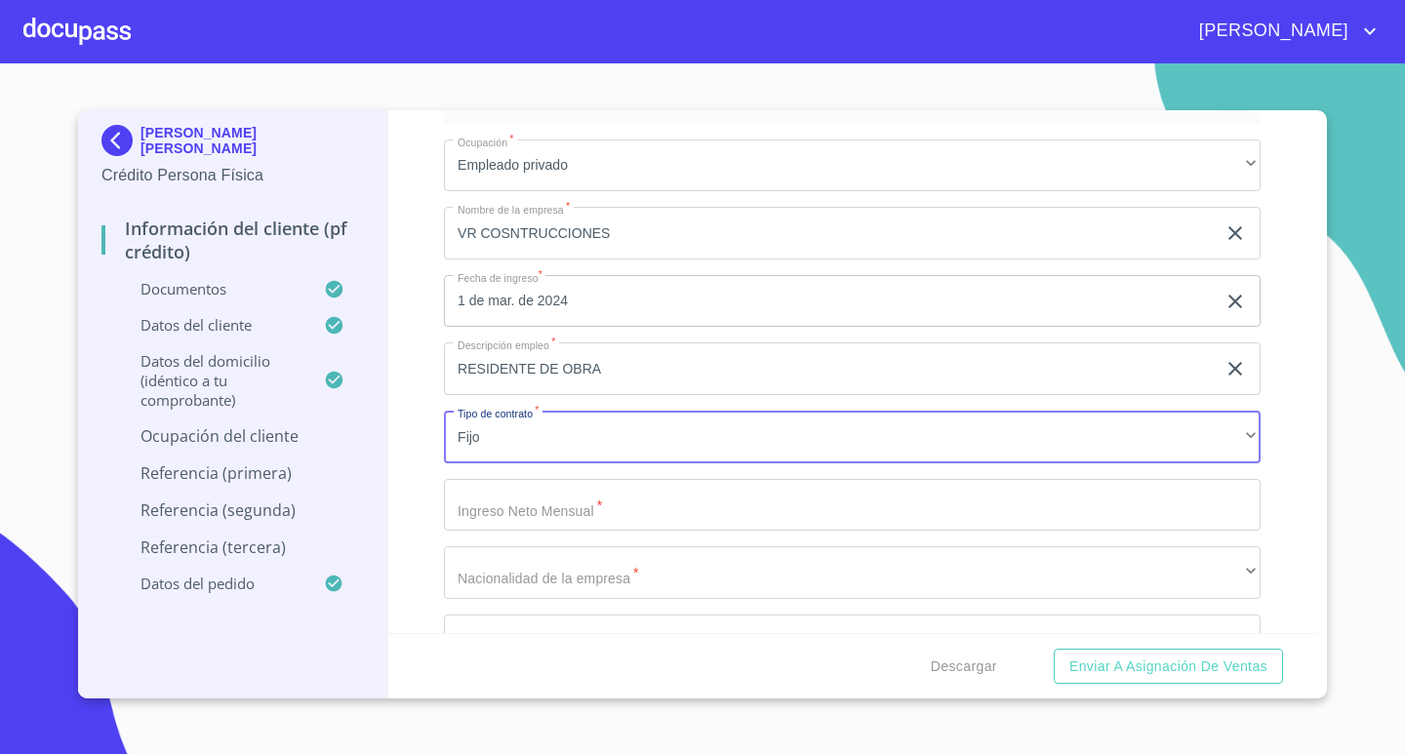
click at [655, 503] on input "Documento de identificación.   *" at bounding box center [852, 505] width 817 height 53
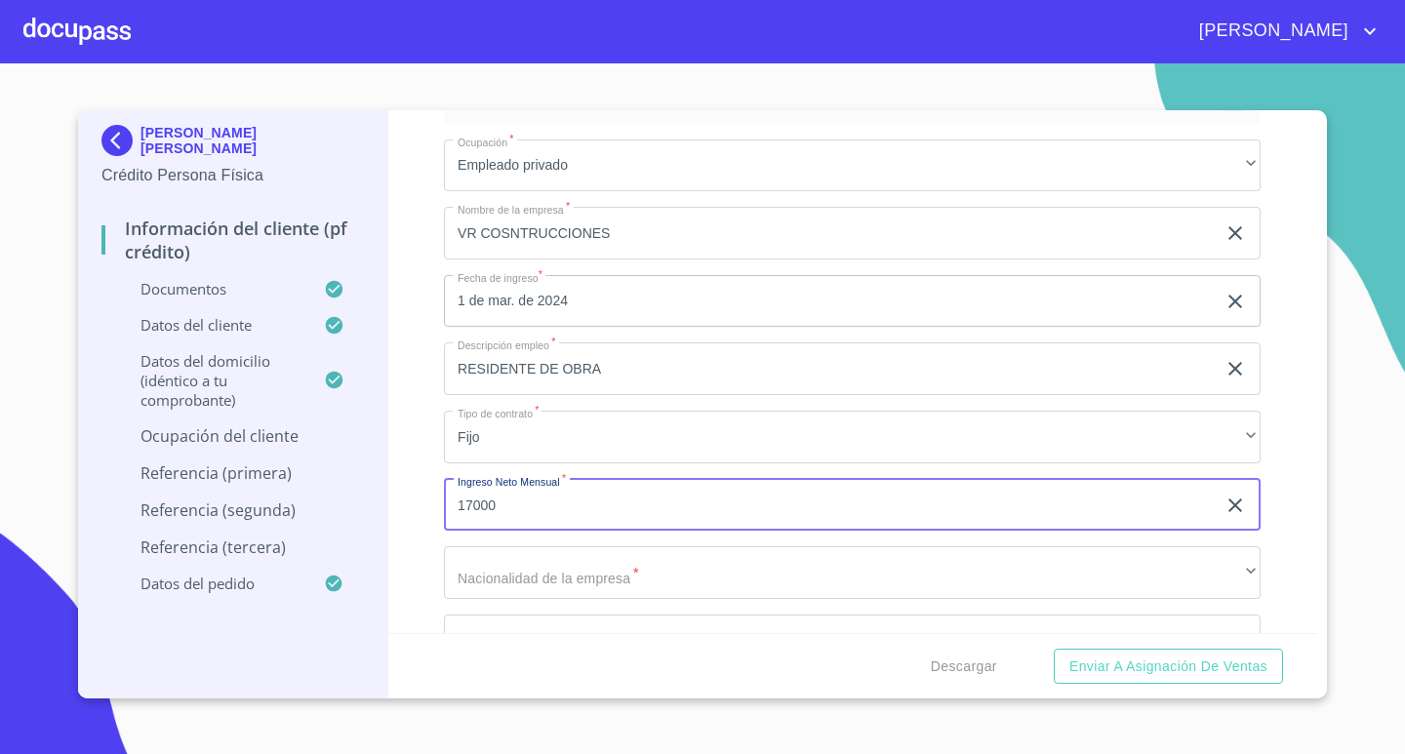
type input "17000"
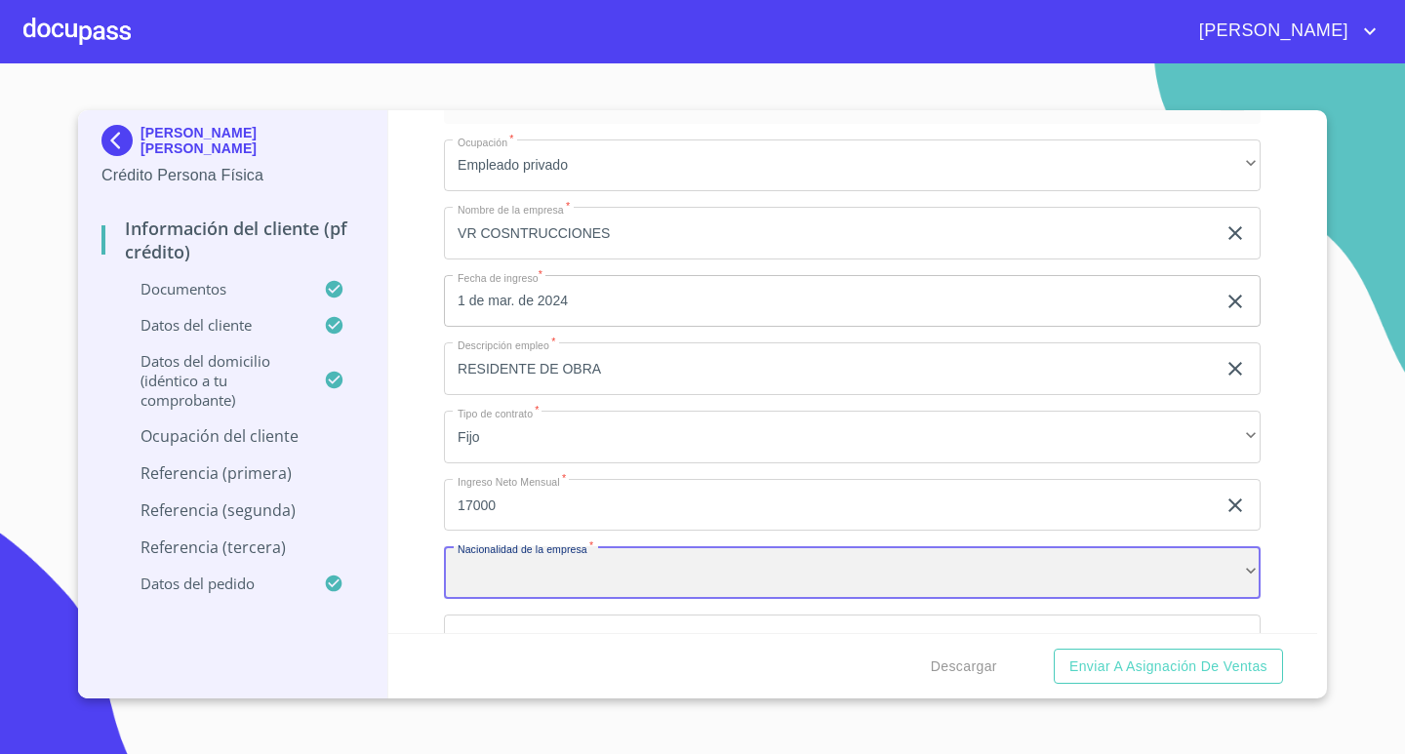
click at [1017, 574] on div "​" at bounding box center [852, 572] width 817 height 53
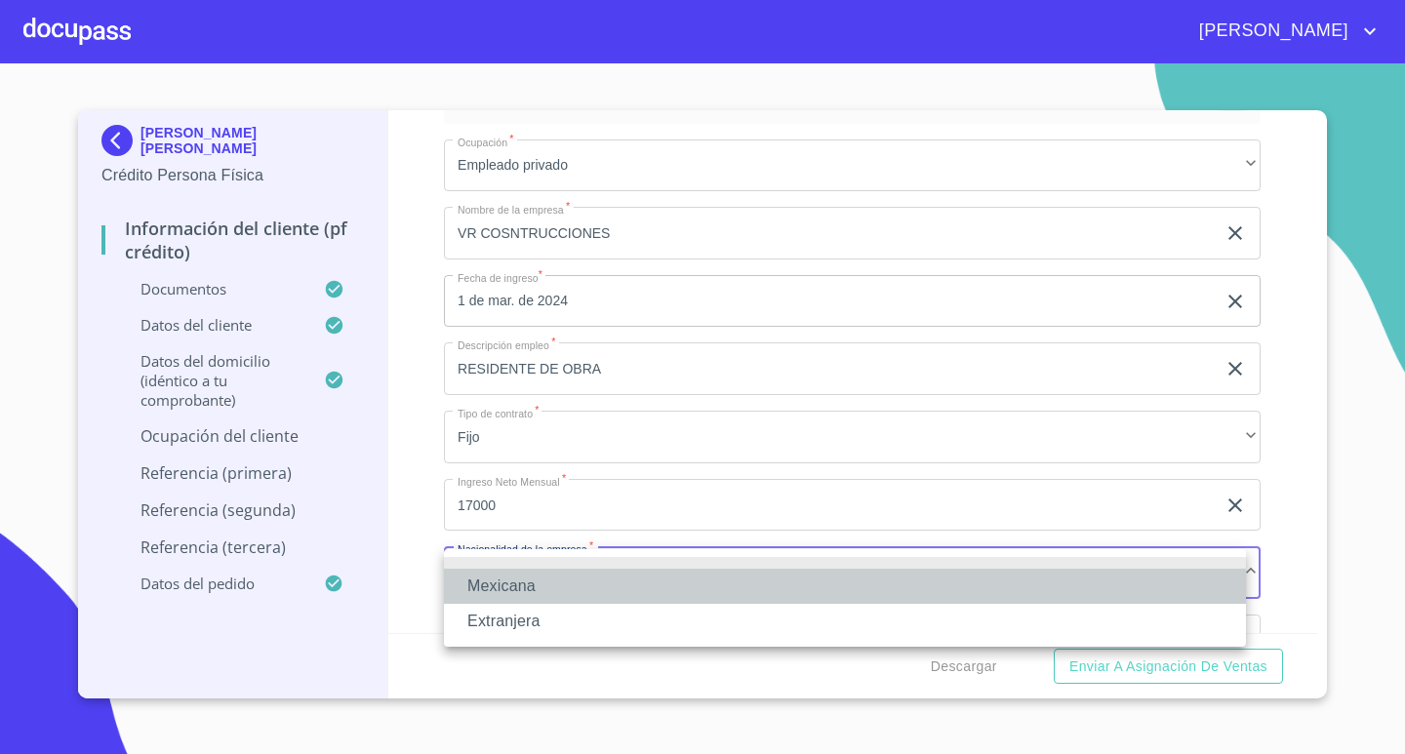
drag, startPoint x: 627, startPoint y: 579, endPoint x: 665, endPoint y: 577, distance: 38.2
click at [626, 579] on li "Mexicana" at bounding box center [845, 586] width 802 height 35
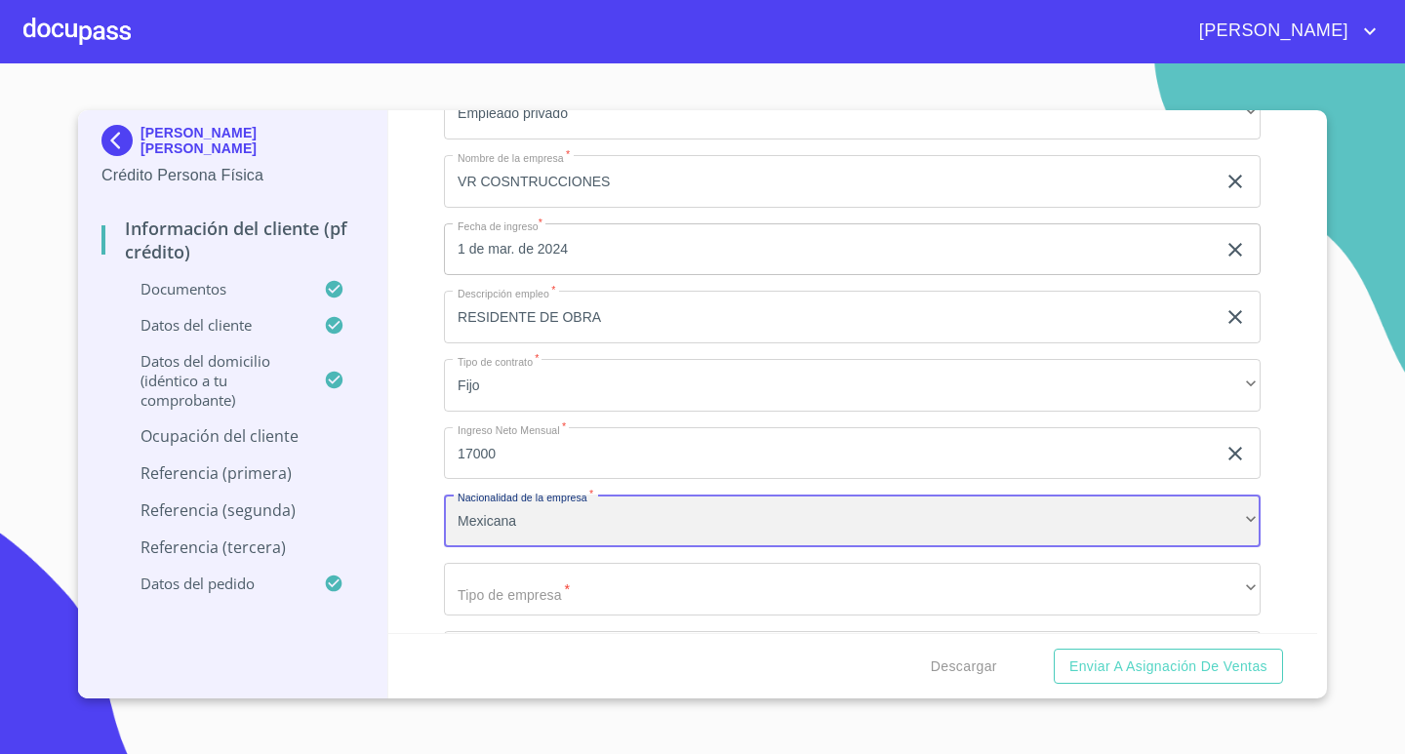
scroll to position [8325, 0]
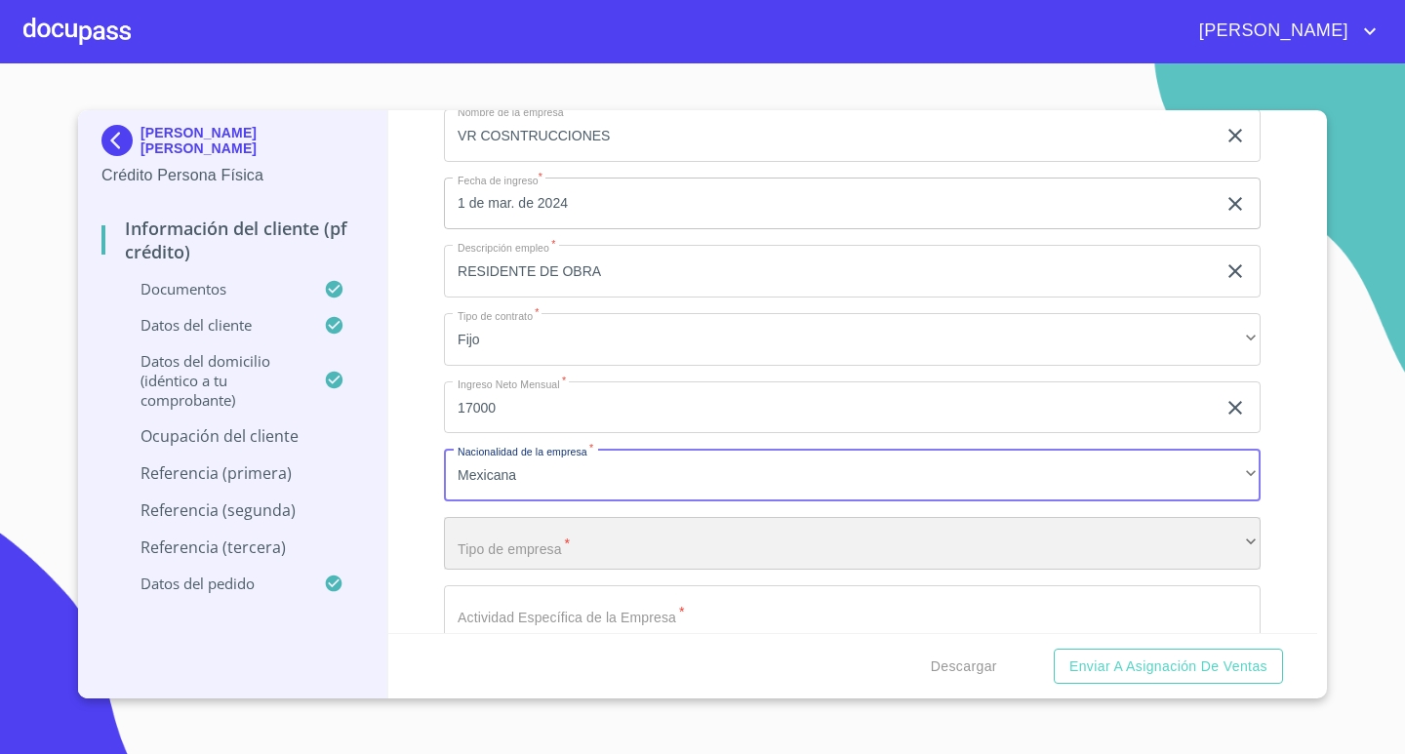
click at [756, 531] on div "​" at bounding box center [852, 543] width 817 height 53
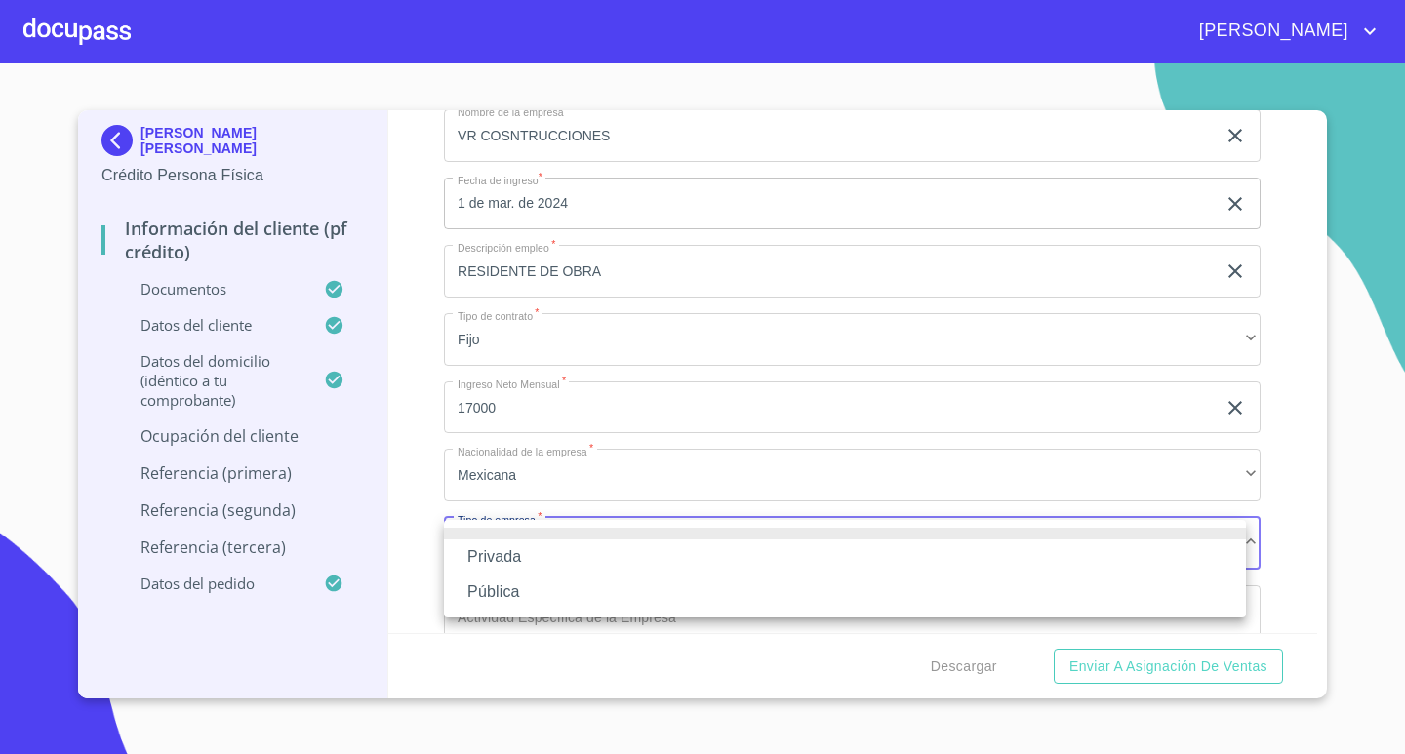
click at [633, 558] on li "Privada" at bounding box center [845, 556] width 802 height 35
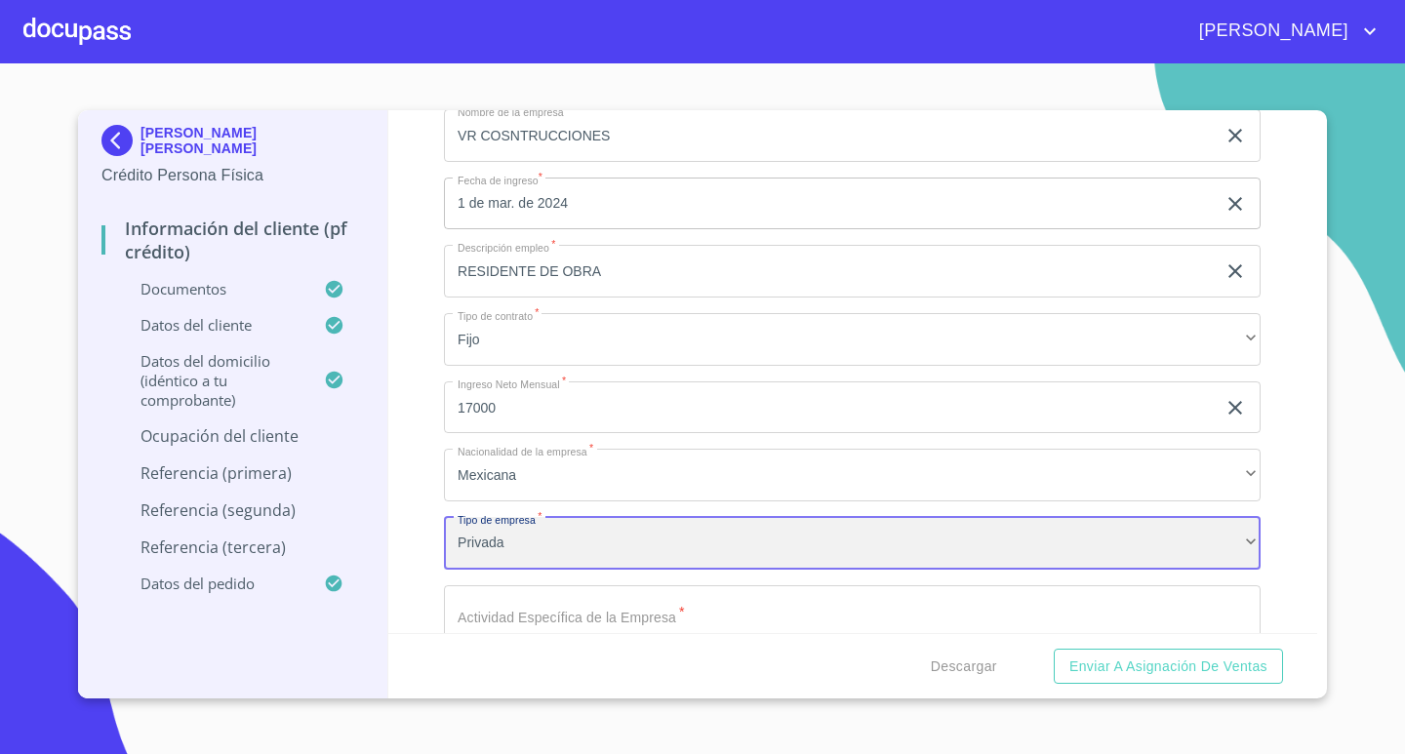
scroll to position [8521, 0]
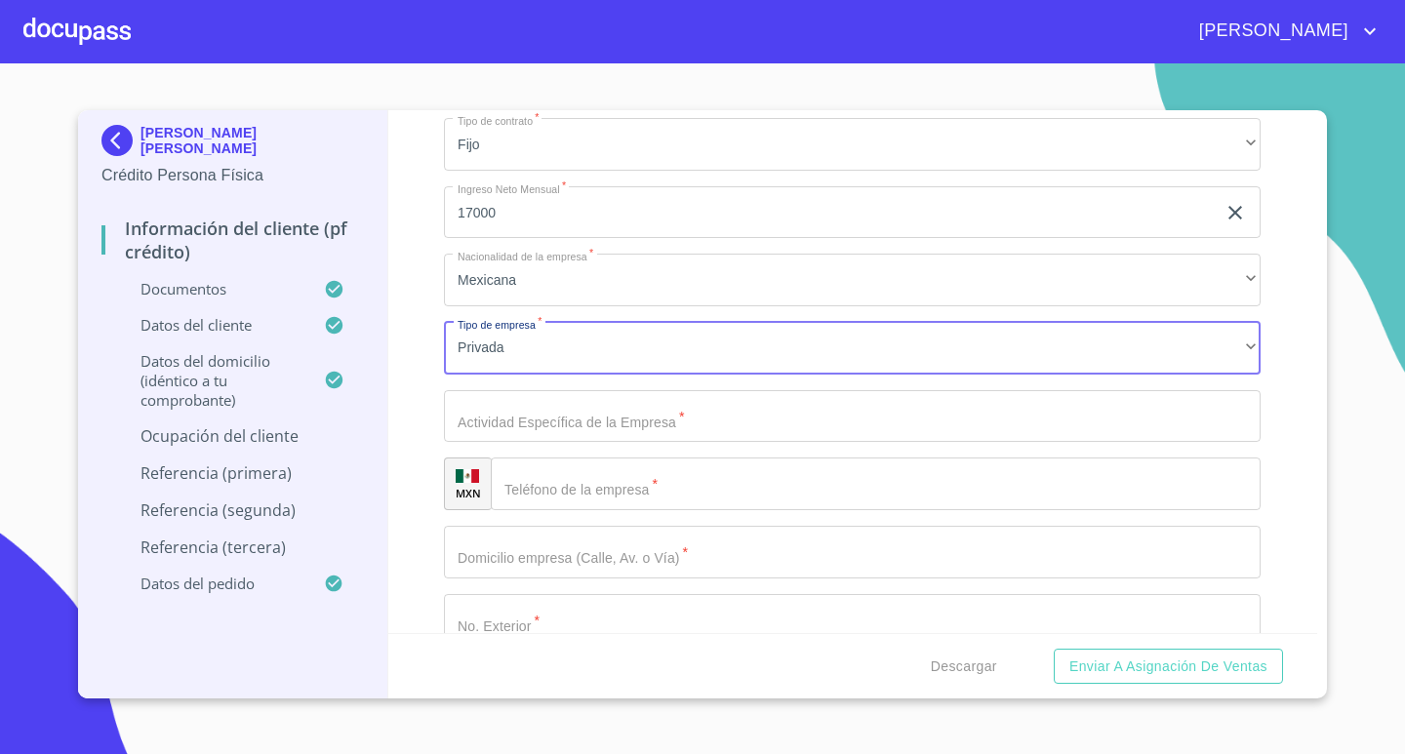
click at [770, 424] on input "Documento de identificación.   *" at bounding box center [852, 416] width 817 height 53
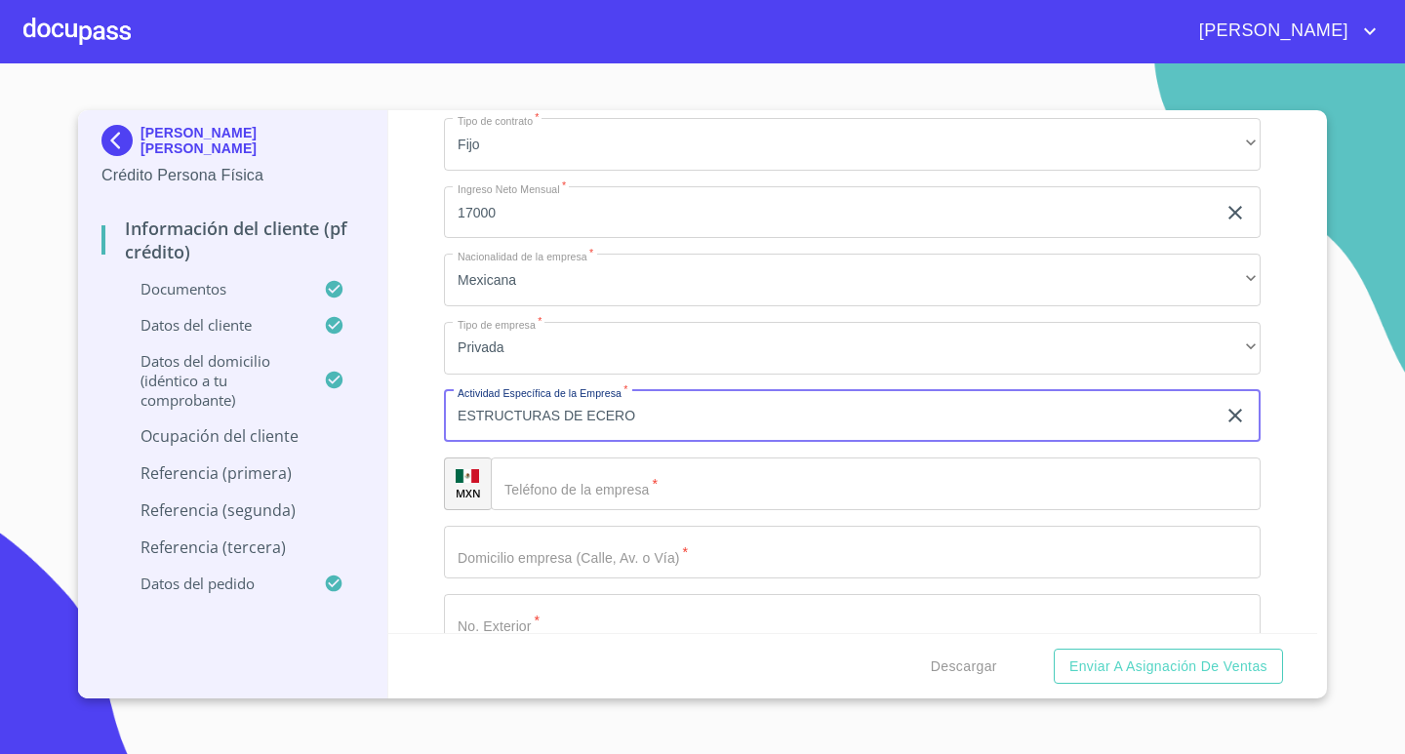
type input "ESTRUCTURAS DE ECERO"
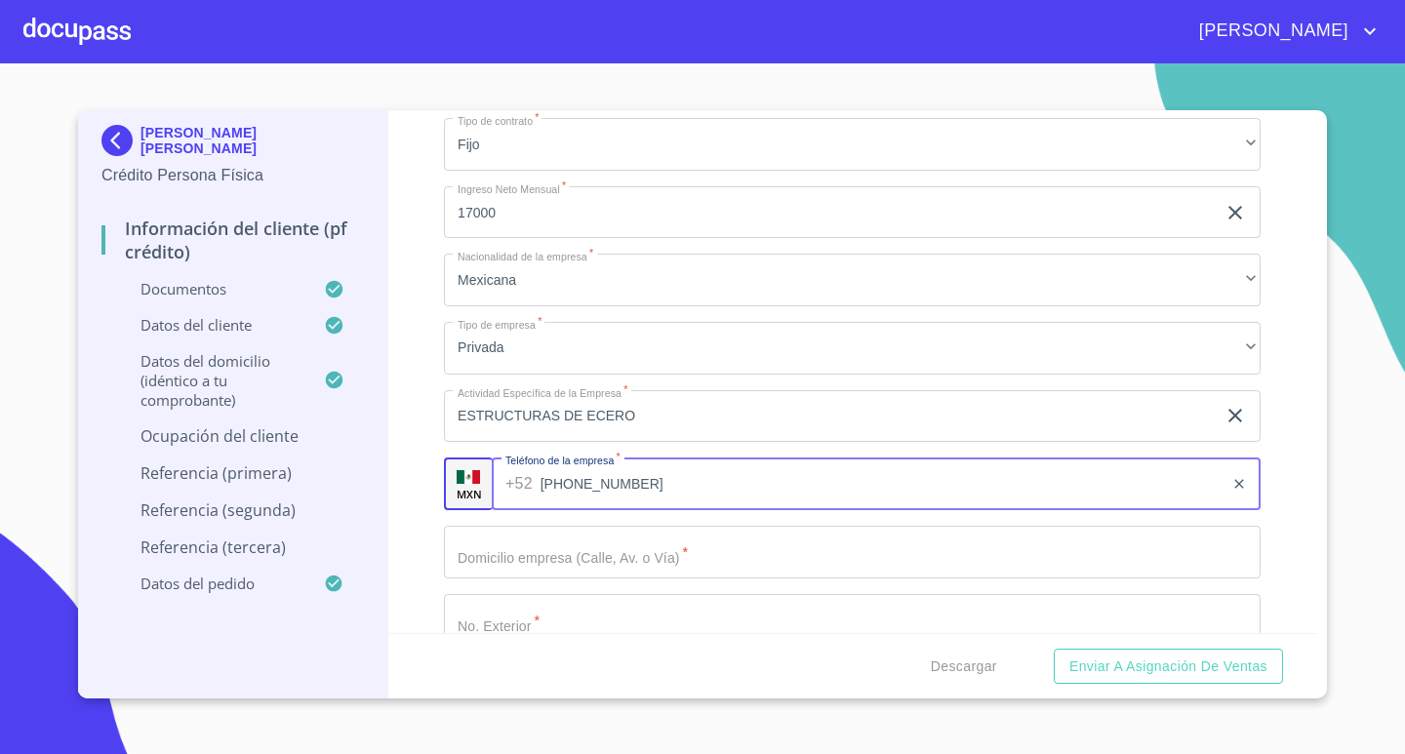
type input "[PHONE_NUMBER]"
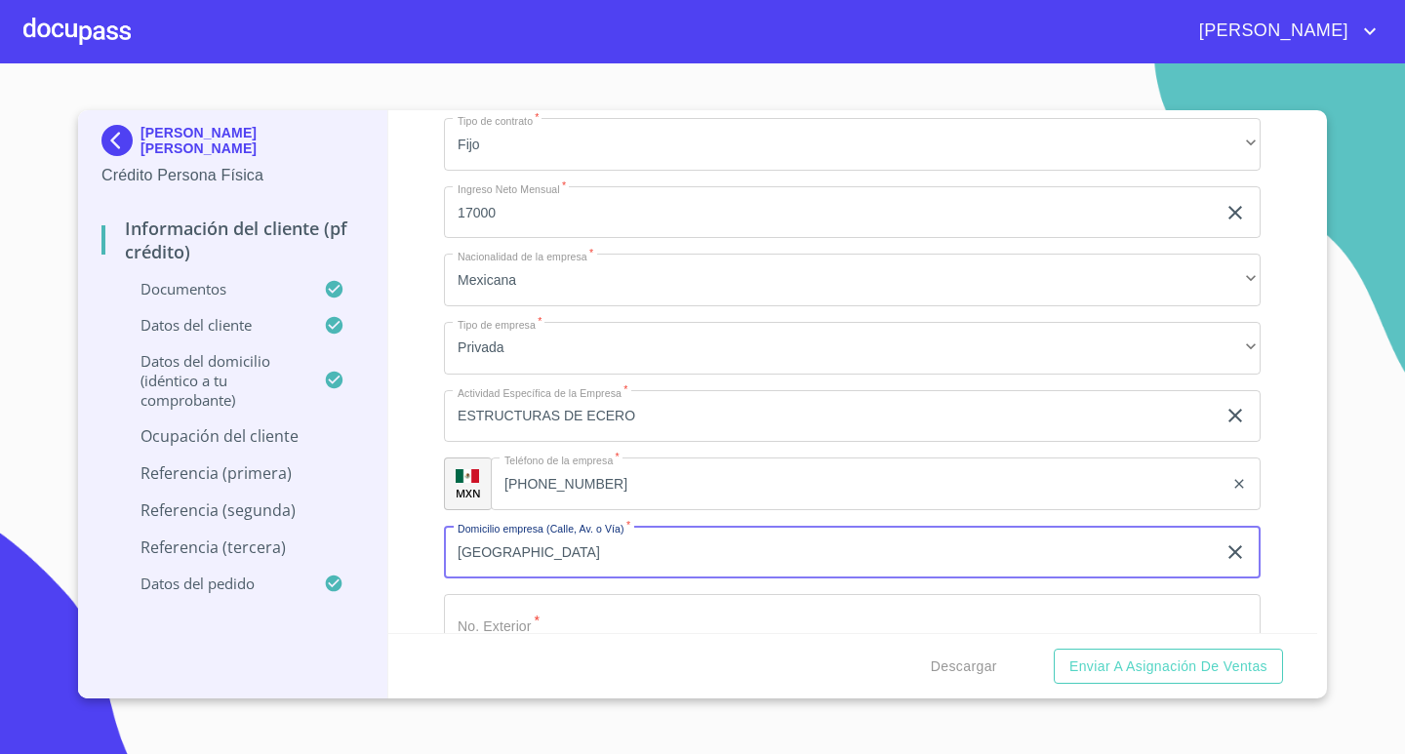
type input "[GEOGRAPHIC_DATA]"
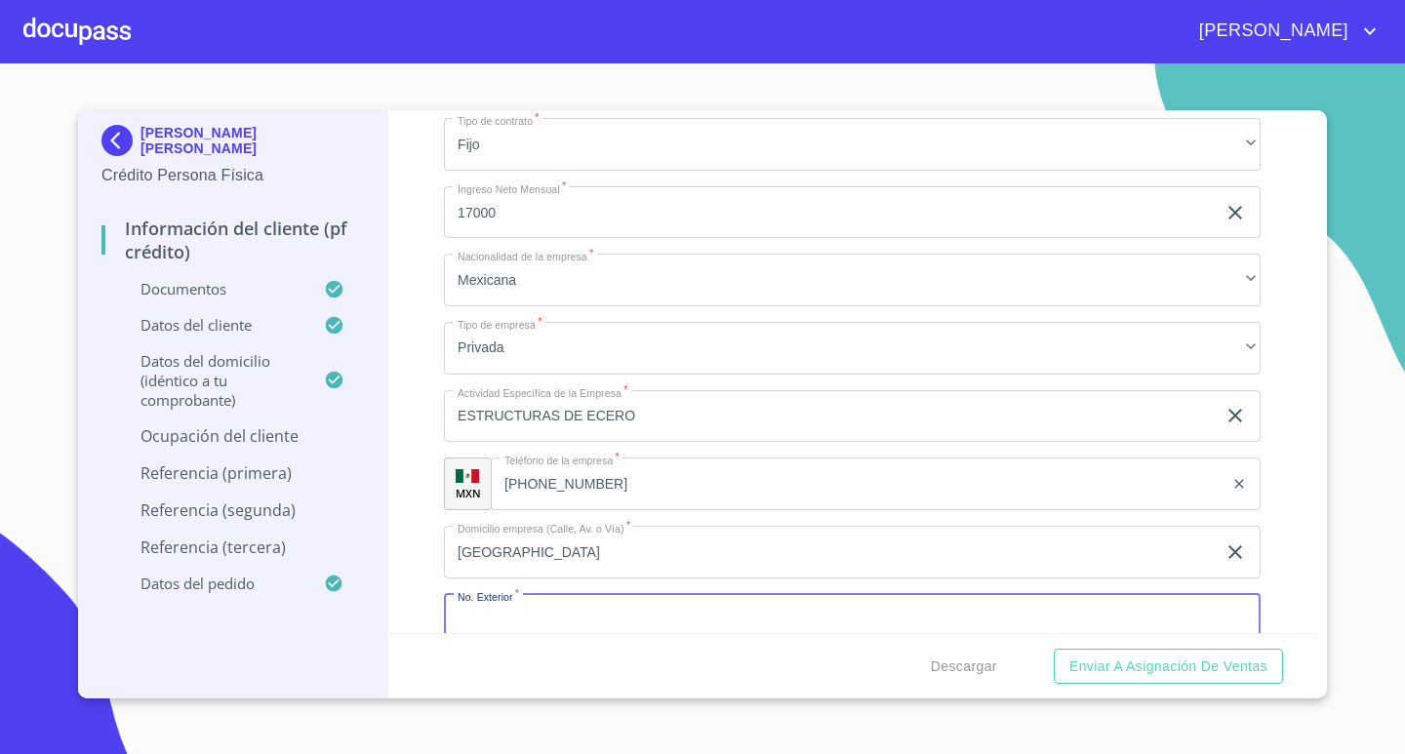
scroll to position [8534, 0]
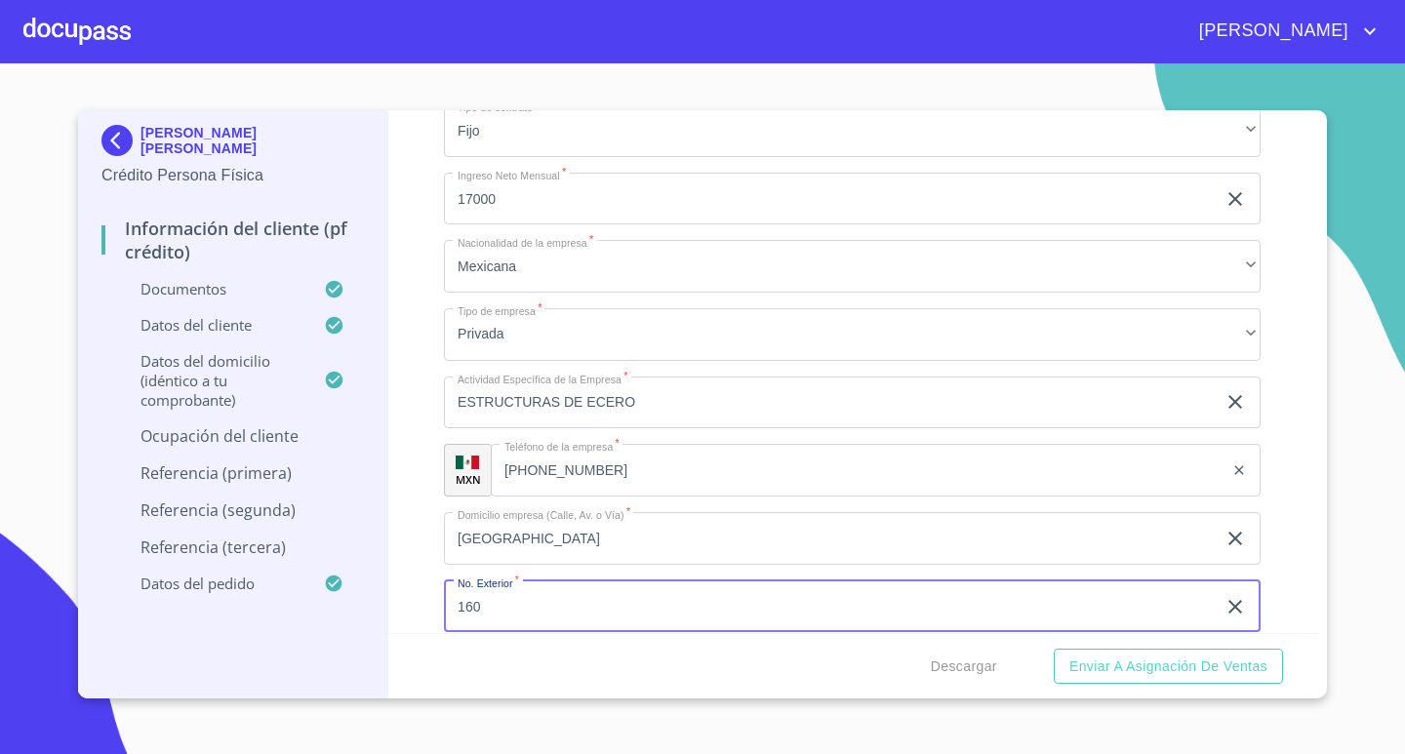
type input "160"
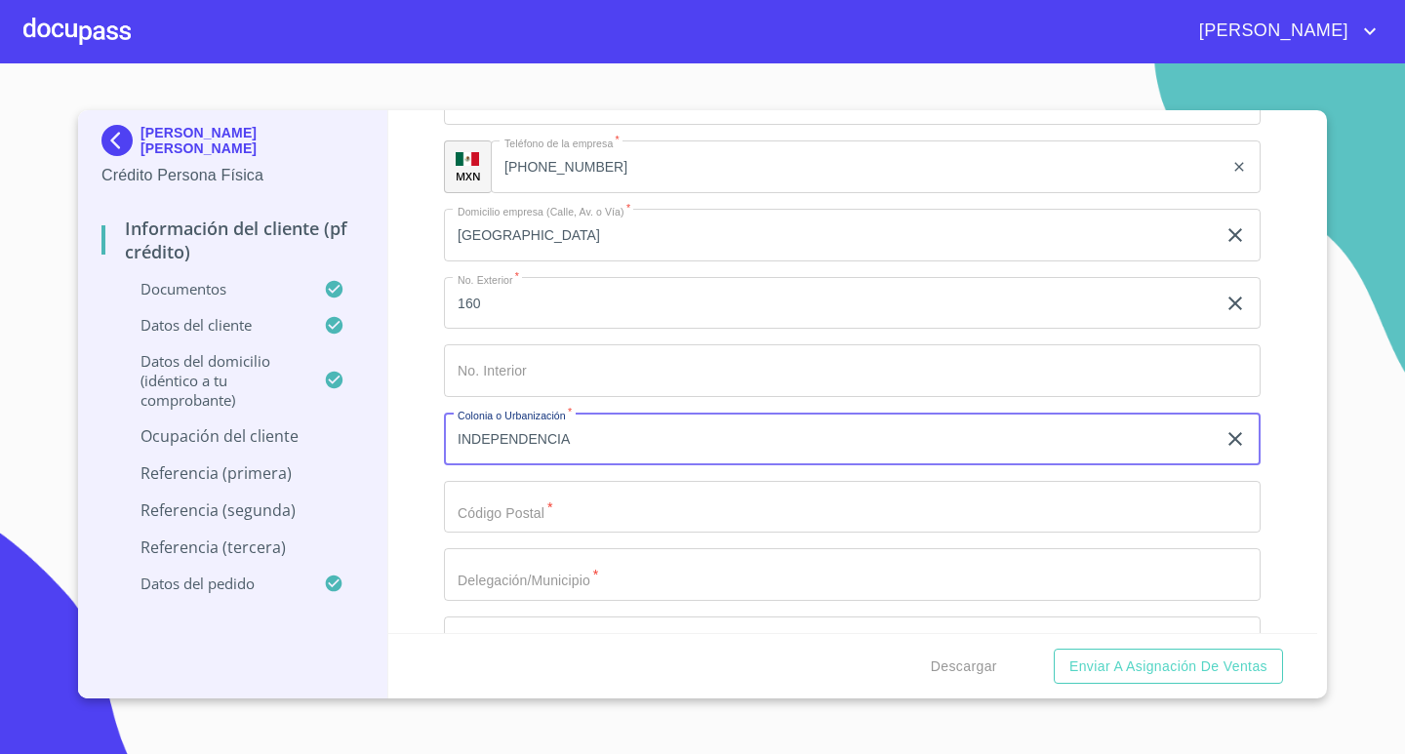
type input "INDEPENDENCIA"
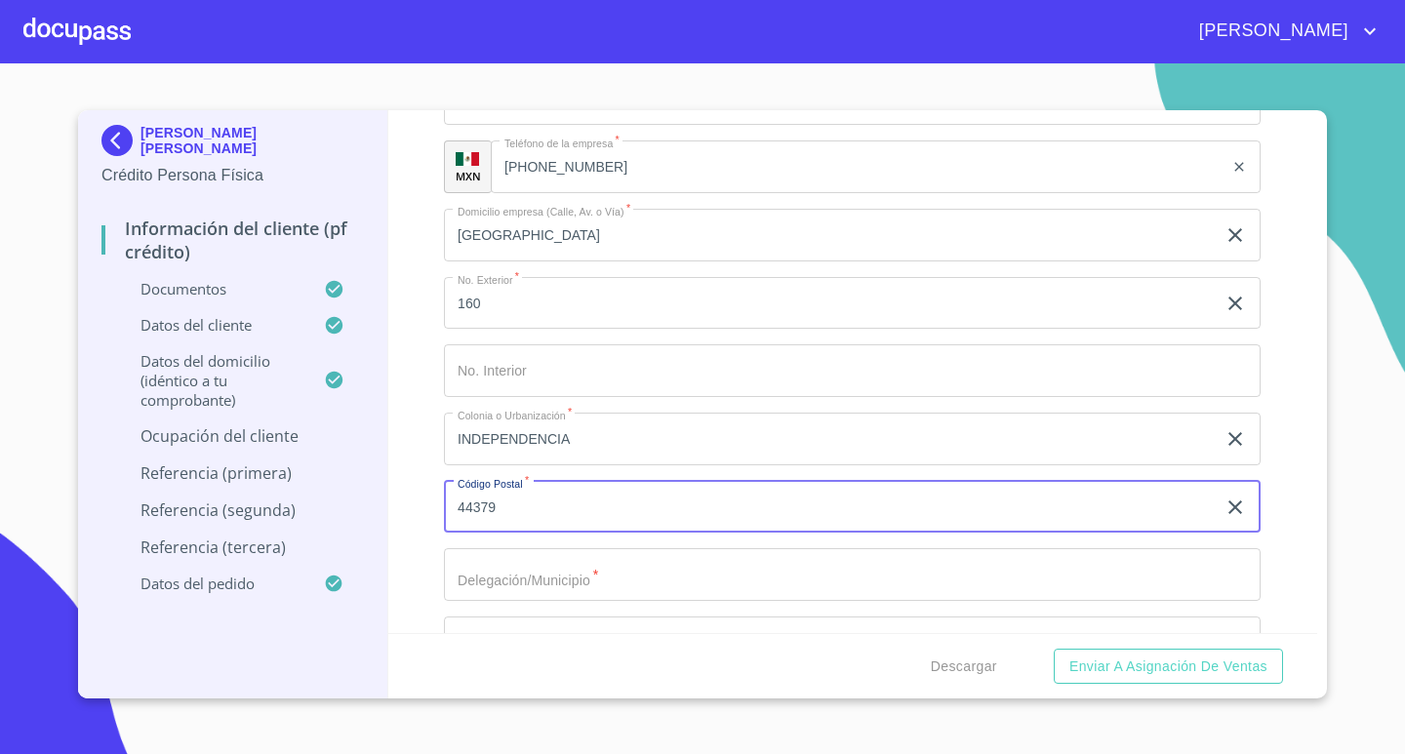
type input "44379"
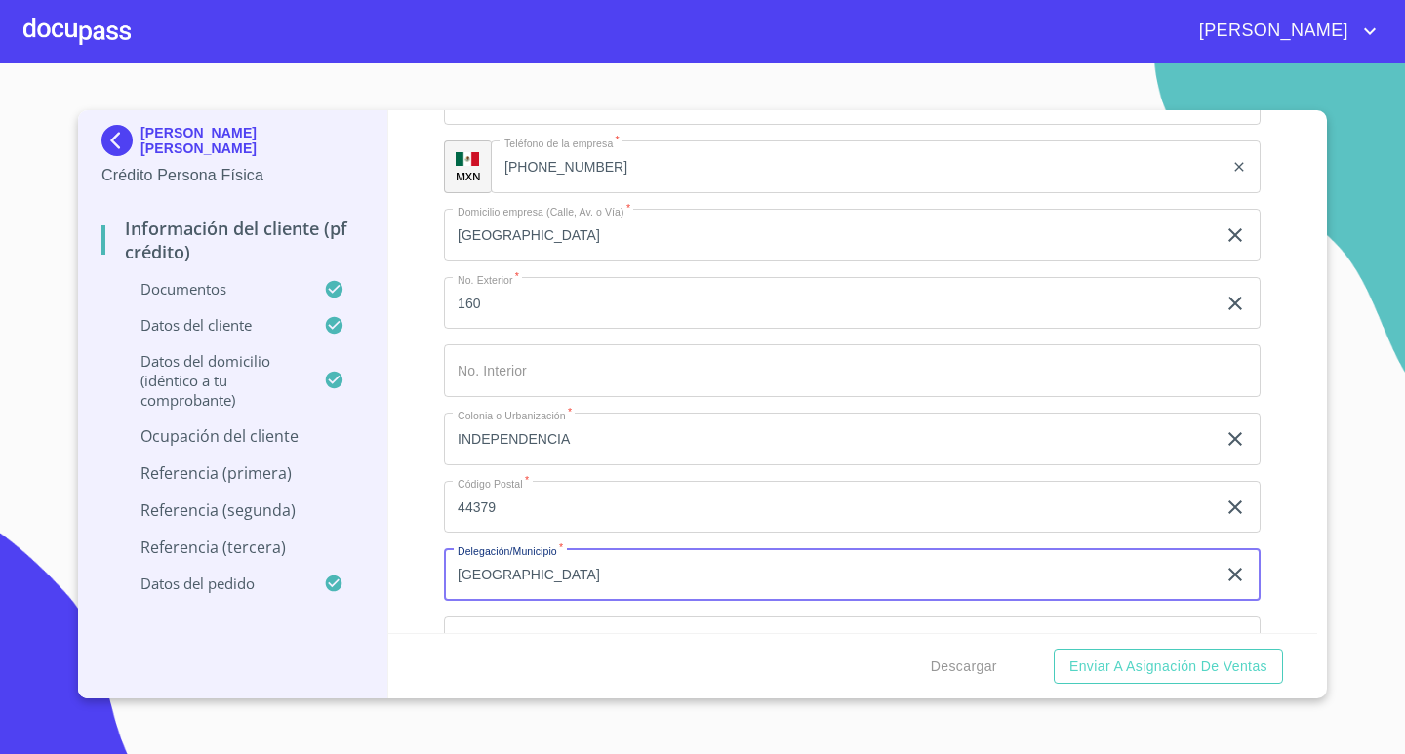
type input "[GEOGRAPHIC_DATA]"
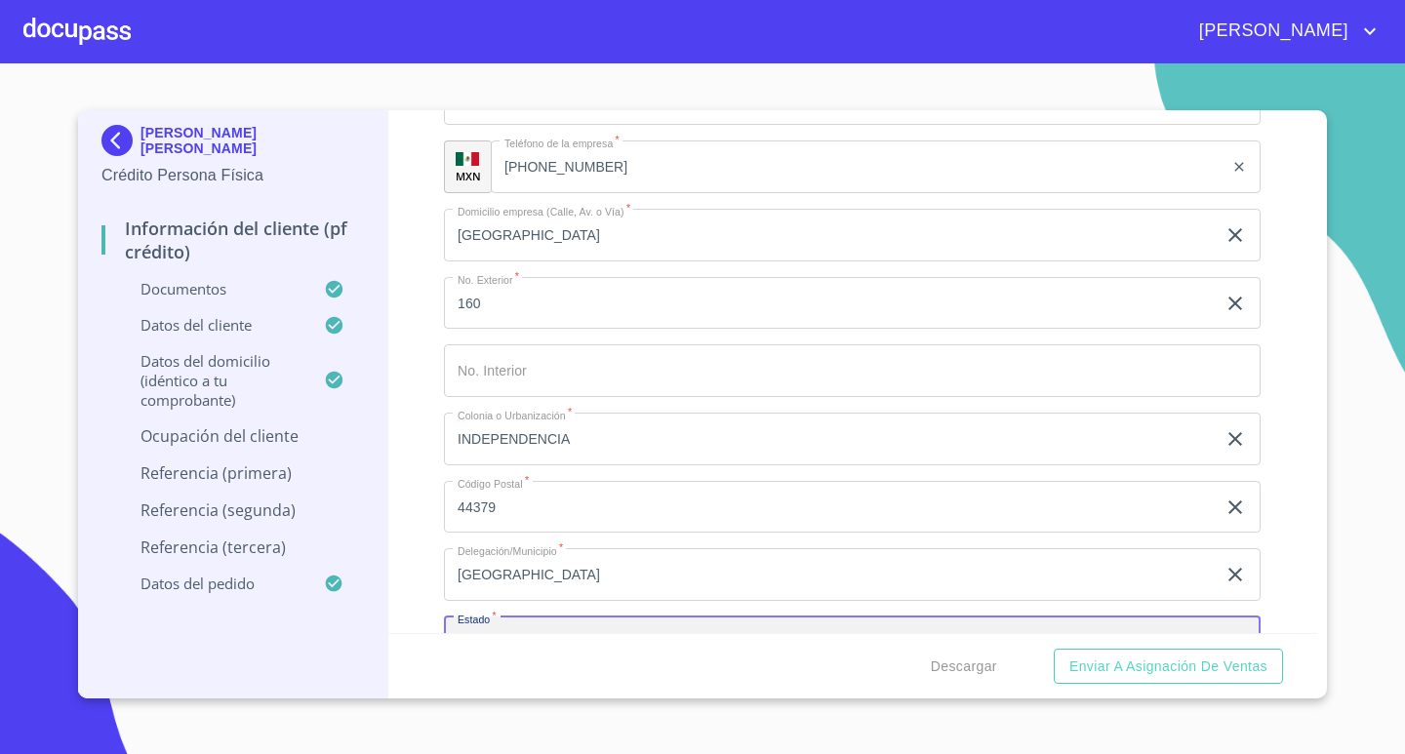
scroll to position [8874, 0]
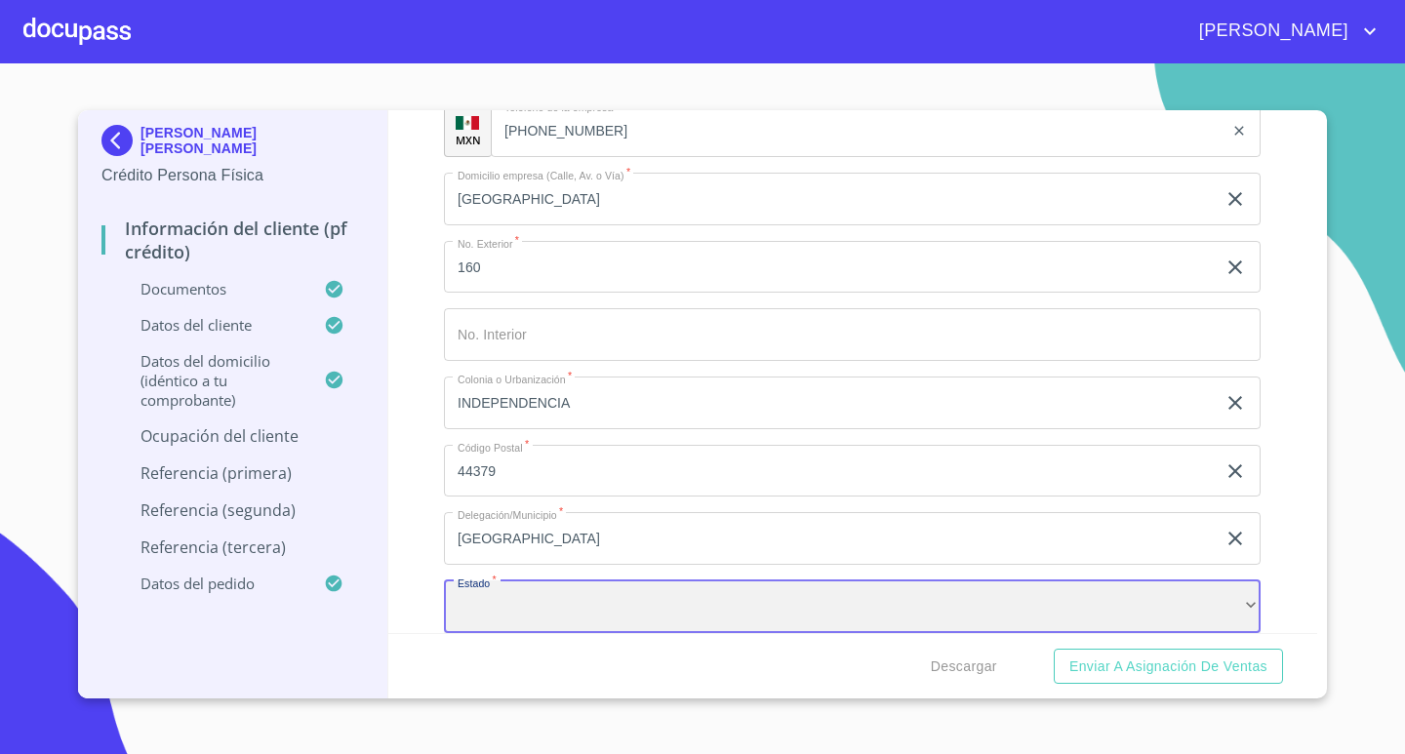
click at [852, 606] on div "​" at bounding box center [852, 606] width 817 height 53
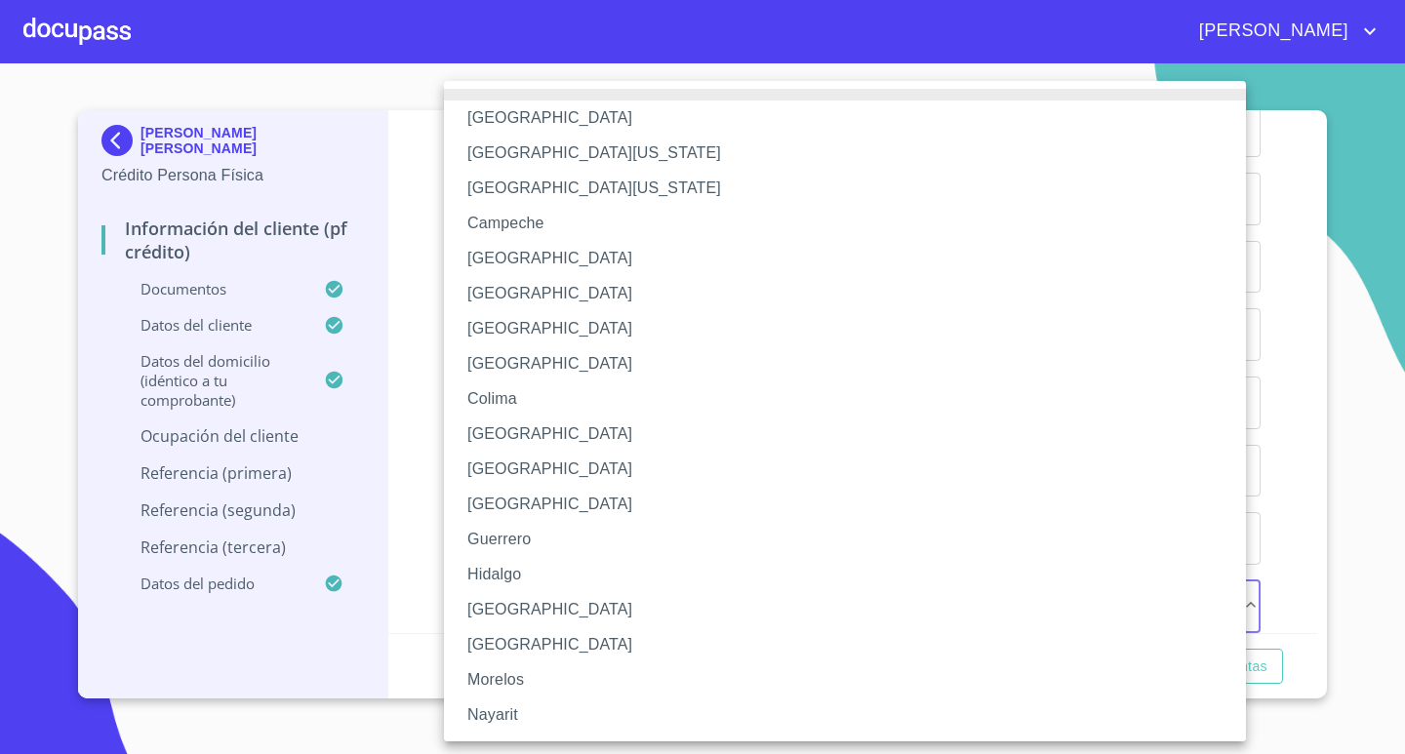
click at [535, 606] on li "[GEOGRAPHIC_DATA]" at bounding box center [852, 609] width 817 height 35
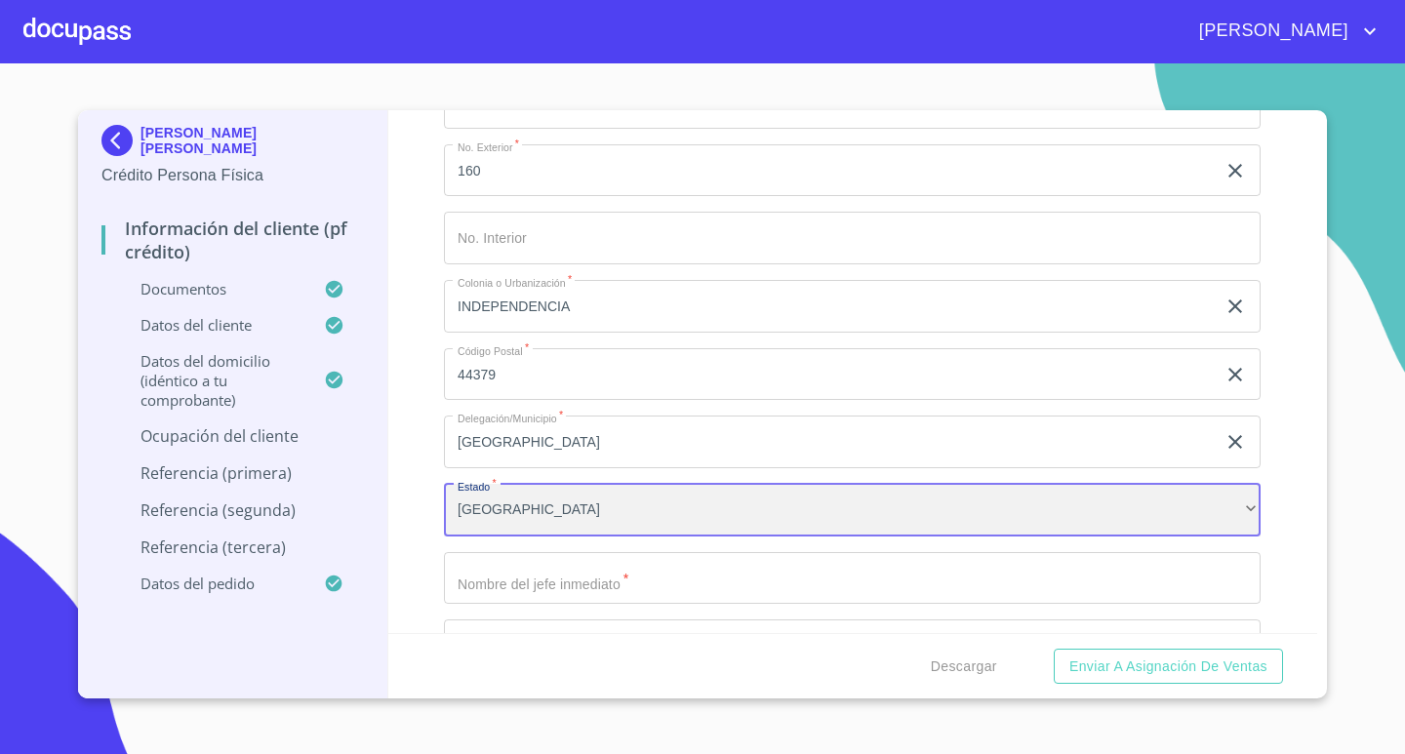
scroll to position [9069, 0]
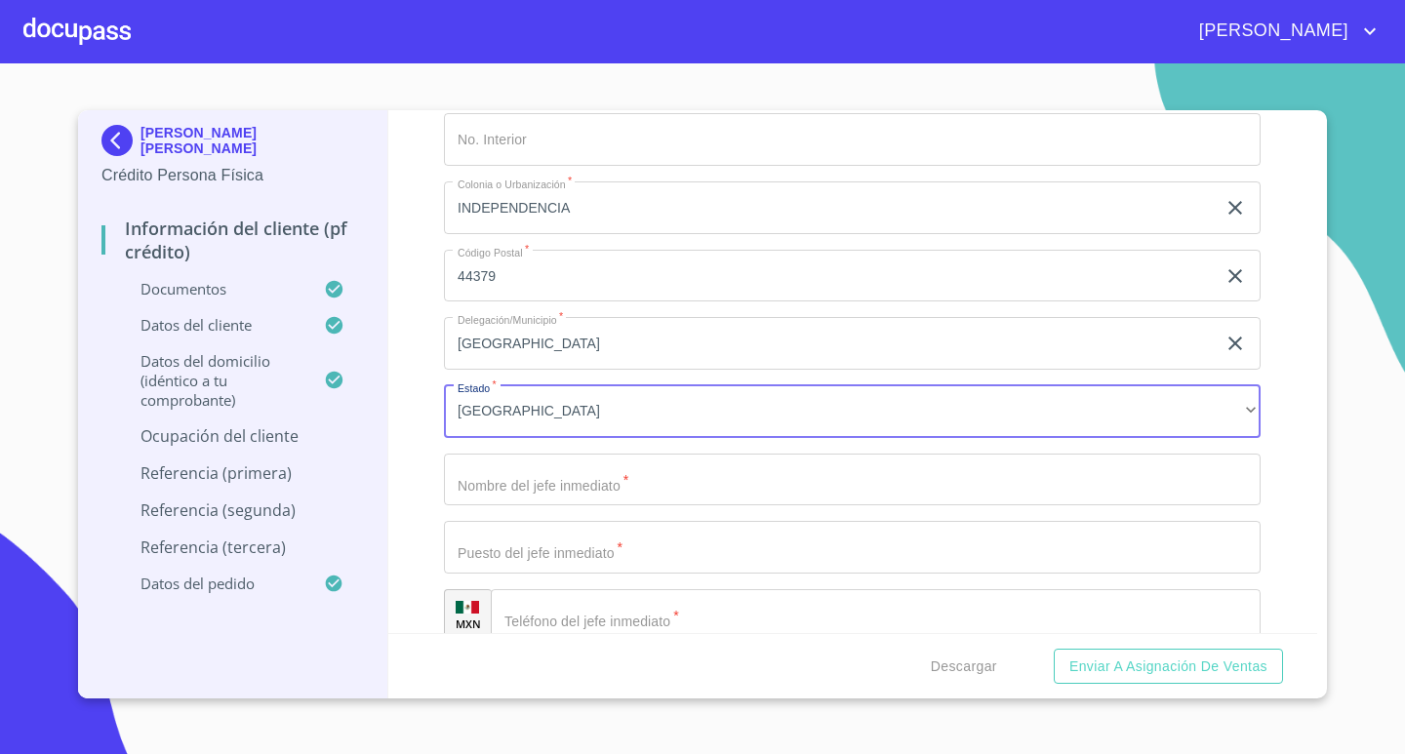
click at [774, 472] on input "Documento de identificación.   *" at bounding box center [852, 480] width 817 height 53
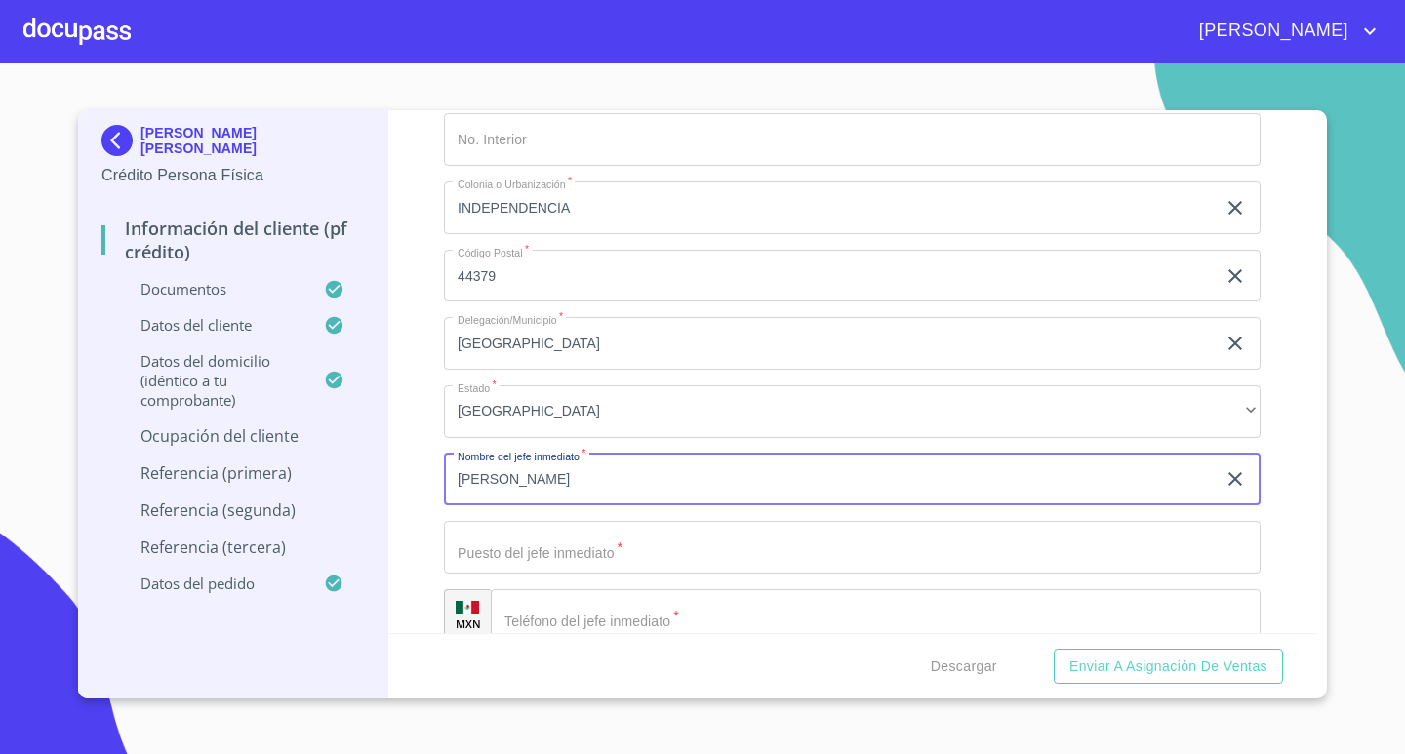
type input "[PERSON_NAME]"
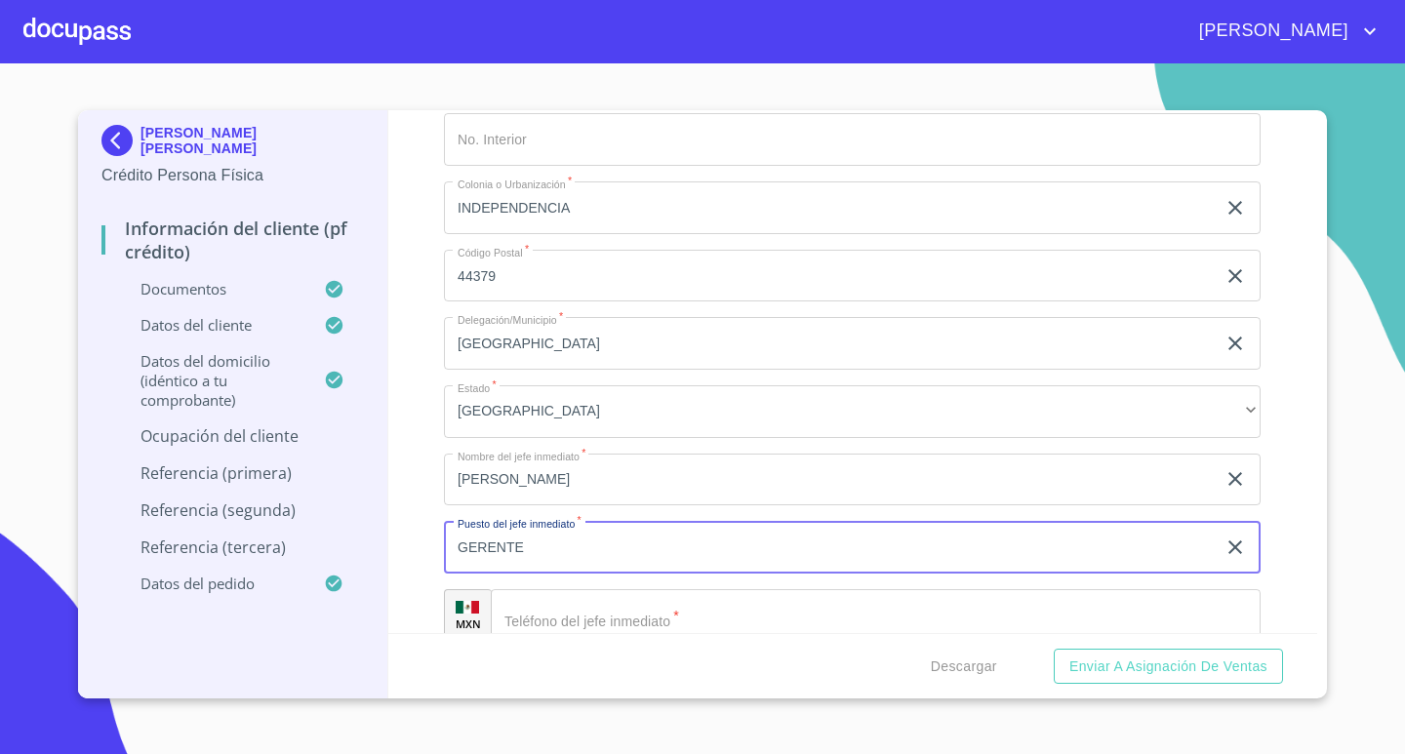
type input "GERENTE"
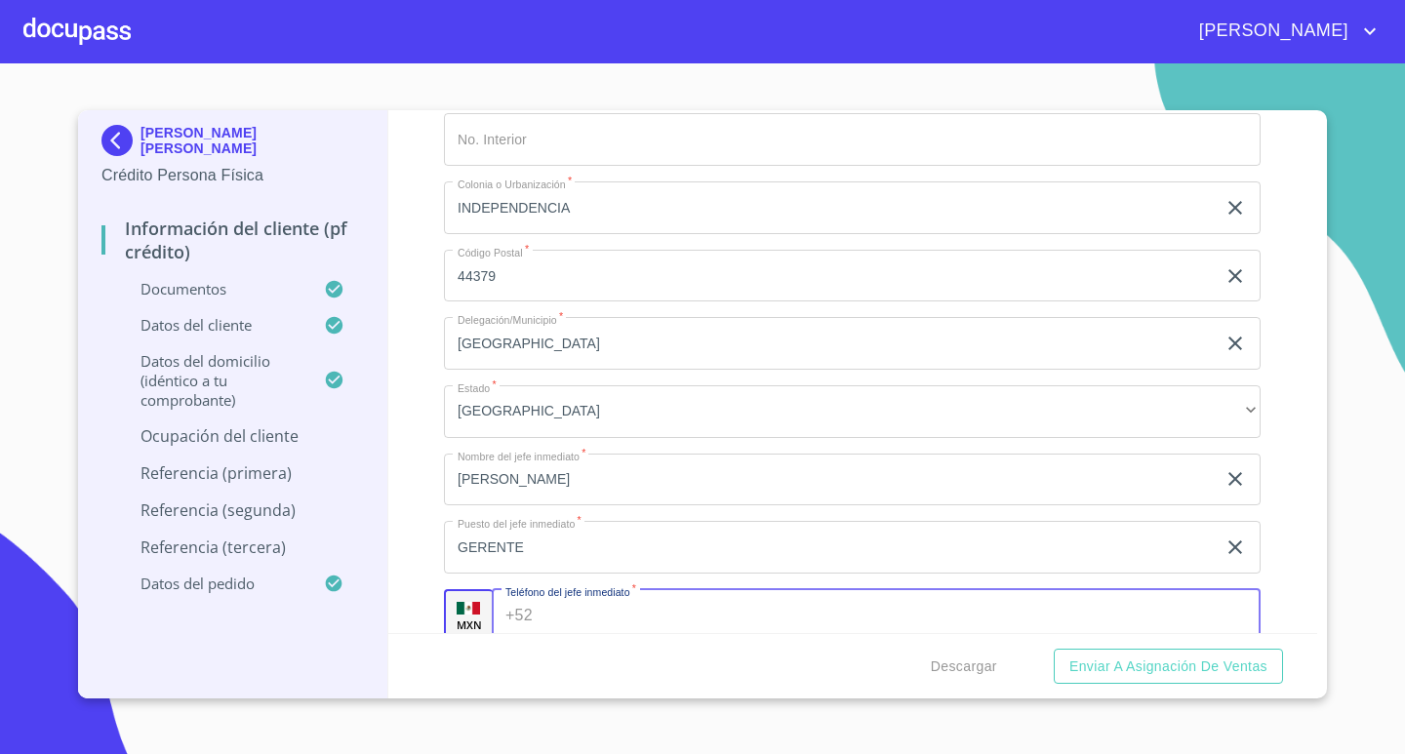
scroll to position [9078, 0]
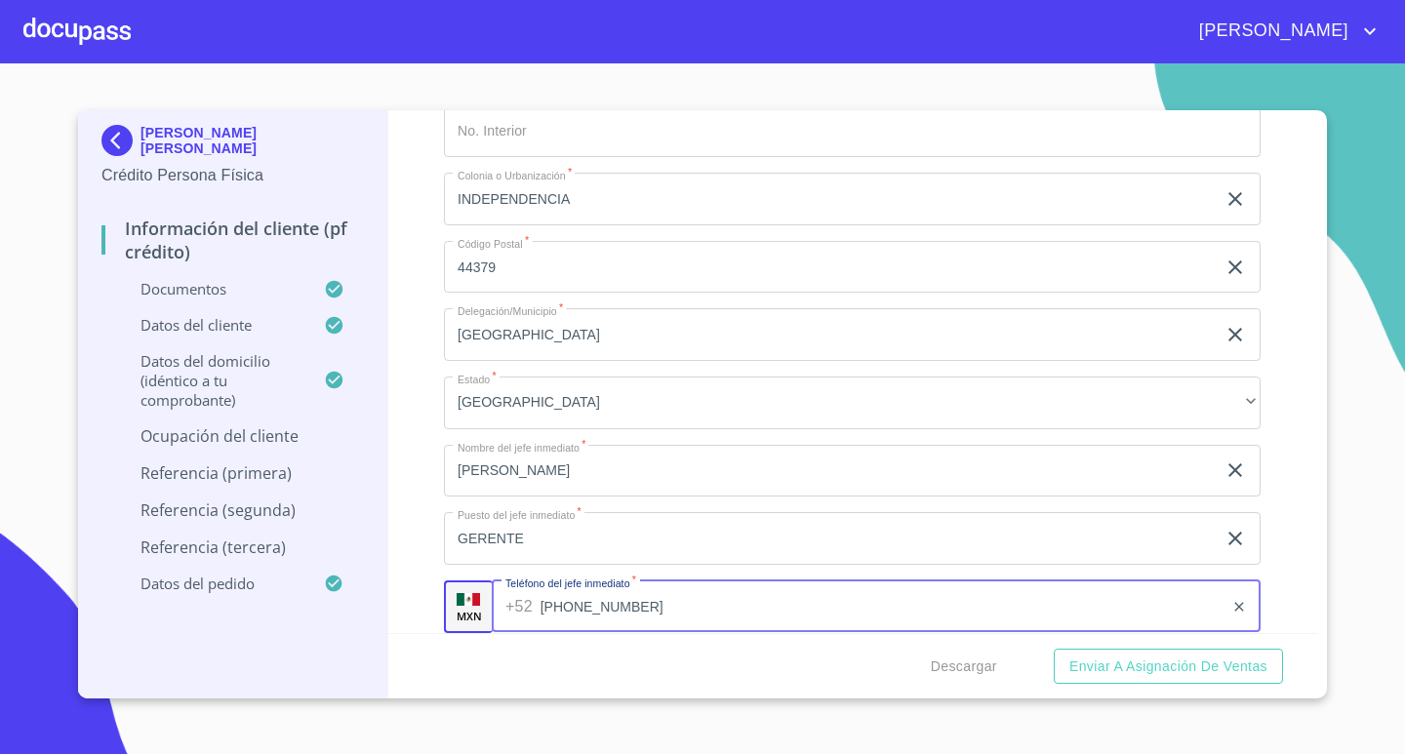
type input "[PHONE_NUMBER]"
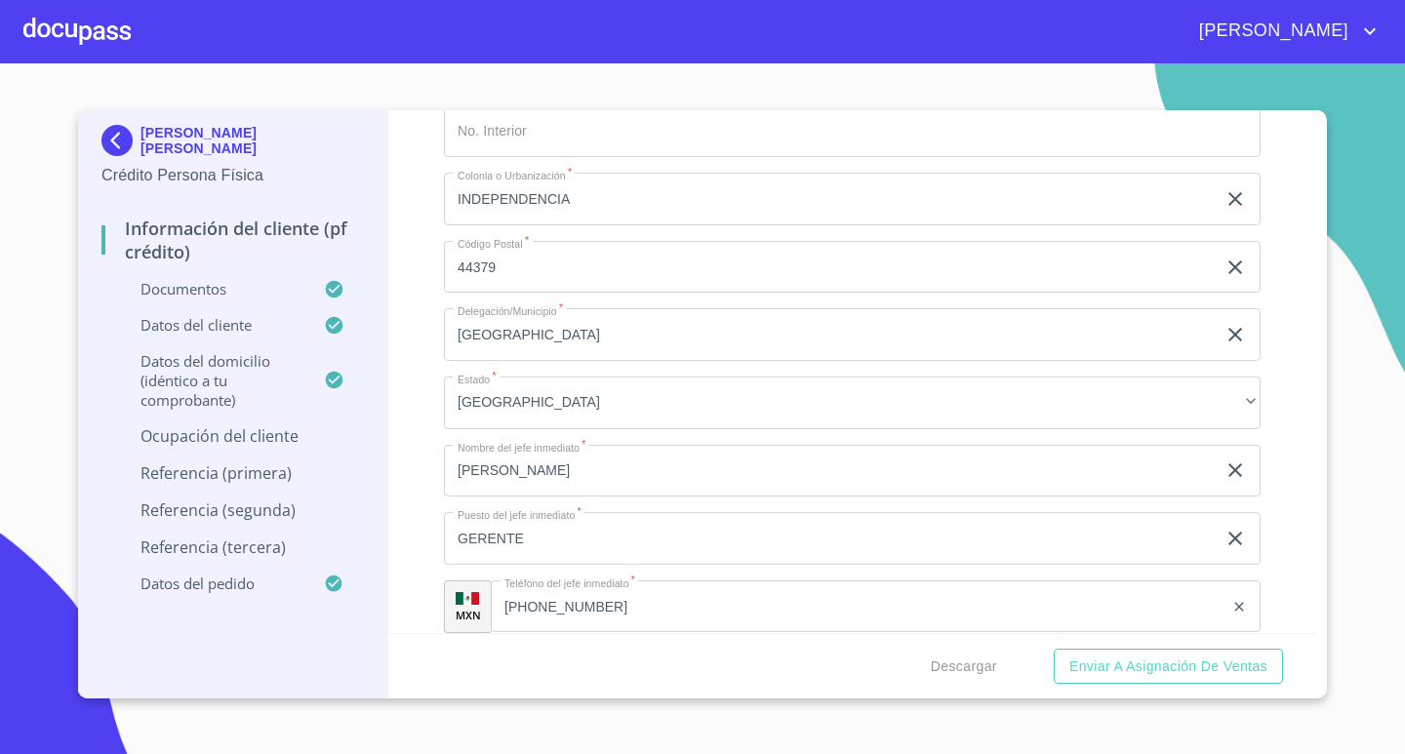
scroll to position [9381, 0]
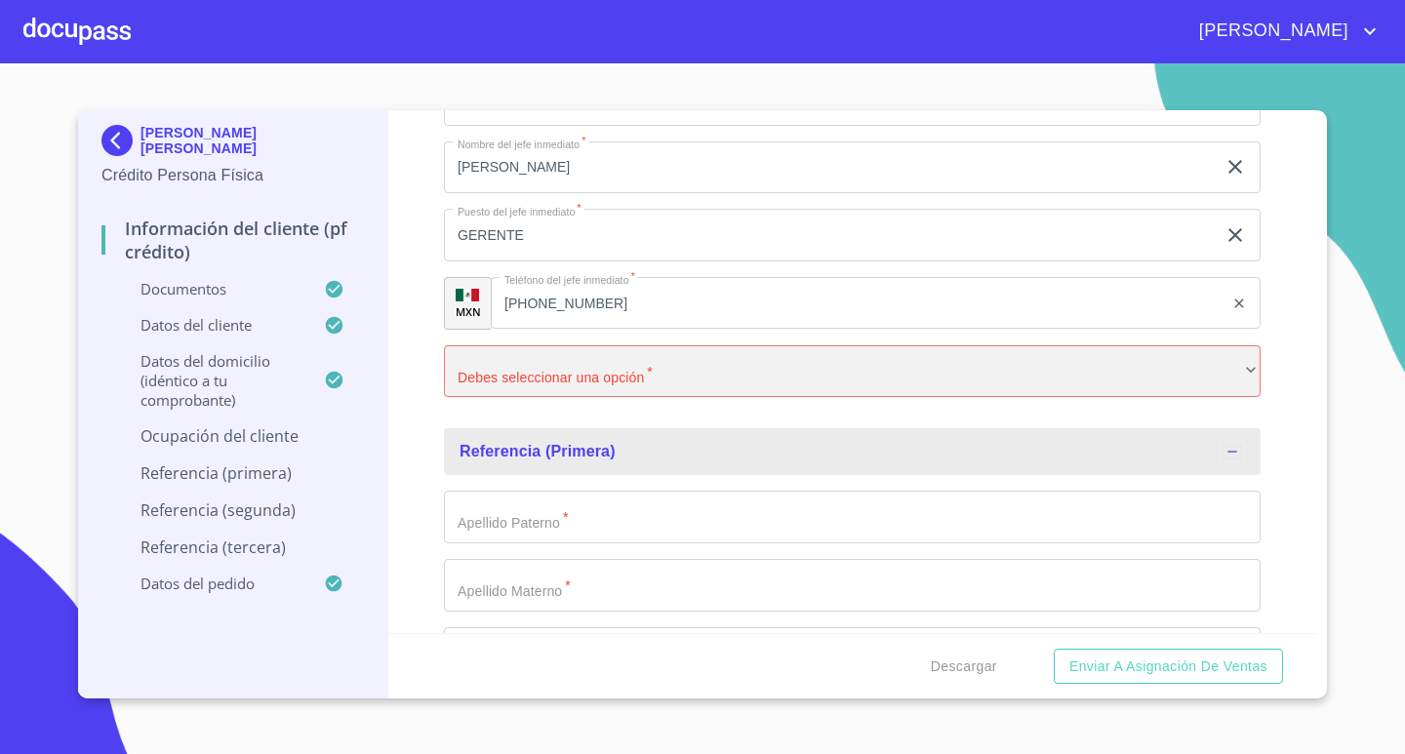
click at [1089, 359] on div "​" at bounding box center [852, 371] width 817 height 53
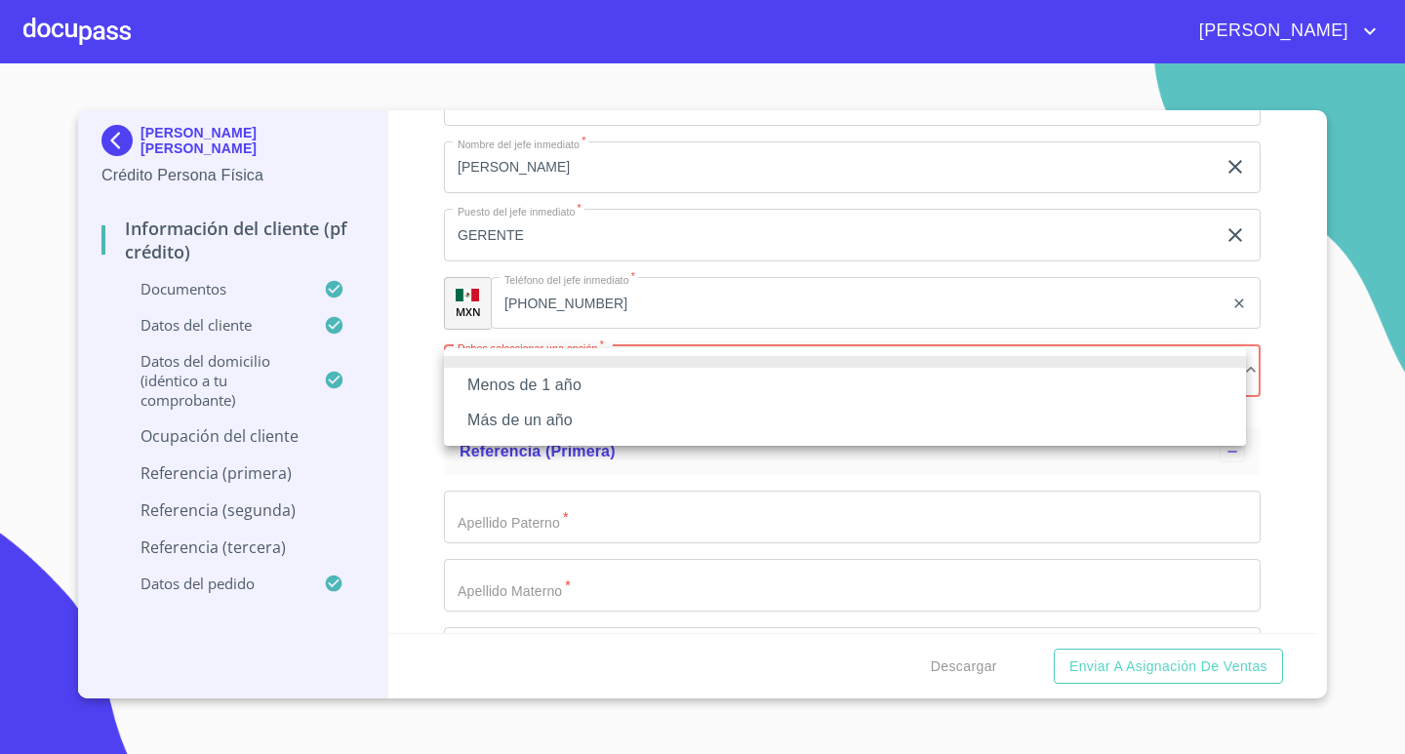
click at [659, 412] on li "Más de un año" at bounding box center [845, 420] width 802 height 35
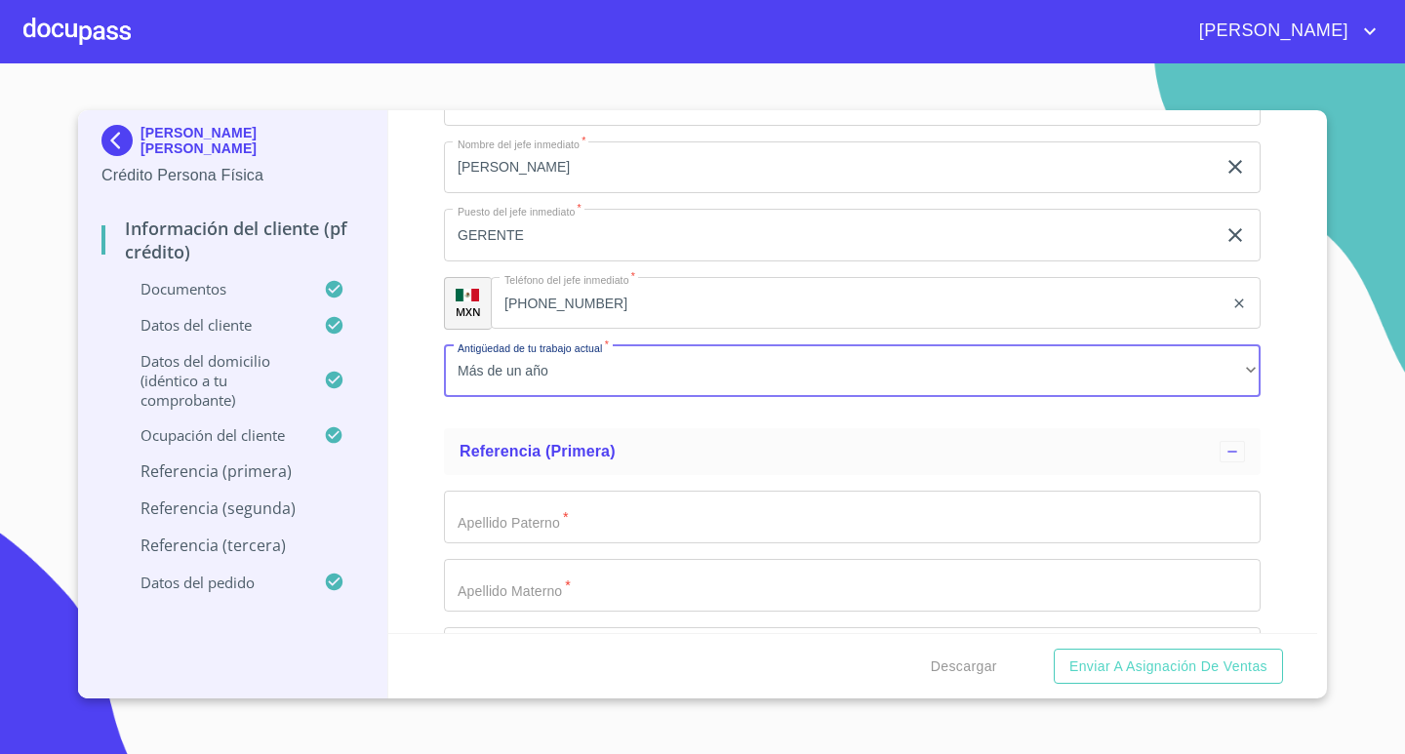
click at [702, 499] on input "Documento de identificación.   *" at bounding box center [852, 517] width 817 height 53
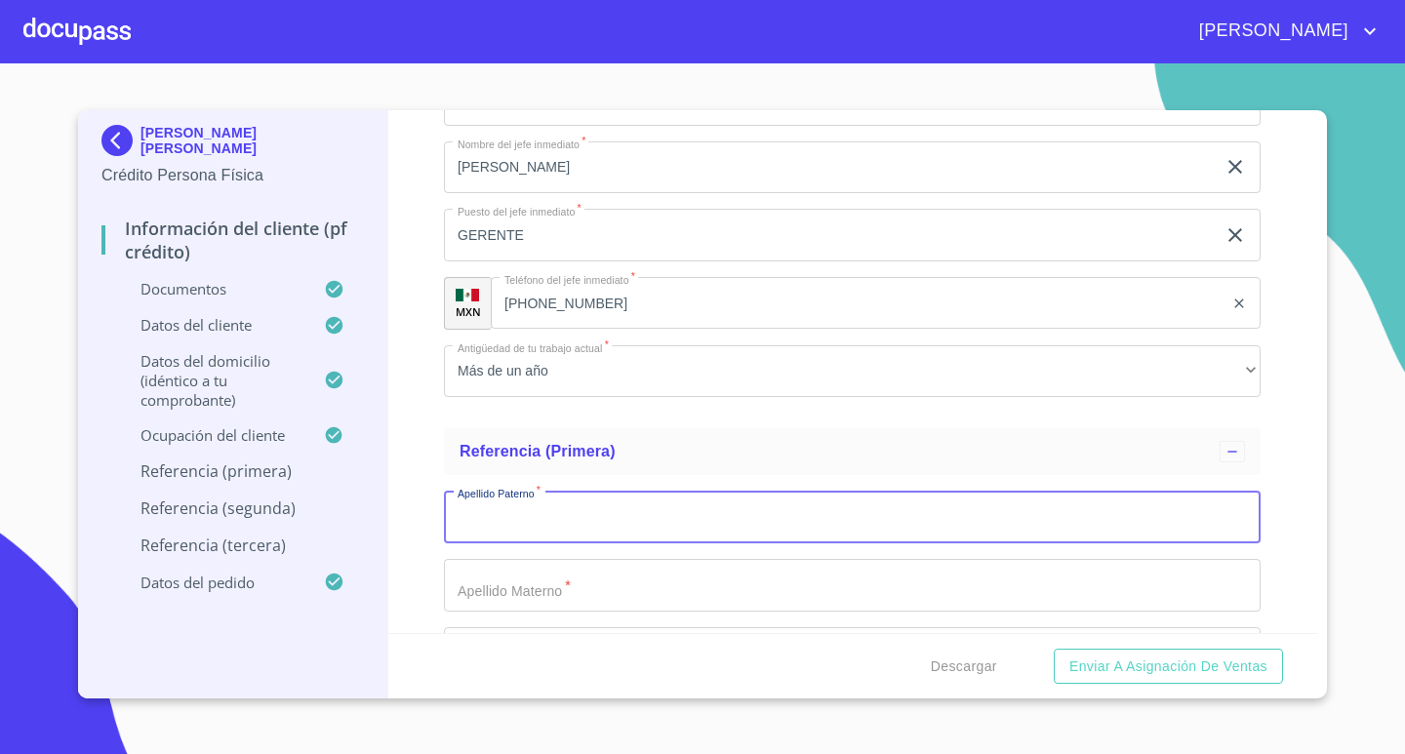
type input "P"
type input "[PERSON_NAME]"
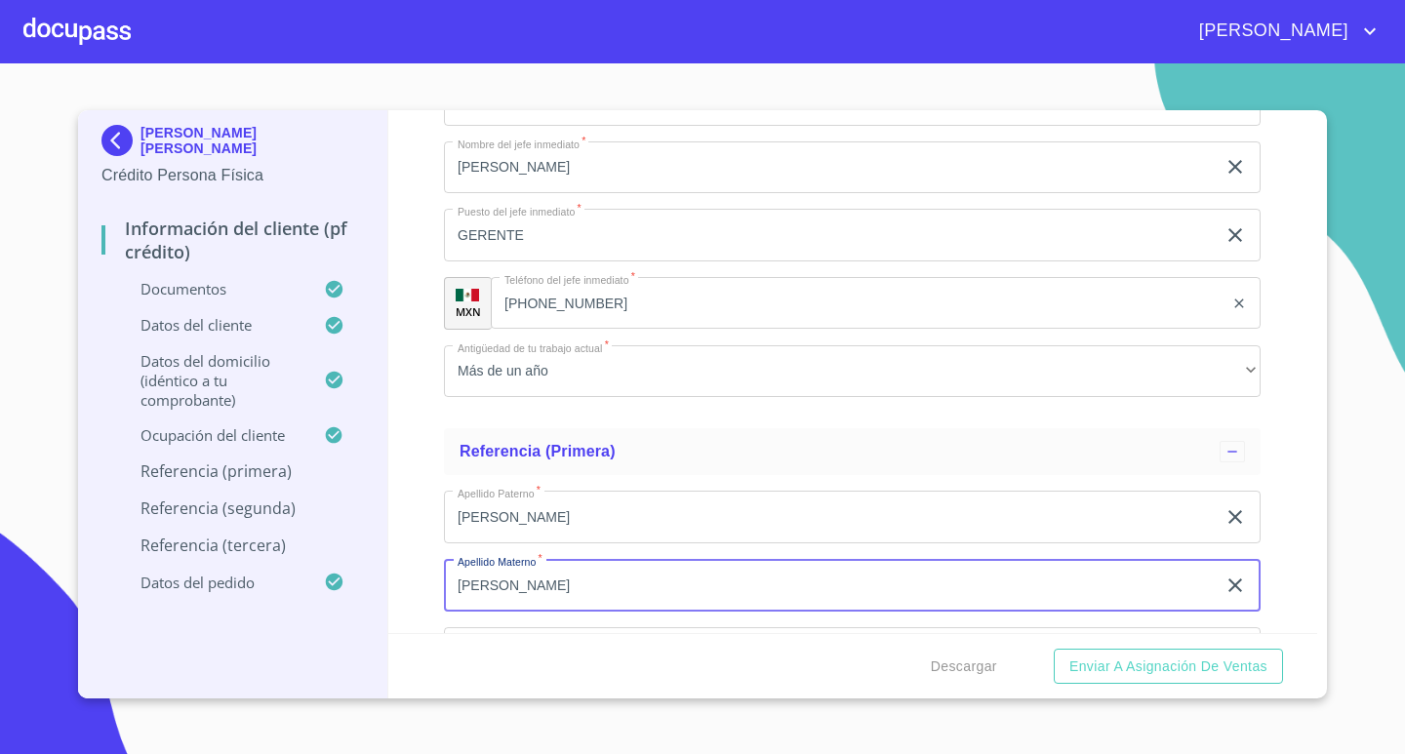
type input "[PERSON_NAME]"
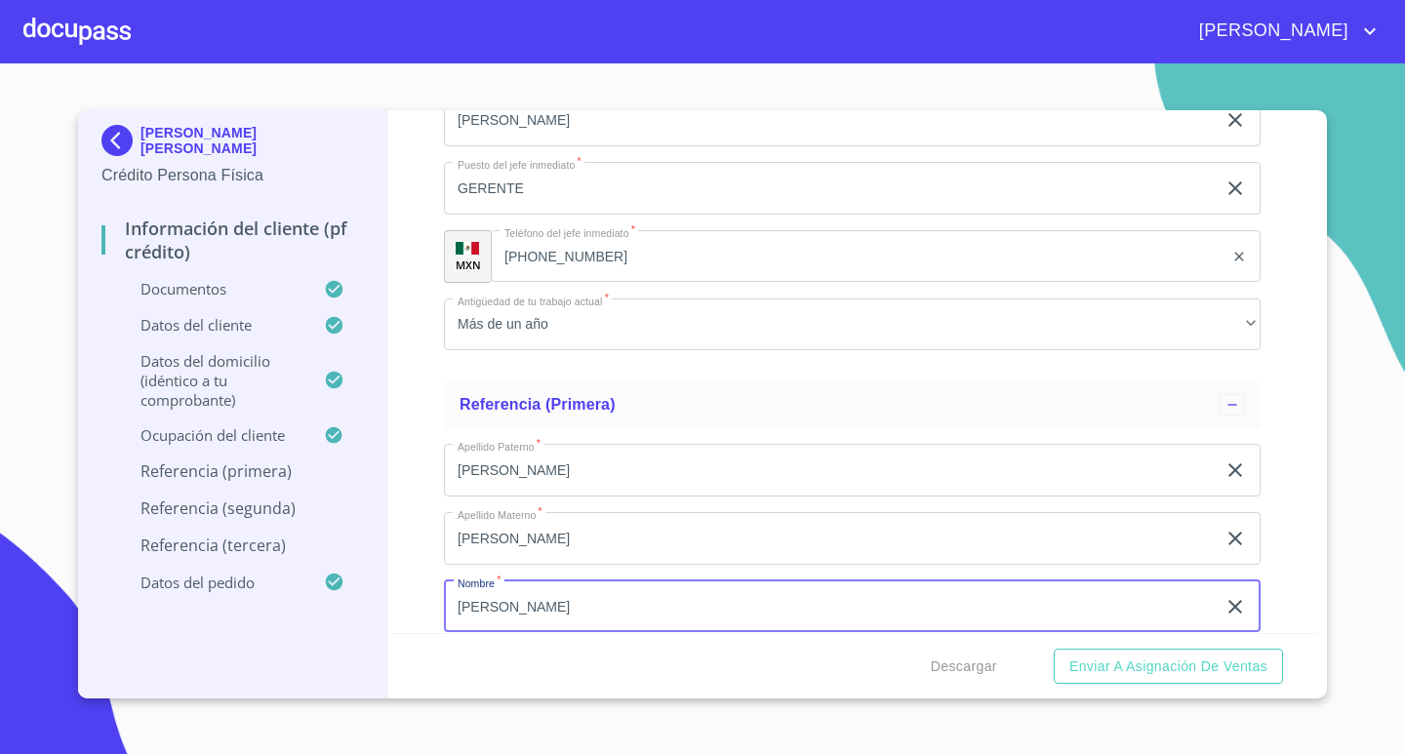
type input "[PERSON_NAME]"
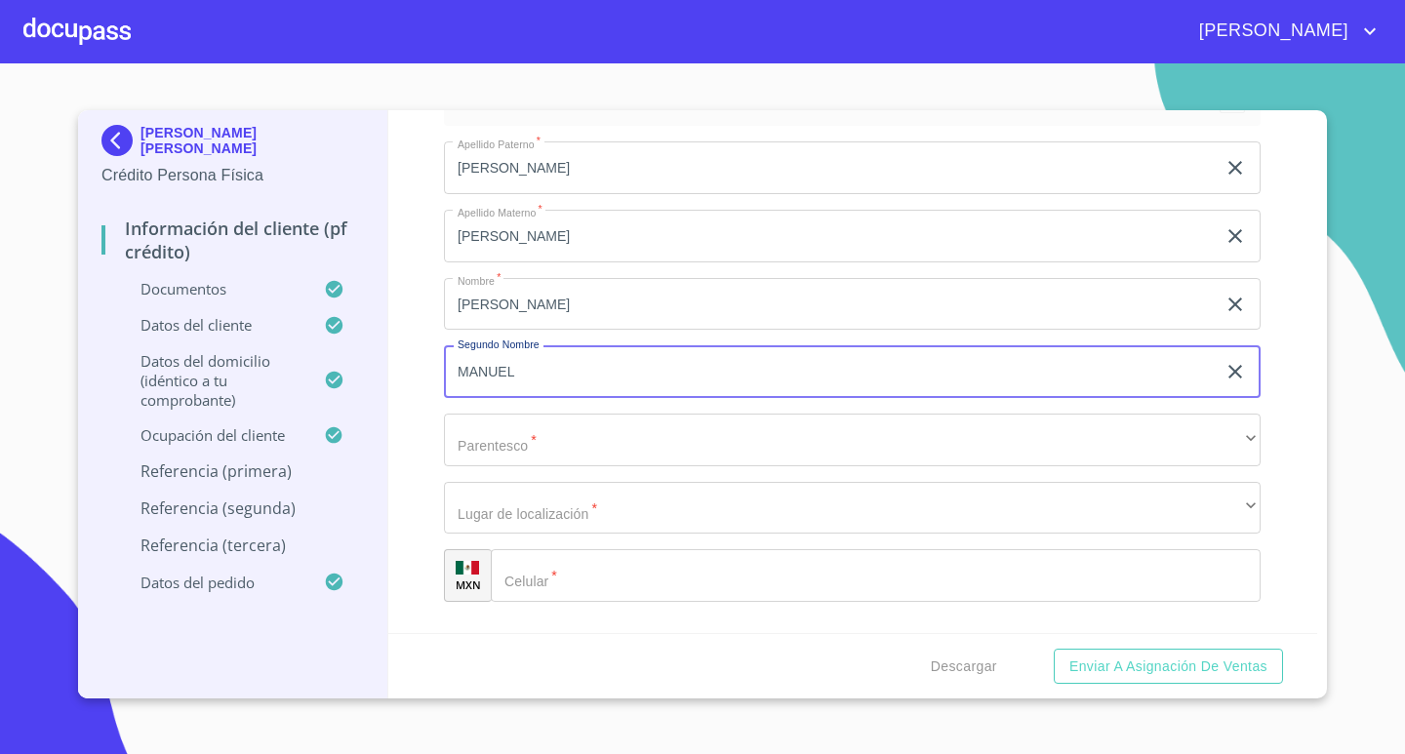
type input "MANUEL"
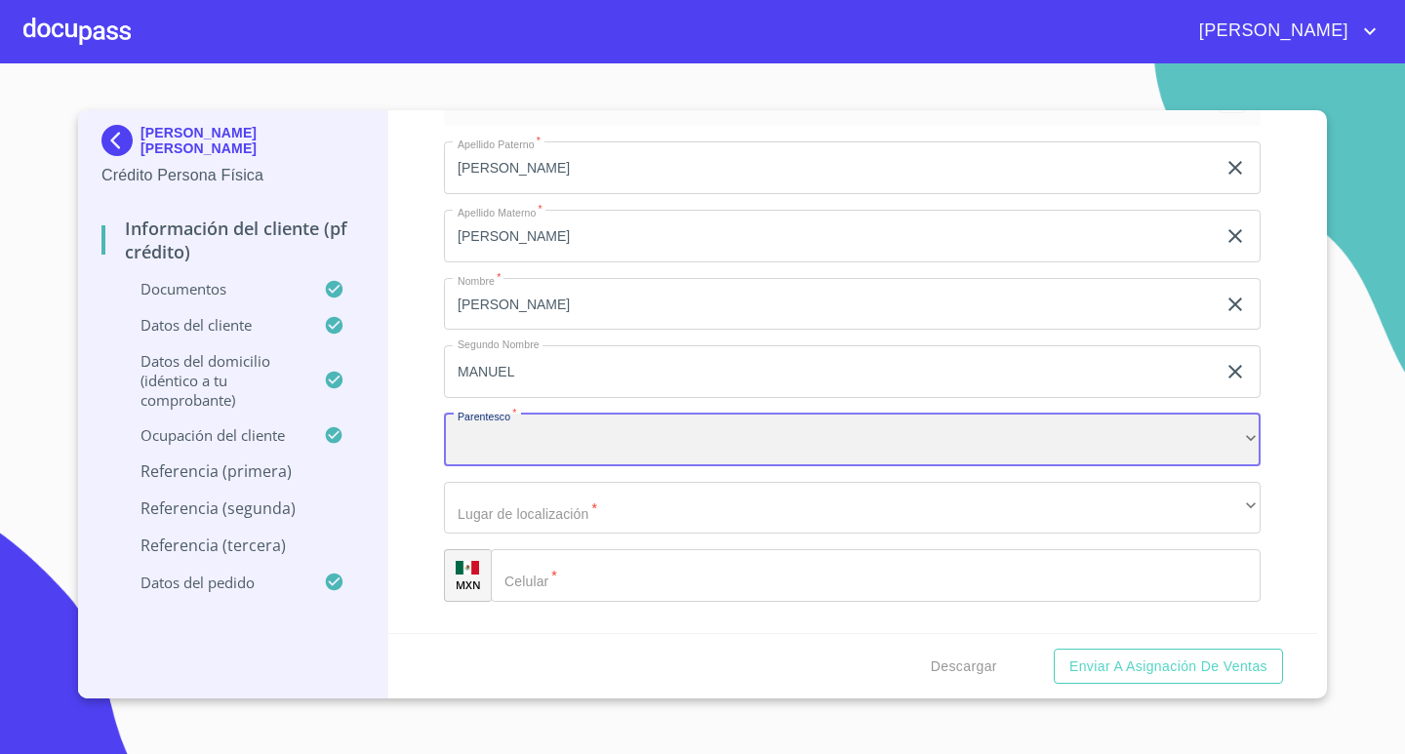
click at [760, 437] on div "​" at bounding box center [852, 440] width 817 height 53
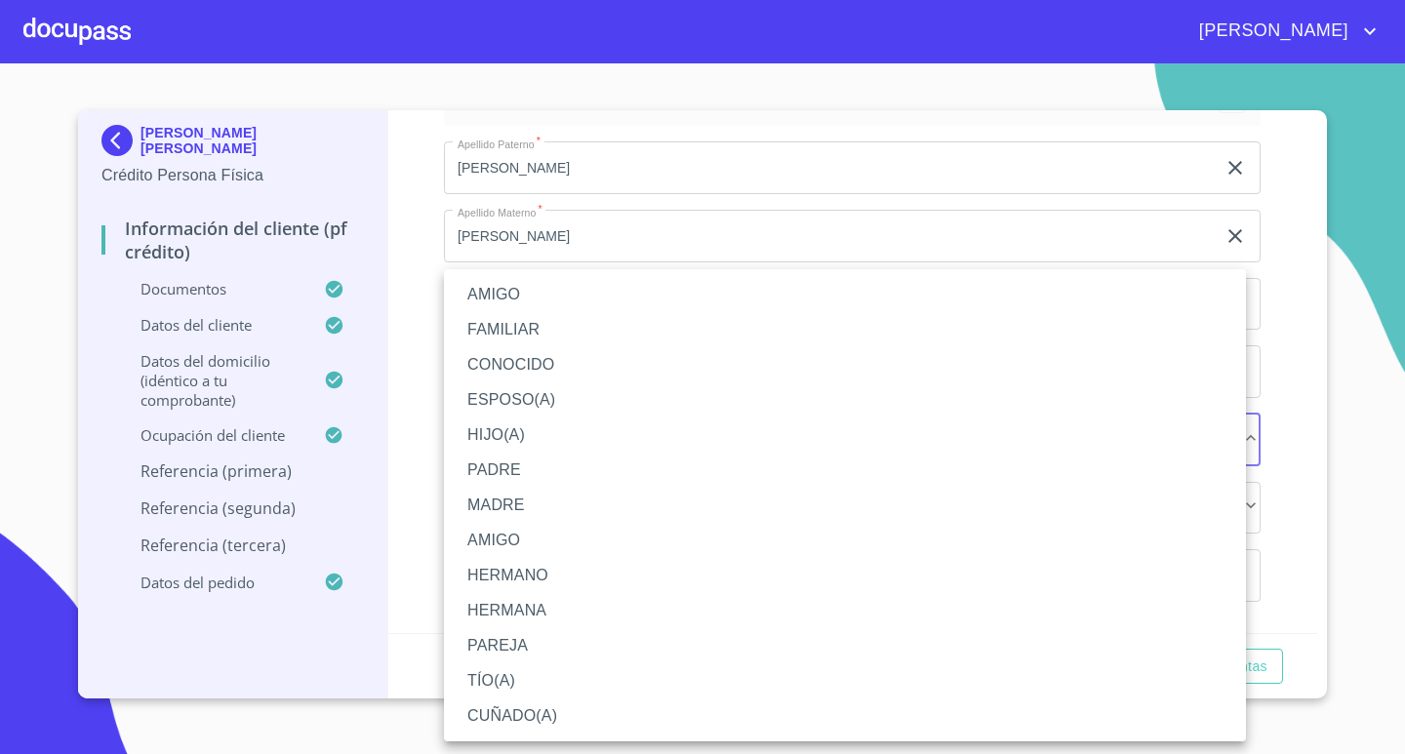
click at [575, 328] on li "FAMILIAR" at bounding box center [845, 329] width 802 height 35
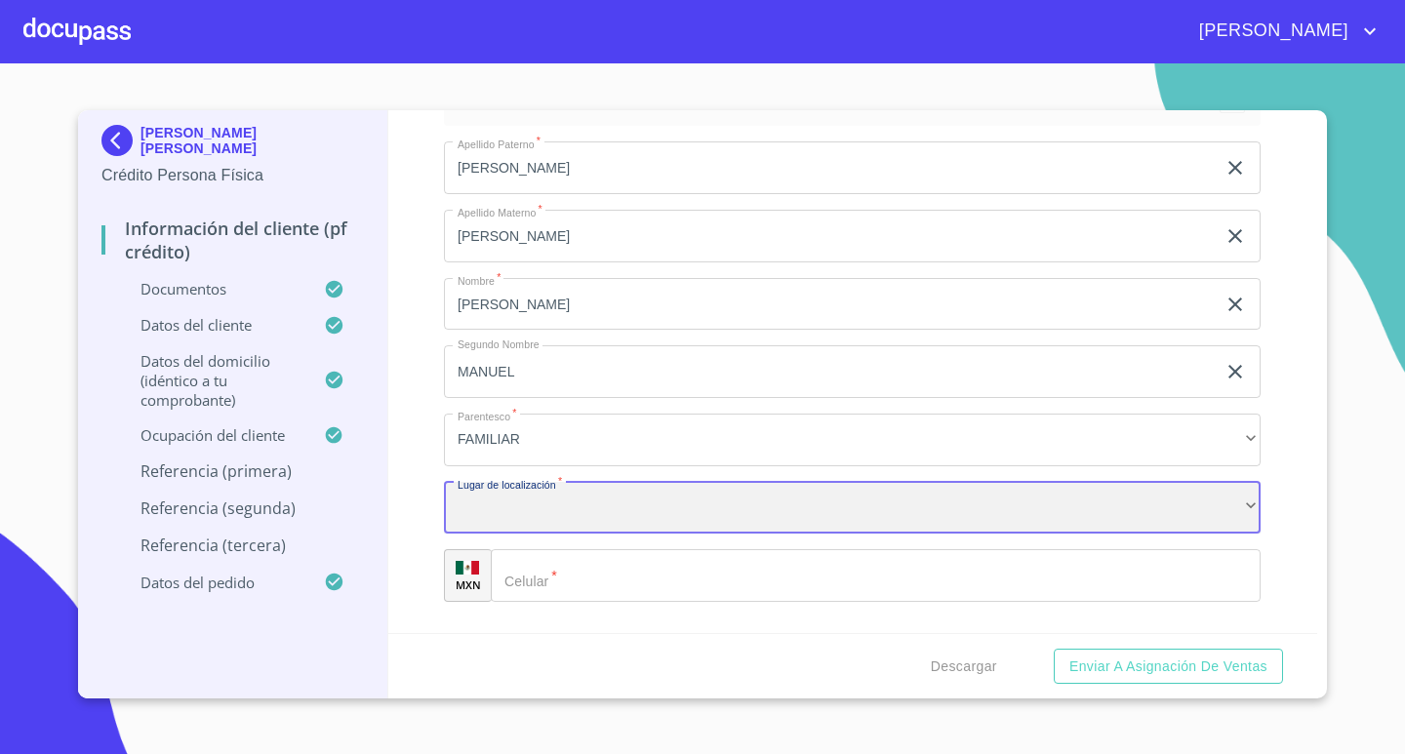
click at [587, 507] on div "​" at bounding box center [852, 508] width 817 height 53
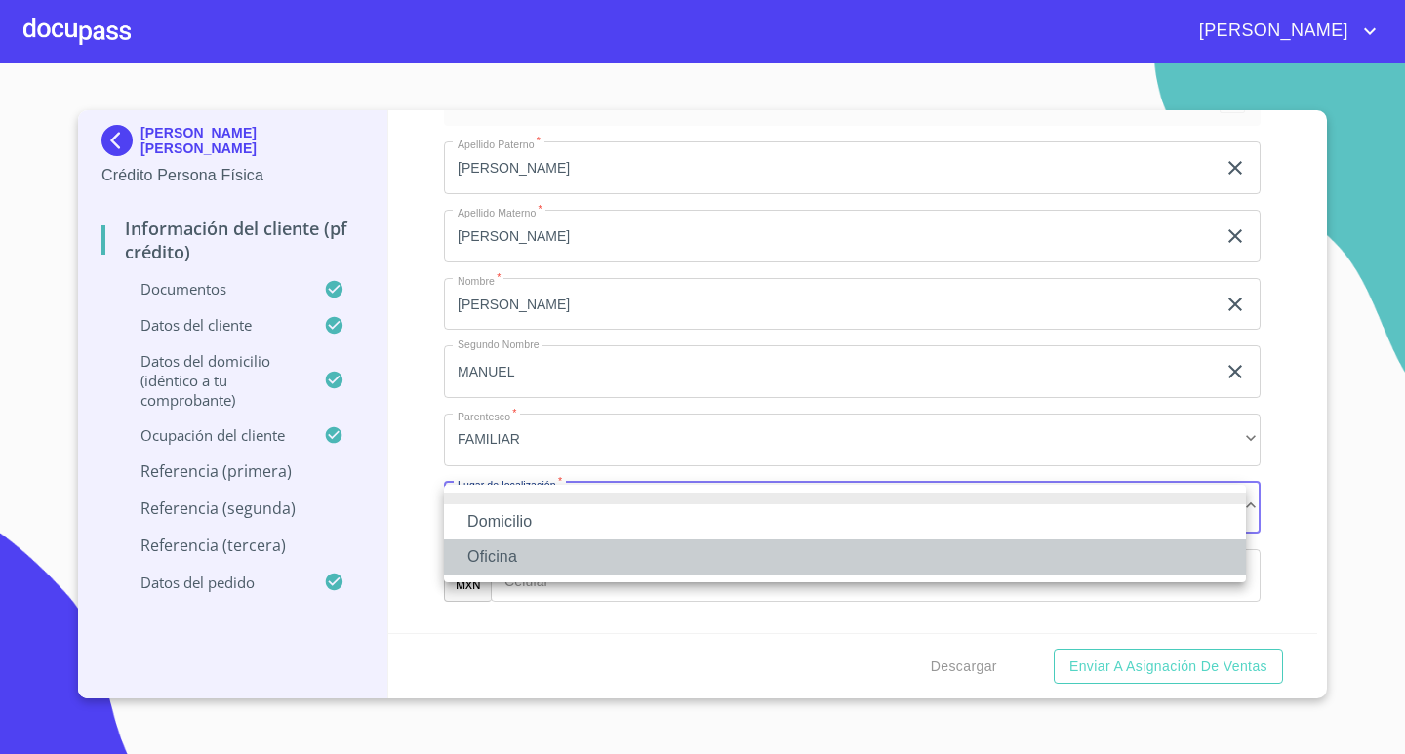
click at [528, 547] on li "Oficina" at bounding box center [845, 556] width 802 height 35
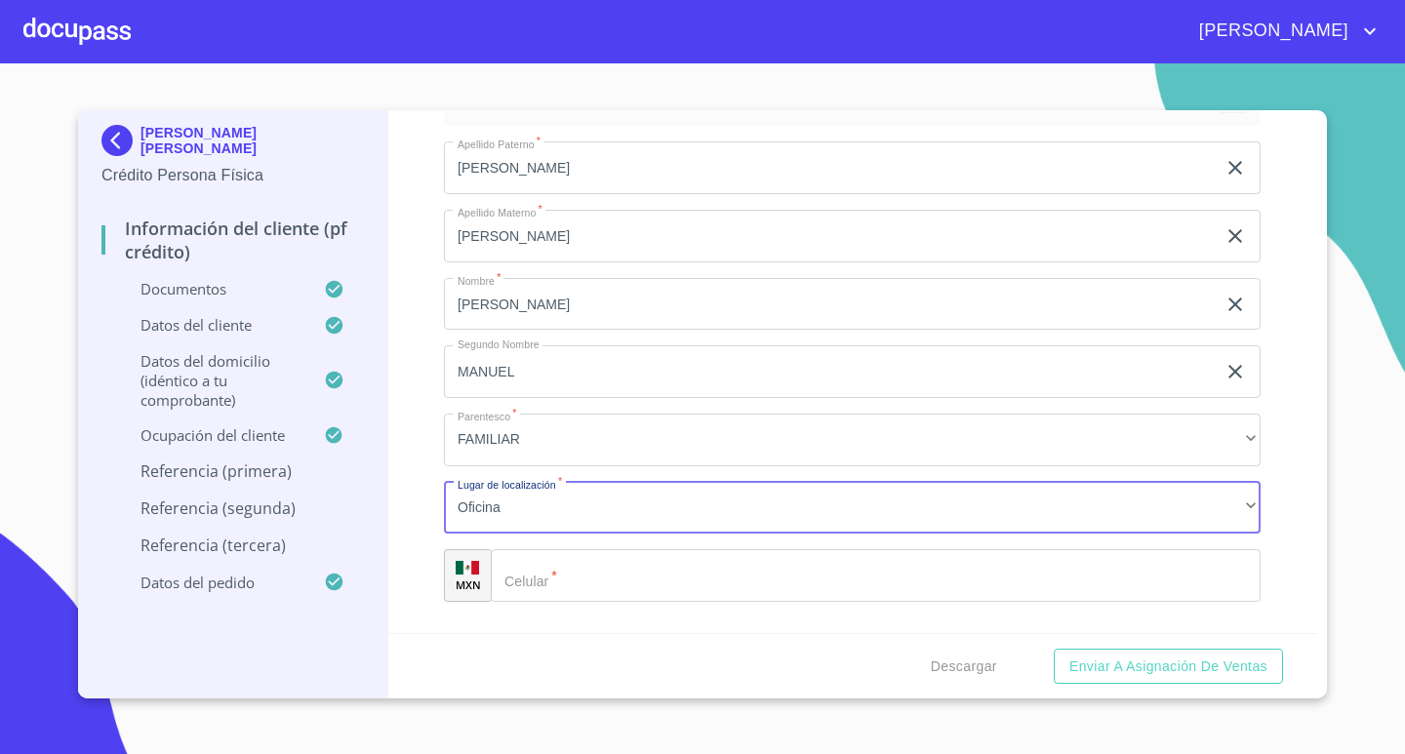
click at [626, 577] on input "Documento de identificación.   *" at bounding box center [876, 575] width 770 height 53
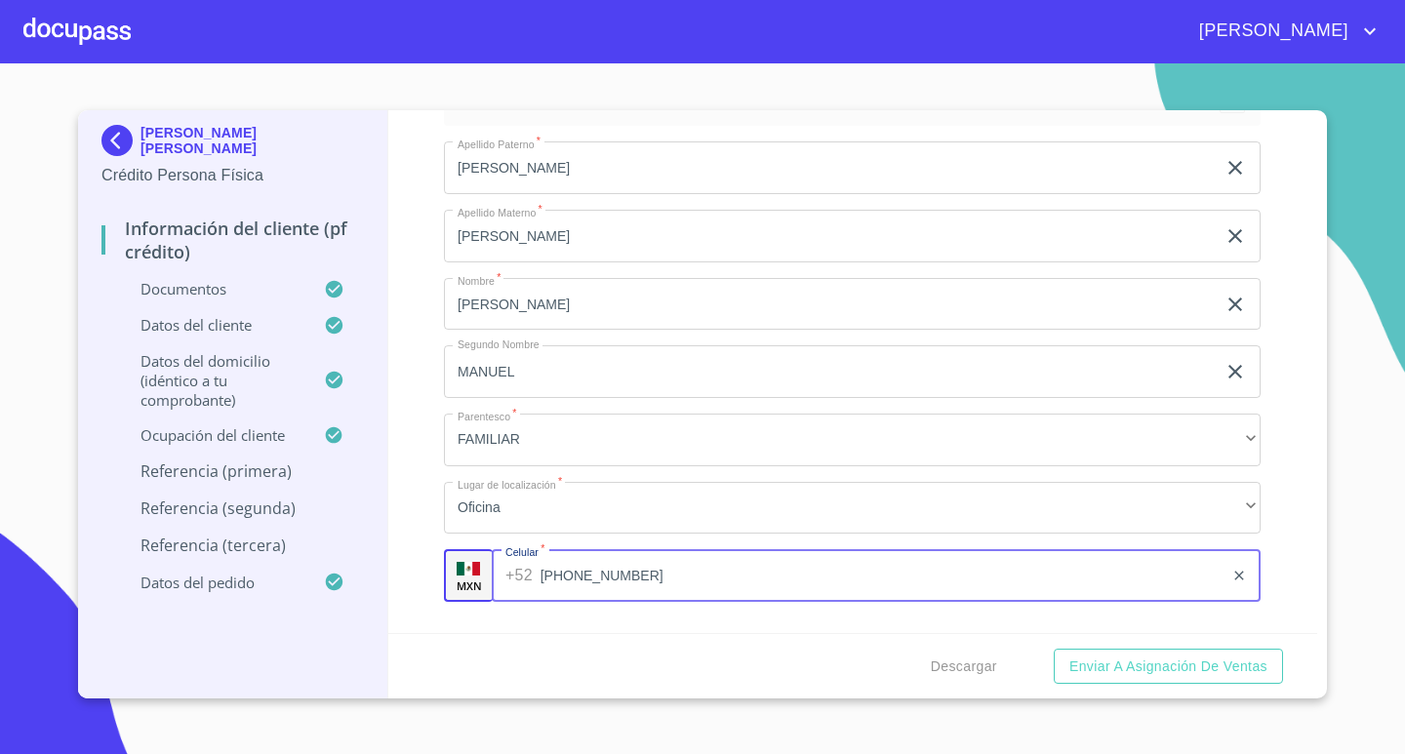
type input "[PHONE_NUMBER]"
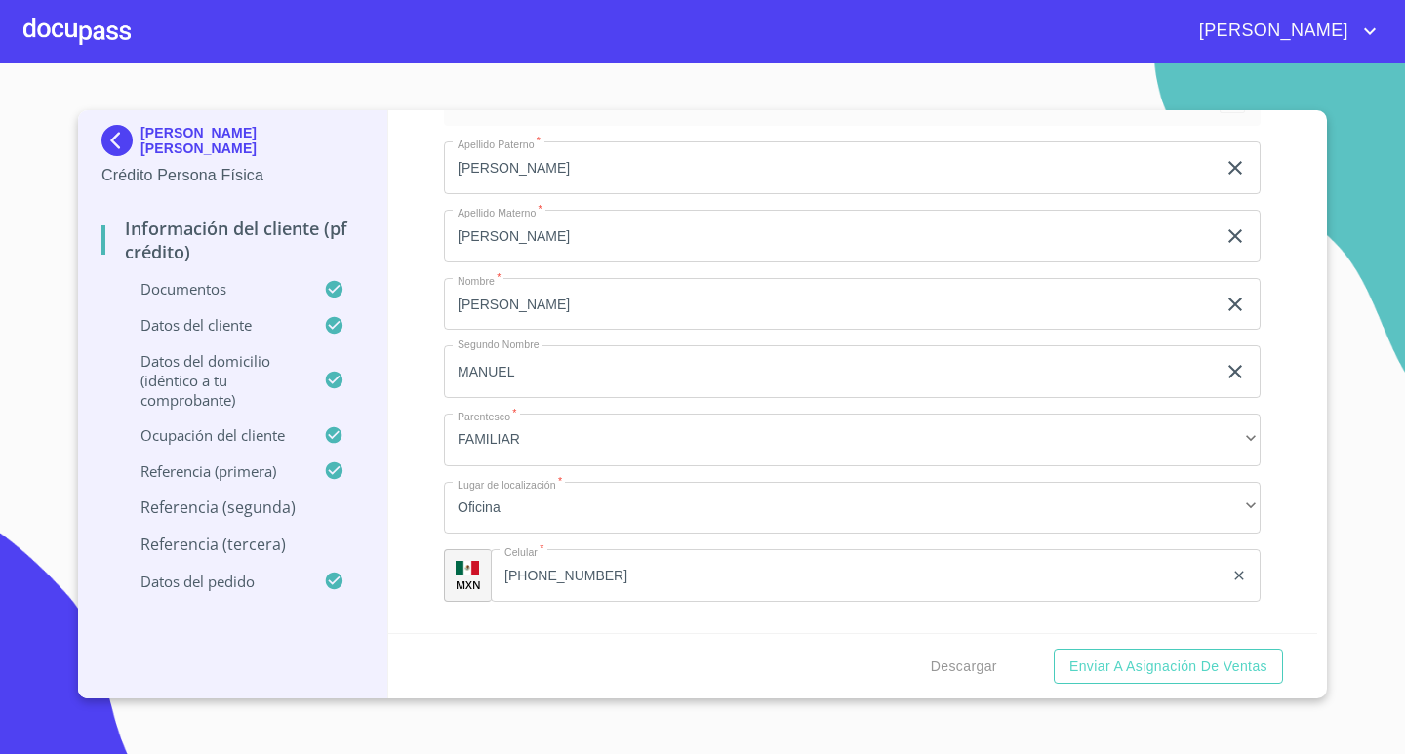
scroll to position [10015, 0]
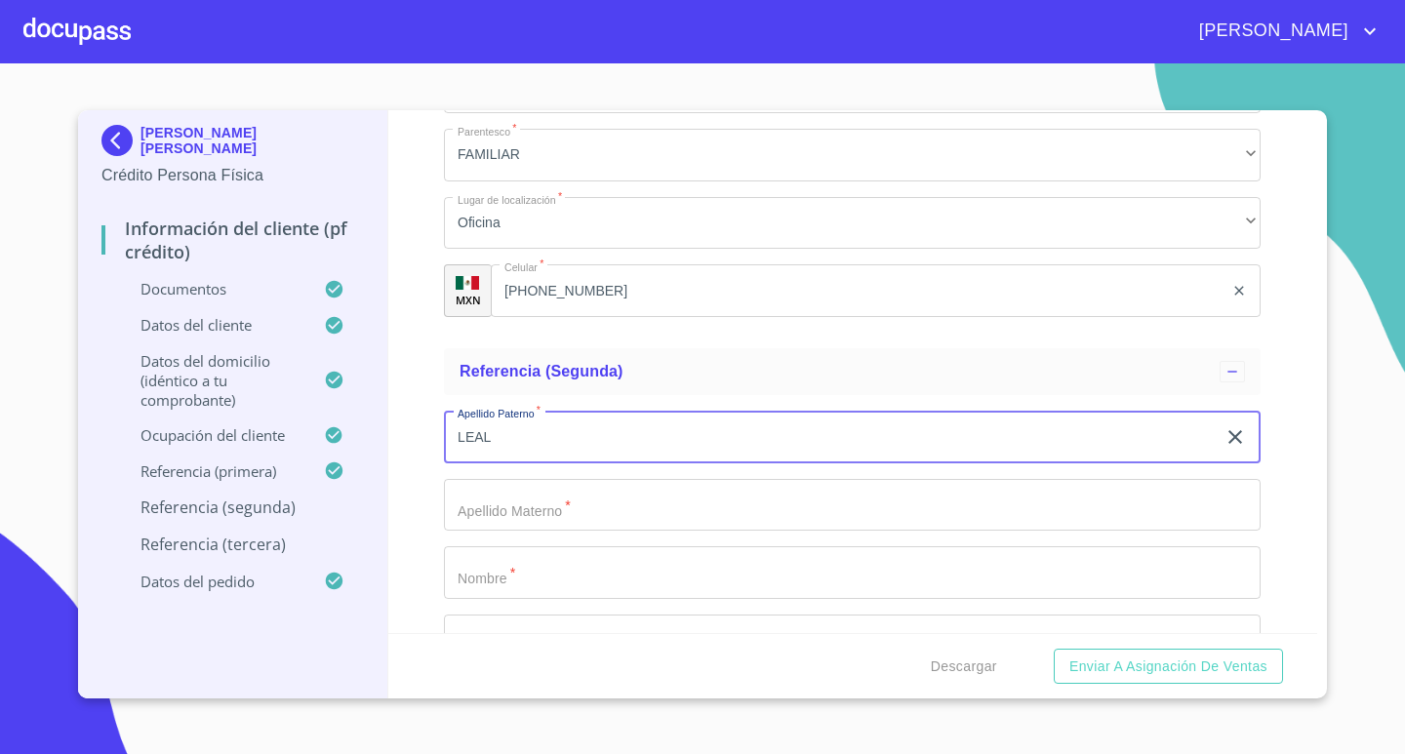
type input "LEAL"
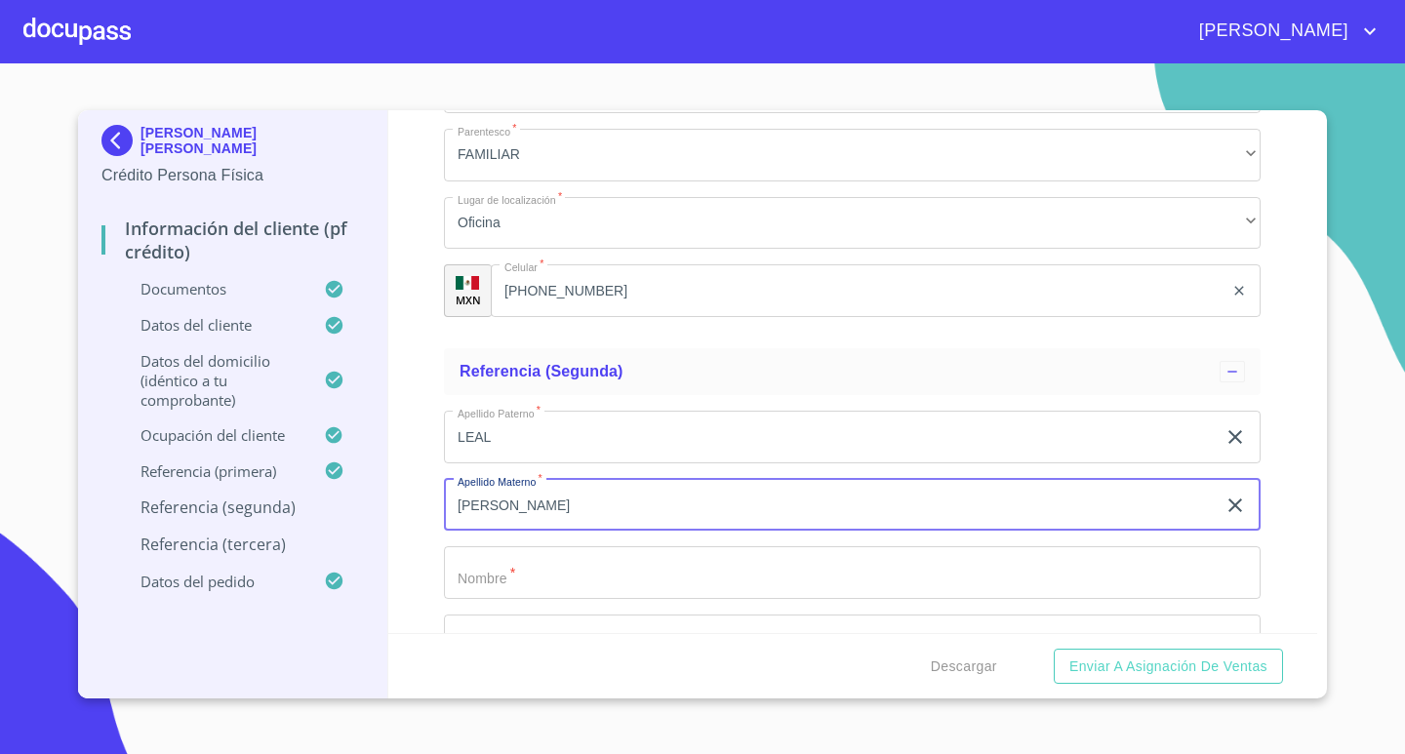
type input "[PERSON_NAME]"
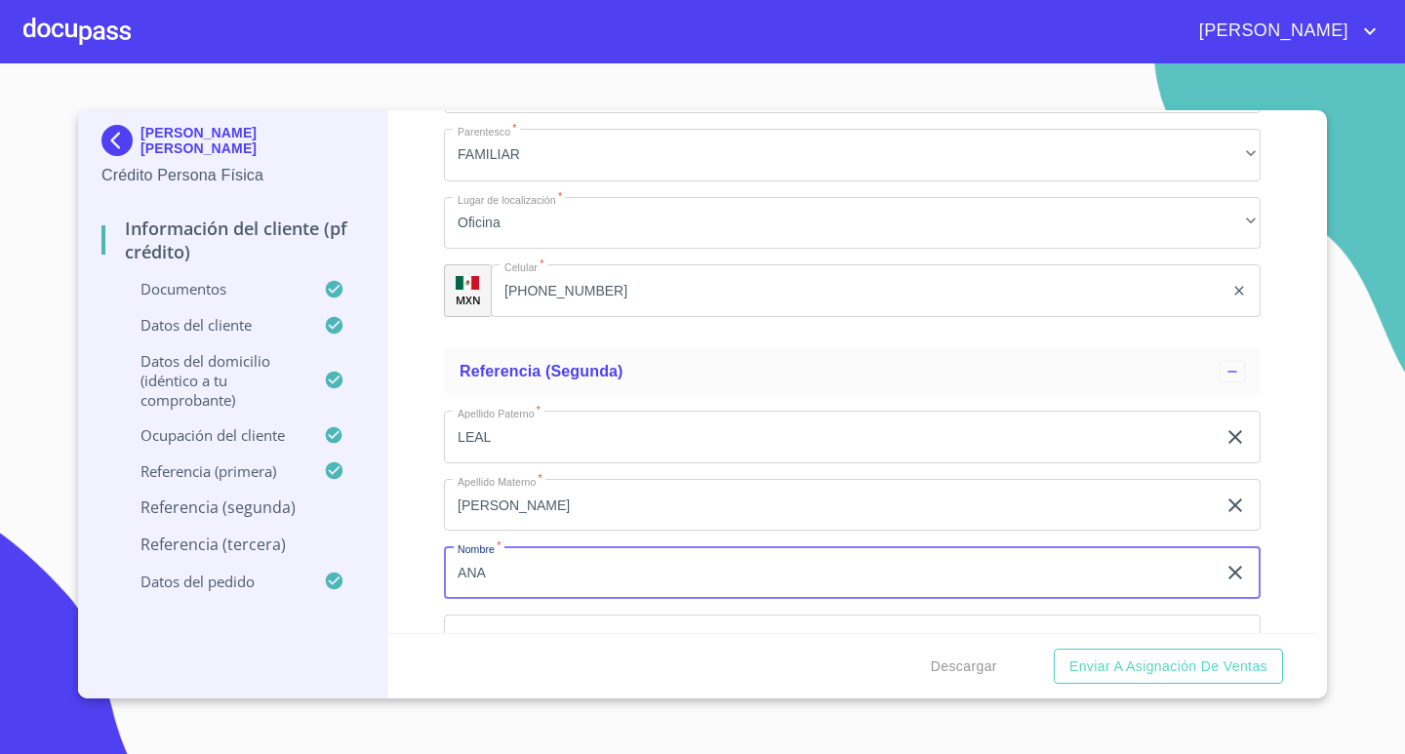
type input "ANA"
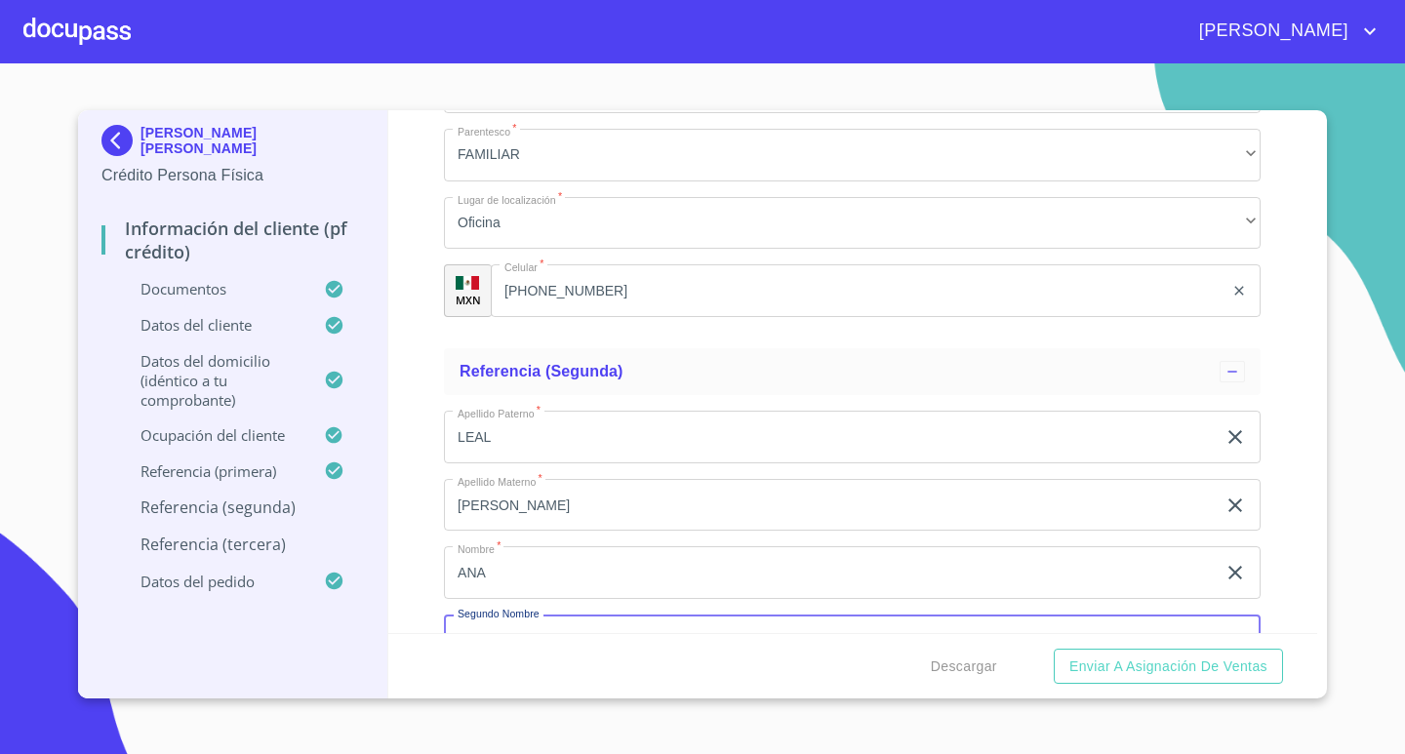
scroll to position [10049, 0]
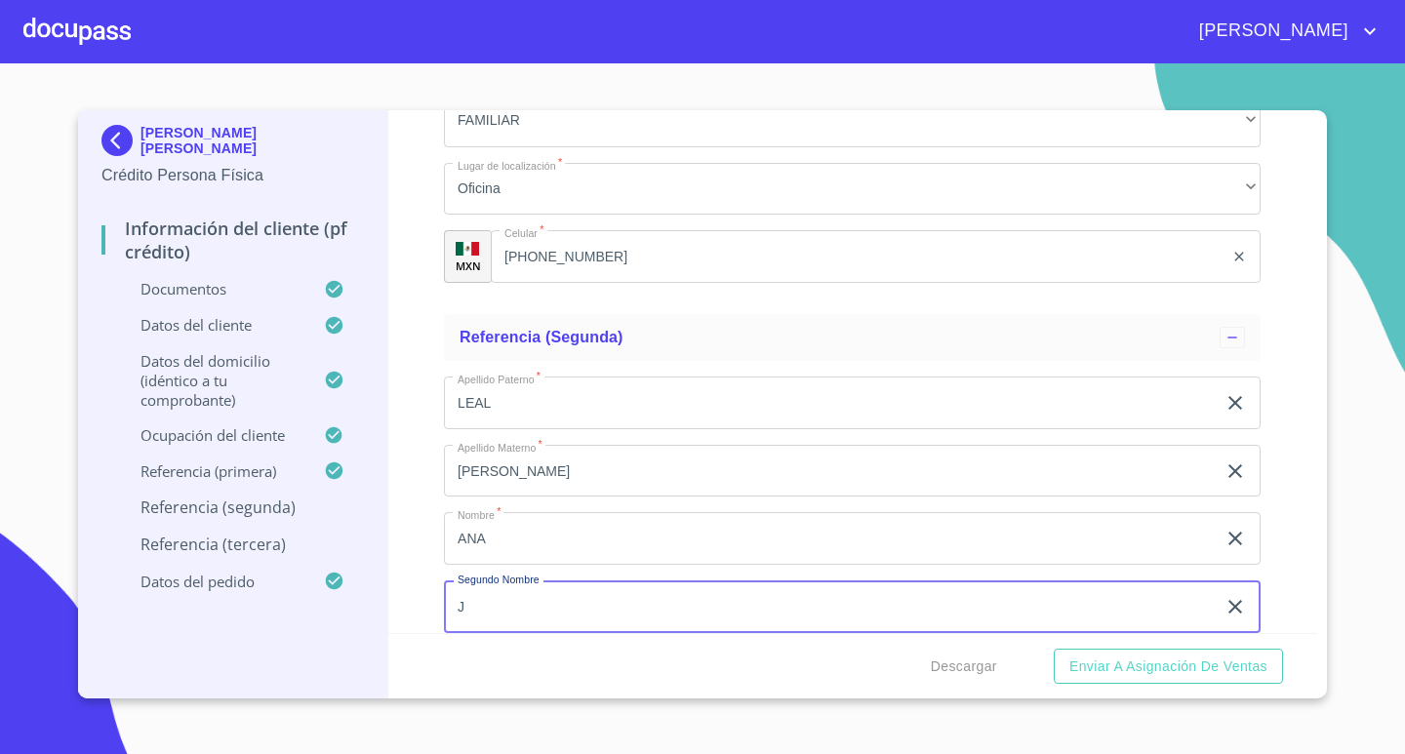
type input "J"
type input "[PERSON_NAME]"
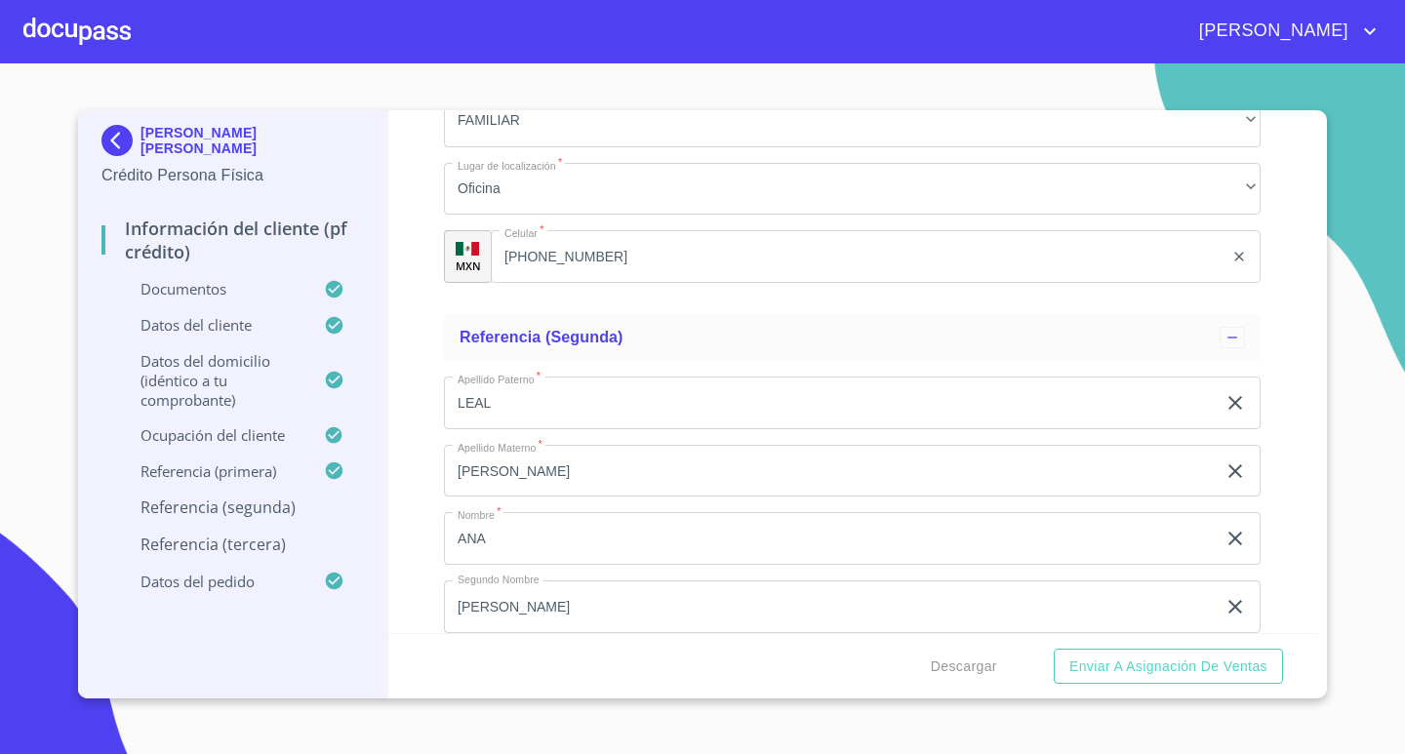
scroll to position [10353, 0]
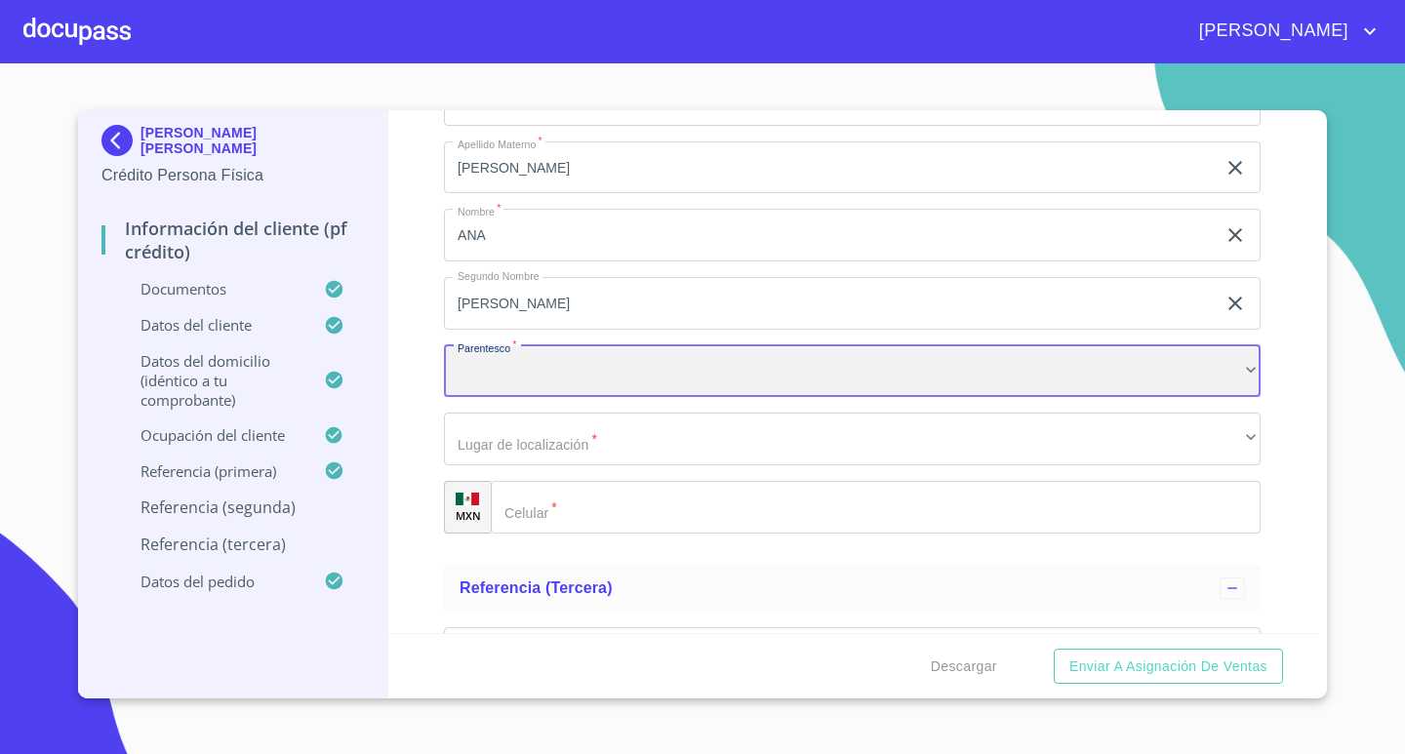
click at [938, 348] on div "​" at bounding box center [852, 371] width 817 height 53
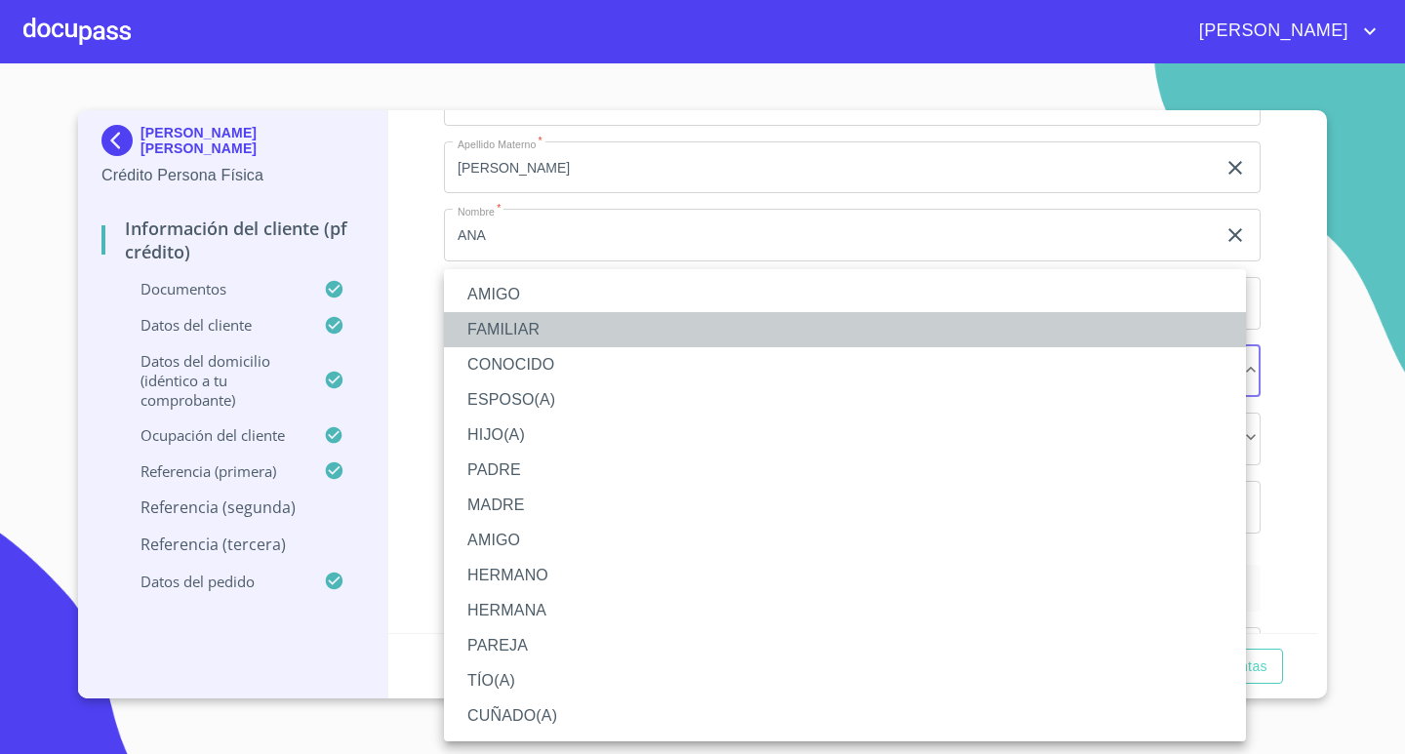
click at [558, 337] on li "FAMILIAR" at bounding box center [845, 329] width 802 height 35
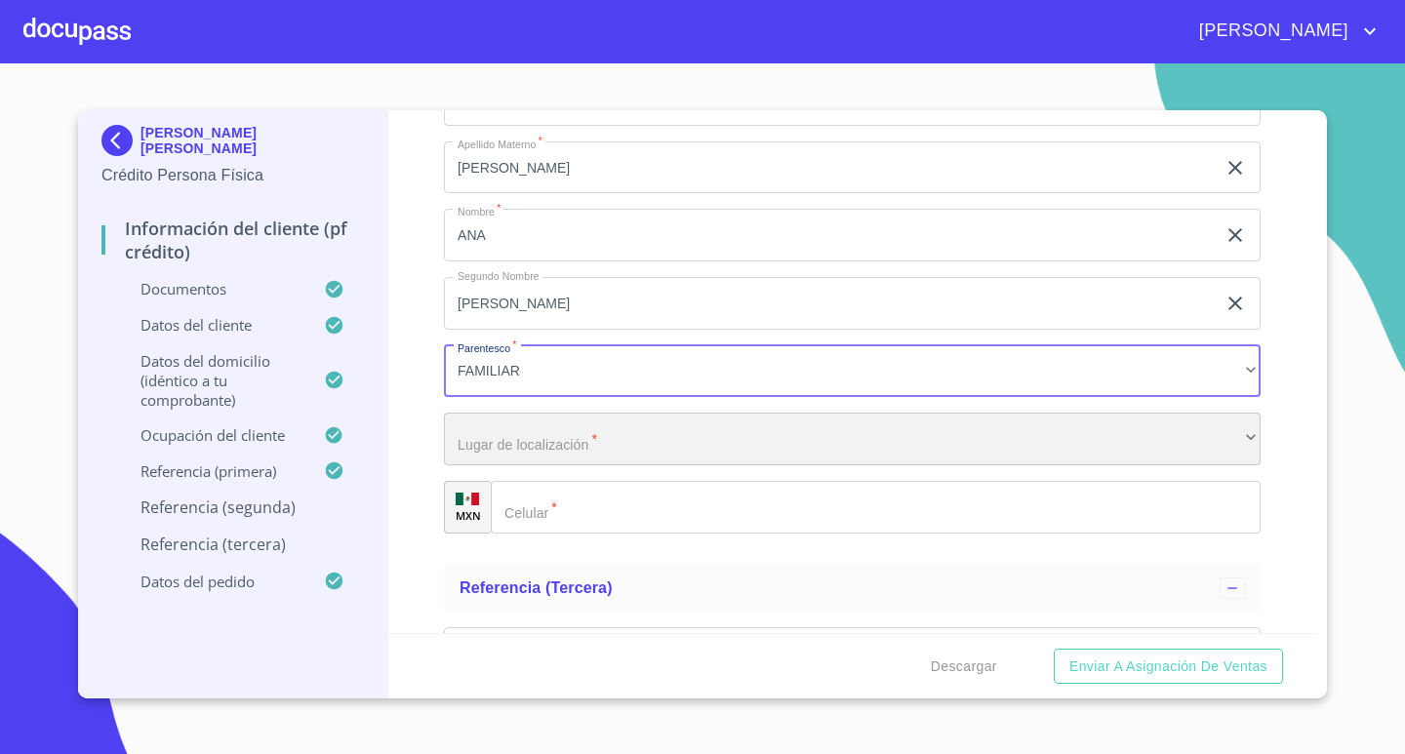
click at [658, 449] on div "​" at bounding box center [852, 439] width 817 height 53
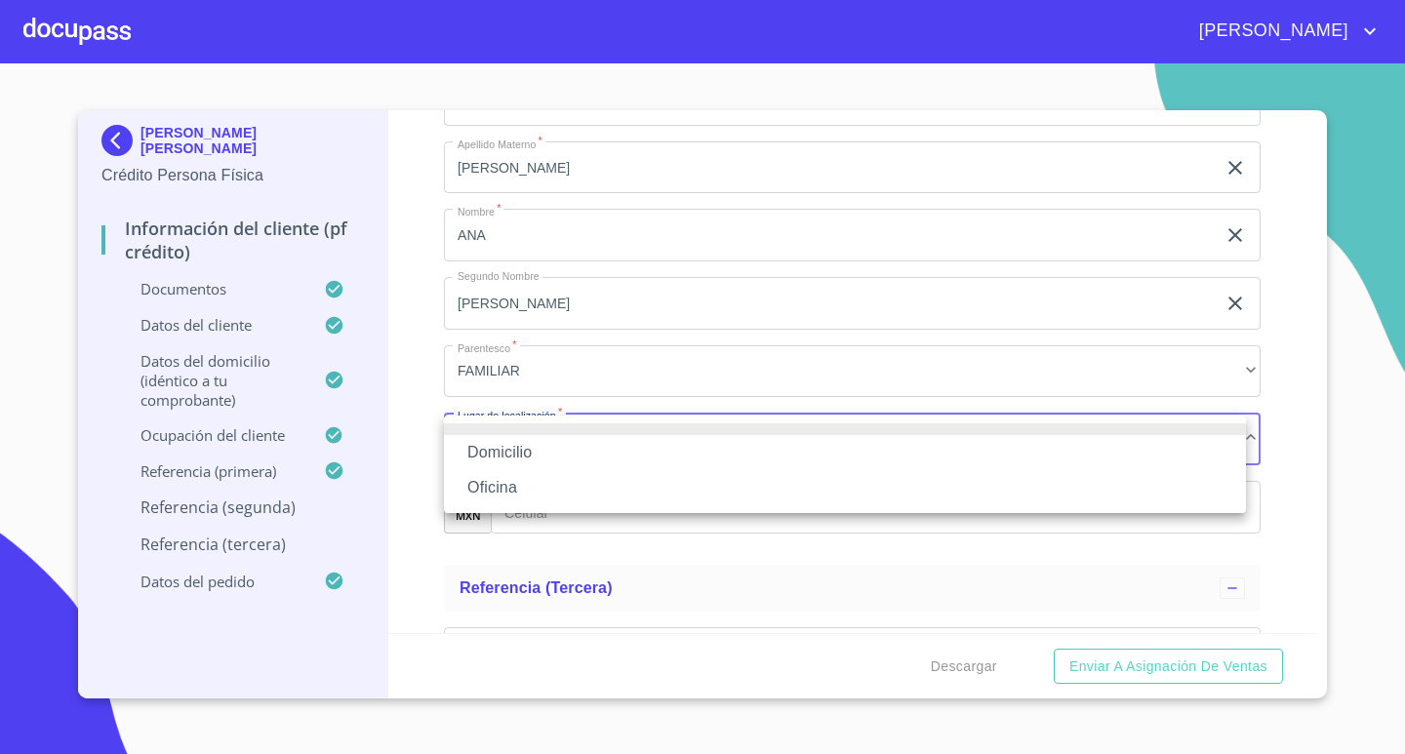
click at [553, 465] on li "Domicilio" at bounding box center [845, 452] width 802 height 35
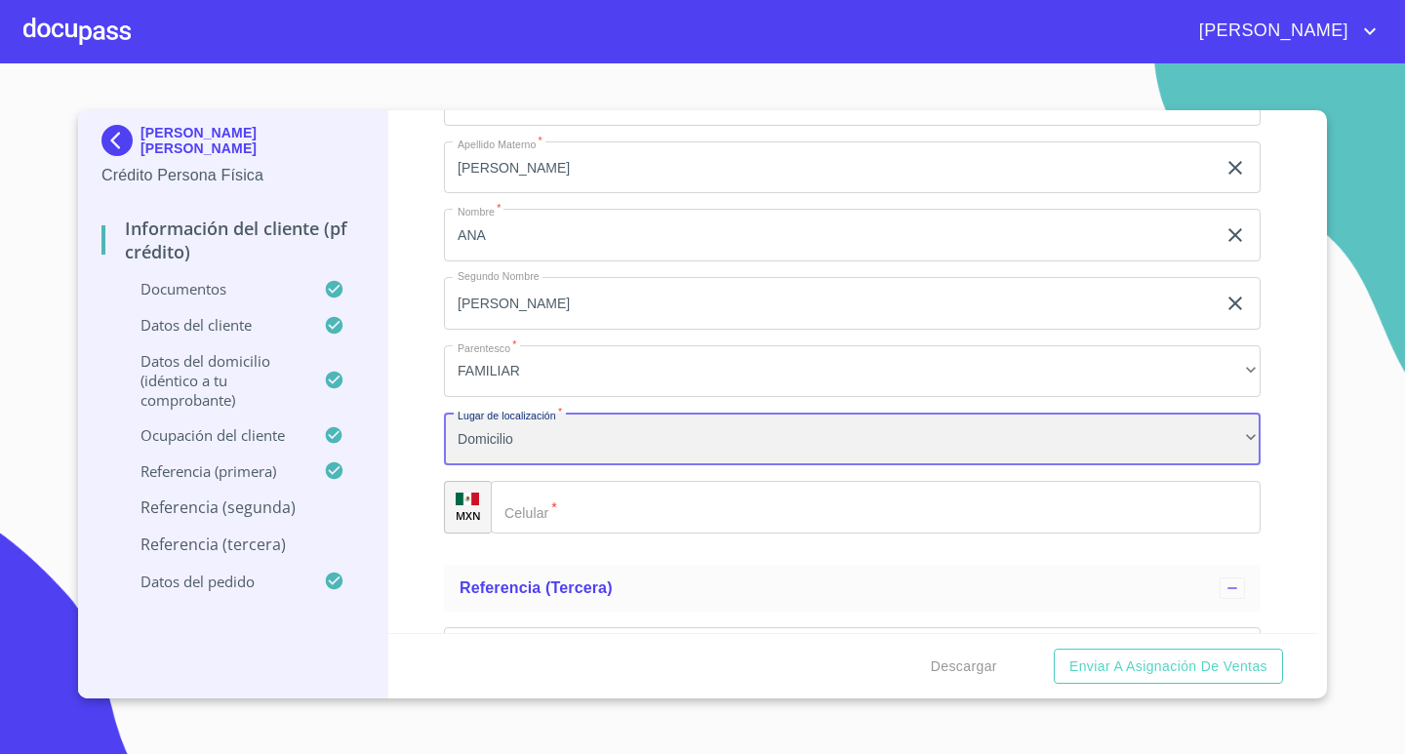
click at [579, 445] on div "Domicilio" at bounding box center [852, 439] width 817 height 53
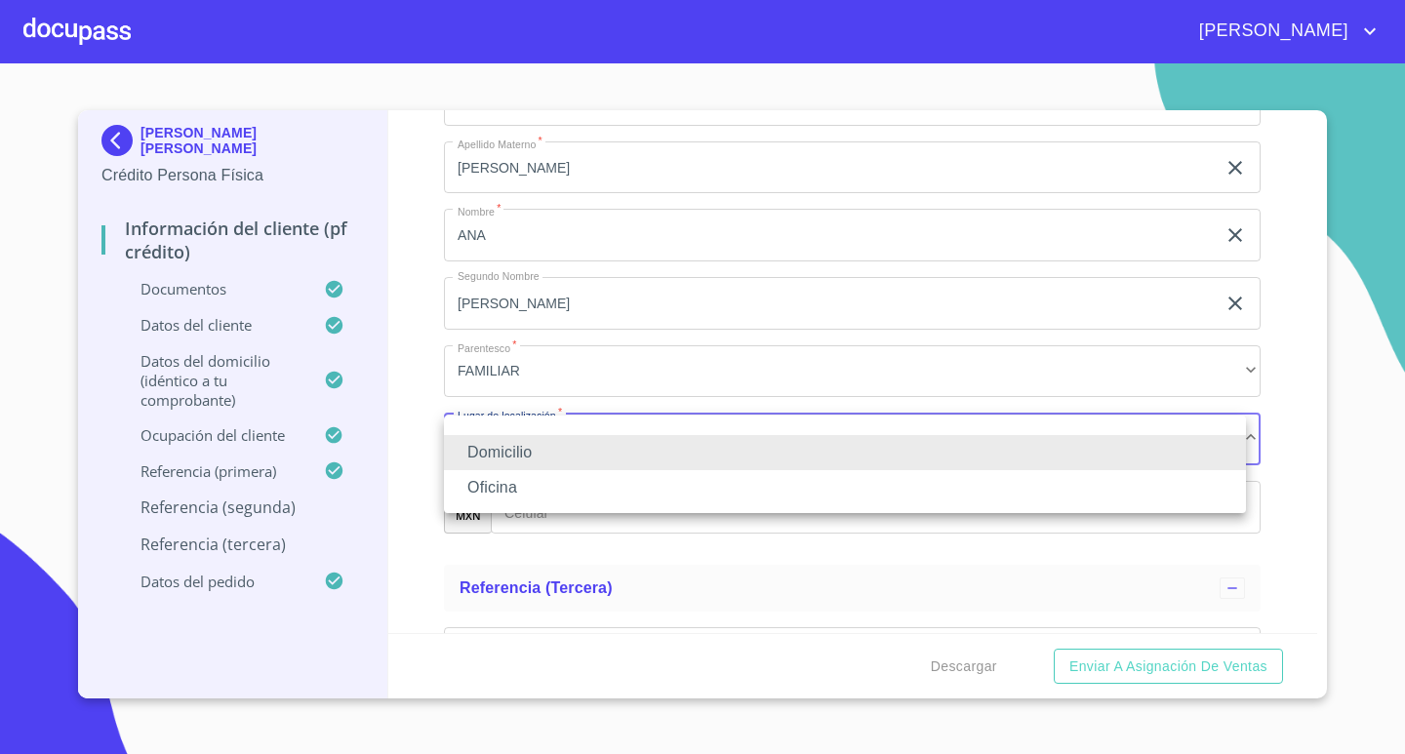
click at [579, 445] on li "Domicilio" at bounding box center [845, 452] width 802 height 35
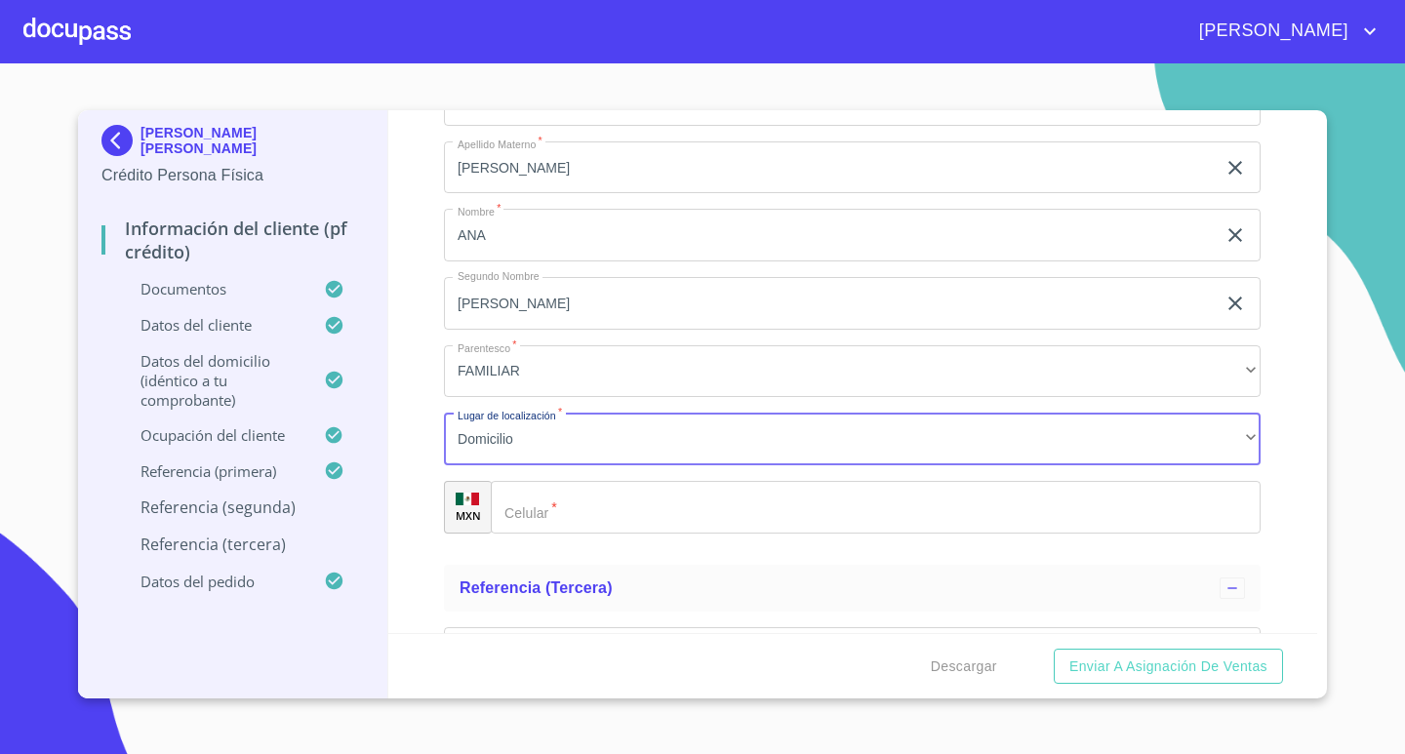
click at [619, 502] on input "Documento de identificación.   *" at bounding box center [876, 507] width 770 height 53
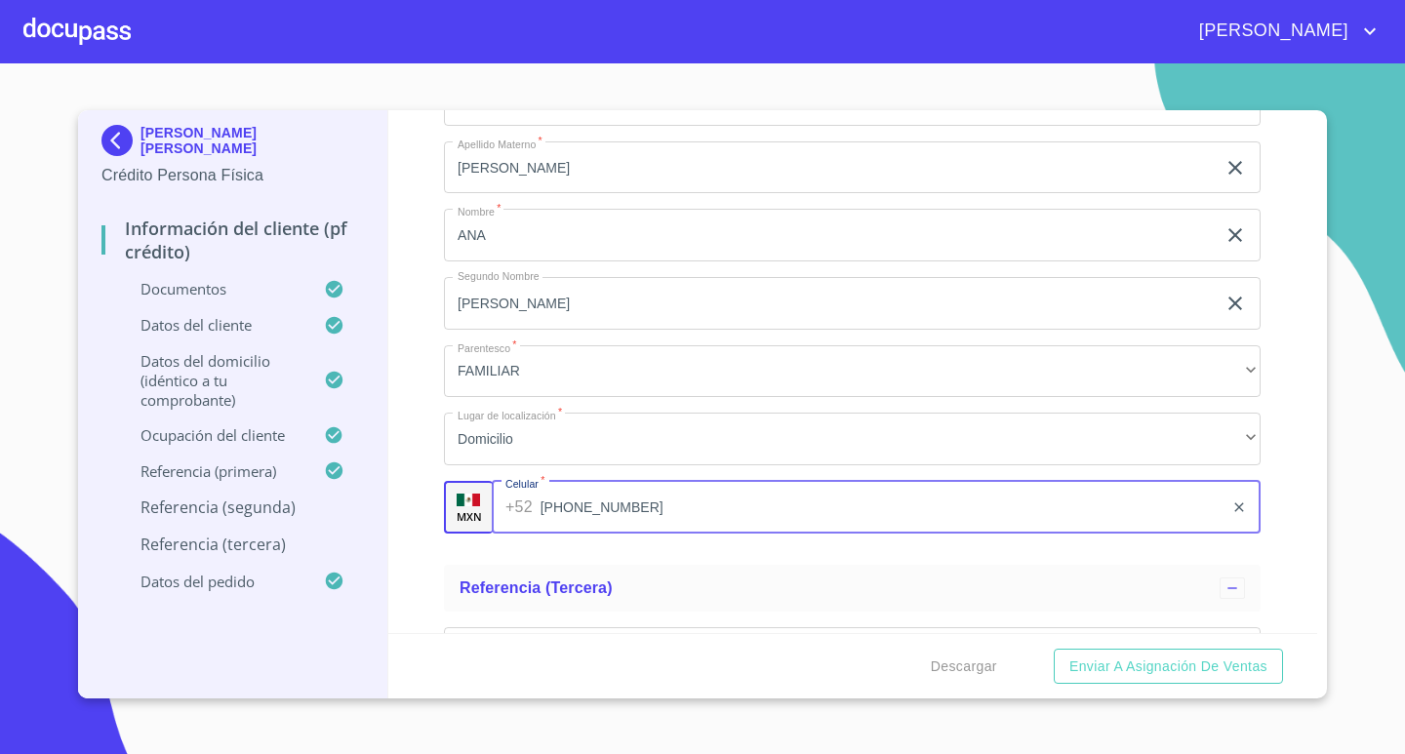
type input "[PHONE_NUMBER]"
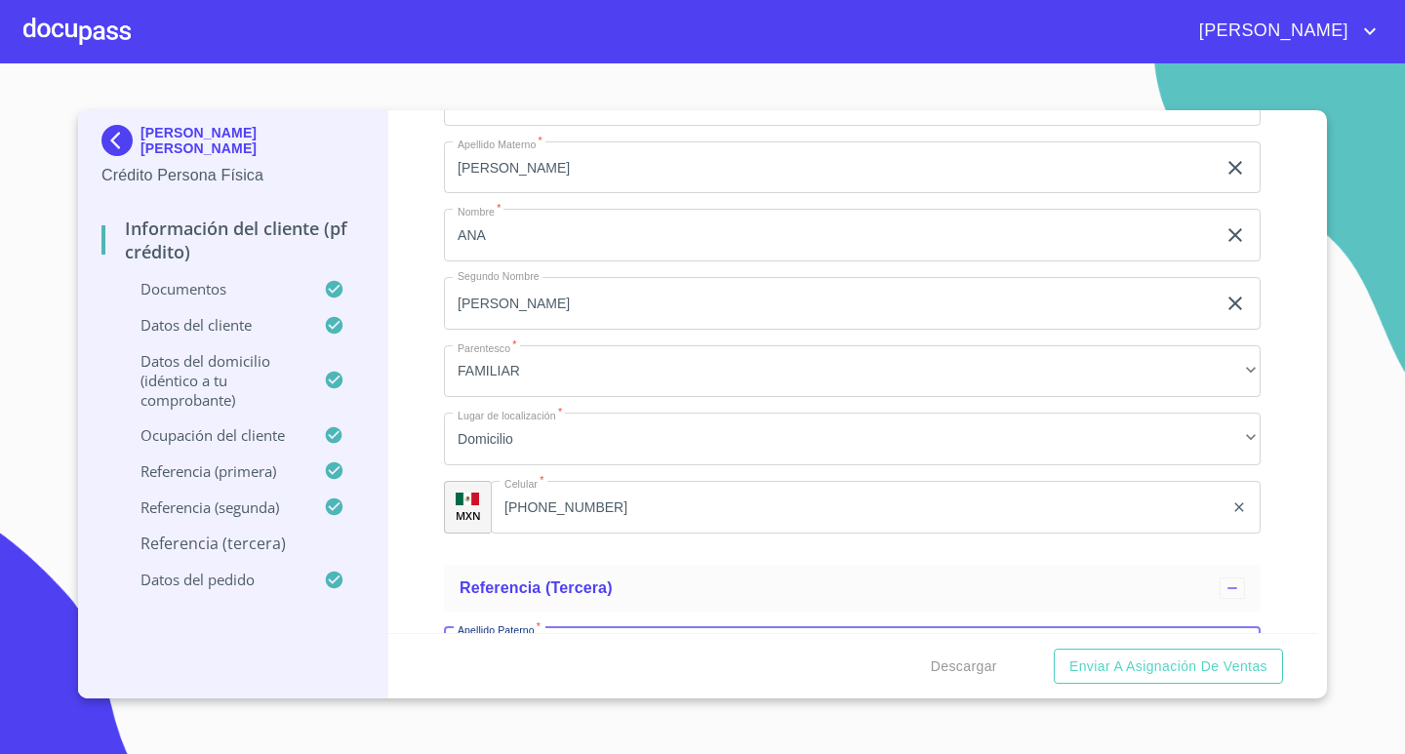
scroll to position [10399, 0]
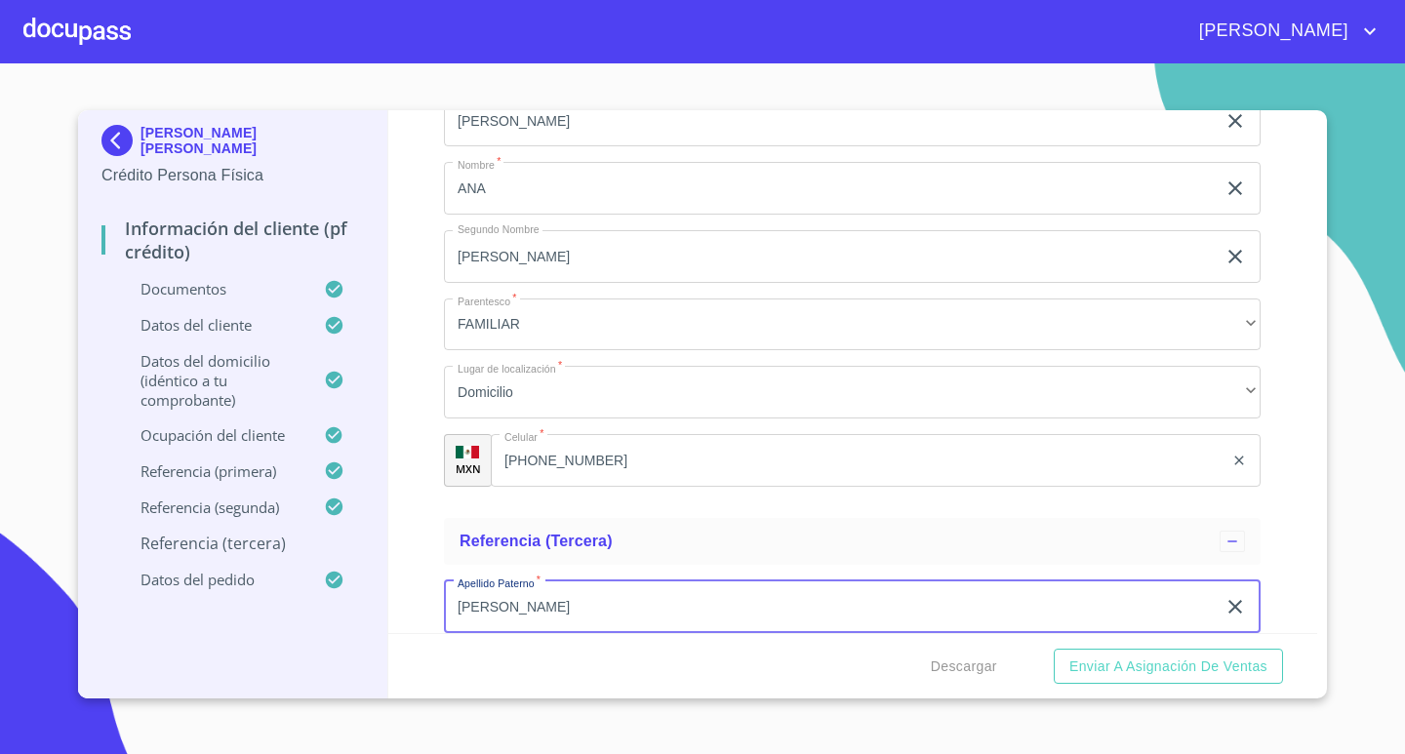
type input "[PERSON_NAME]"
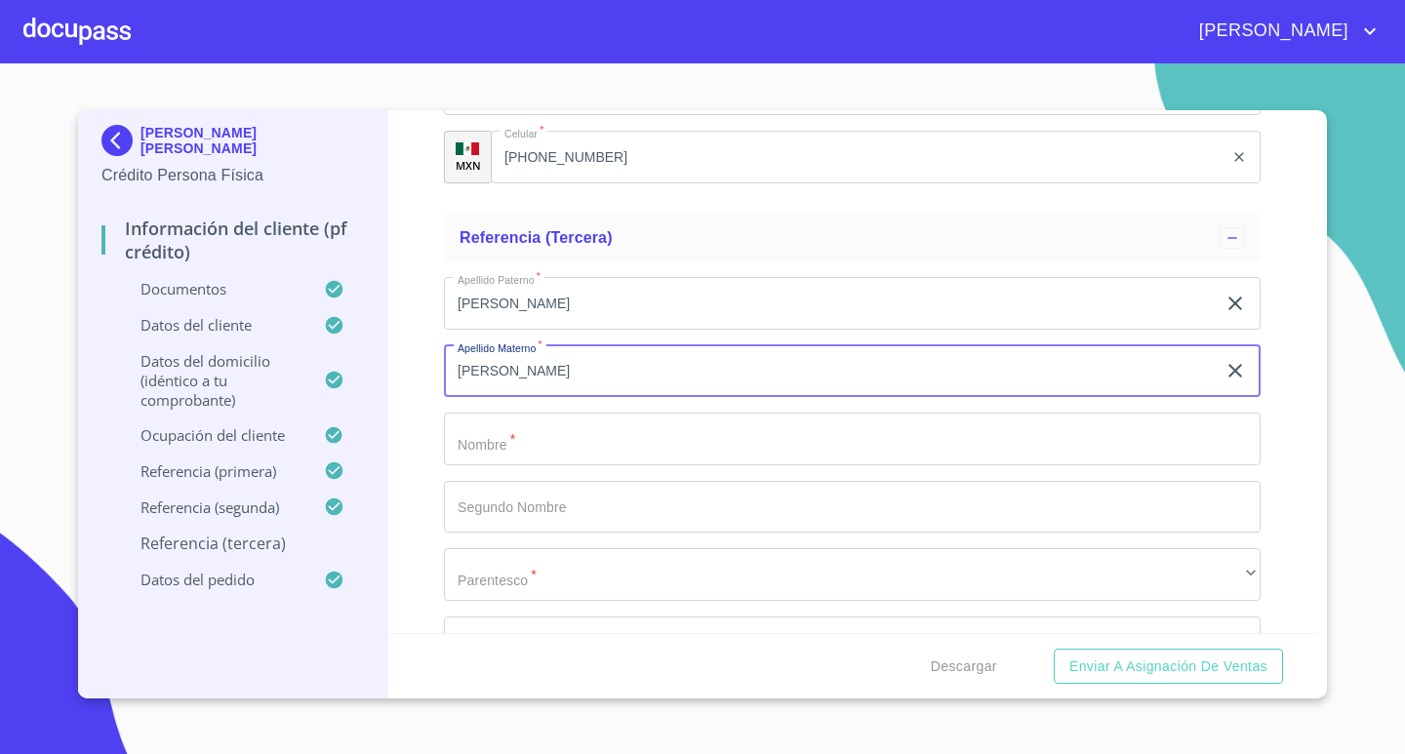
type input "[PERSON_NAME]"
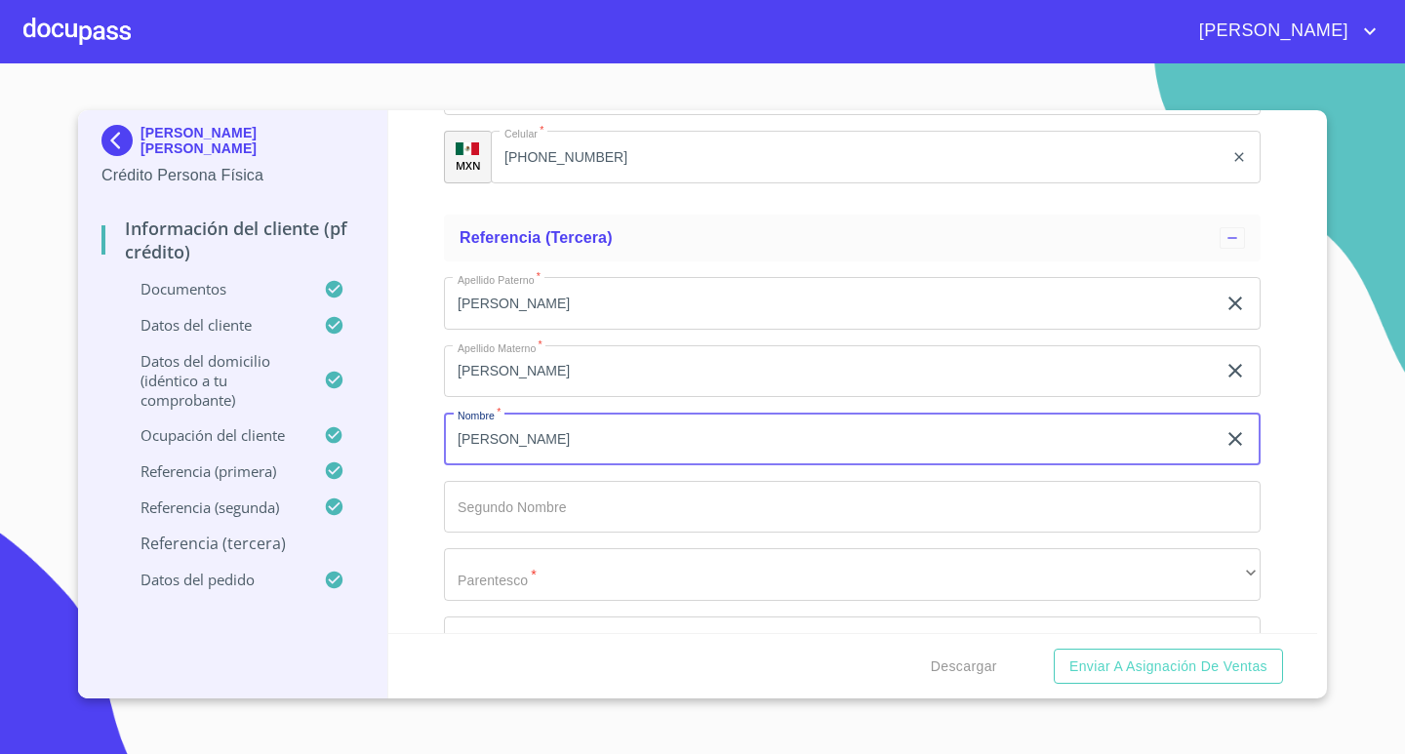
type input "[PERSON_NAME]"
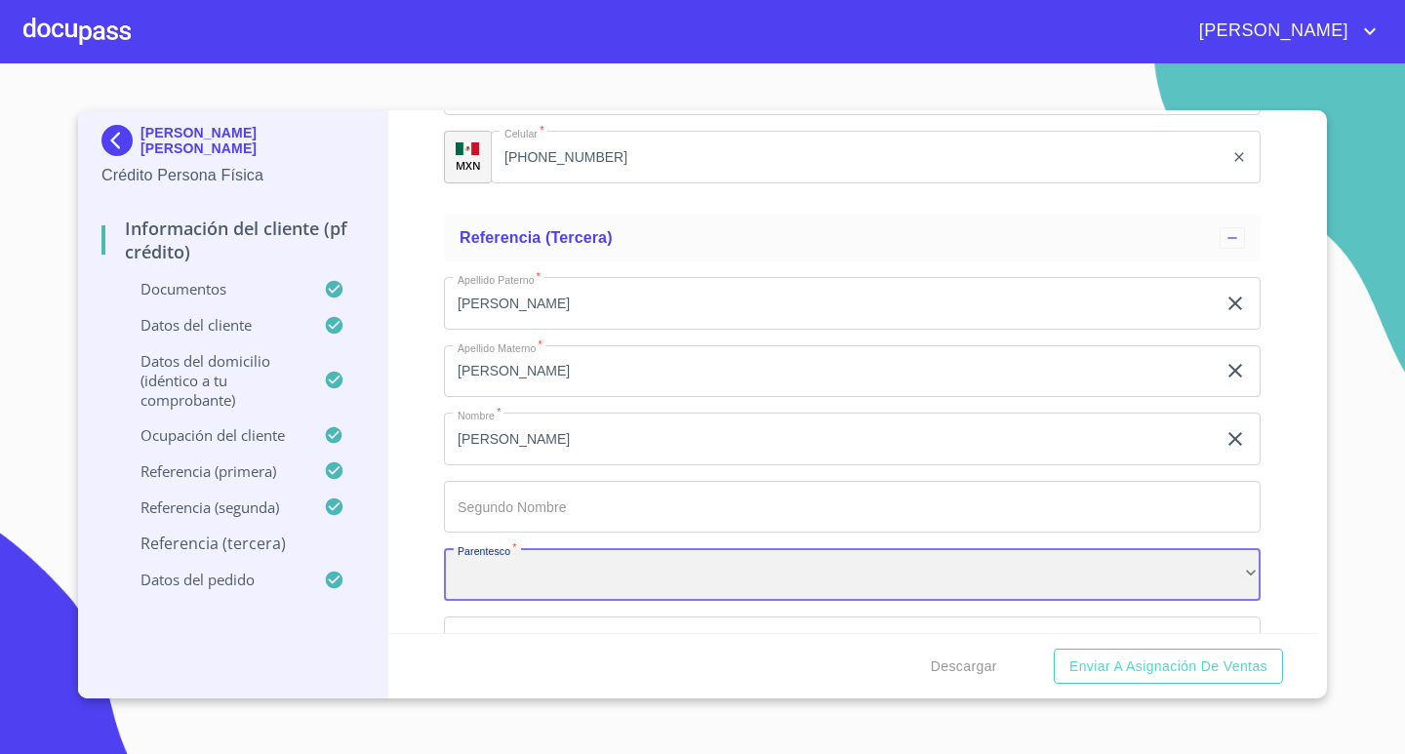
click at [1189, 574] on div "​" at bounding box center [852, 574] width 817 height 53
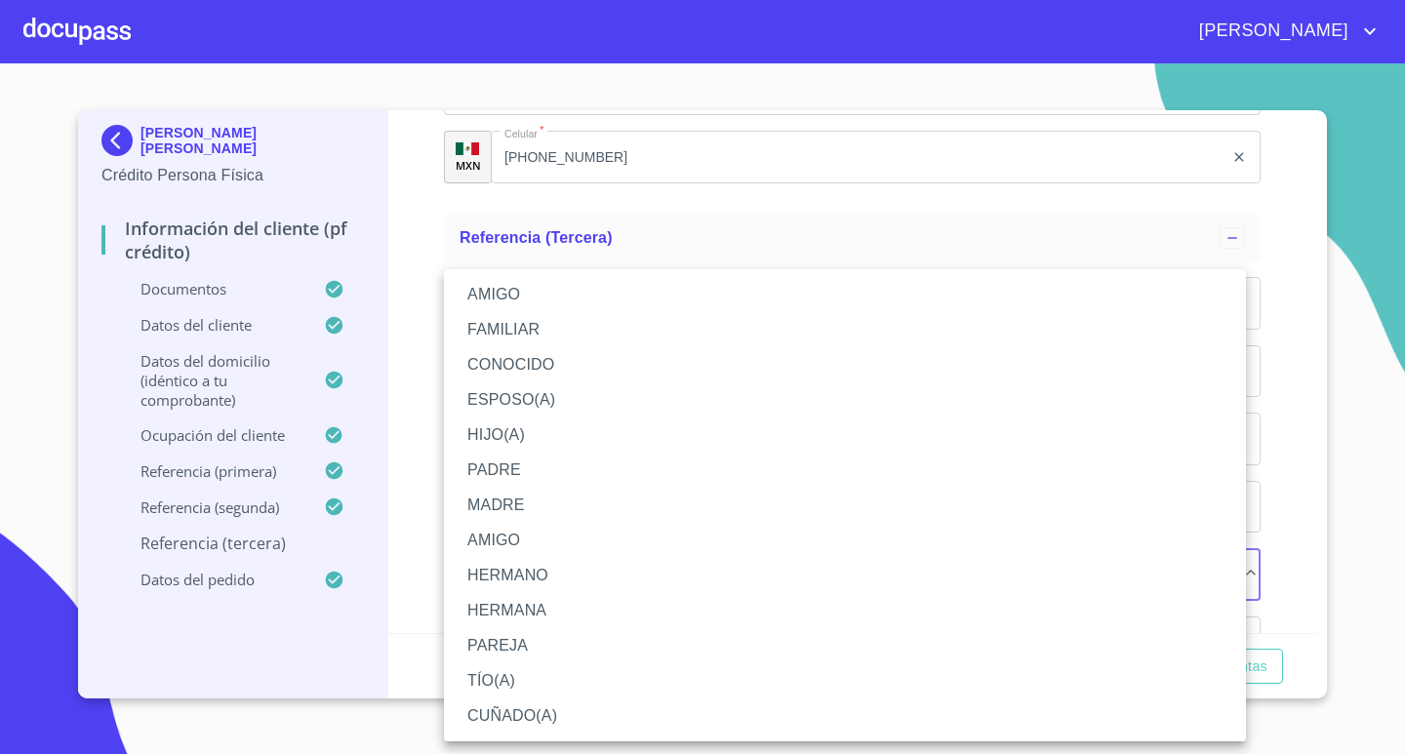
click at [550, 475] on li "PADRE" at bounding box center [845, 470] width 802 height 35
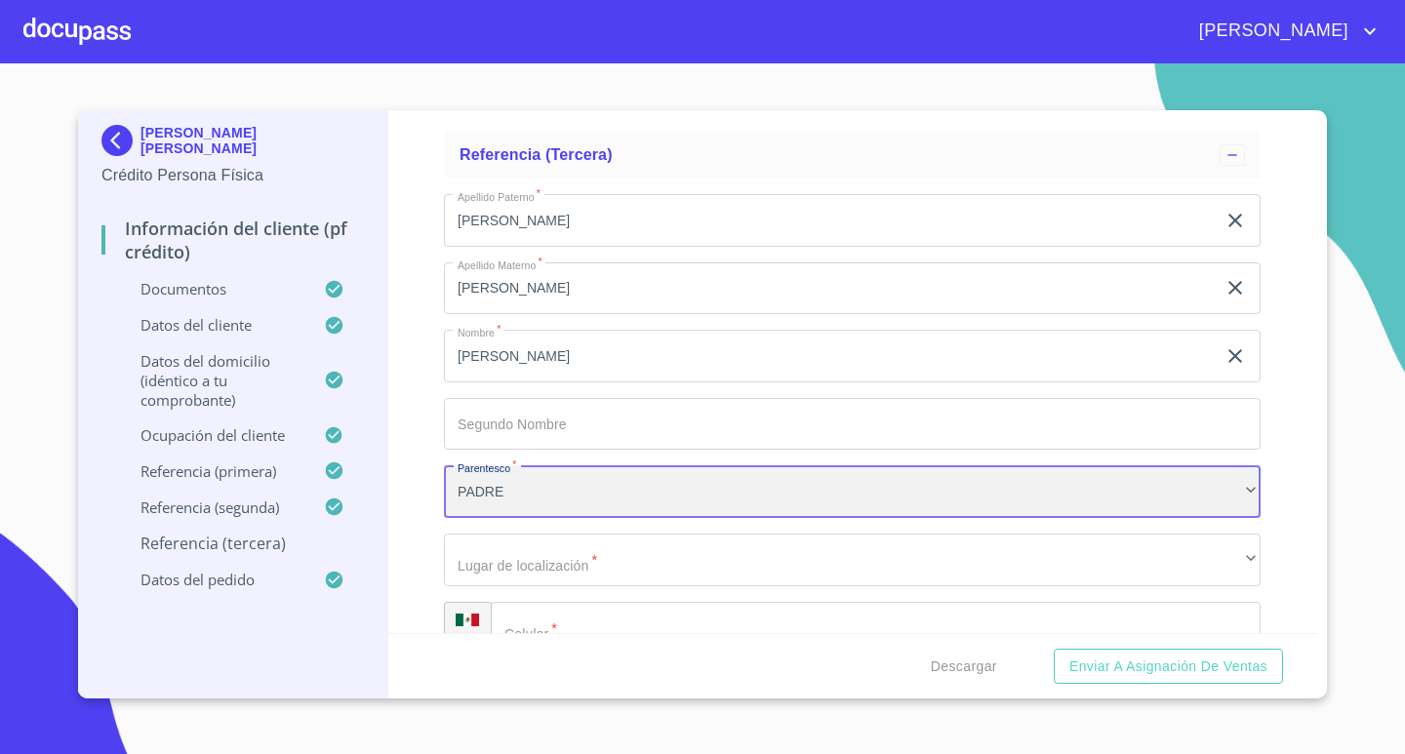
scroll to position [10898, 0]
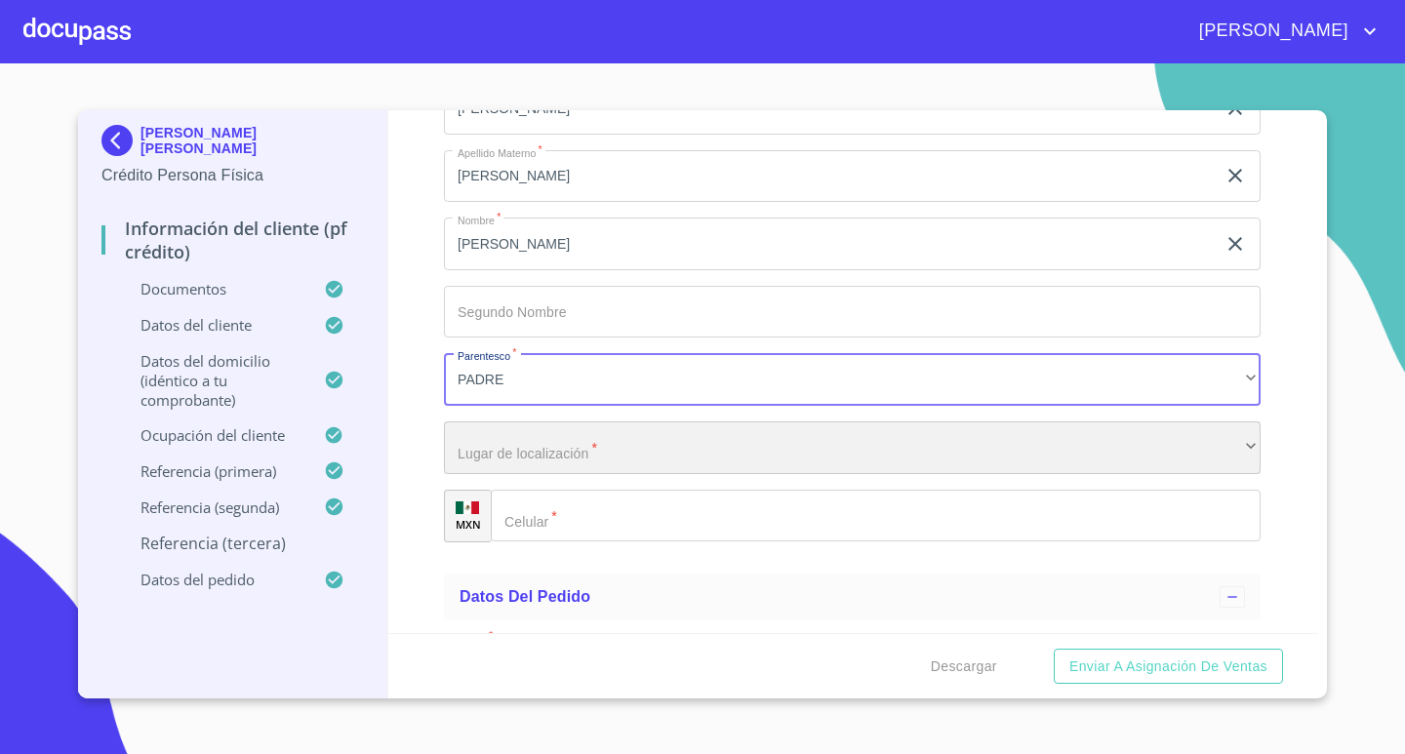
click at [711, 458] on div "​" at bounding box center [852, 447] width 817 height 53
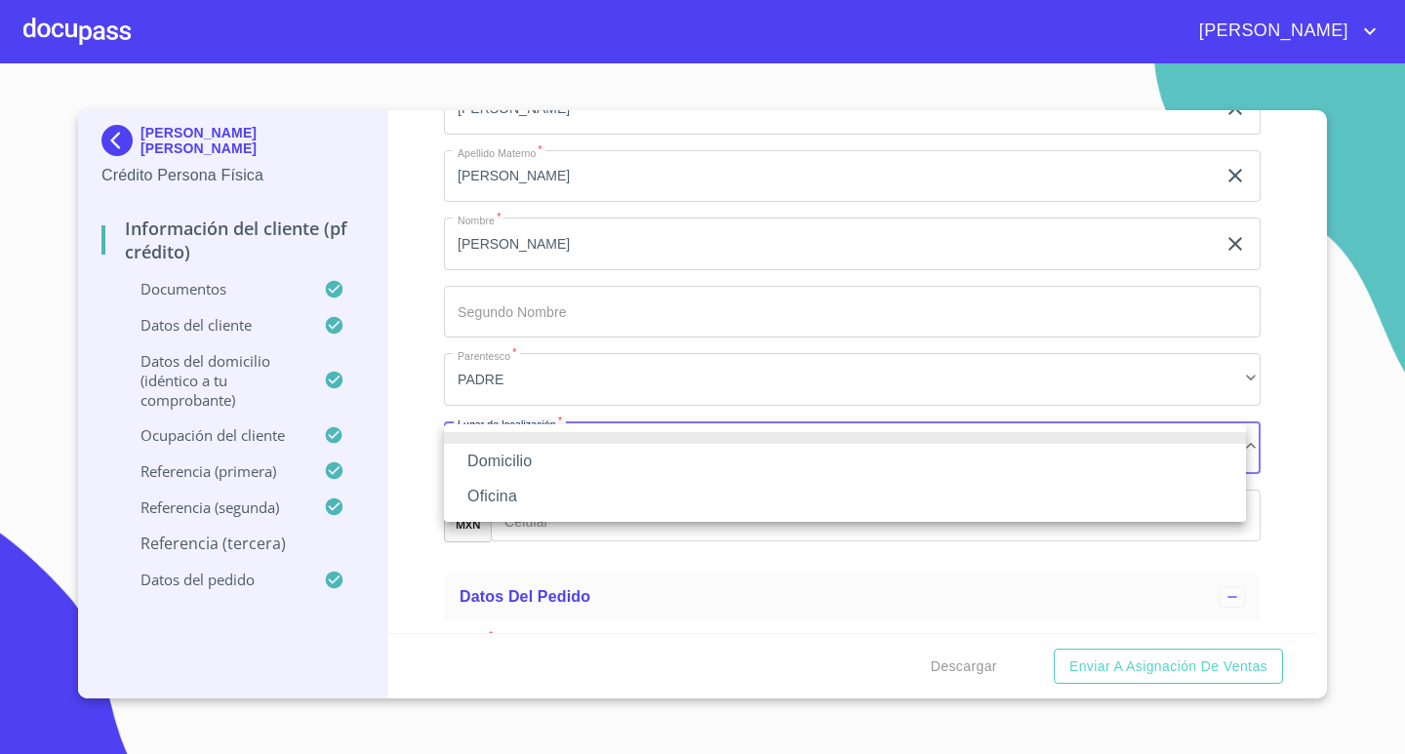
click at [562, 486] on li "Oficina" at bounding box center [845, 496] width 802 height 35
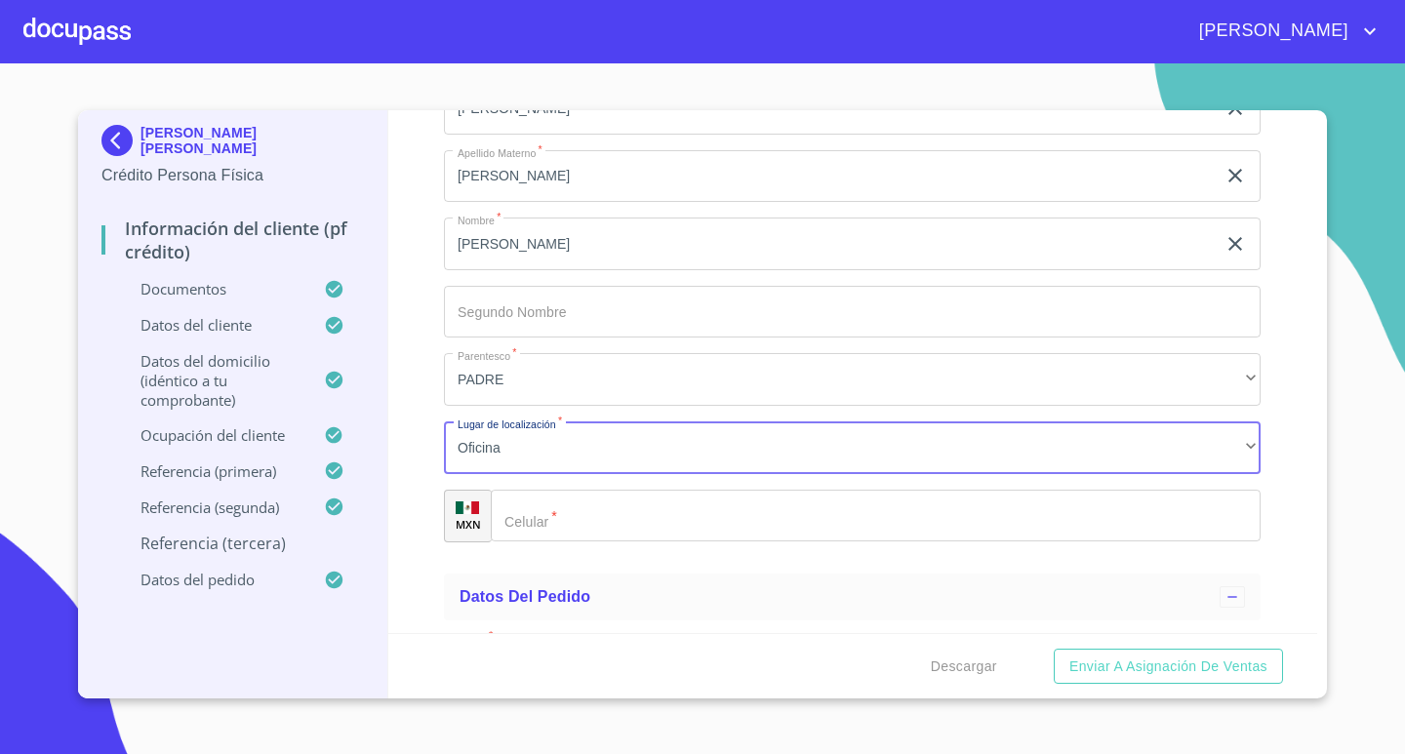
click at [658, 507] on input "Documento de identificación.   *" at bounding box center [876, 516] width 770 height 53
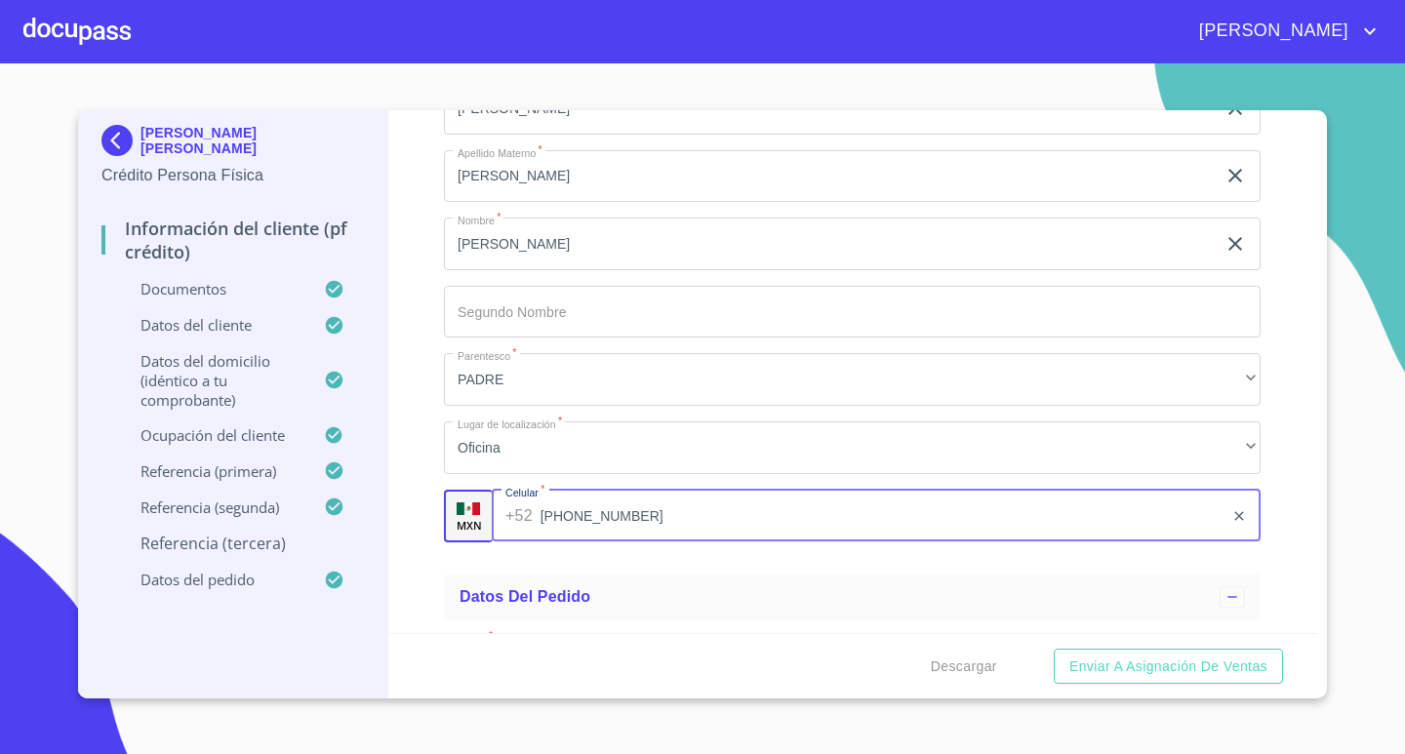
type input "[PHONE_NUMBER]"
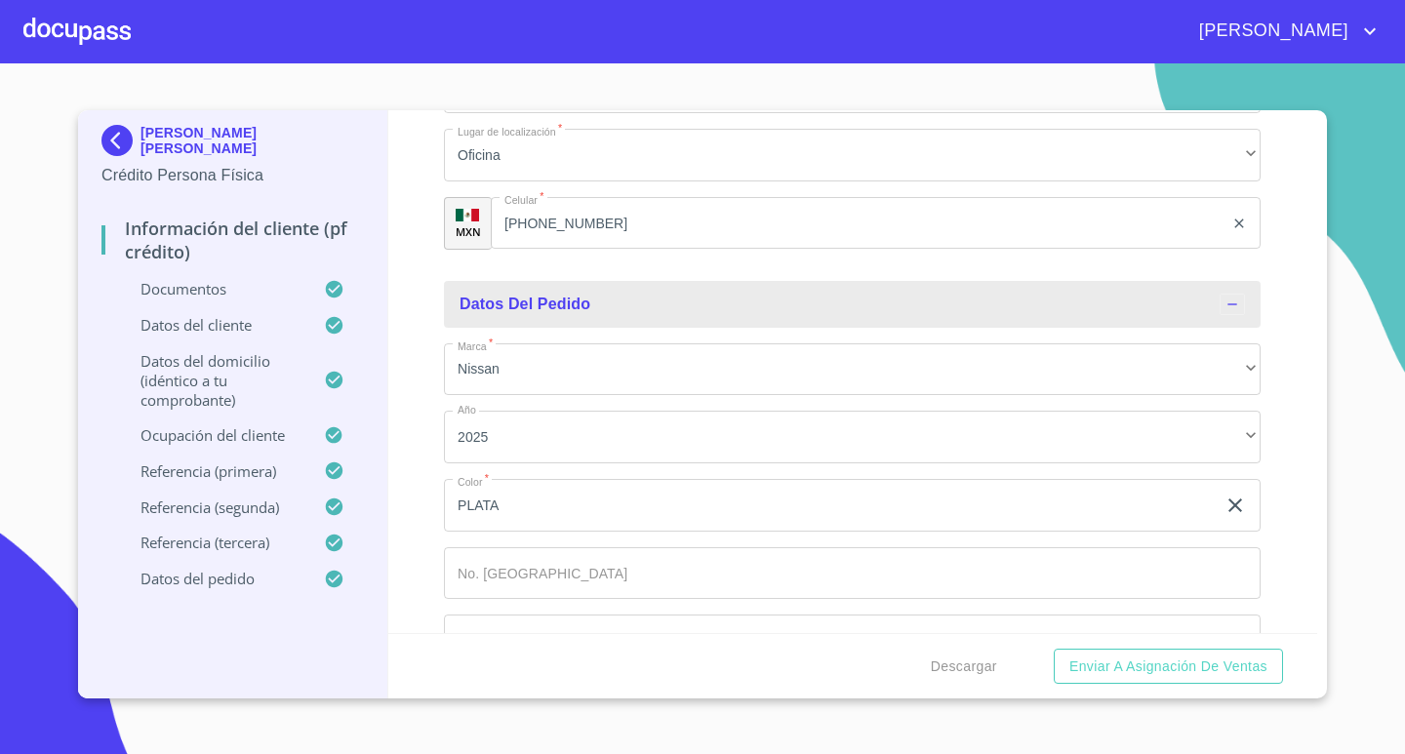
scroll to position [11248, 0]
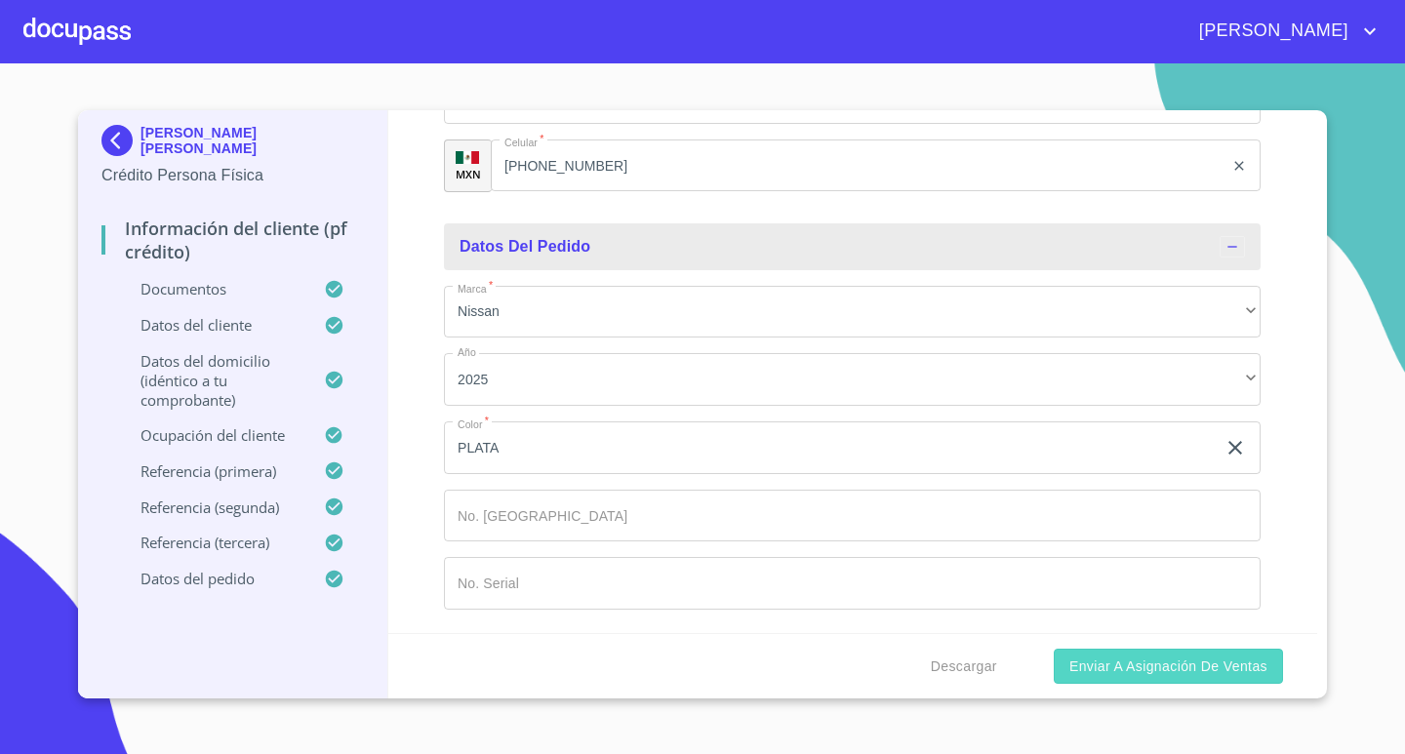
click at [1177, 669] on span "Enviar a Asignación de Ventas" at bounding box center [1168, 667] width 198 height 24
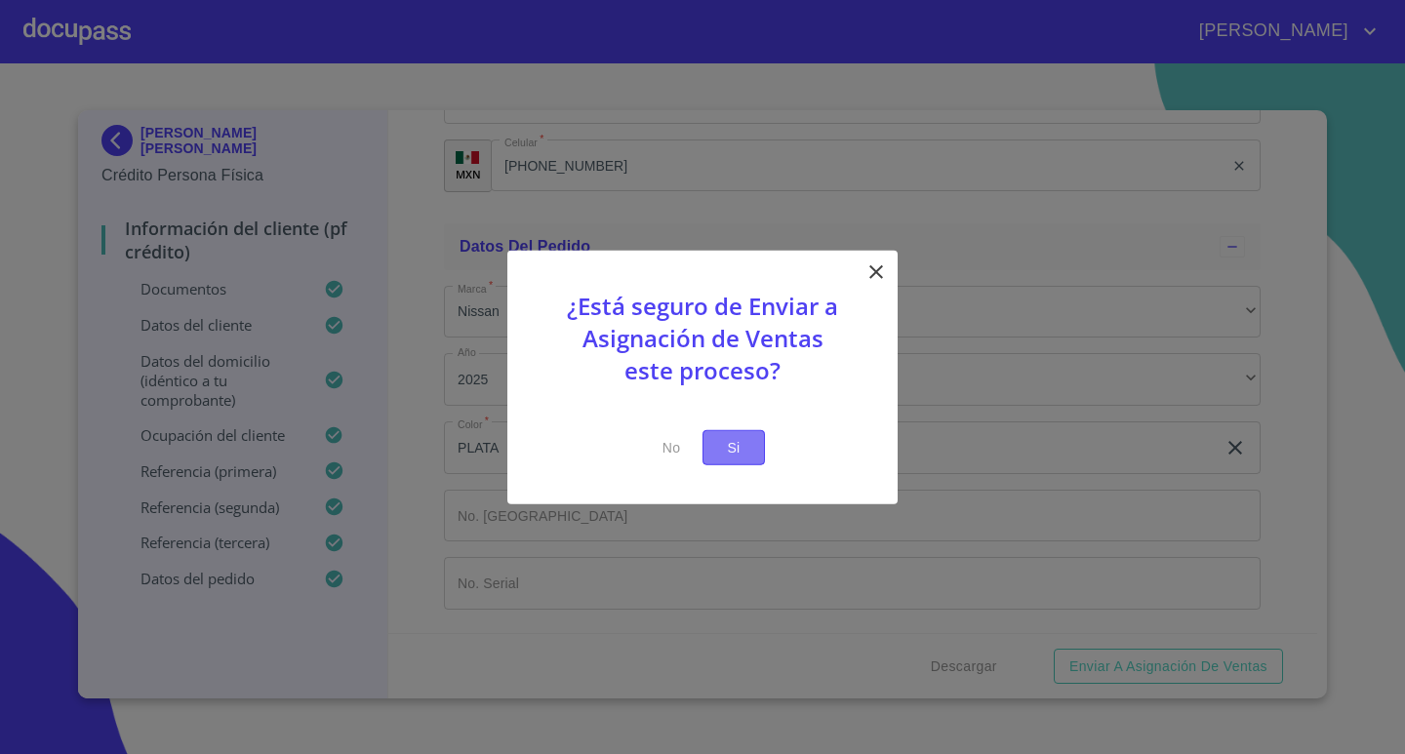
click at [742, 452] on span "Si" at bounding box center [733, 447] width 31 height 24
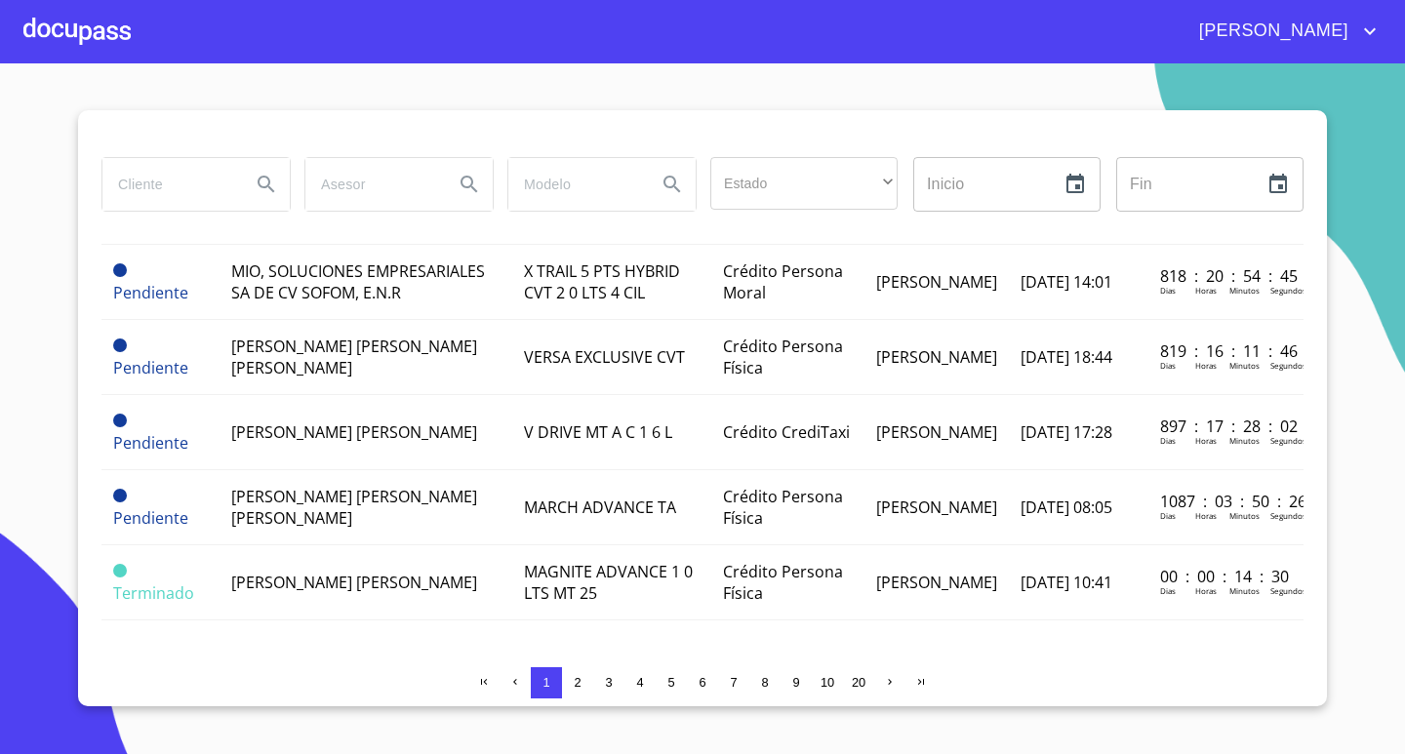
scroll to position [2104, 0]
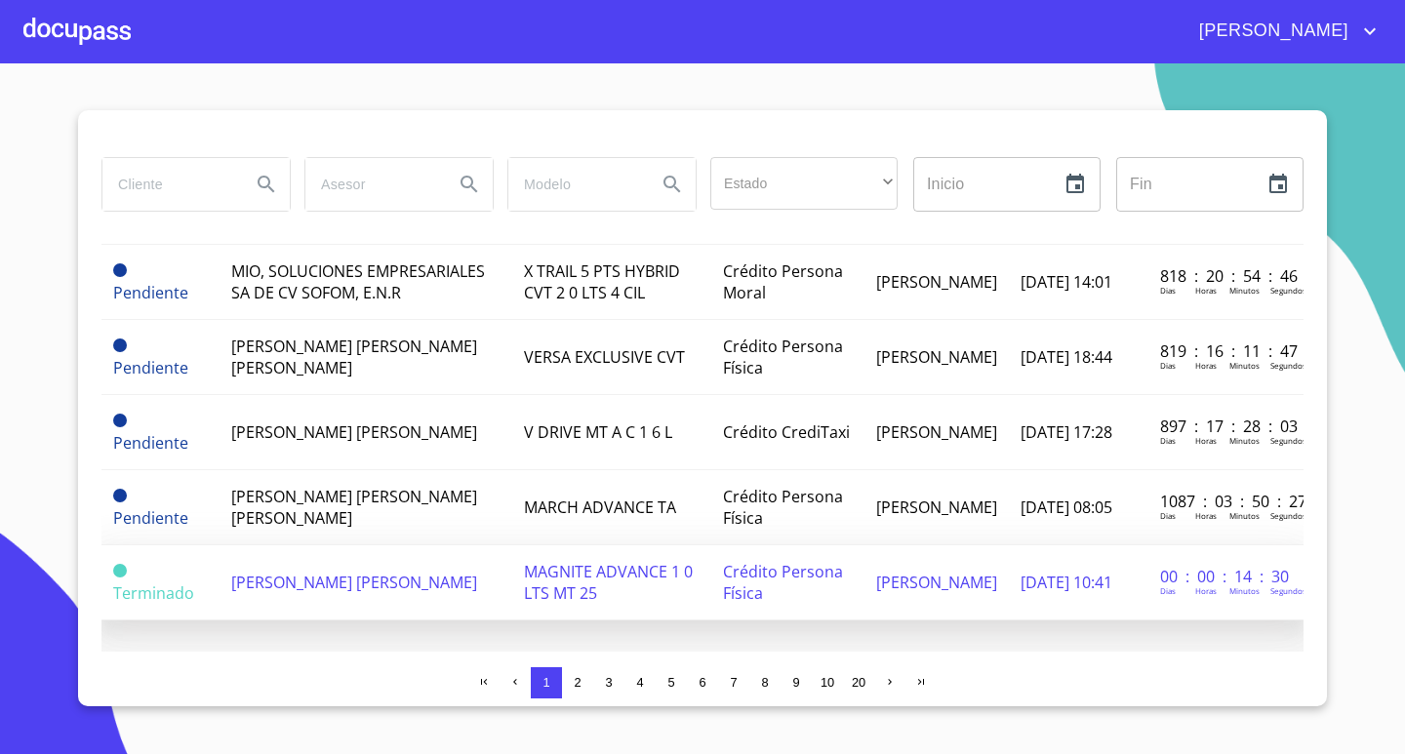
click at [375, 572] on span "[PERSON_NAME] [PERSON_NAME]" at bounding box center [354, 582] width 246 height 21
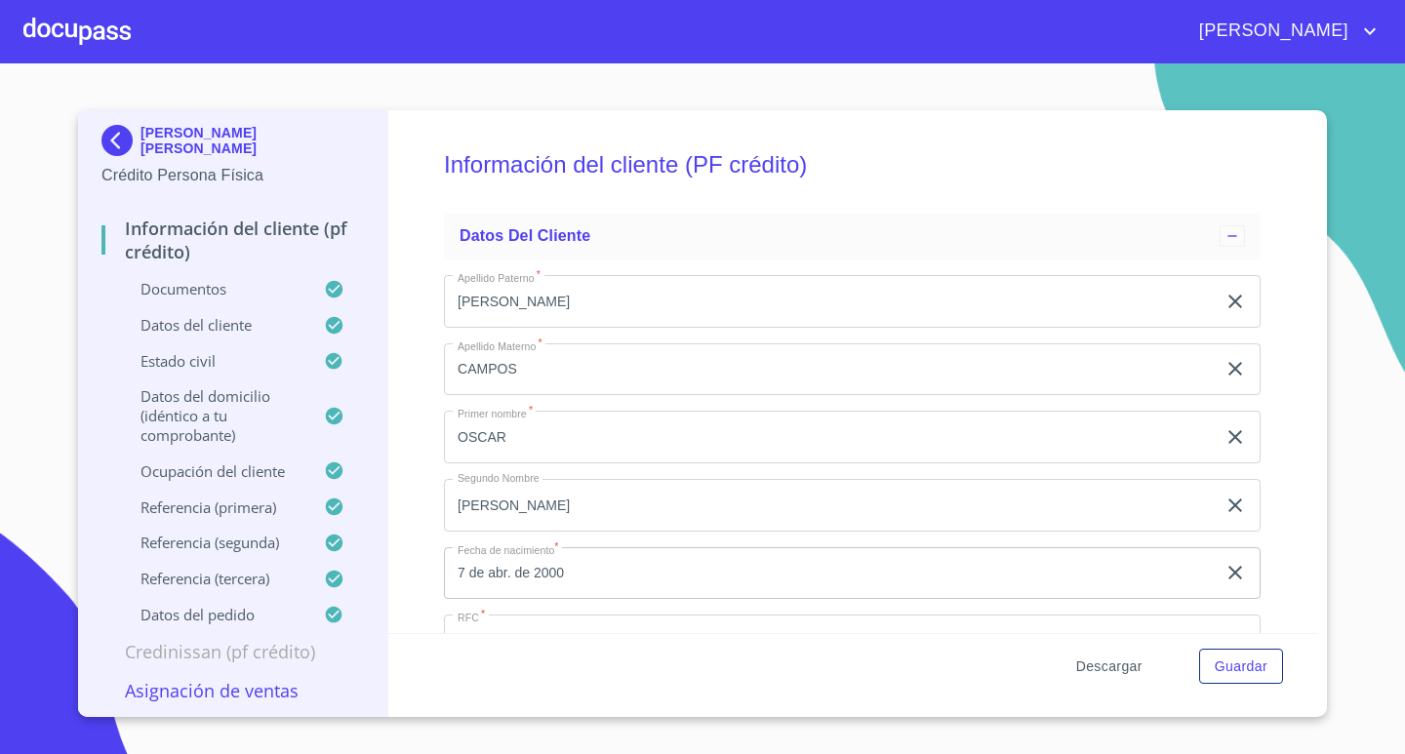
click at [1114, 664] on span "Descargar" at bounding box center [1109, 667] width 66 height 24
